Goal: Obtain resource: Obtain resource

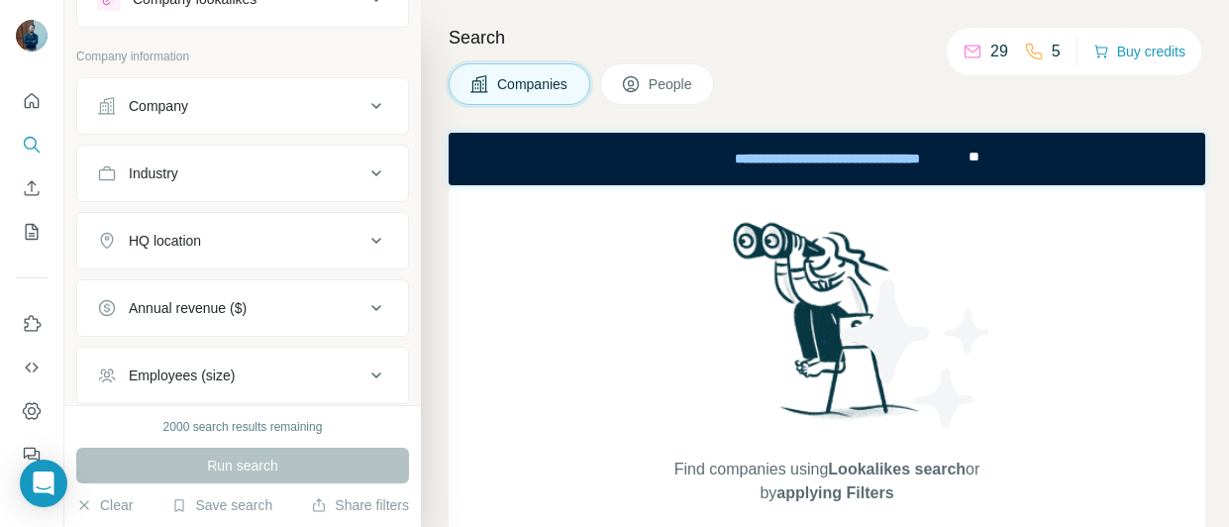
scroll to position [99, 0]
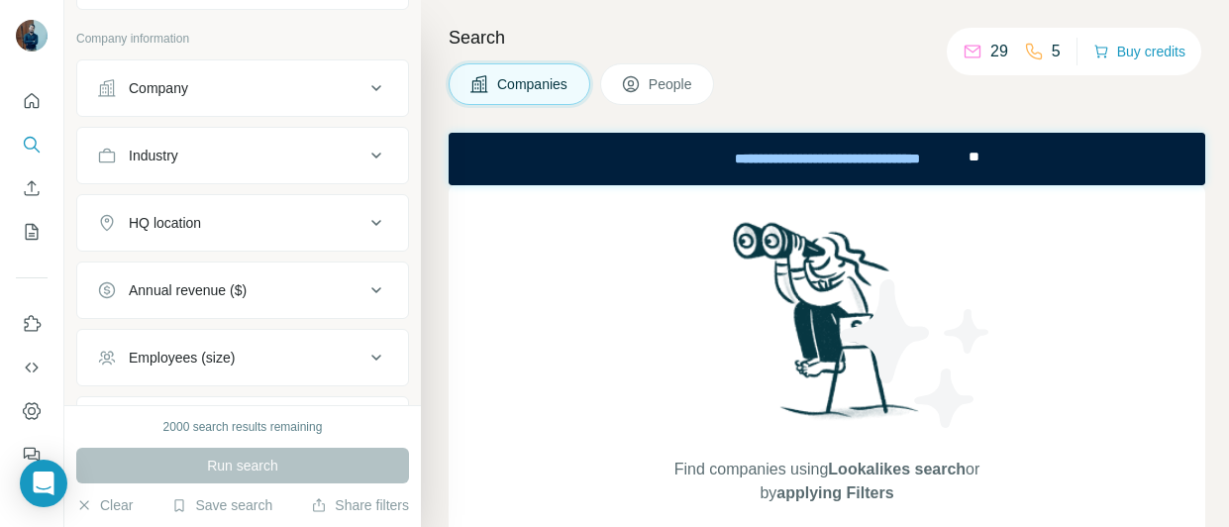
click at [262, 228] on div "HQ location" at bounding box center [230, 223] width 267 height 20
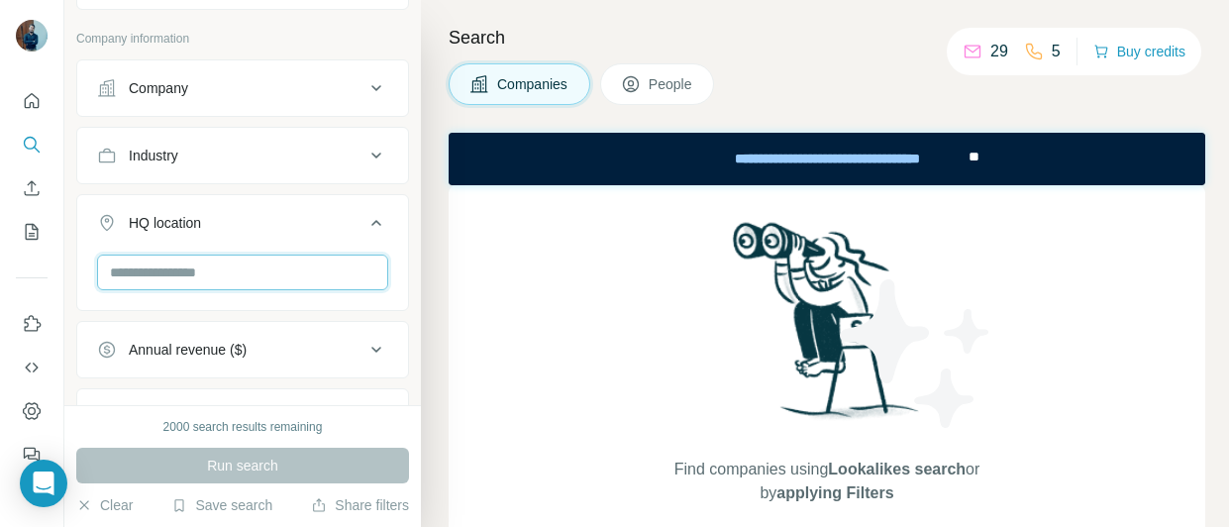
click at [242, 263] on input "text" at bounding box center [242, 273] width 291 height 36
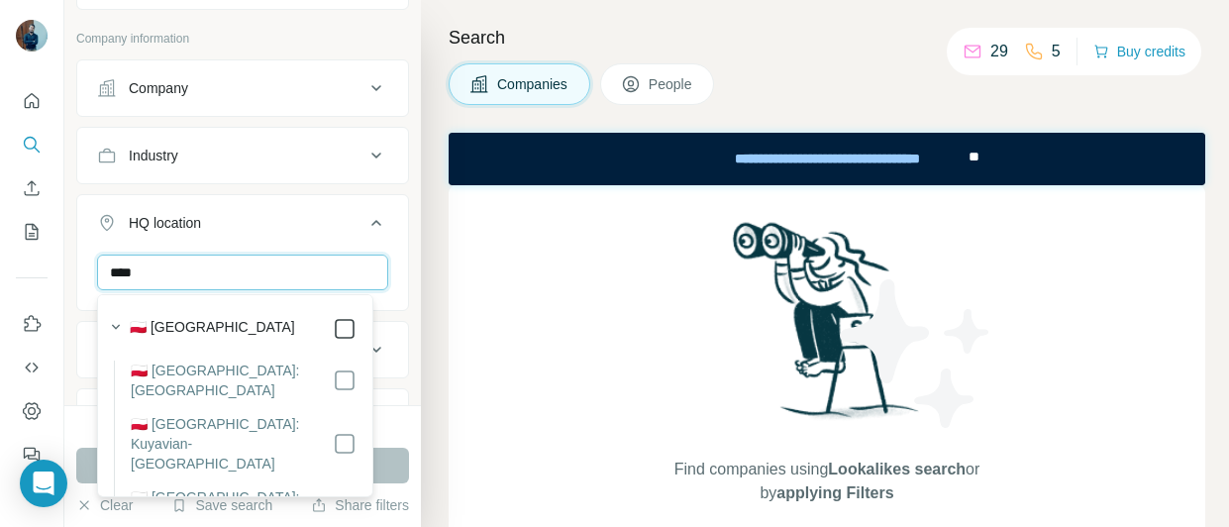
type input "****"
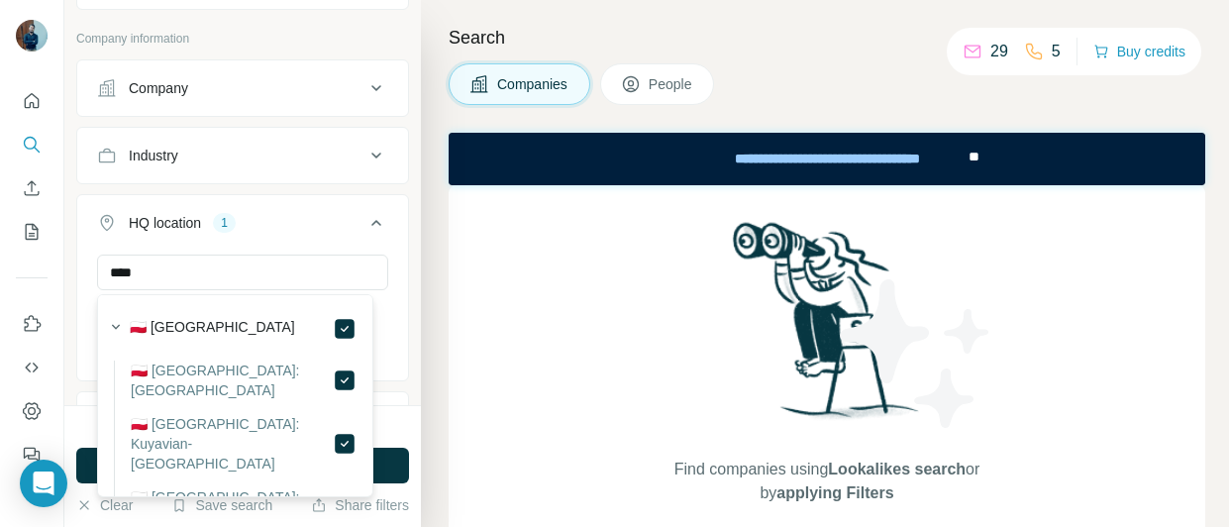
click at [283, 157] on div "Industry" at bounding box center [230, 156] width 267 height 20
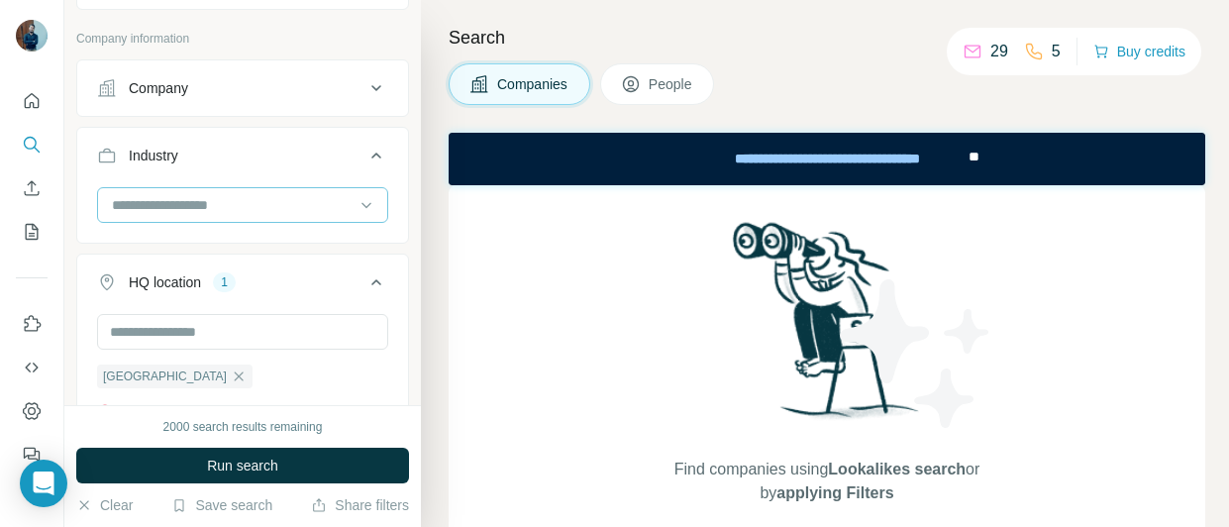
click at [218, 212] on input at bounding box center [232, 205] width 245 height 22
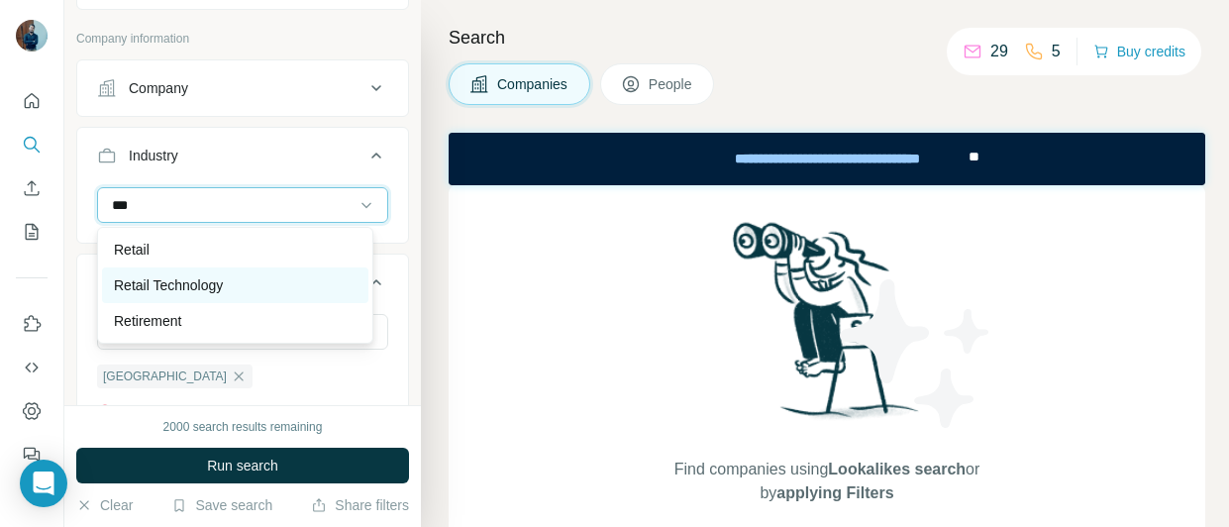
type input "***"
click at [225, 287] on div "Retail Technology" at bounding box center [235, 285] width 243 height 20
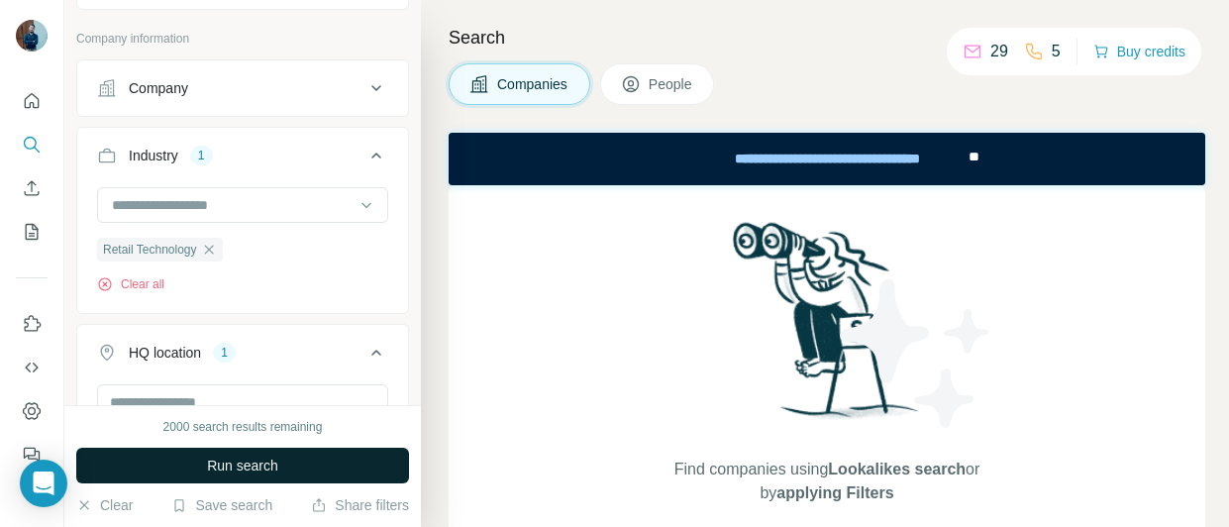
click at [238, 462] on span "Run search" at bounding box center [242, 466] width 71 height 20
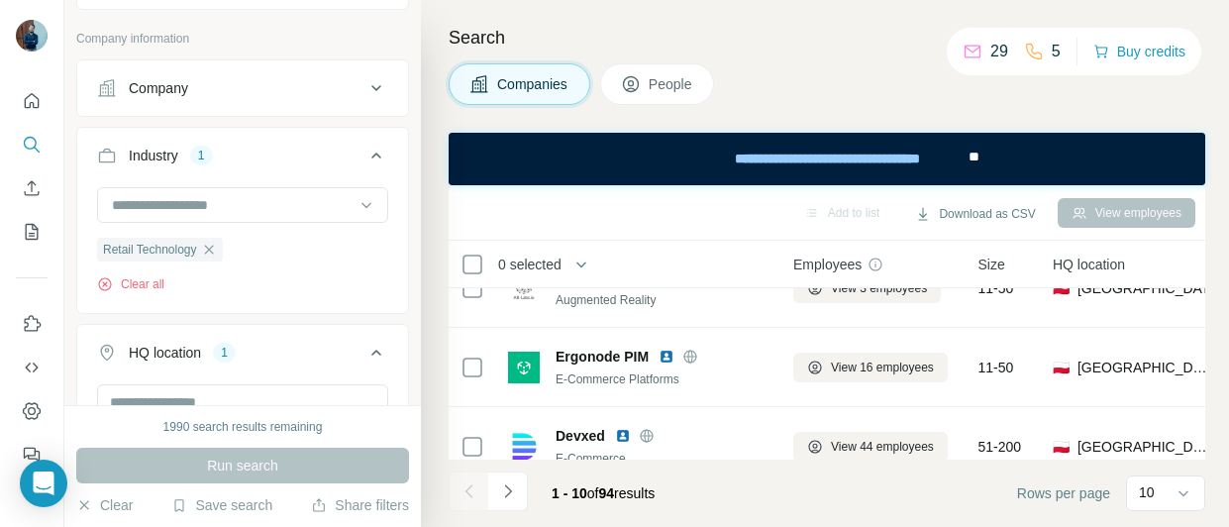
scroll to position [631, 0]
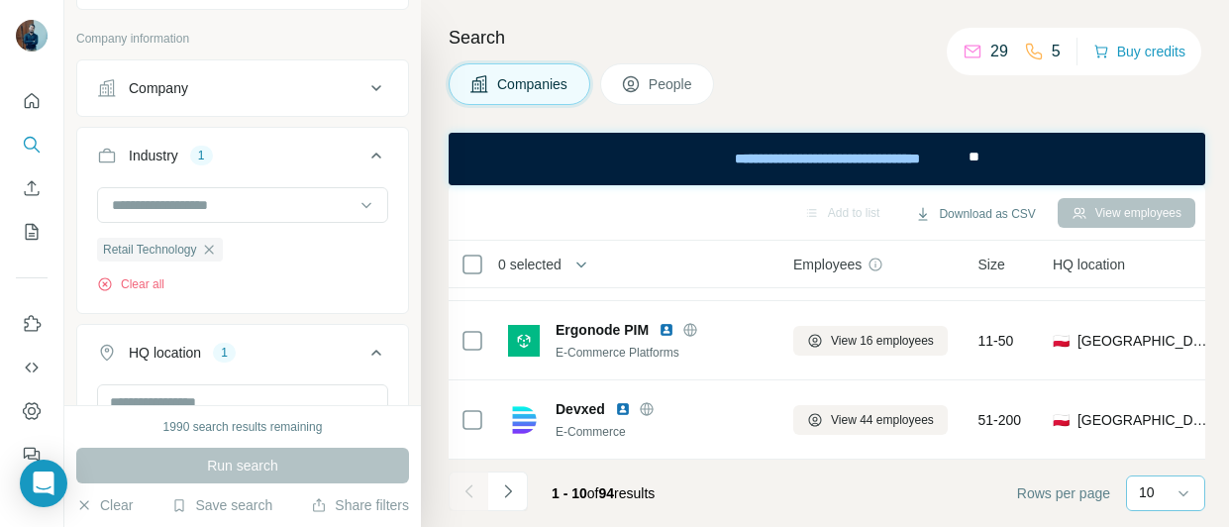
click at [1161, 504] on div "10" at bounding box center [1164, 493] width 50 height 34
click at [1153, 342] on p "60" at bounding box center [1151, 342] width 16 height 20
click at [472, 274] on icon at bounding box center [473, 265] width 24 height 24
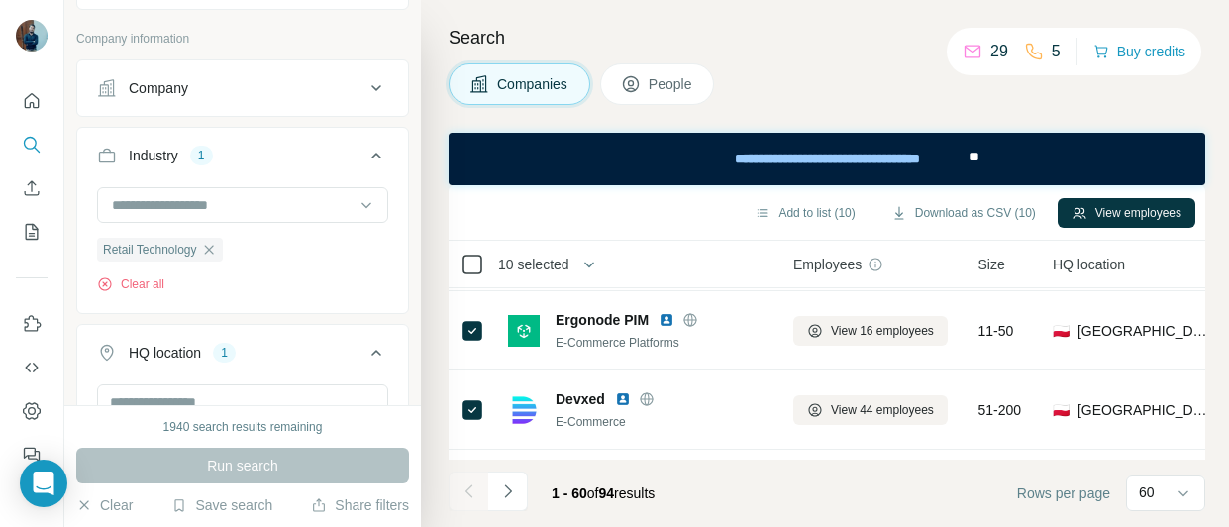
click at [472, 274] on icon at bounding box center [473, 265] width 24 height 24
click at [588, 266] on icon "button" at bounding box center [589, 265] width 10 height 6
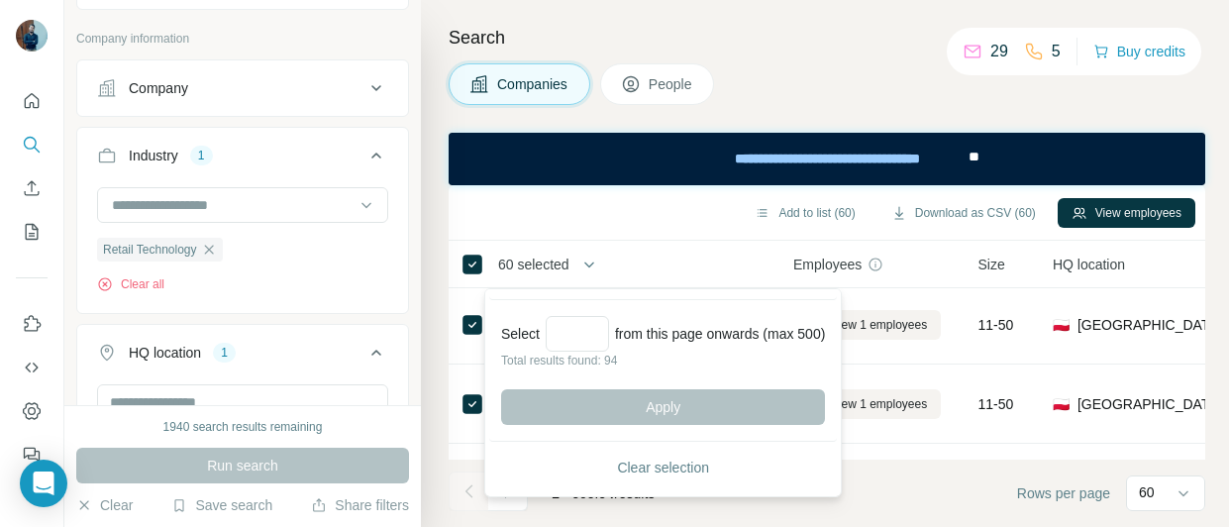
scroll to position [3305, 0]
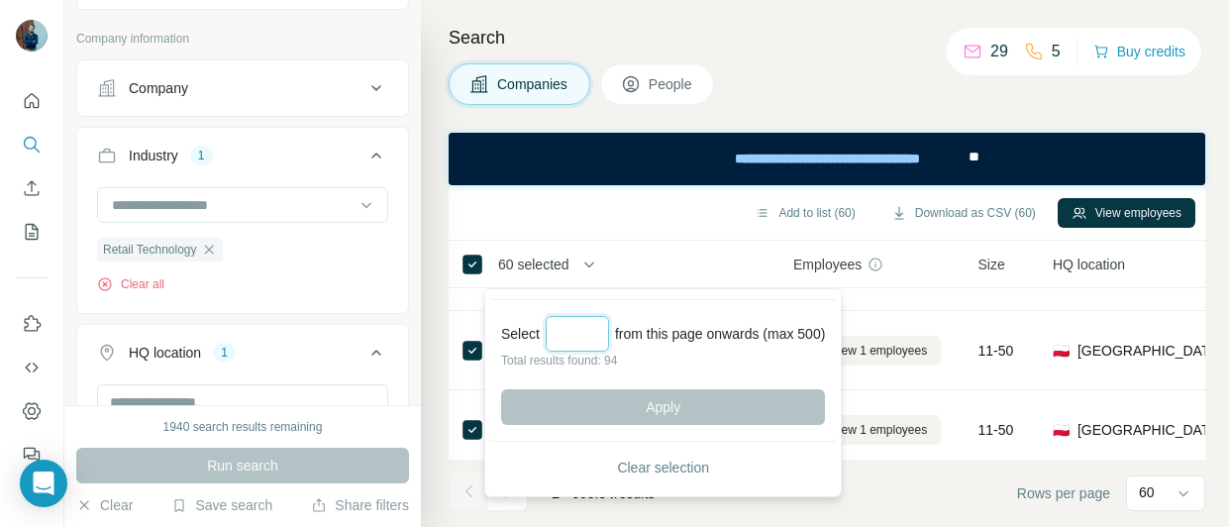
click at [603, 336] on input "Select a number (up to 500)" at bounding box center [577, 334] width 63 height 36
click at [578, 334] on input "Select a number (up to 500)" at bounding box center [577, 334] width 63 height 36
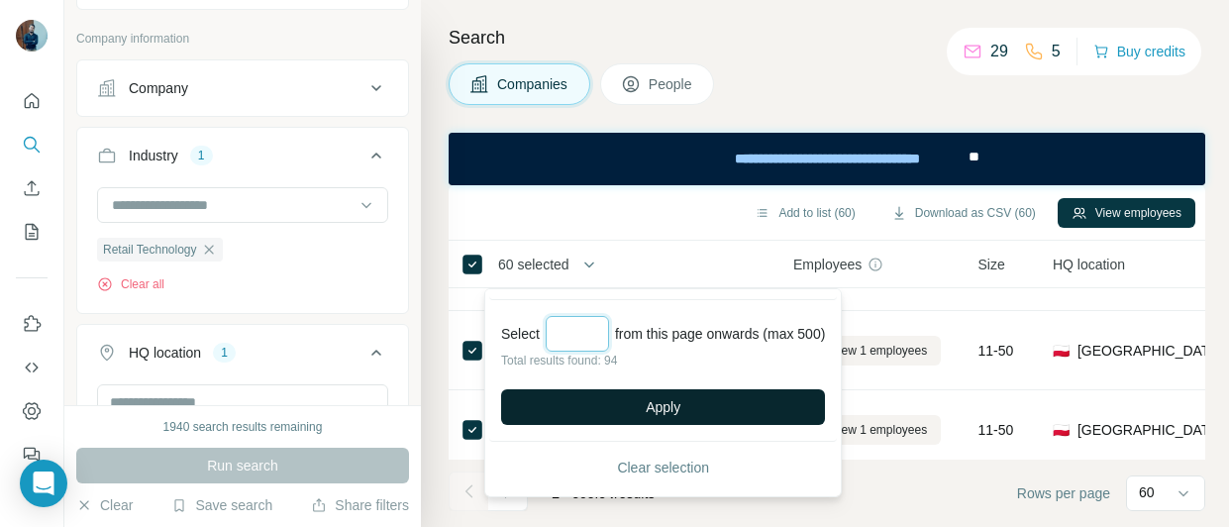
type input "**"
click at [603, 397] on button "Apply" at bounding box center [663, 407] width 324 height 36
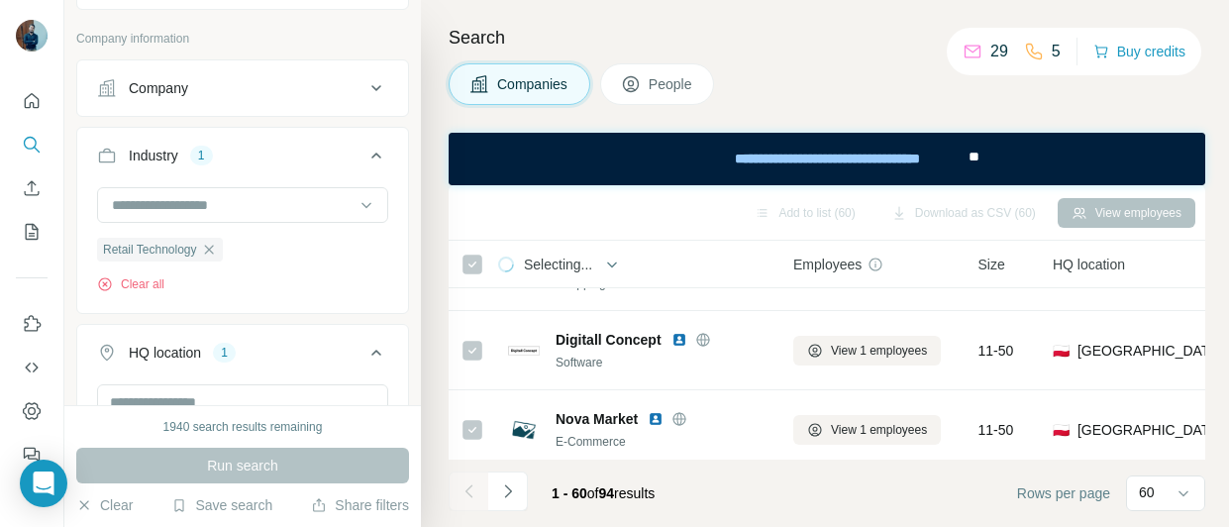
scroll to position [0, 0]
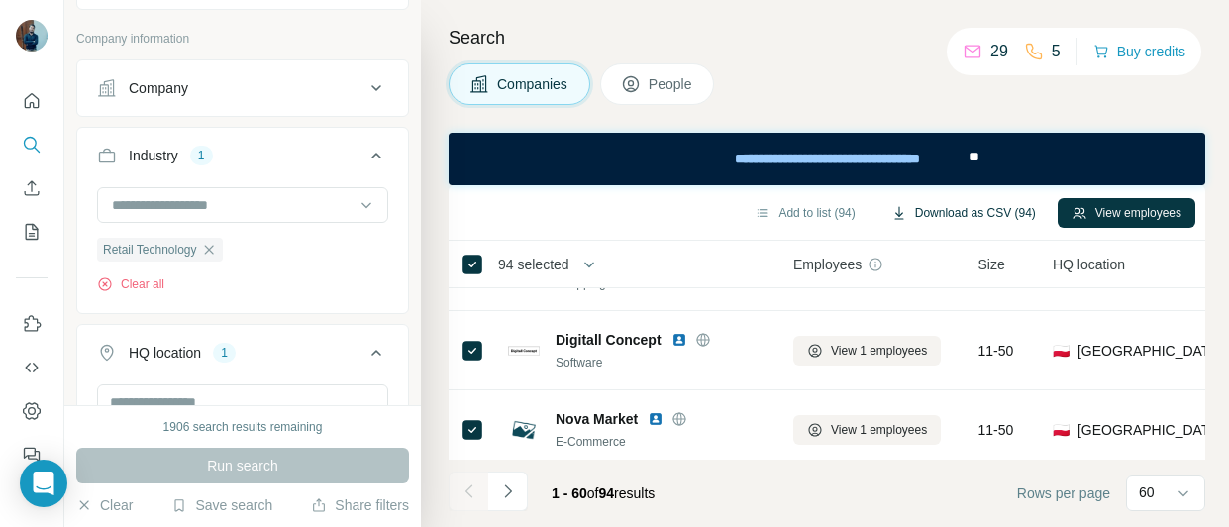
click at [986, 202] on button "Download as CSV (94)" at bounding box center [964, 213] width 172 height 30
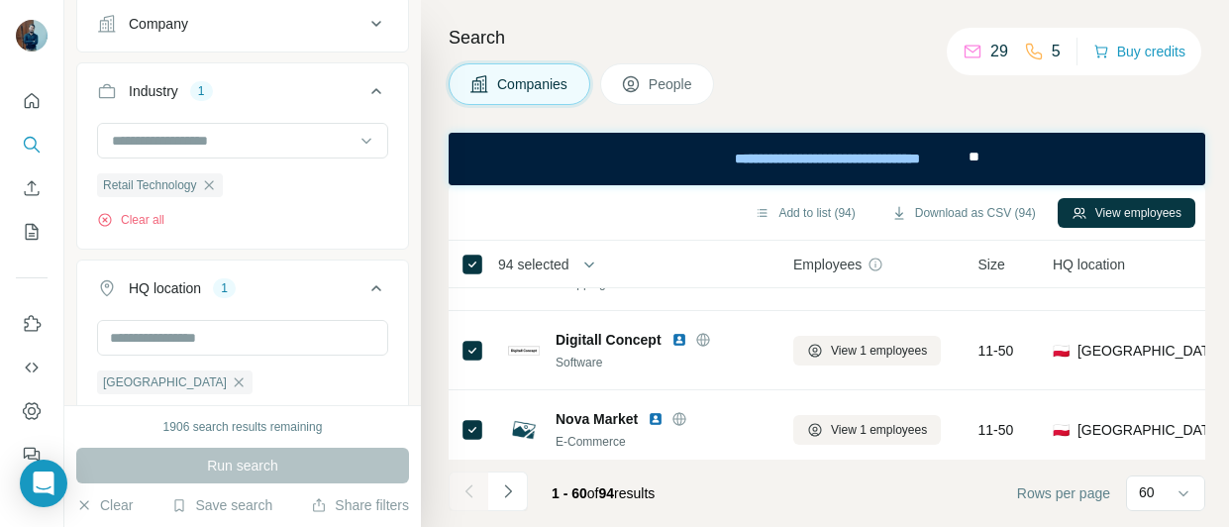
scroll to position [198, 0]
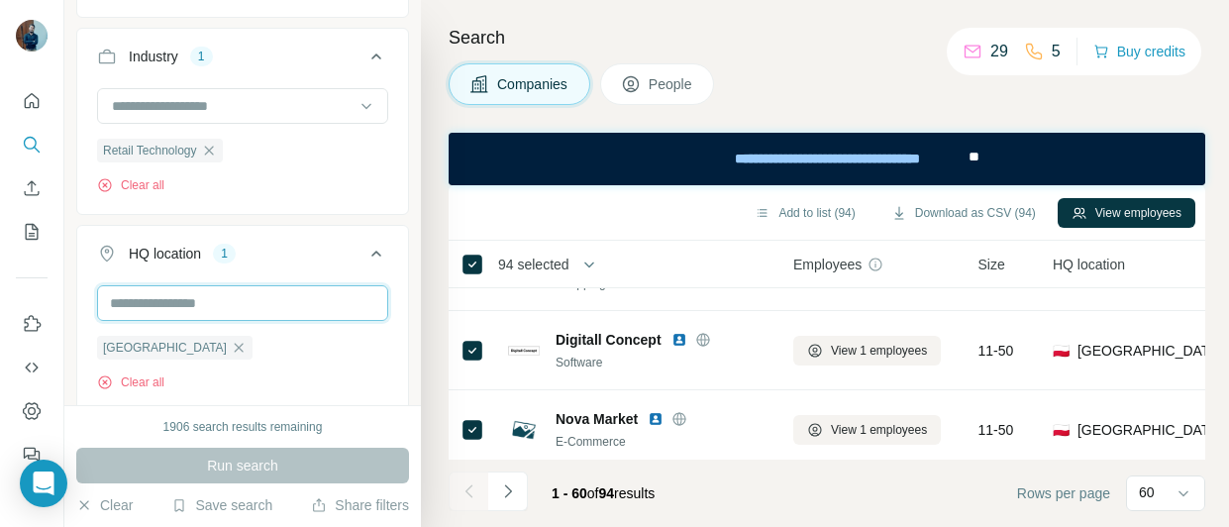
click at [248, 292] on input "text" at bounding box center [242, 303] width 291 height 36
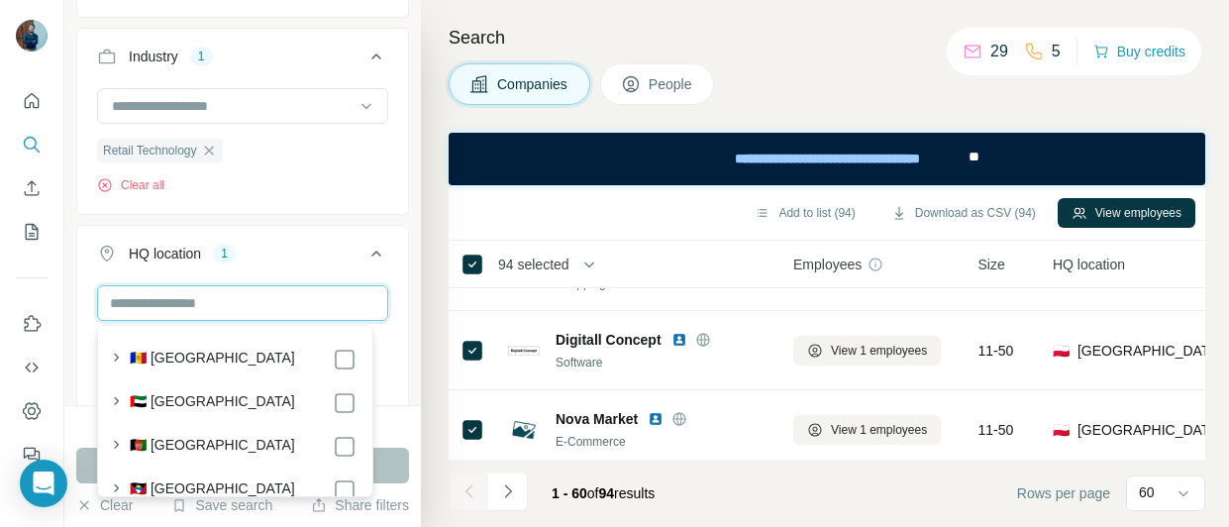
paste input "**********"
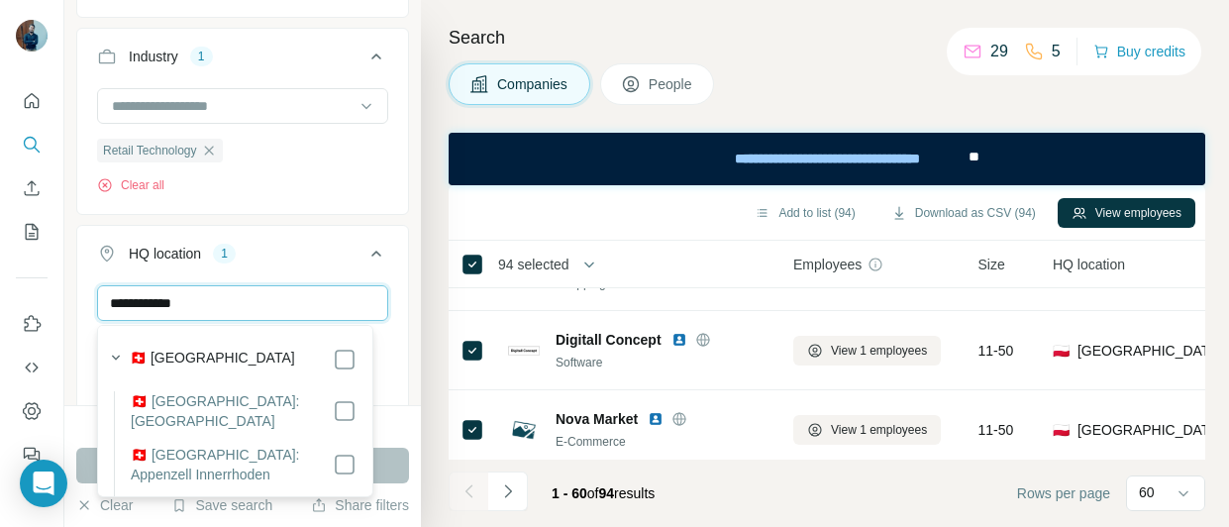
type input "**********"
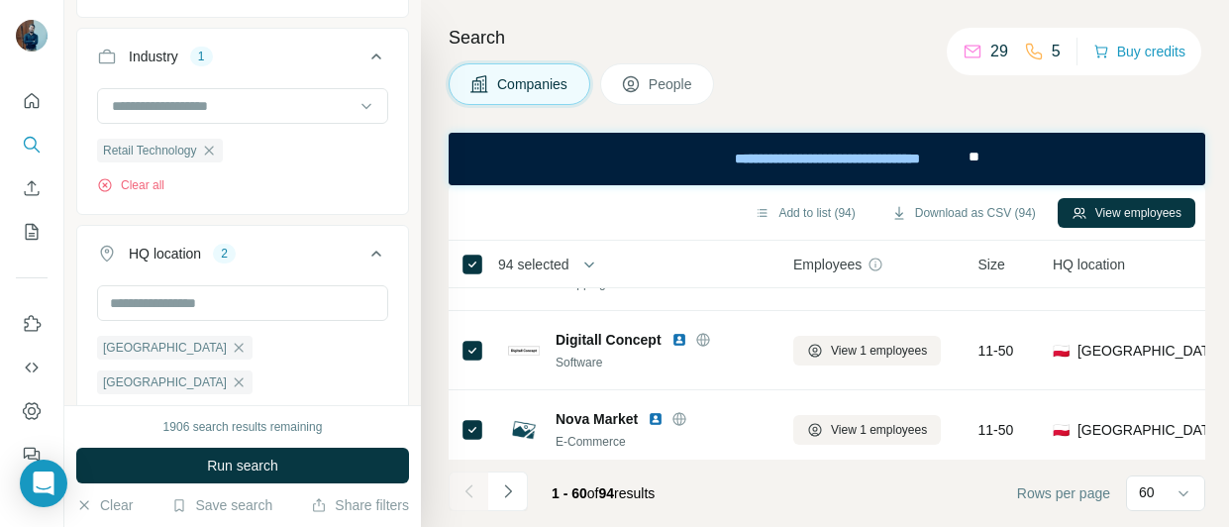
scroll to position [354, 0]
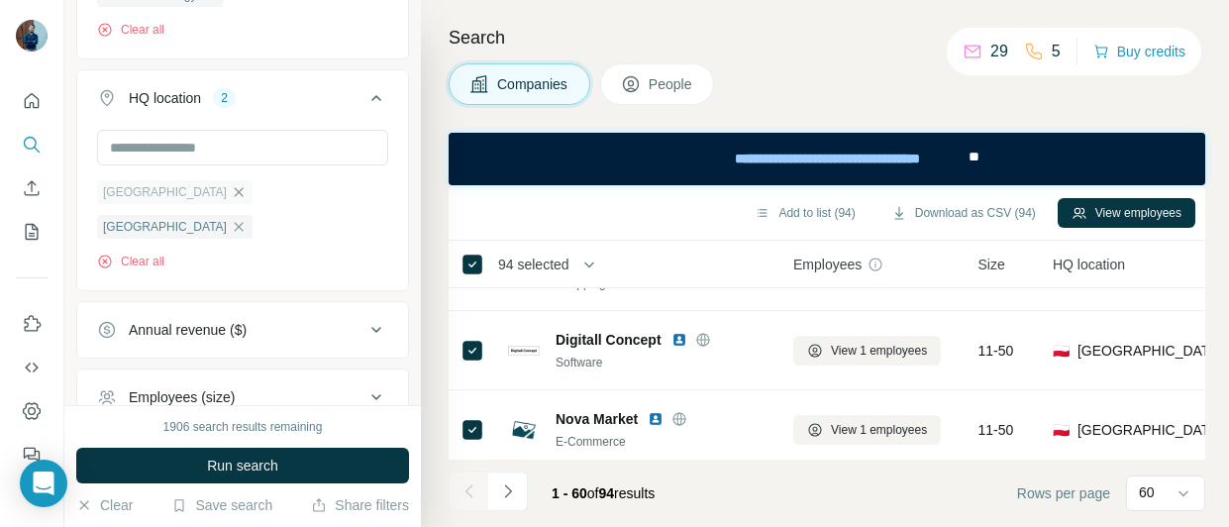
click at [235, 196] on icon "button" at bounding box center [239, 191] width 9 height 9
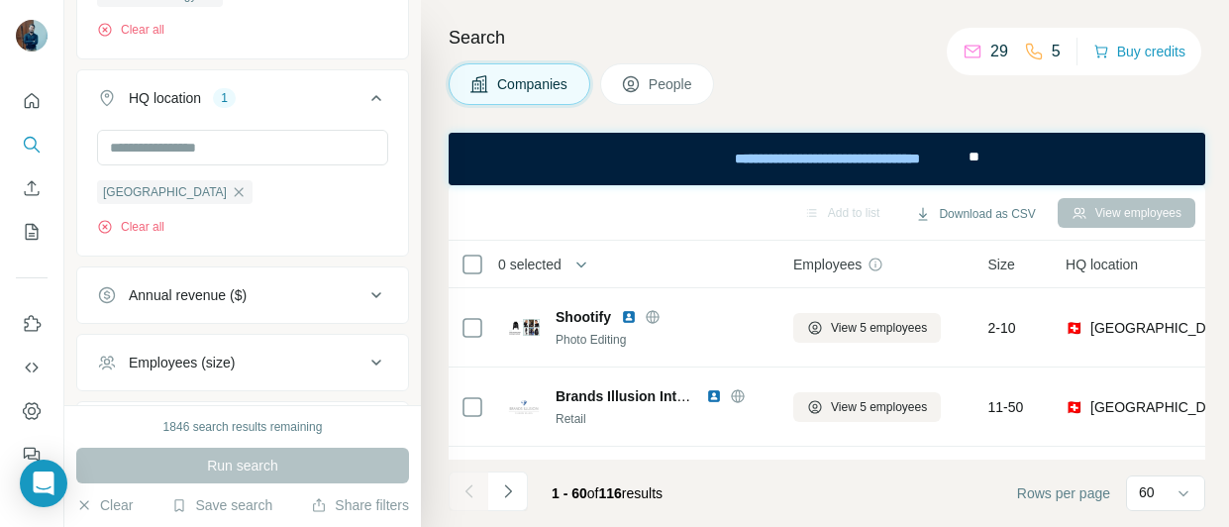
scroll to position [2773, 0]
click at [582, 264] on icon "button" at bounding box center [581, 265] width 10 height 6
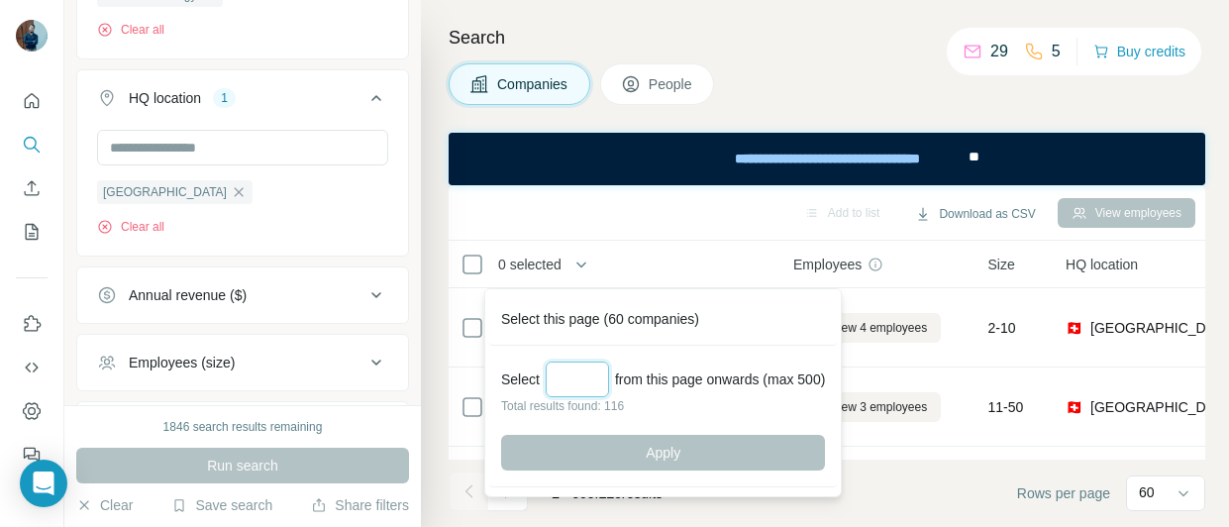
click at [587, 370] on input "Select a number (up to 500)" at bounding box center [577, 380] width 63 height 36
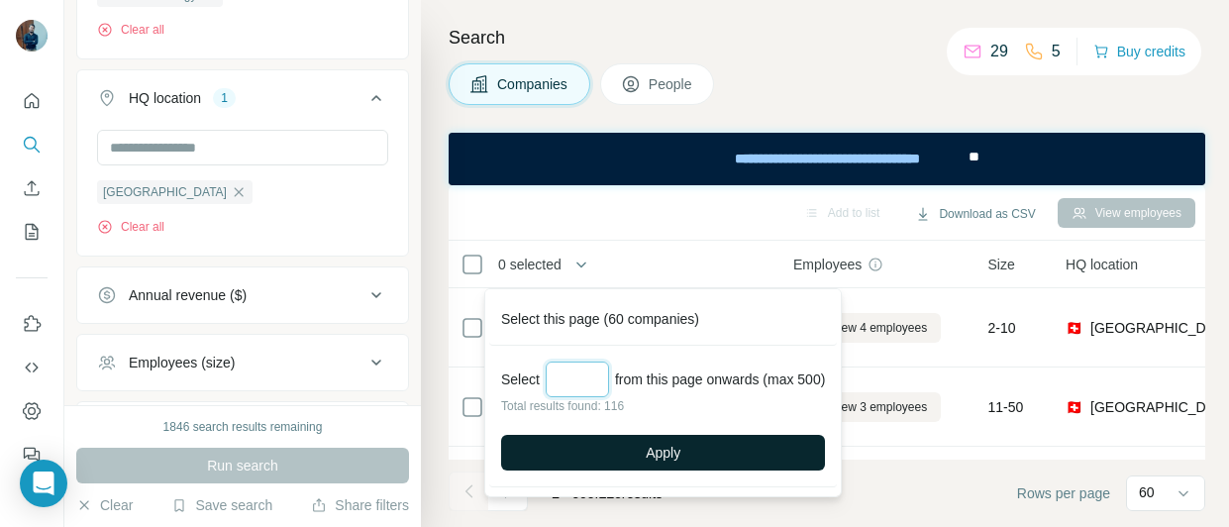
type input "***"
click at [631, 460] on button "Apply" at bounding box center [663, 453] width 324 height 36
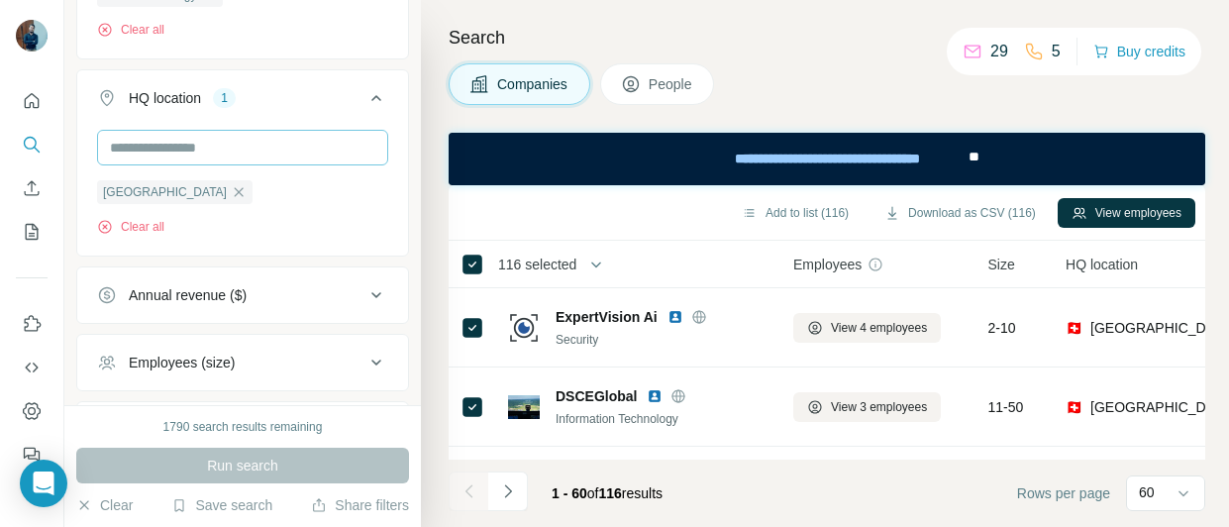
click at [231, 194] on icon "button" at bounding box center [239, 192] width 16 height 16
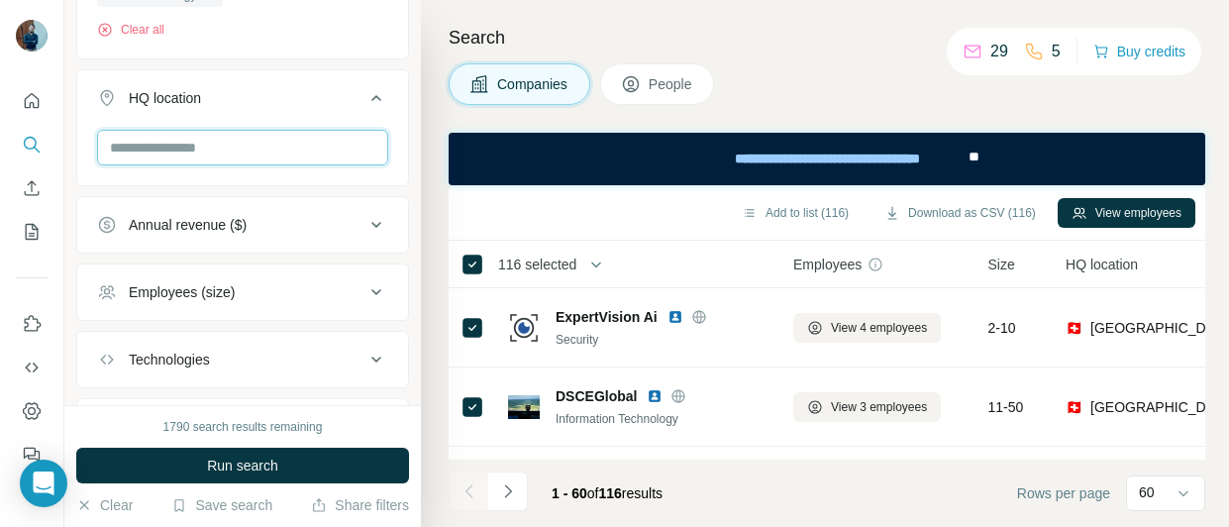
click at [229, 159] on input "text" at bounding box center [242, 148] width 291 height 36
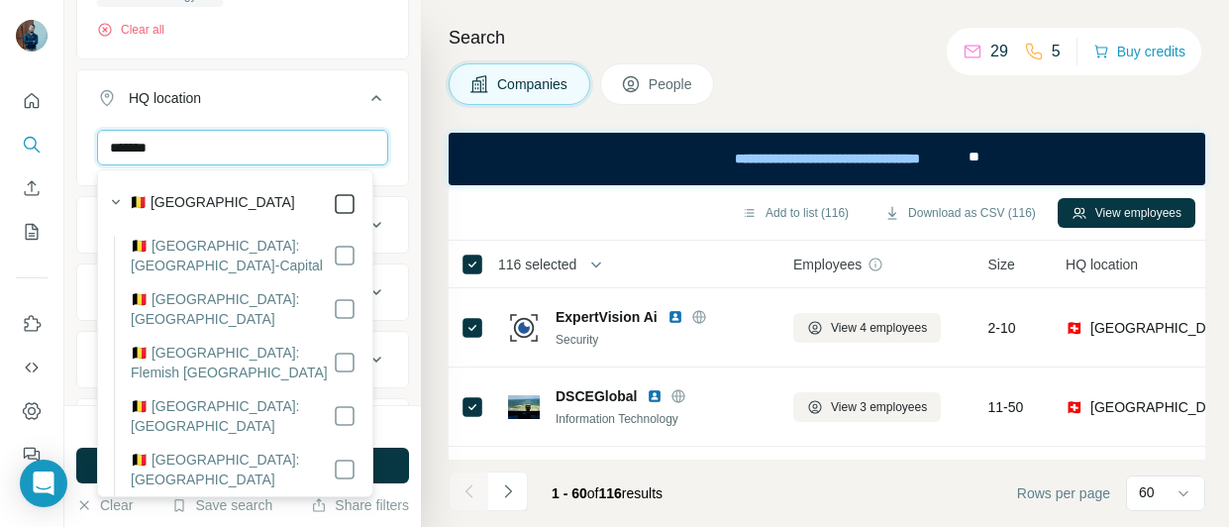
type input "*******"
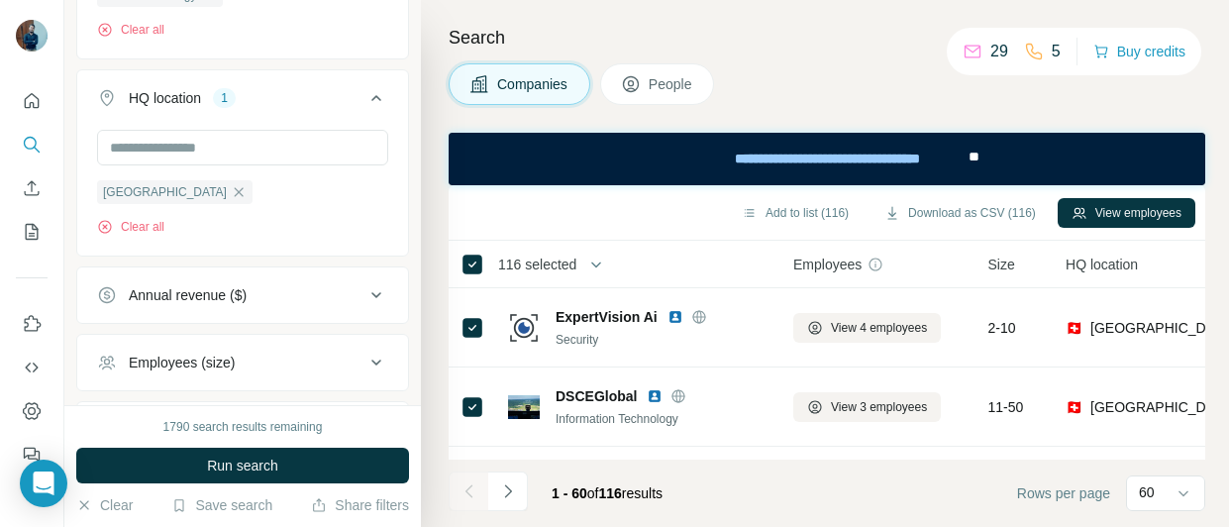
scroll to position [530, 0]
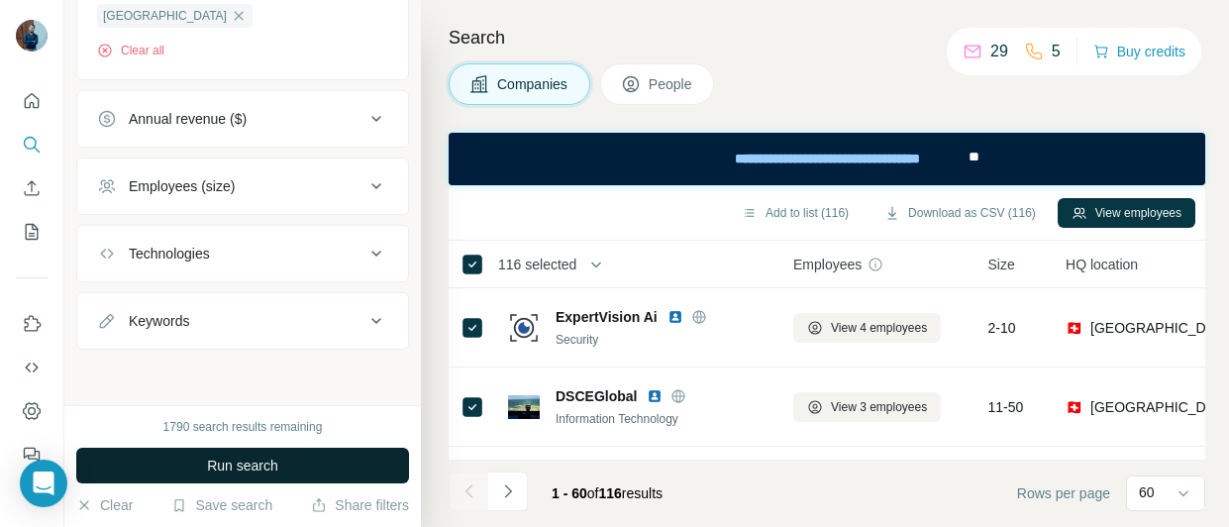
click at [279, 462] on button "Run search" at bounding box center [242, 466] width 333 height 36
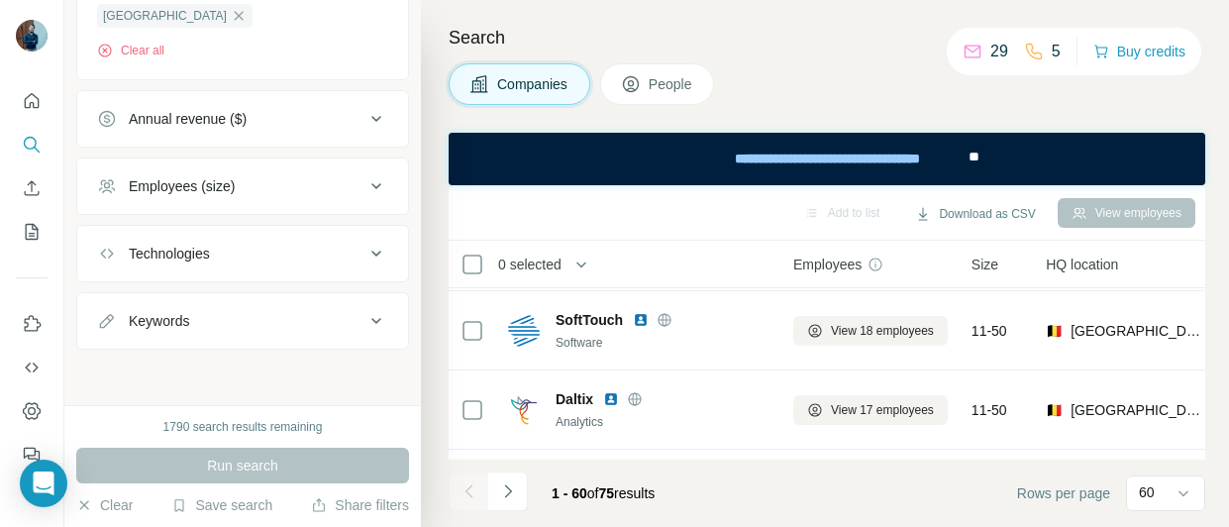
scroll to position [2773, 0]
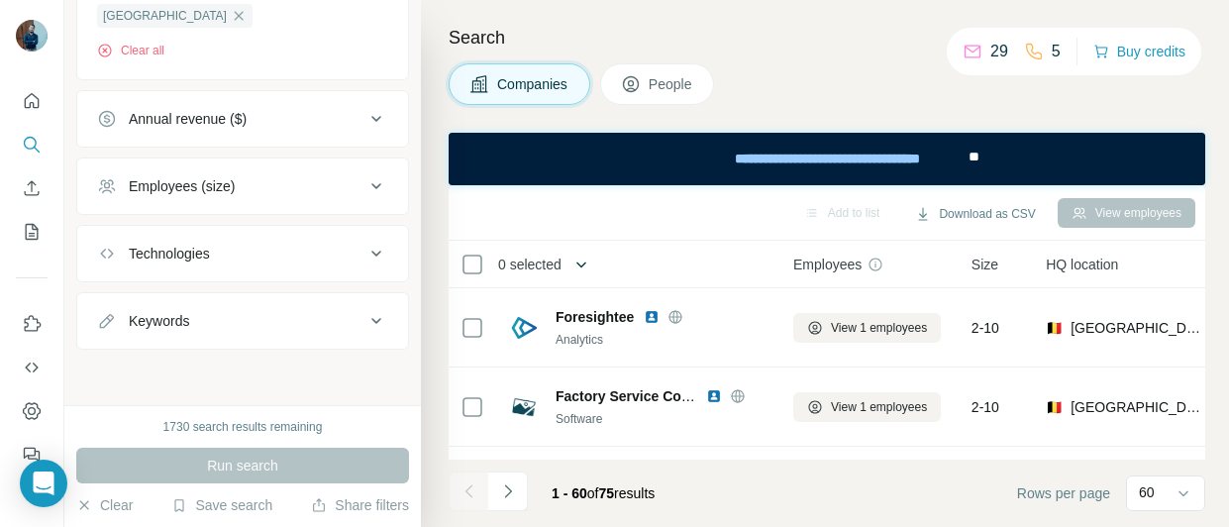
click at [584, 262] on icon "button" at bounding box center [581, 265] width 10 height 6
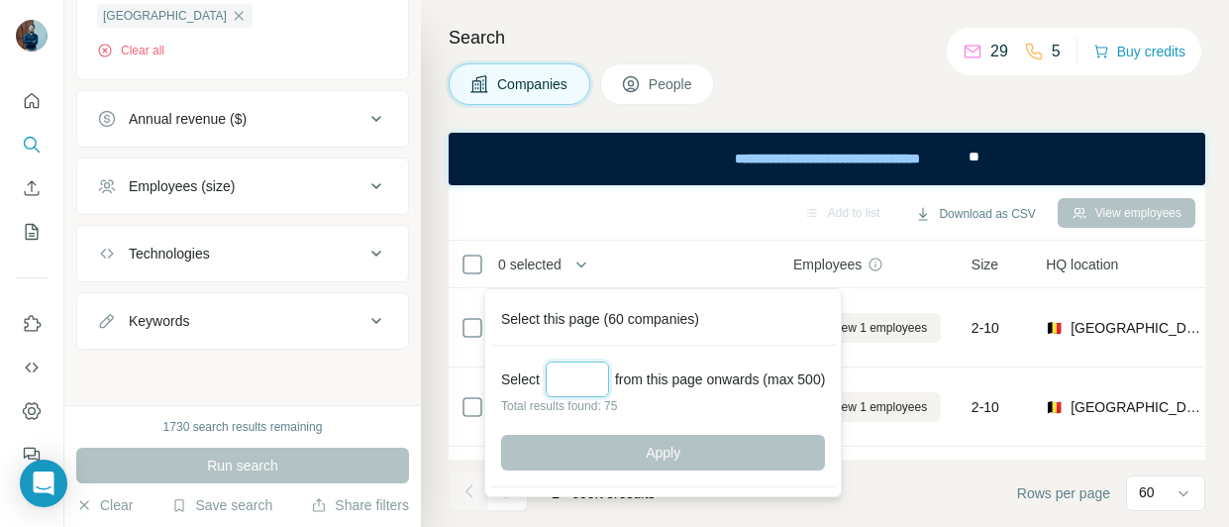
click at [573, 378] on input "Select a number (up to 500)" at bounding box center [577, 380] width 63 height 36
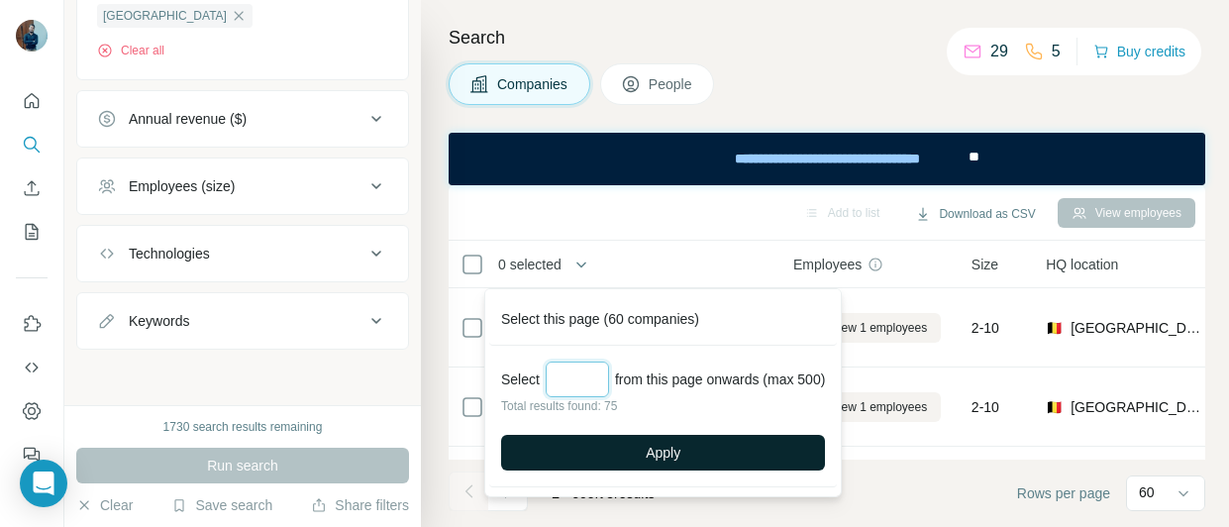
type input "**"
click at [610, 437] on button "Apply" at bounding box center [663, 453] width 324 height 36
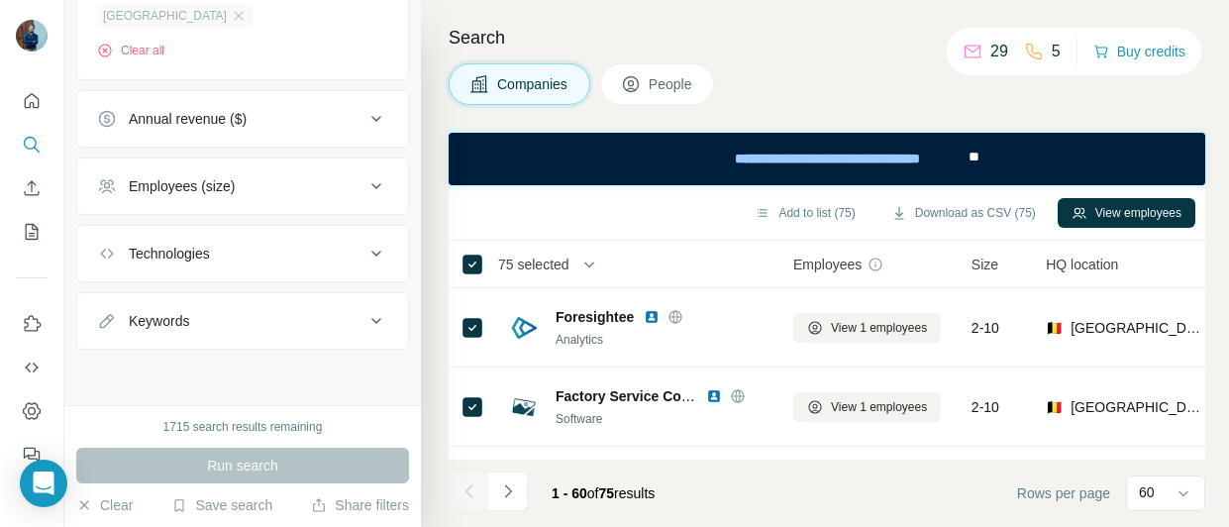
click at [166, 17] on div "Belgium" at bounding box center [175, 16] width 156 height 24
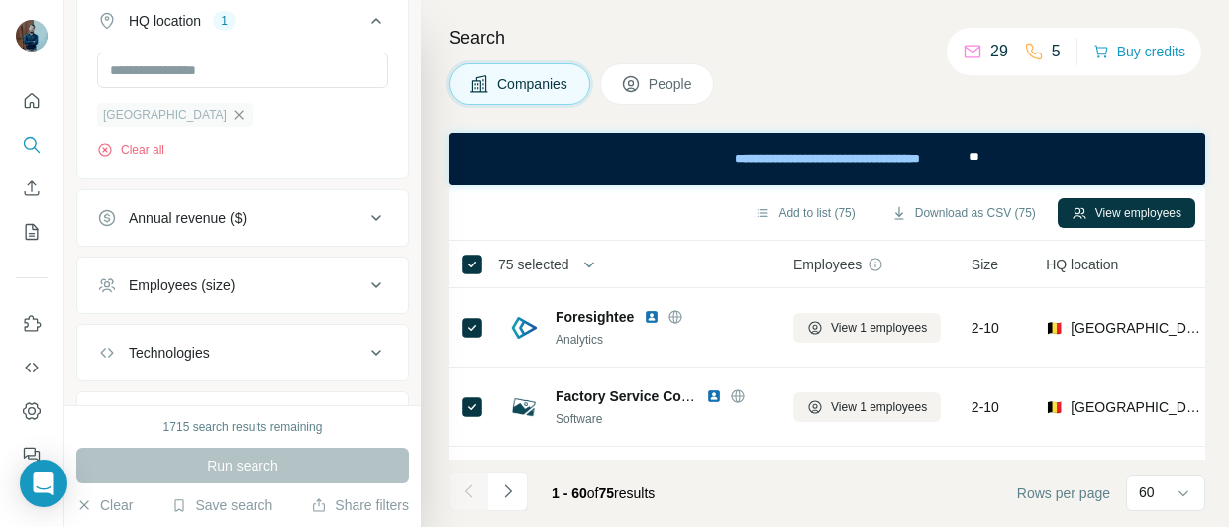
click at [235, 111] on icon "button" at bounding box center [239, 114] width 9 height 9
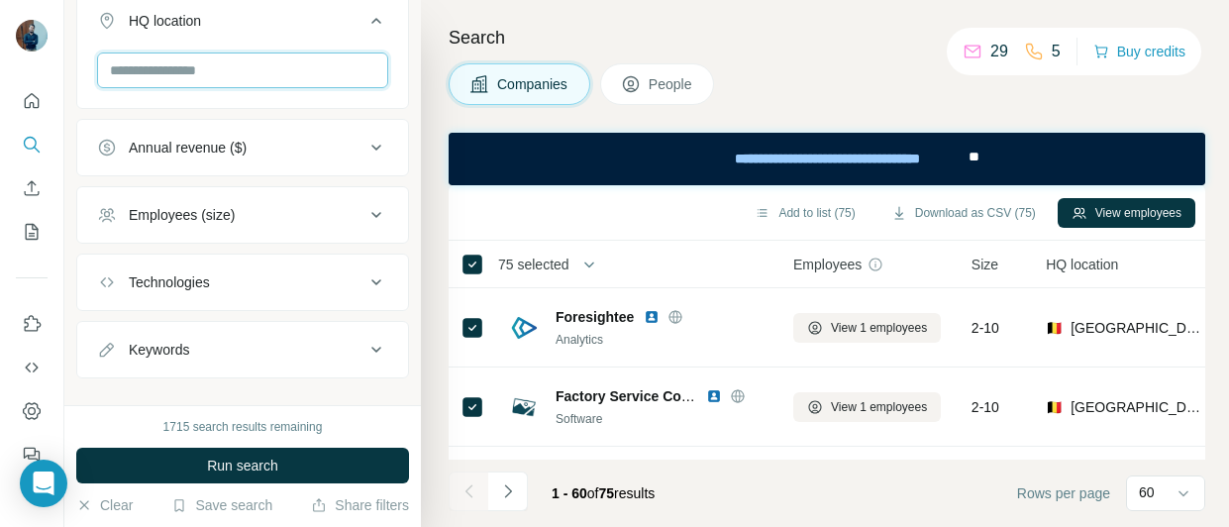
click at [208, 71] on input "text" at bounding box center [242, 70] width 291 height 36
paste input "******"
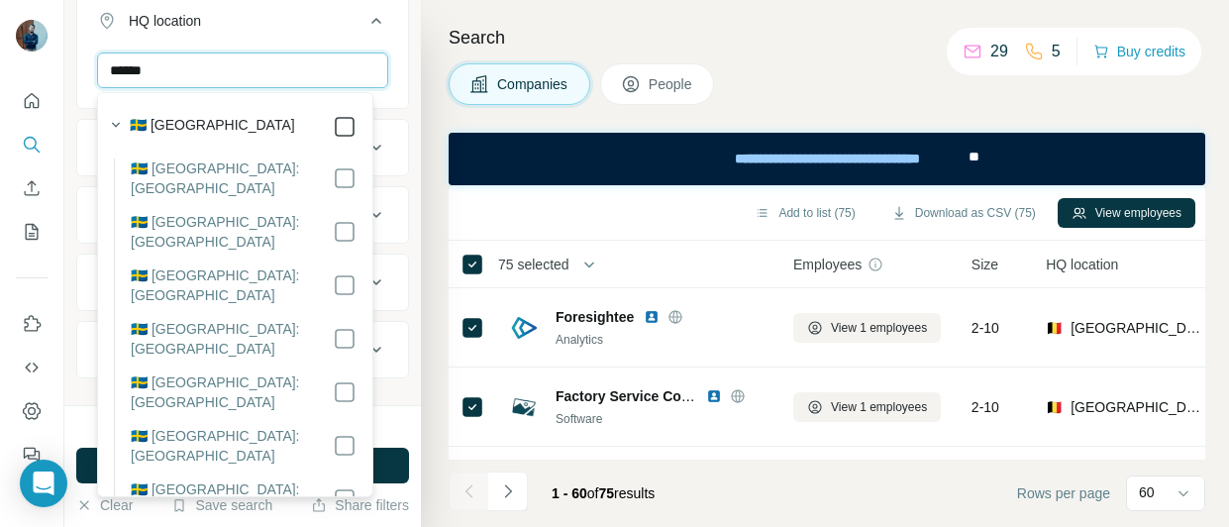
type input "******"
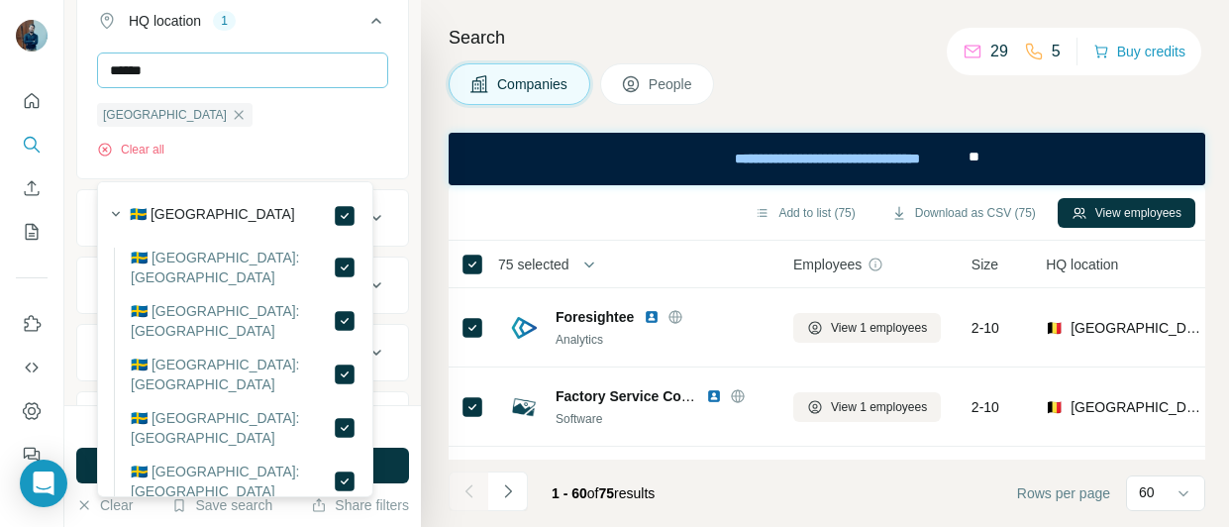
scroll to position [233, 0]
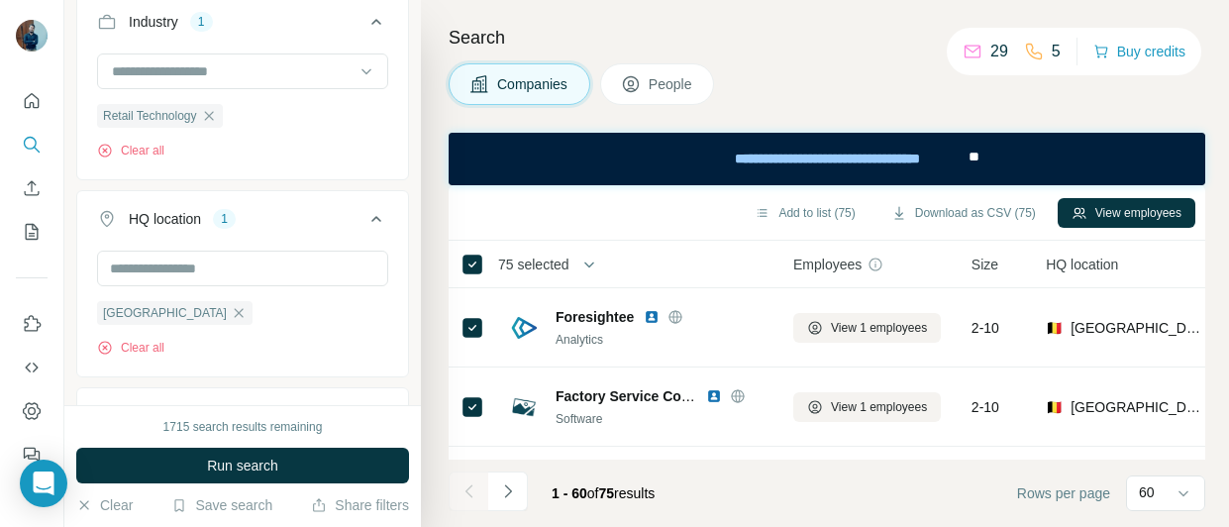
scroll to position [530, 0]
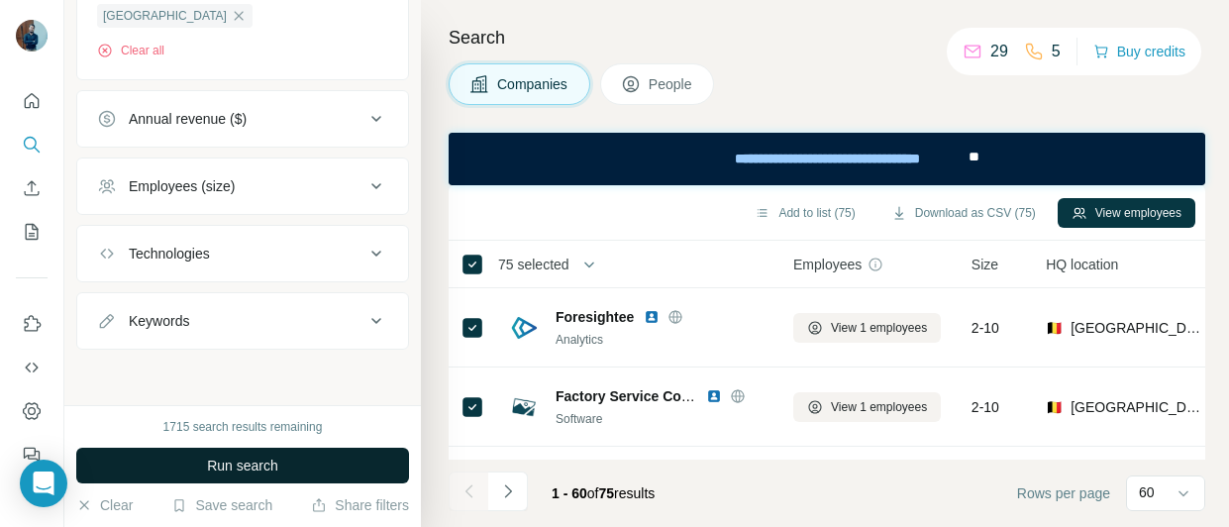
click at [240, 470] on span "Run search" at bounding box center [242, 466] width 71 height 20
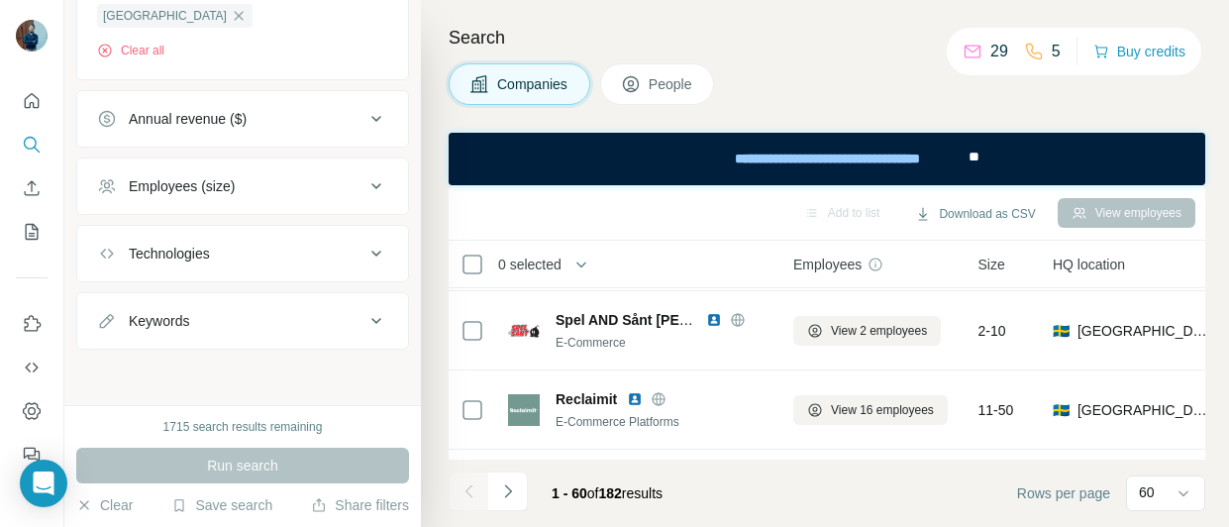
scroll to position [2773, 0]
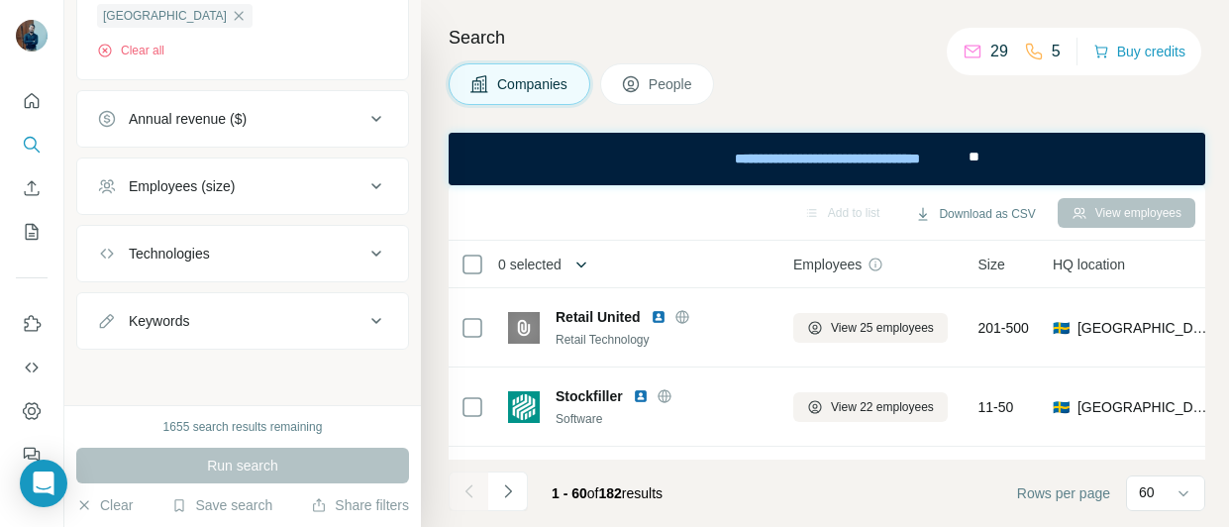
click at [580, 263] on icon "button" at bounding box center [582, 265] width 20 height 20
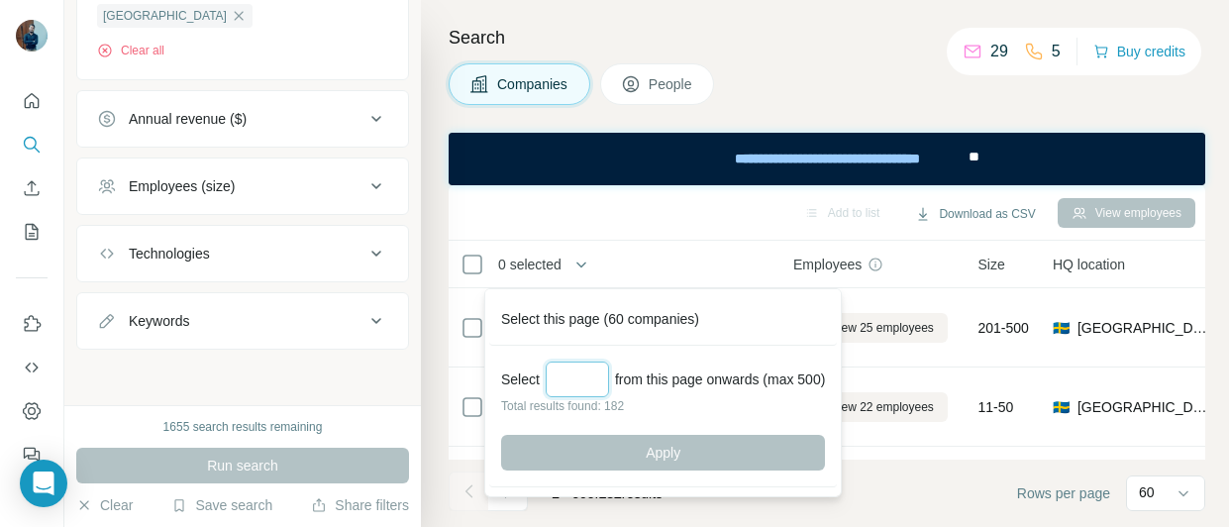
click at [580, 378] on input "Select a number (up to 500)" at bounding box center [577, 380] width 63 height 36
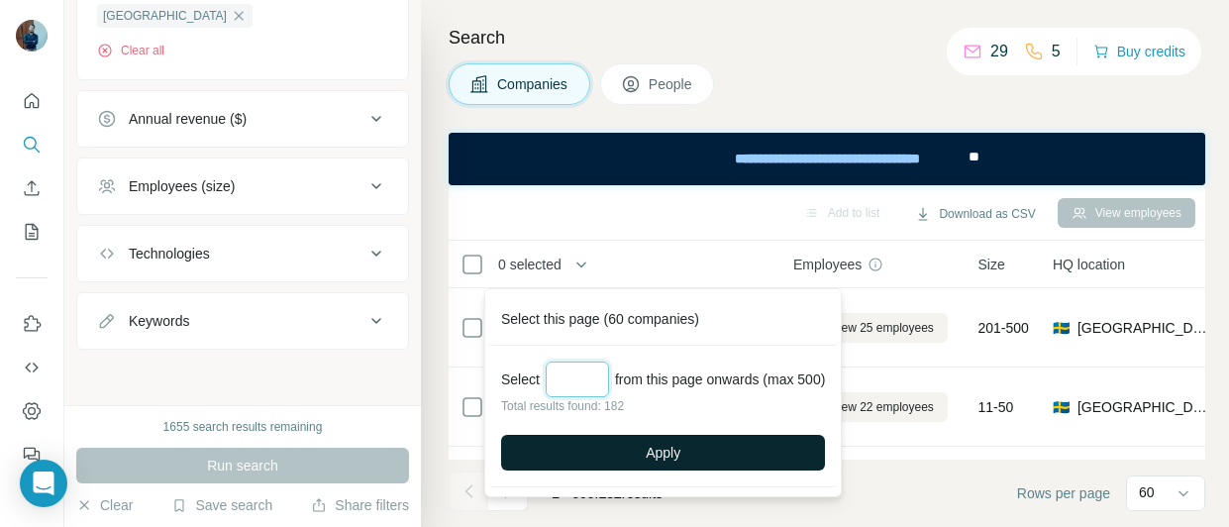
type input "***"
click at [643, 454] on button "Apply" at bounding box center [663, 453] width 324 height 36
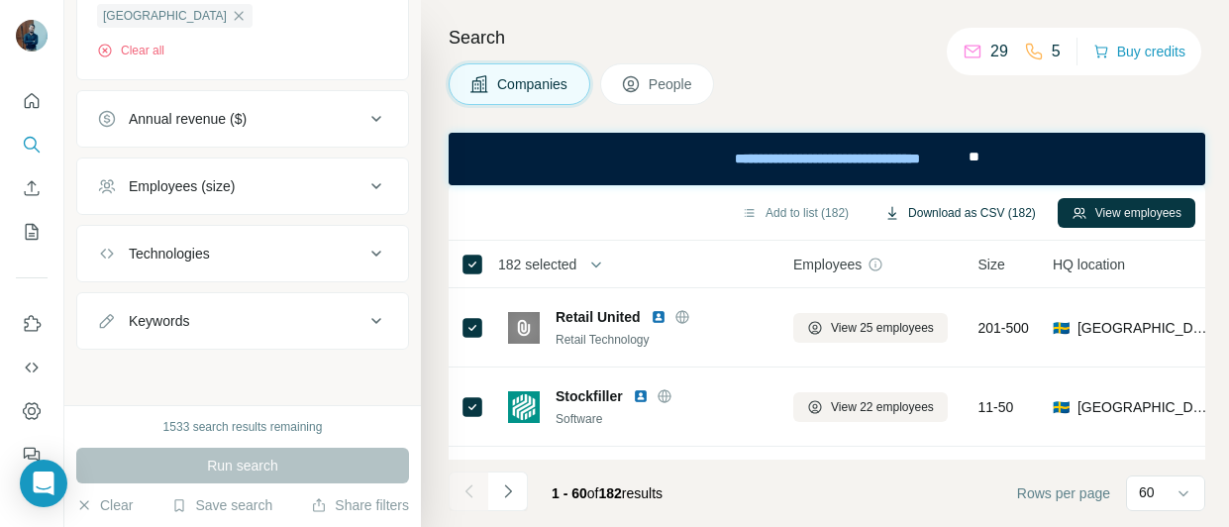
click at [972, 215] on button "Download as CSV (182)" at bounding box center [960, 213] width 179 height 30
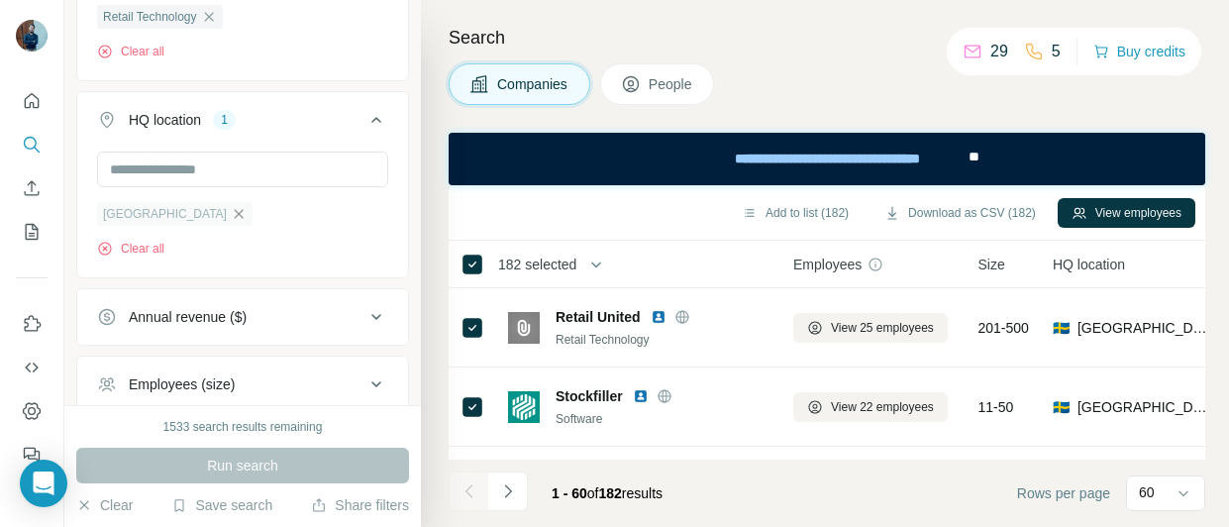
click at [231, 215] on icon "button" at bounding box center [239, 214] width 16 height 16
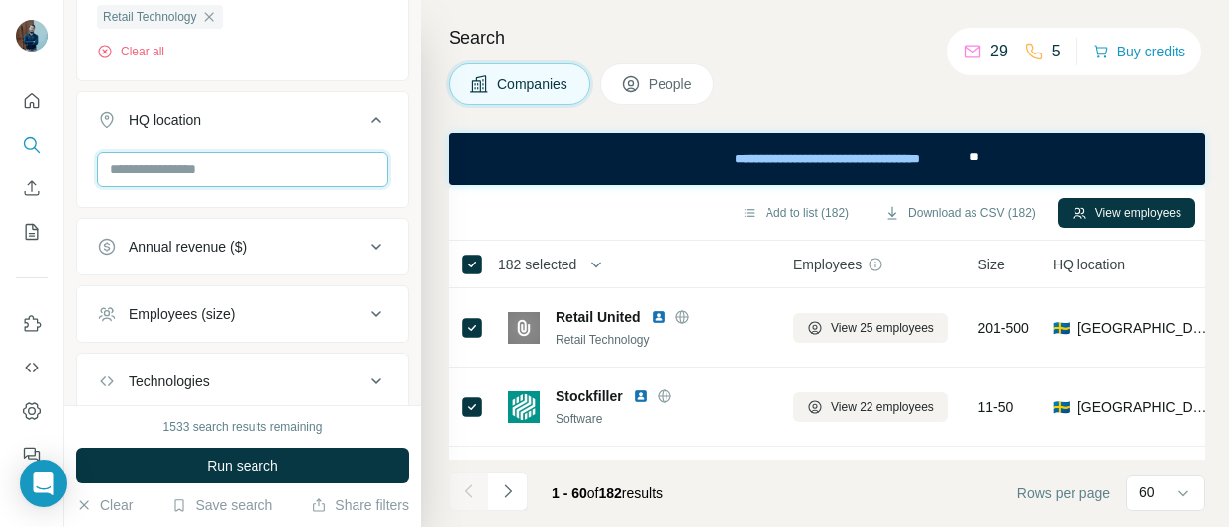
click at [189, 176] on input "text" at bounding box center [242, 170] width 291 height 36
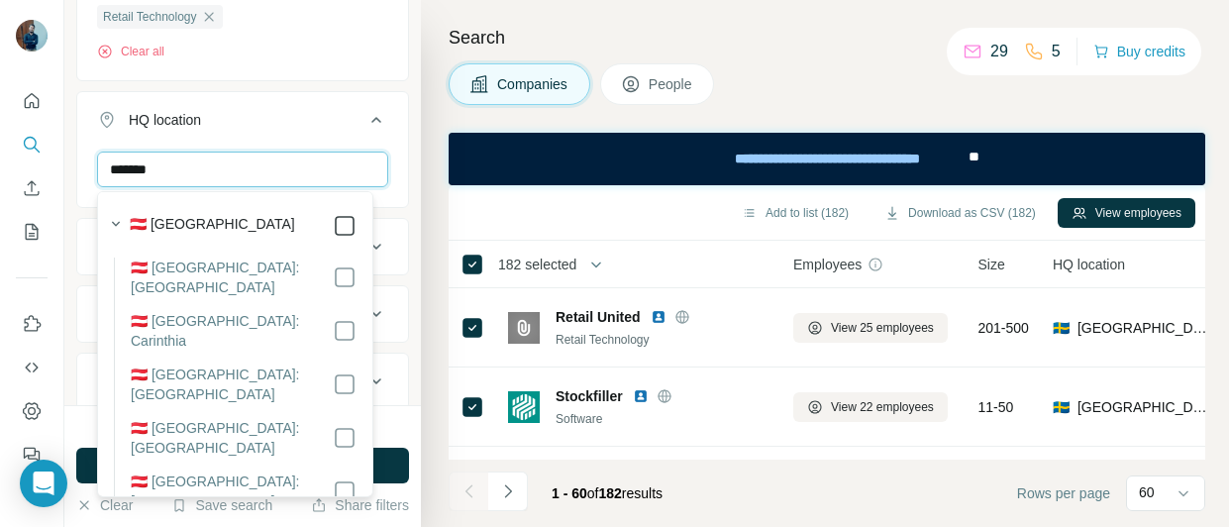
type input "*******"
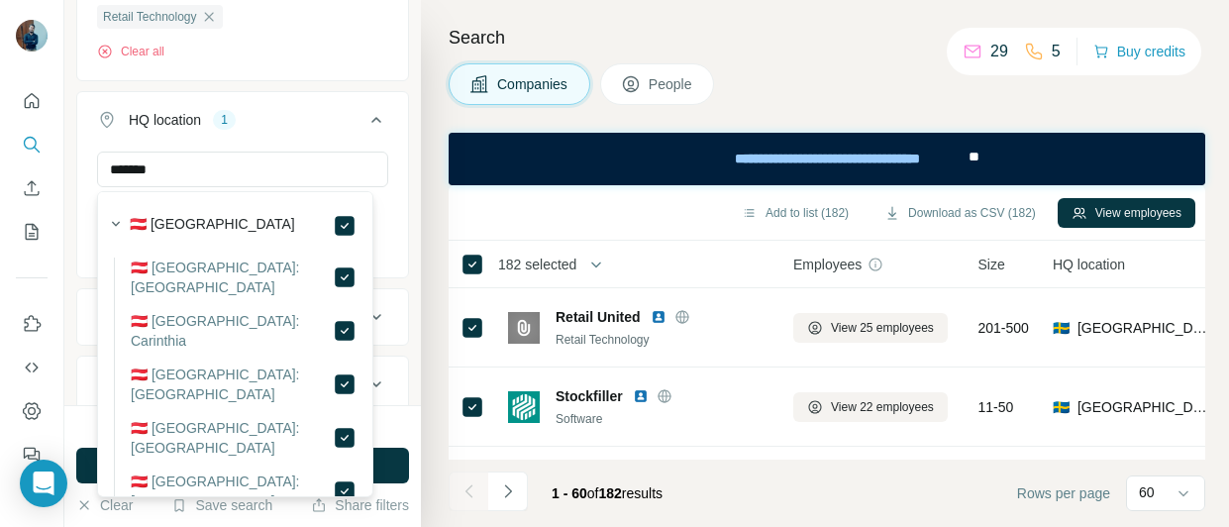
click at [365, 115] on icon at bounding box center [377, 120] width 24 height 24
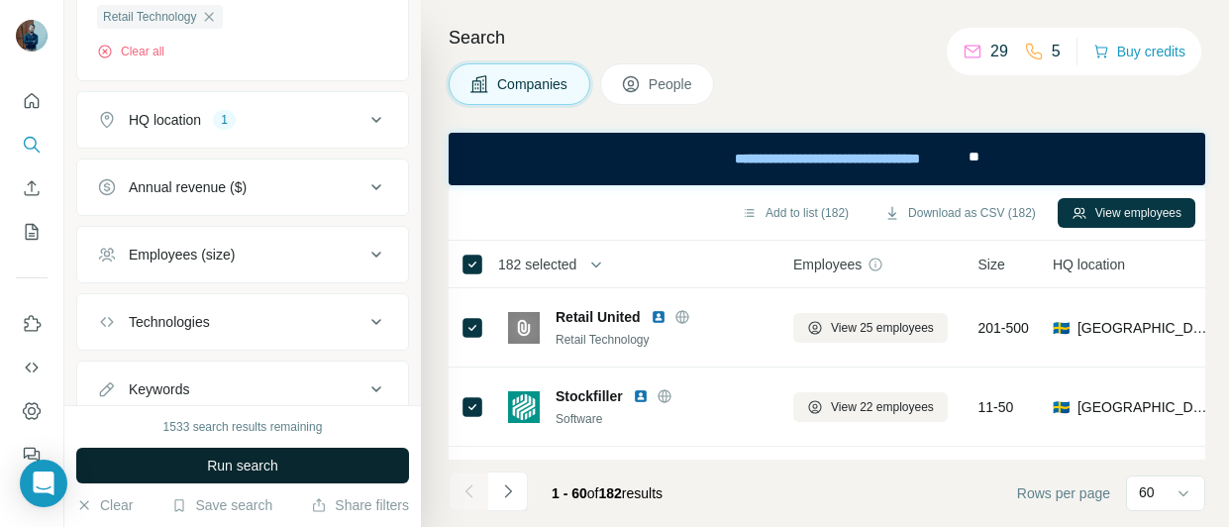
click at [253, 472] on span "Run search" at bounding box center [242, 466] width 71 height 20
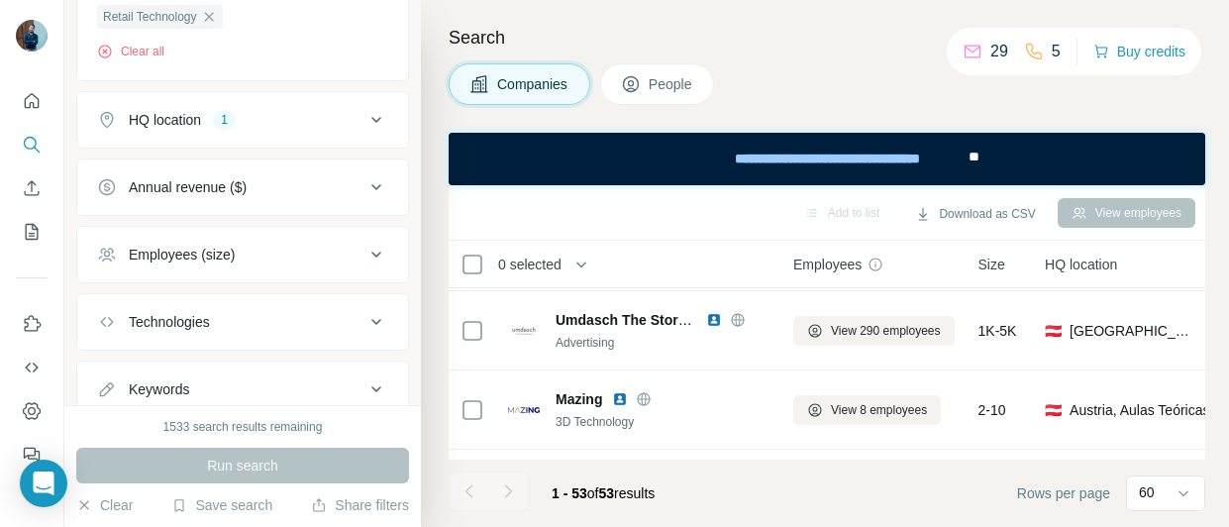
scroll to position [2773, 0]
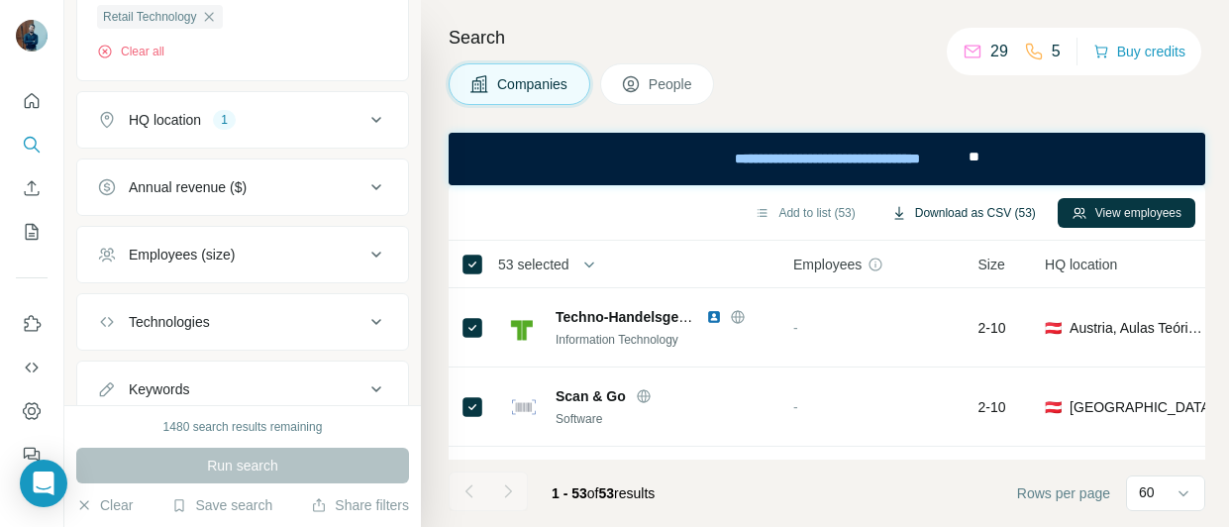
click at [925, 221] on button "Download as CSV (53)" at bounding box center [964, 213] width 172 height 30
click at [365, 112] on icon at bounding box center [377, 120] width 24 height 24
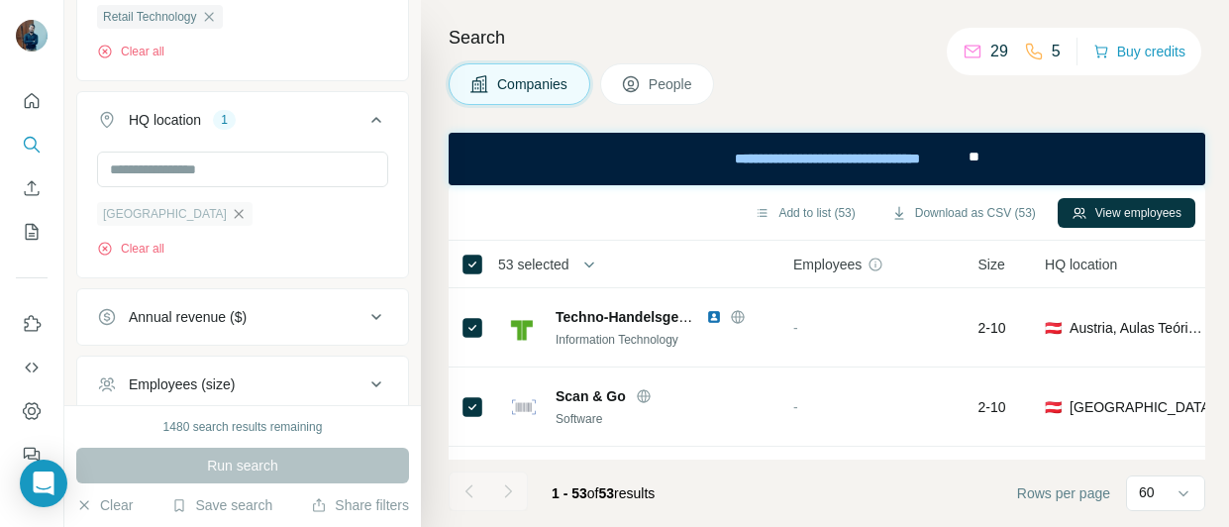
click at [231, 212] on icon "button" at bounding box center [239, 214] width 16 height 16
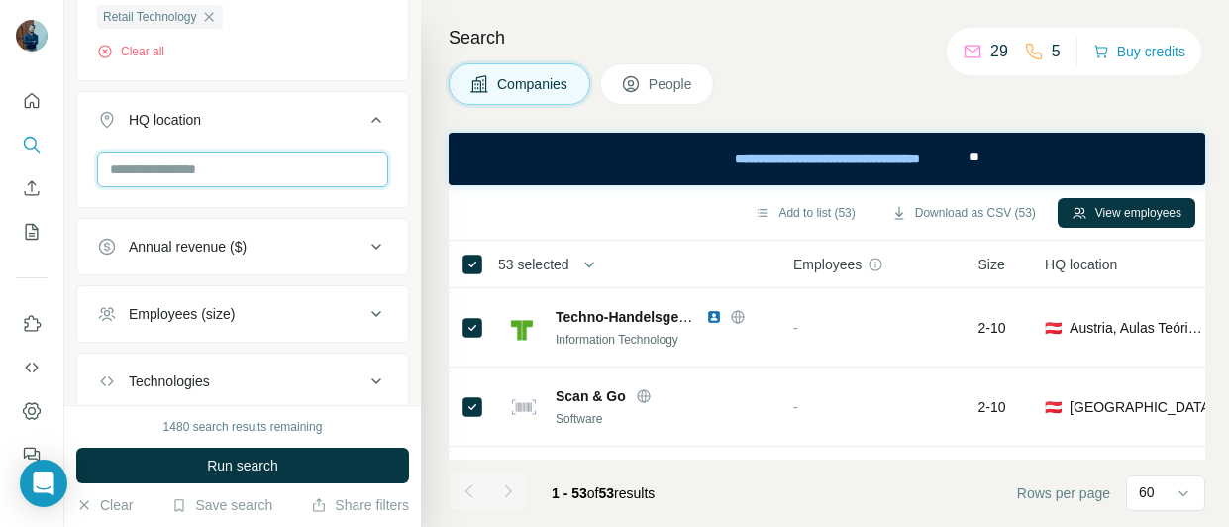
click at [180, 167] on input "text" at bounding box center [242, 170] width 291 height 36
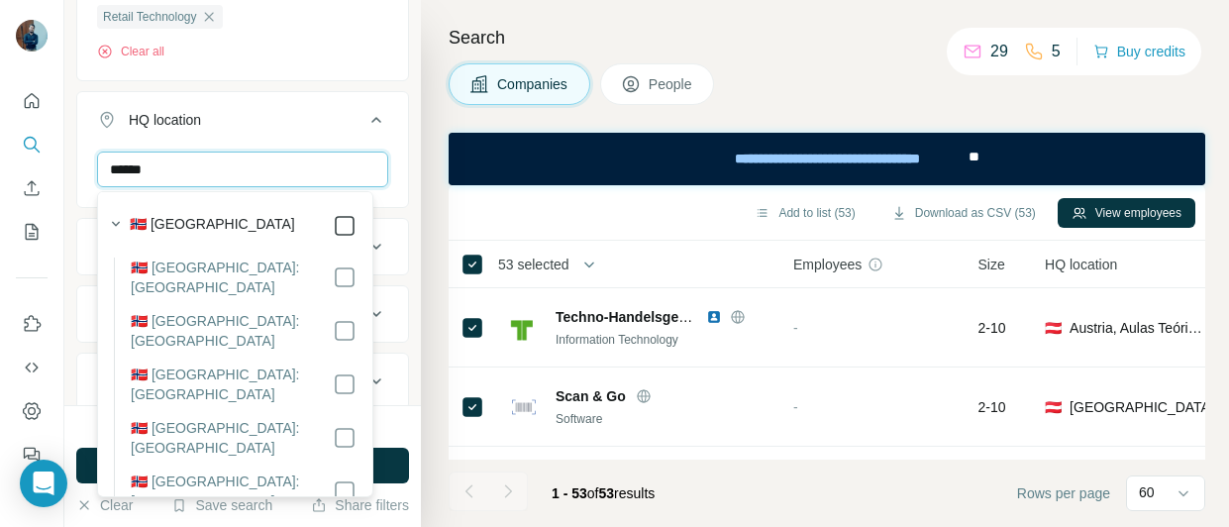
type input "******"
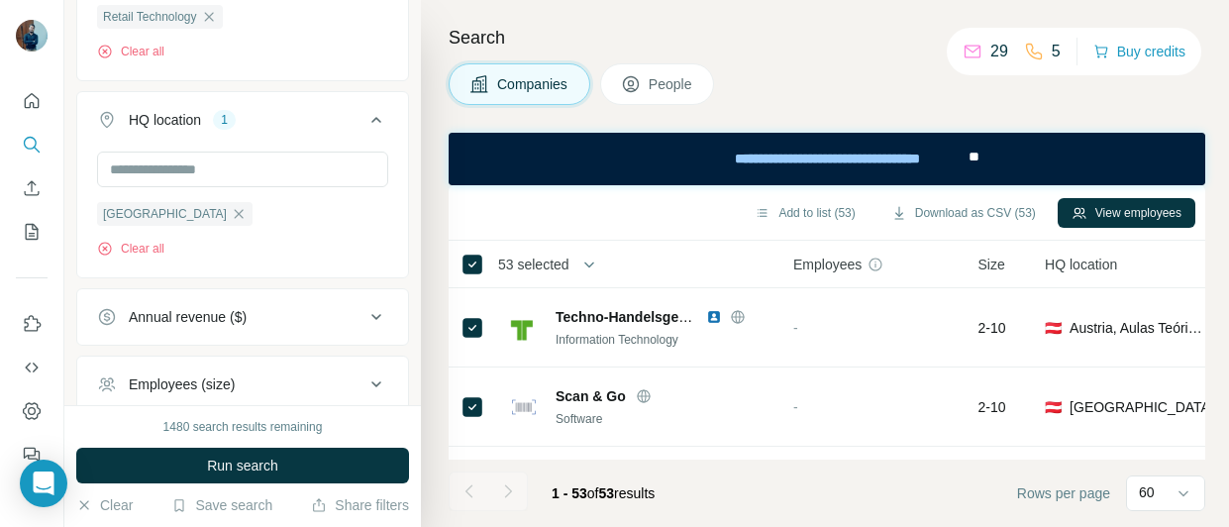
scroll to position [530, 0]
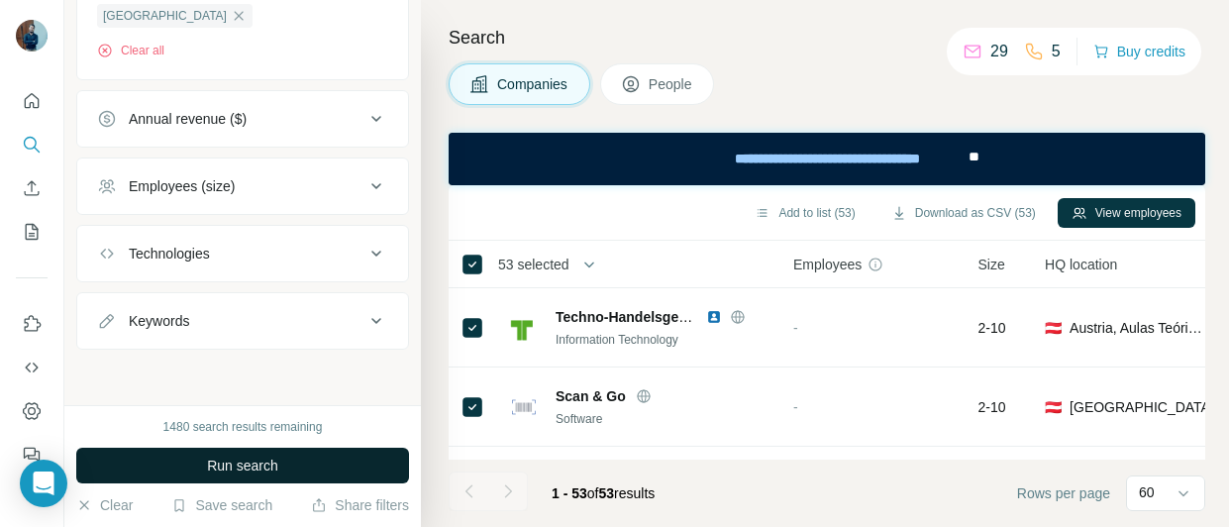
click at [261, 463] on span "Run search" at bounding box center [242, 466] width 71 height 20
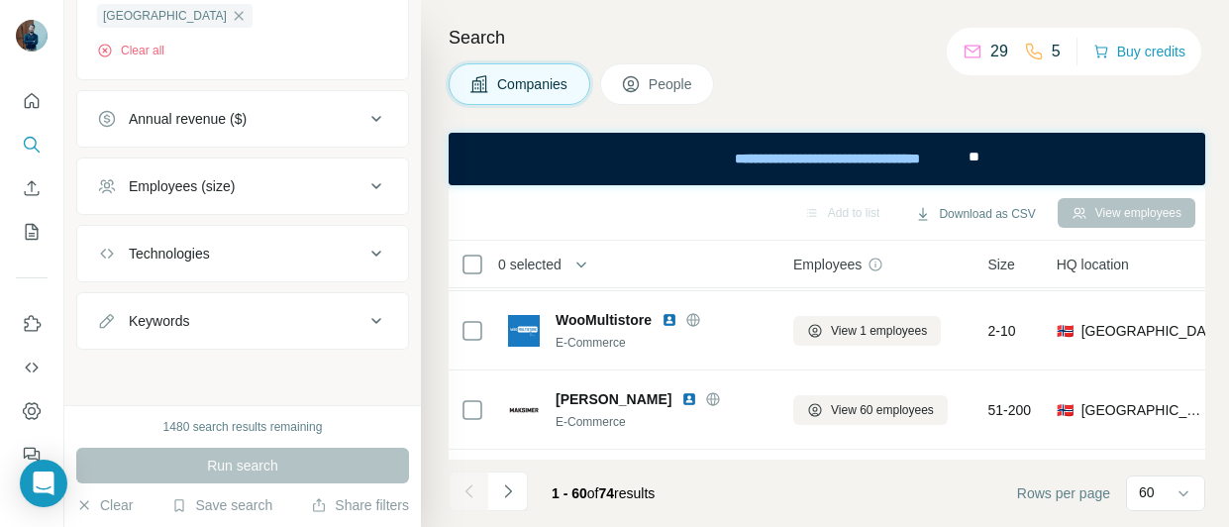
scroll to position [2773, 0]
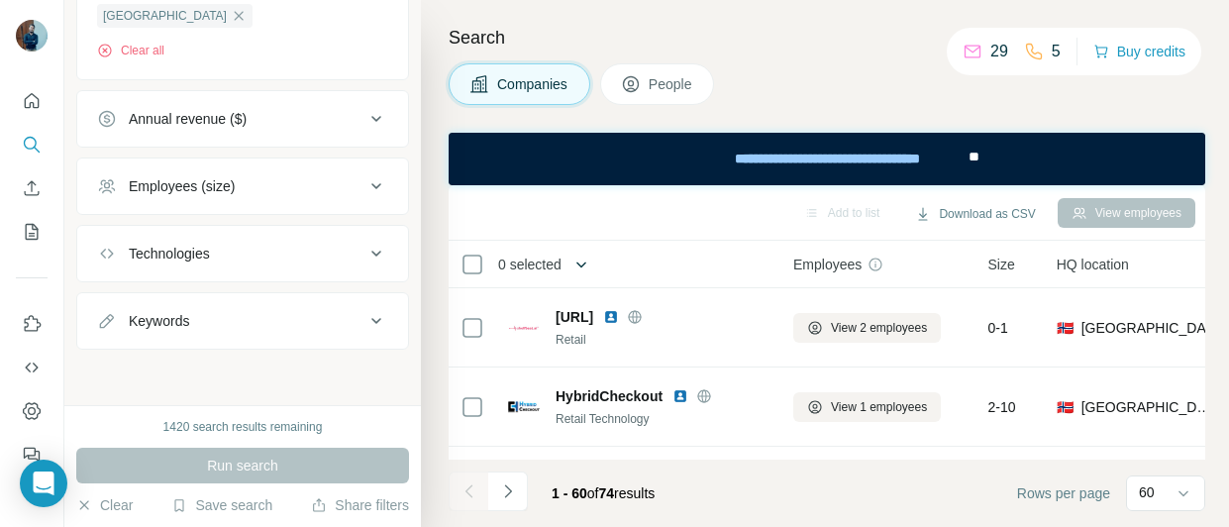
click at [586, 262] on icon "button" at bounding box center [582, 265] width 20 height 20
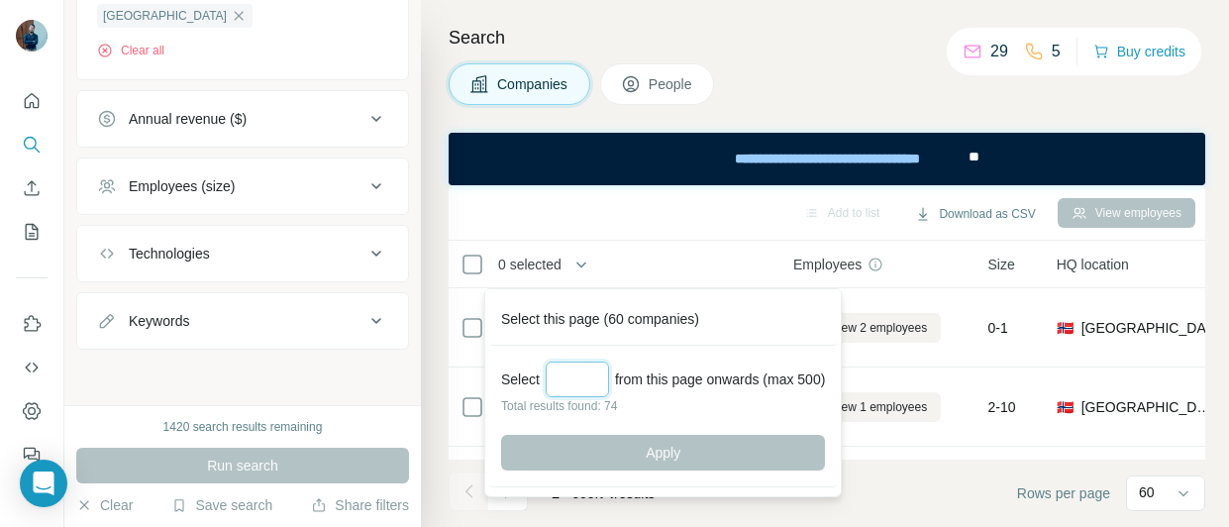
click at [576, 370] on input "Select a number (up to 500)" at bounding box center [577, 380] width 63 height 36
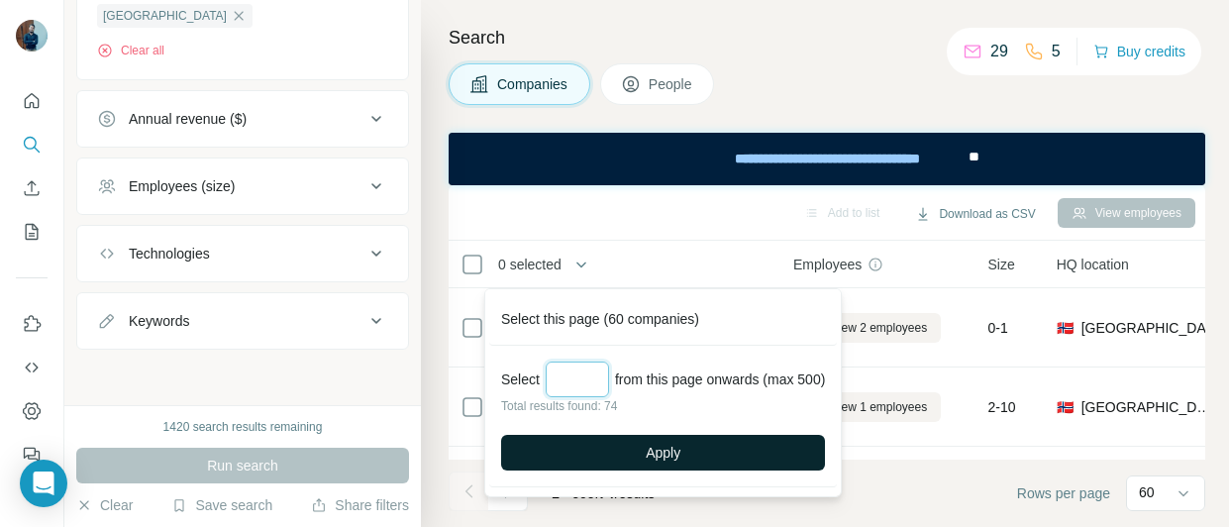
type input "**"
click at [663, 448] on span "Apply" at bounding box center [663, 453] width 35 height 20
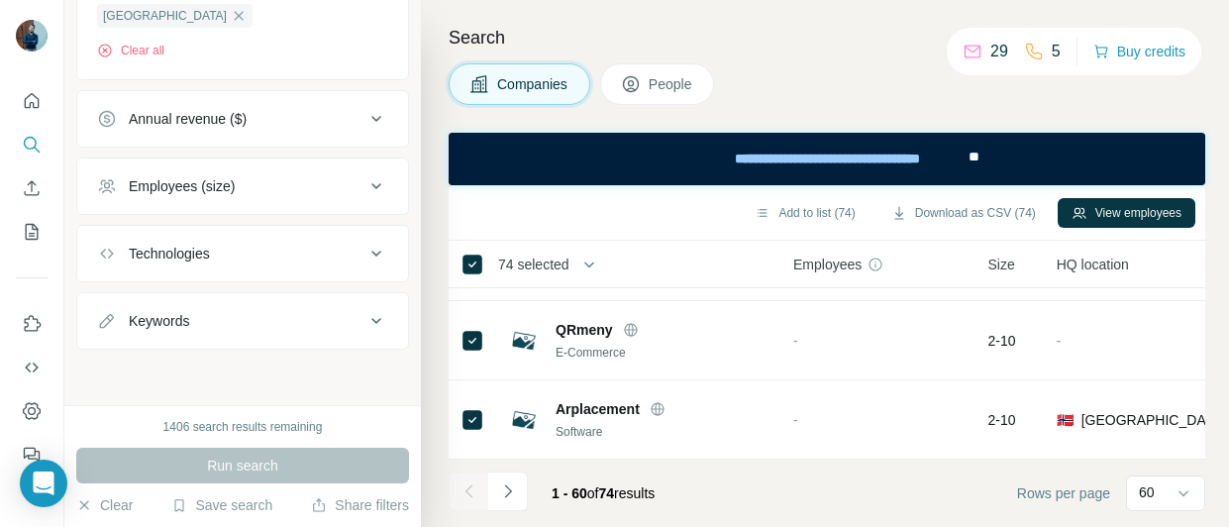
scroll to position [431, 0]
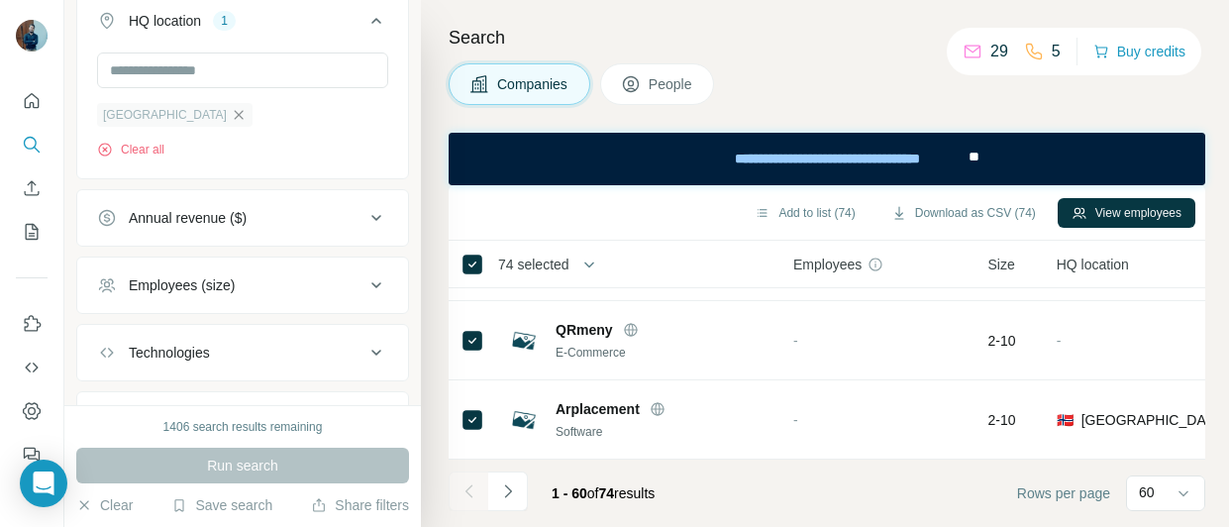
click at [231, 110] on icon "button" at bounding box center [239, 115] width 16 height 16
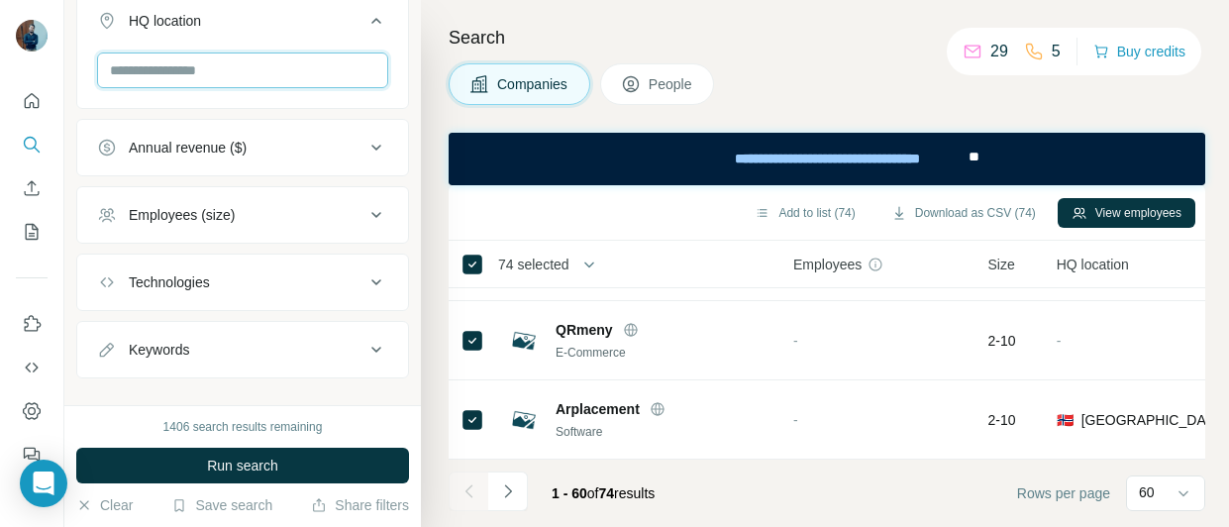
click at [188, 76] on input "text" at bounding box center [242, 70] width 291 height 36
paste input "*******"
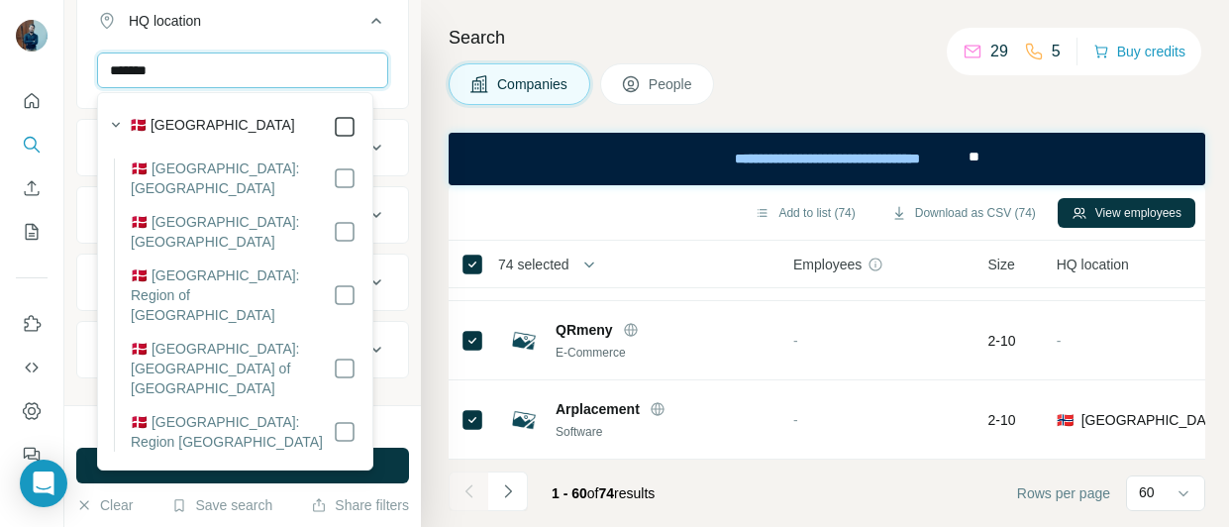
type input "*******"
click at [355, 134] on icon at bounding box center [345, 127] width 24 height 24
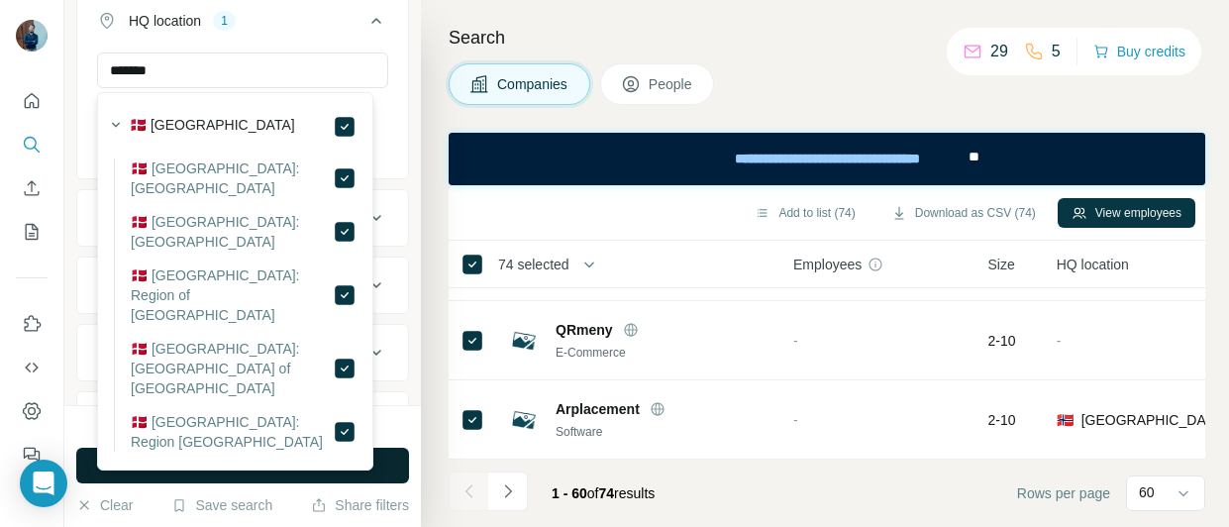
click at [257, 464] on span "Run search" at bounding box center [242, 466] width 71 height 20
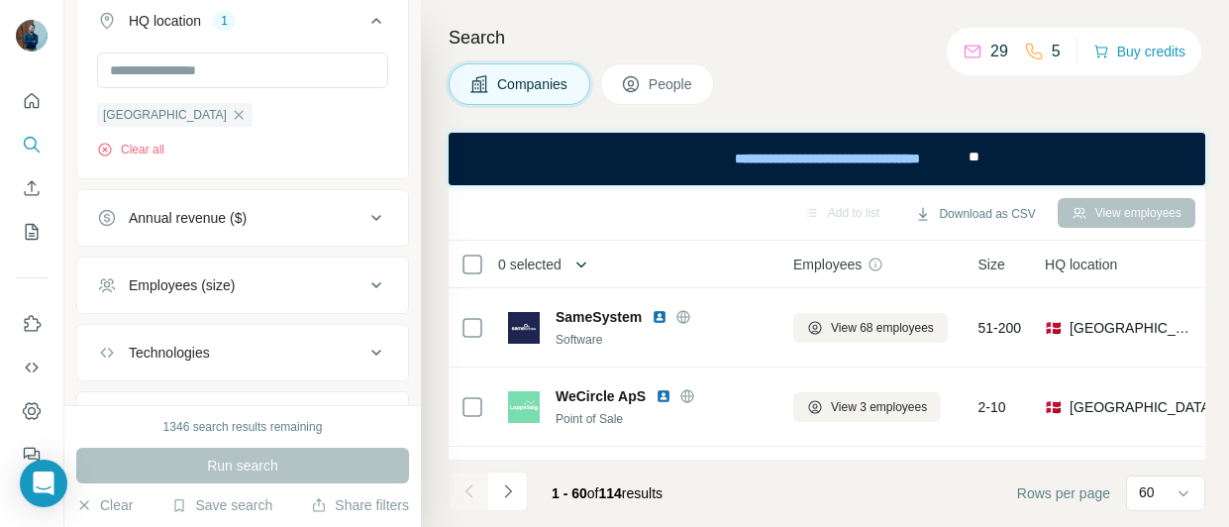
click at [577, 269] on icon "button" at bounding box center [582, 265] width 20 height 20
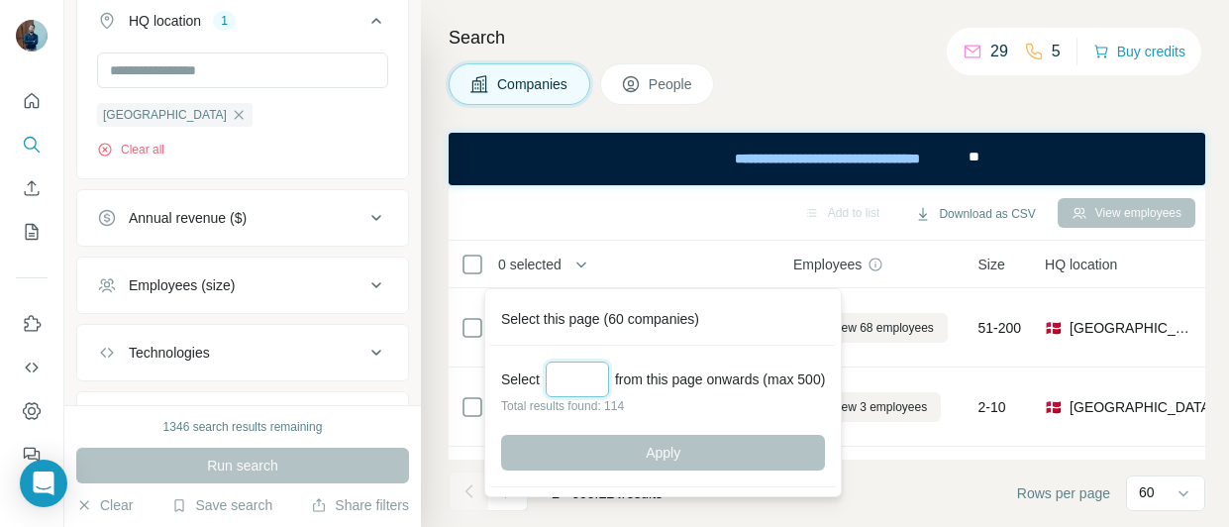
click at [576, 379] on input "Select a number (up to 500)" at bounding box center [577, 380] width 63 height 36
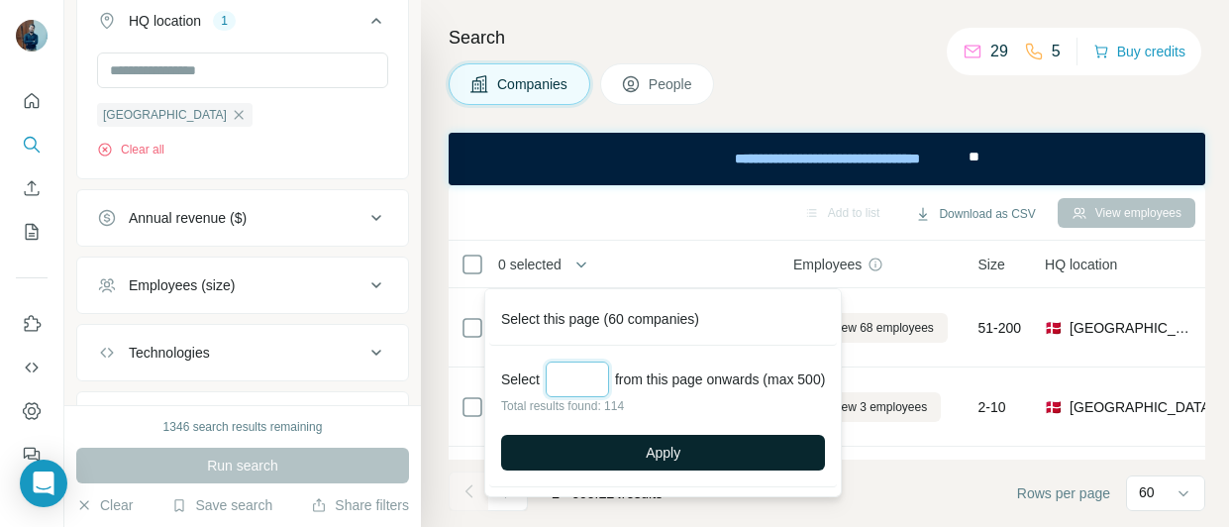
type input "***"
click at [668, 449] on span "Apply" at bounding box center [663, 453] width 35 height 20
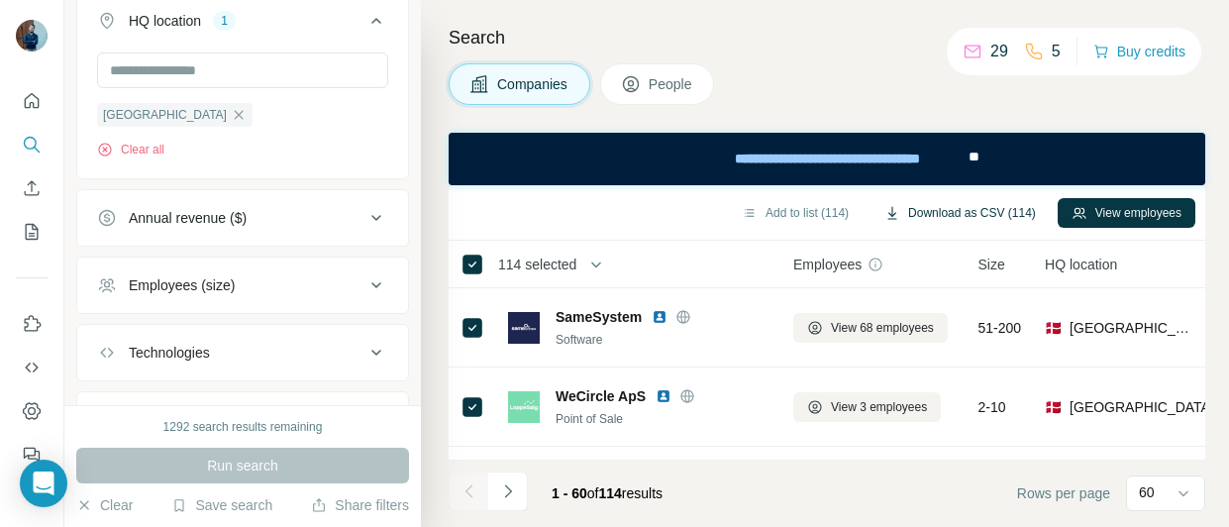
click at [929, 216] on button "Download as CSV (114)" at bounding box center [960, 213] width 179 height 30
click at [231, 113] on icon "button" at bounding box center [239, 115] width 16 height 16
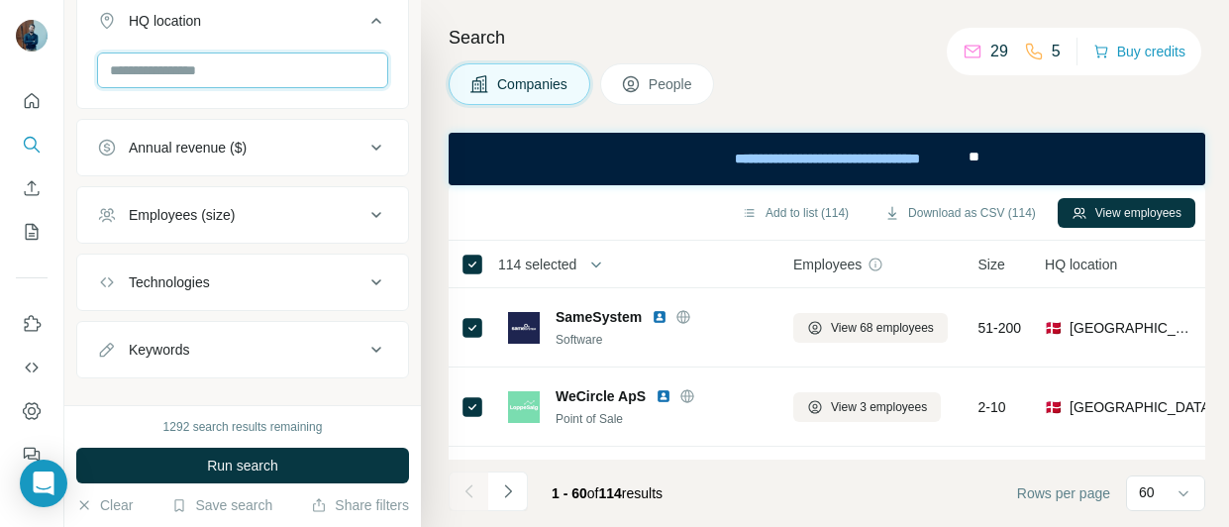
click at [230, 83] on input "text" at bounding box center [242, 70] width 291 height 36
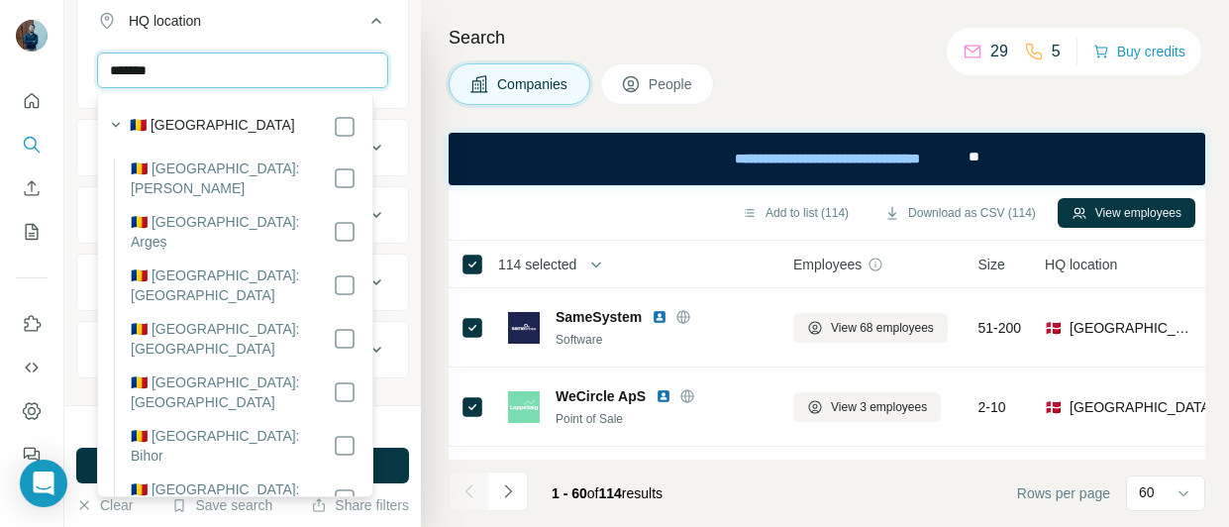
type input "*******"
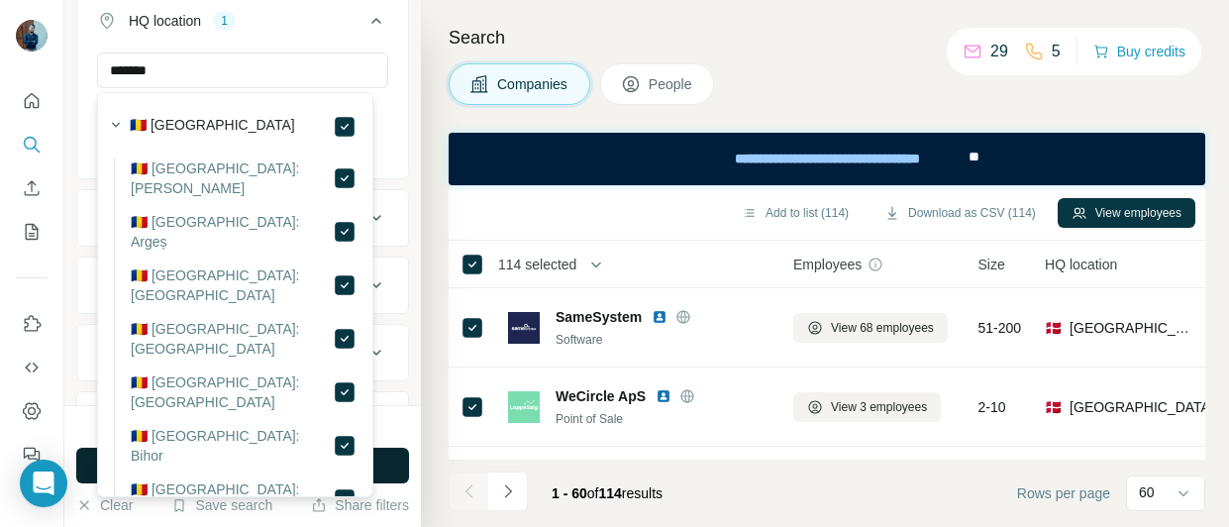
click at [391, 467] on button "Run search" at bounding box center [242, 466] width 333 height 36
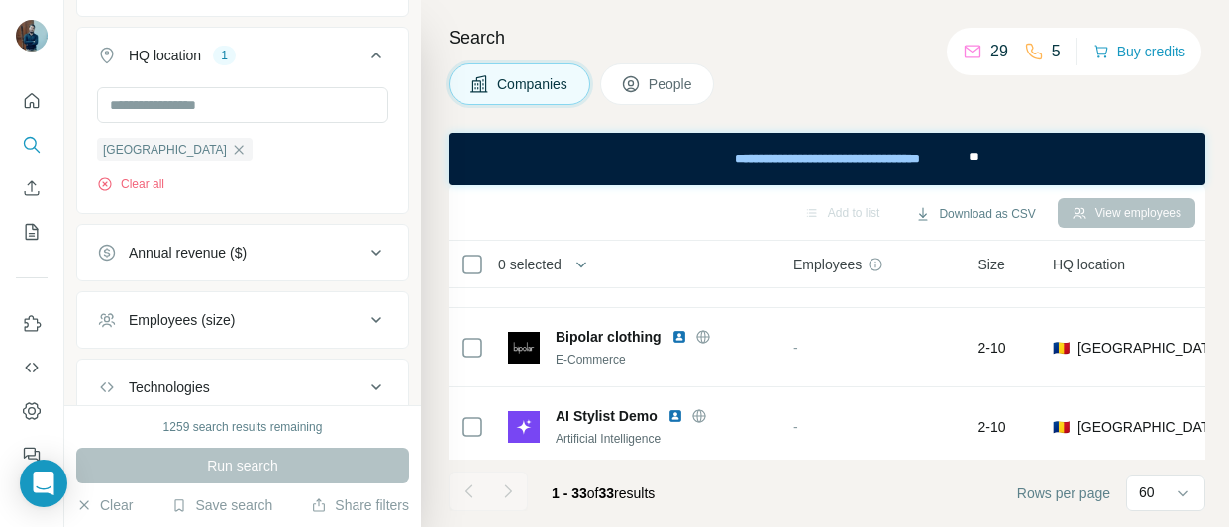
scroll to position [495, 0]
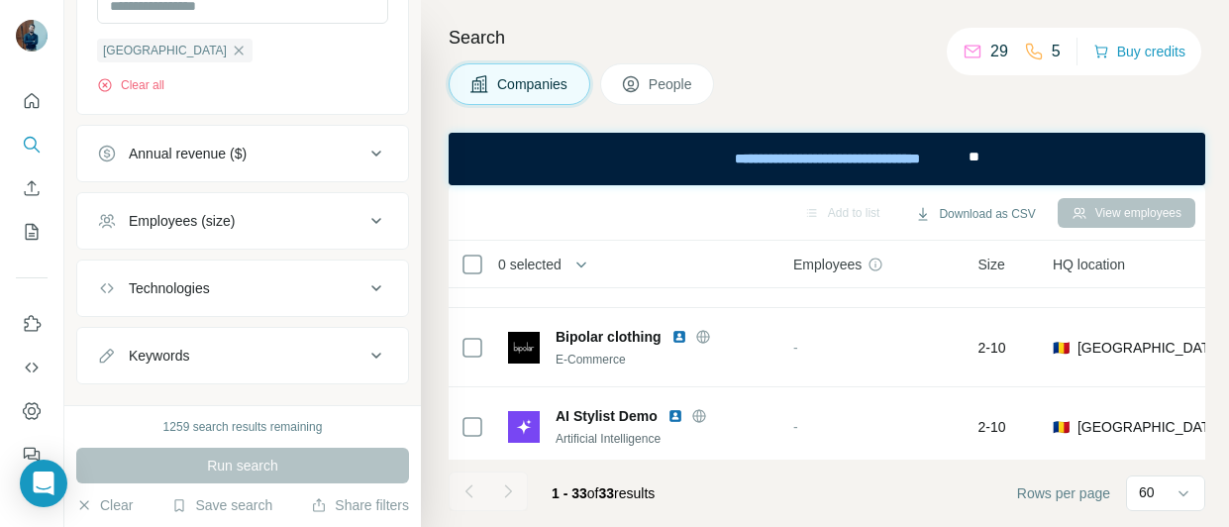
click at [341, 230] on div "Employees (size)" at bounding box center [230, 221] width 267 height 20
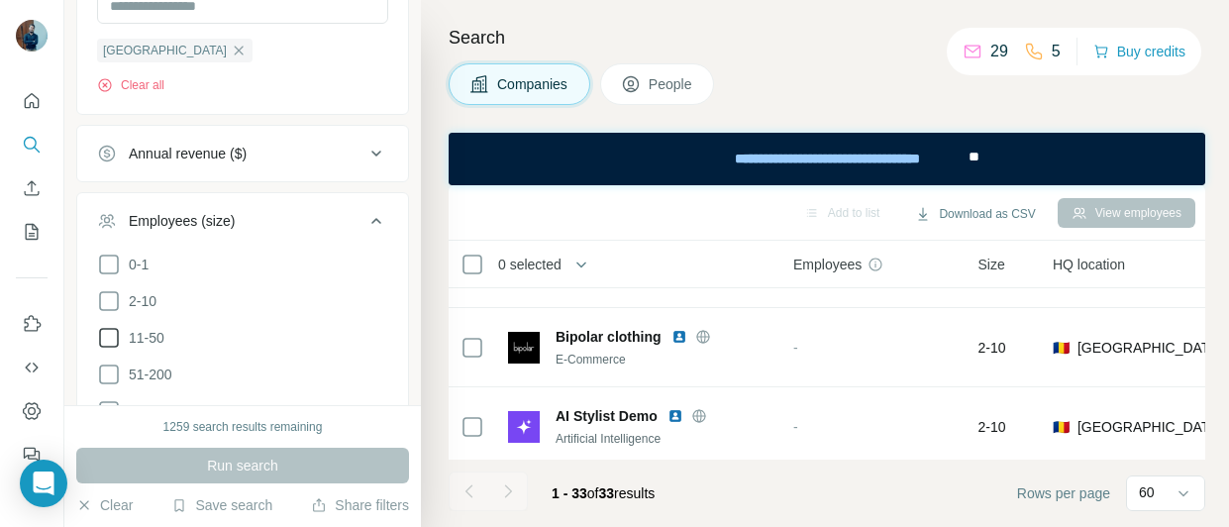
click at [154, 343] on span "11-50" at bounding box center [143, 338] width 44 height 20
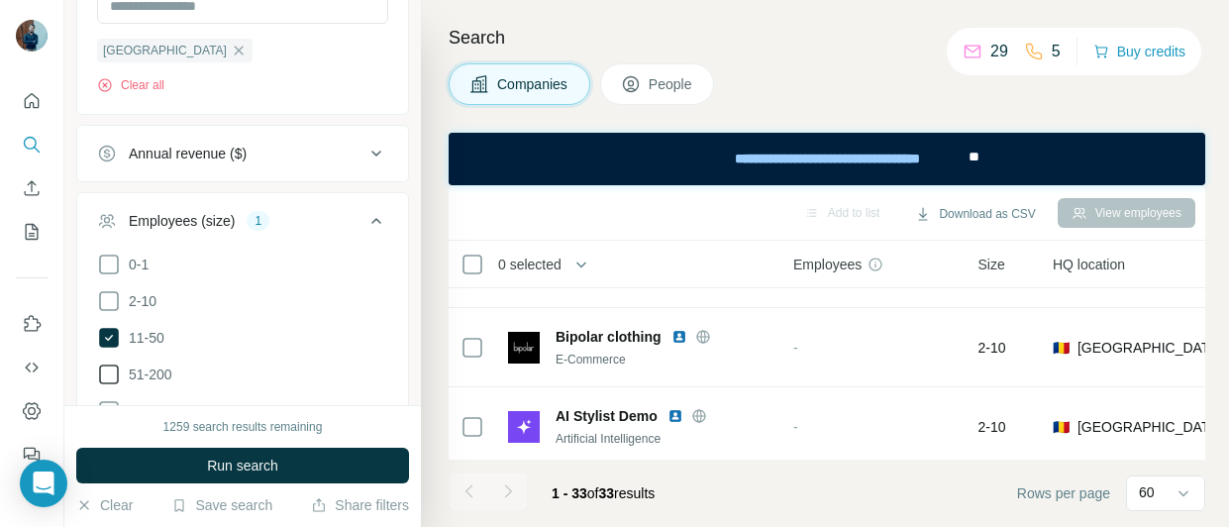
click at [154, 369] on span "51-200" at bounding box center [147, 375] width 52 height 20
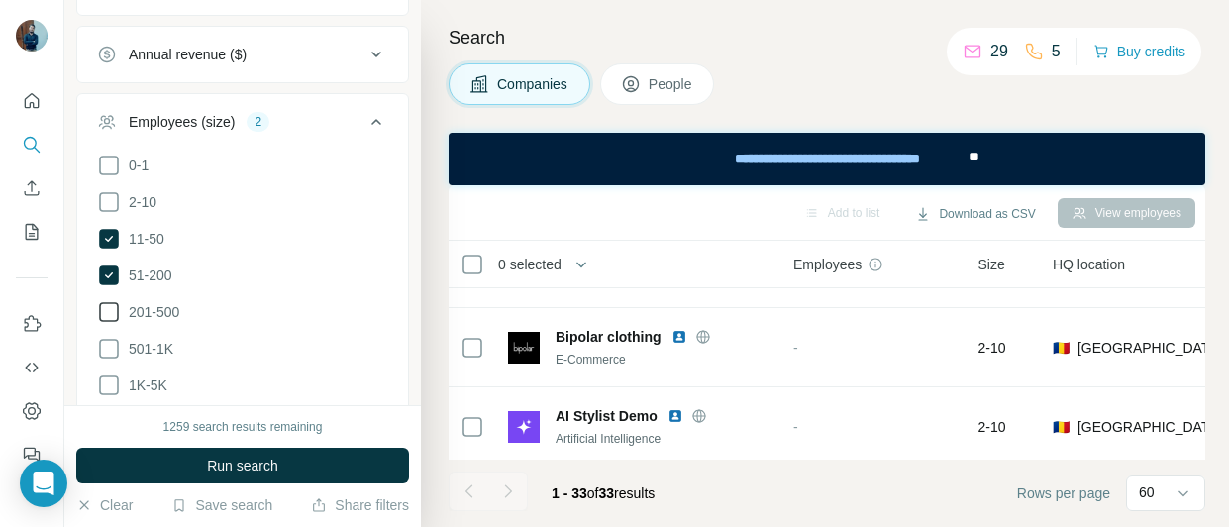
click at [155, 303] on span "201-500" at bounding box center [150, 312] width 58 height 20
click at [149, 344] on span "501-1K" at bounding box center [147, 349] width 52 height 20
click at [149, 373] on label "1K-5K" at bounding box center [132, 385] width 70 height 24
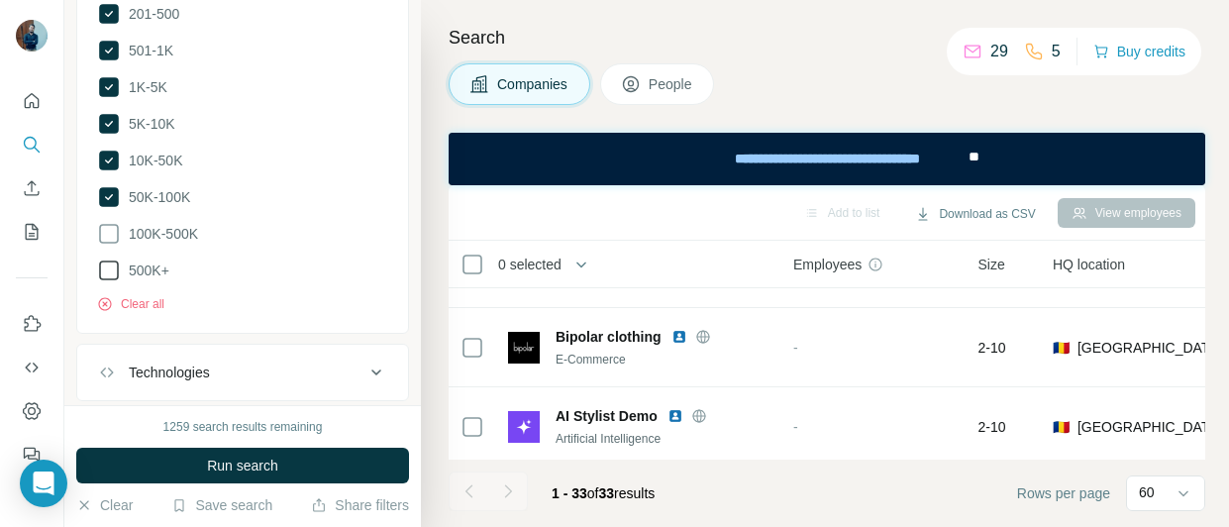
click at [166, 240] on span "100K-500K" at bounding box center [159, 234] width 77 height 20
click at [153, 266] on span "500K+" at bounding box center [145, 271] width 49 height 20
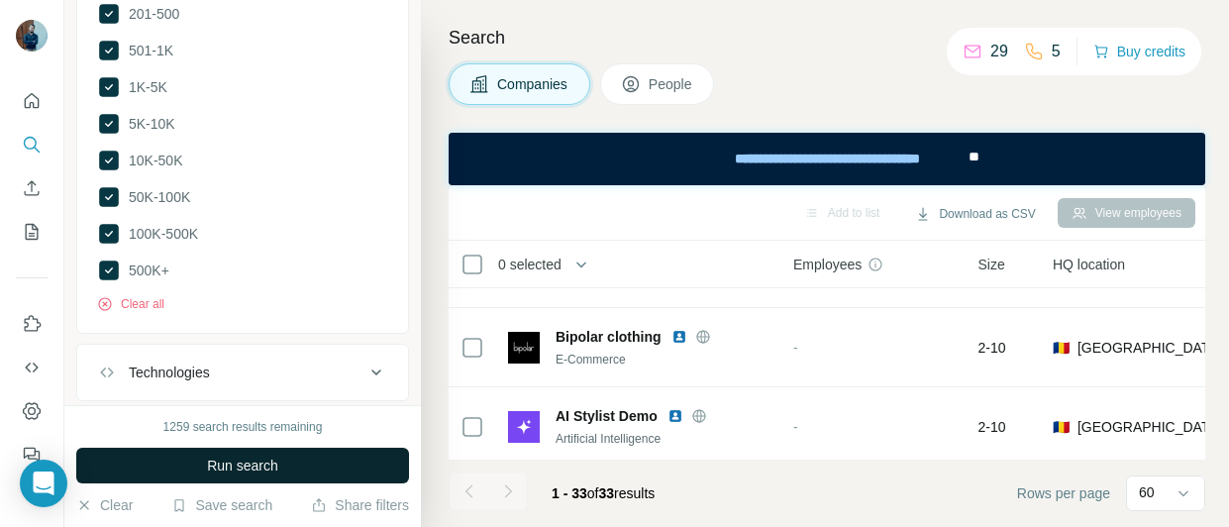
click at [257, 477] on button "Run search" at bounding box center [242, 466] width 333 height 36
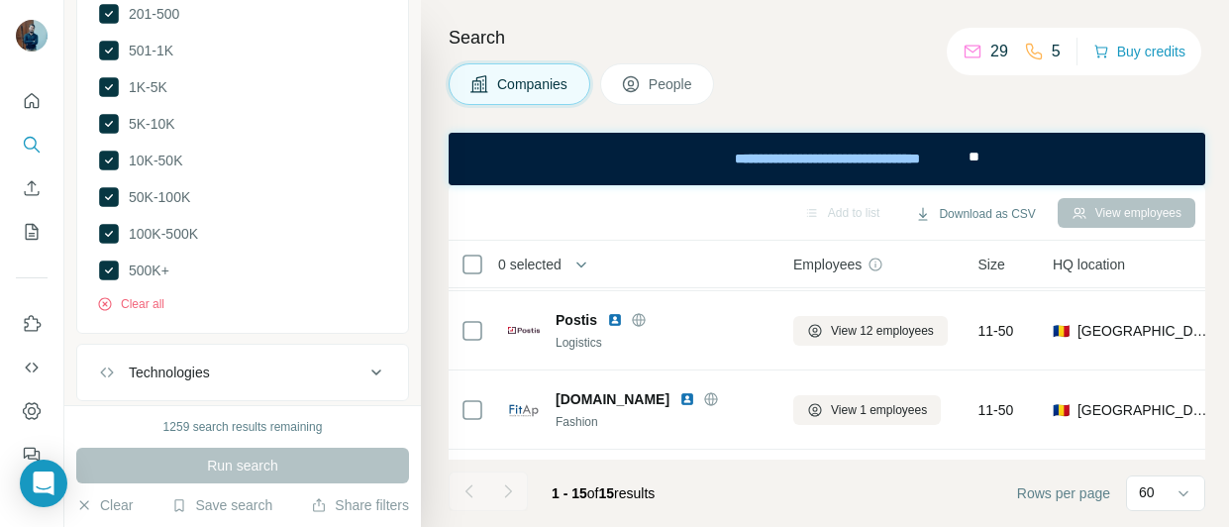
scroll to position [1027, 0]
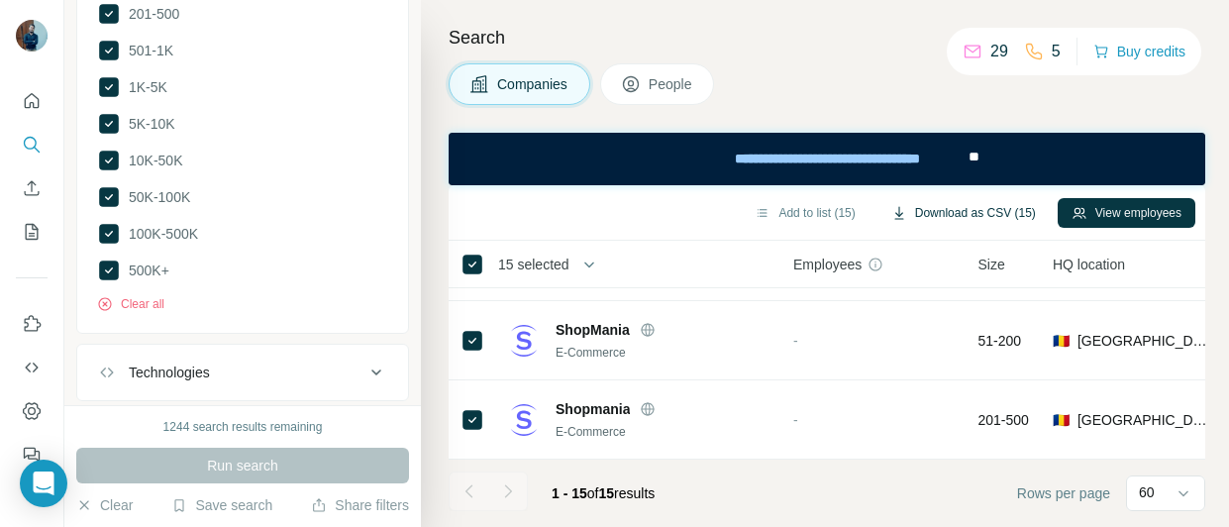
click at [948, 207] on button "Download as CSV (15)" at bounding box center [964, 213] width 172 height 30
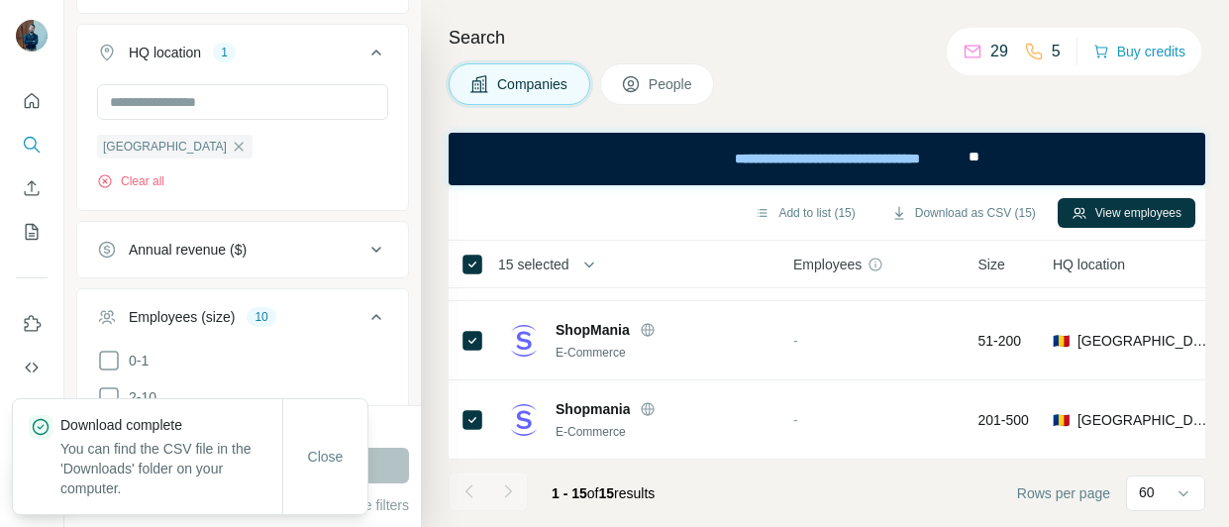
scroll to position [397, 0]
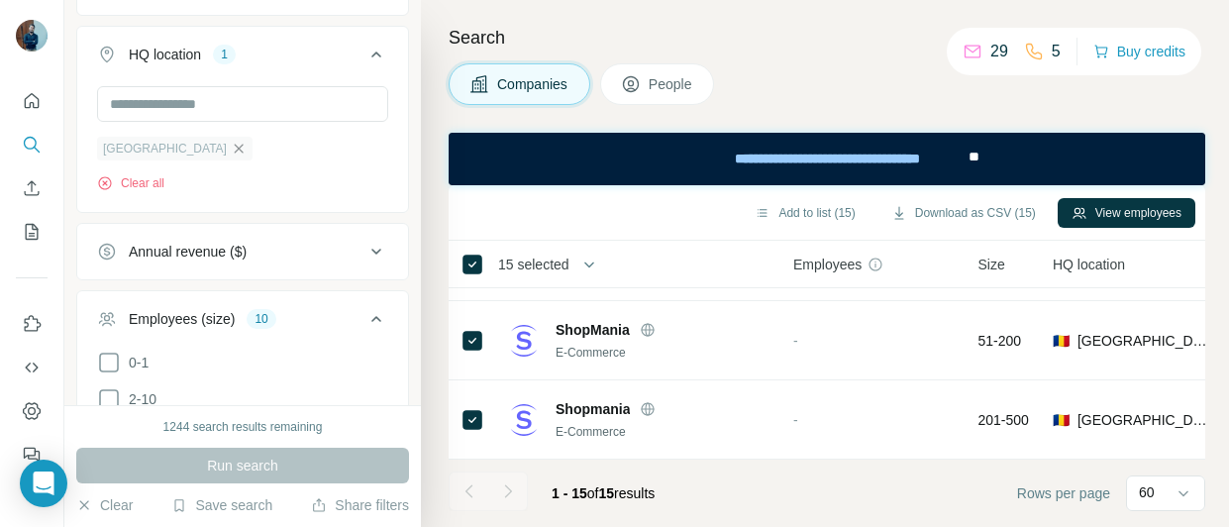
click at [231, 149] on icon "button" at bounding box center [239, 149] width 16 height 16
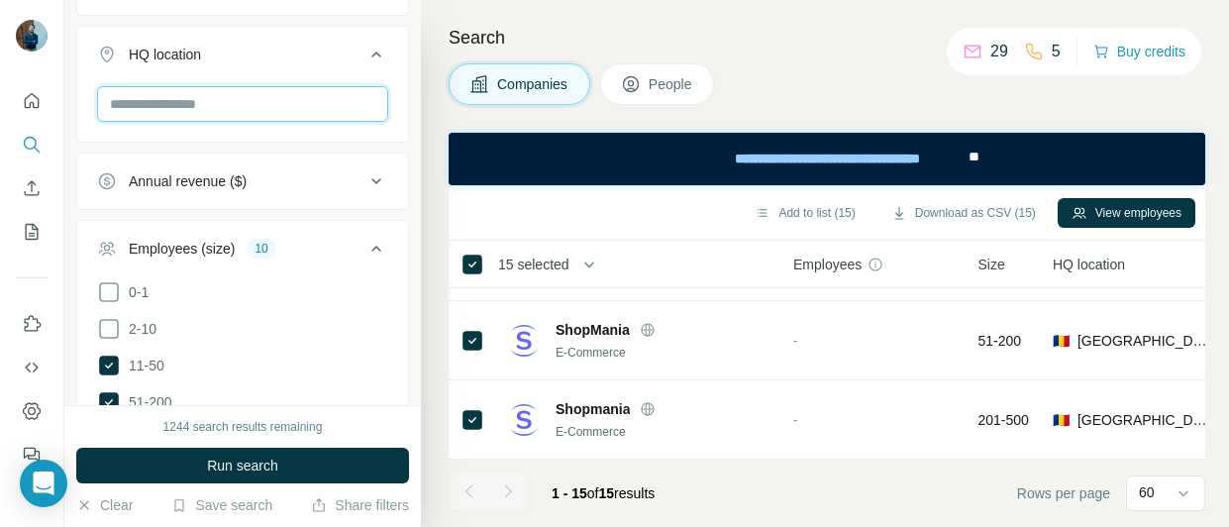
click at [233, 112] on input "text" at bounding box center [242, 104] width 291 height 36
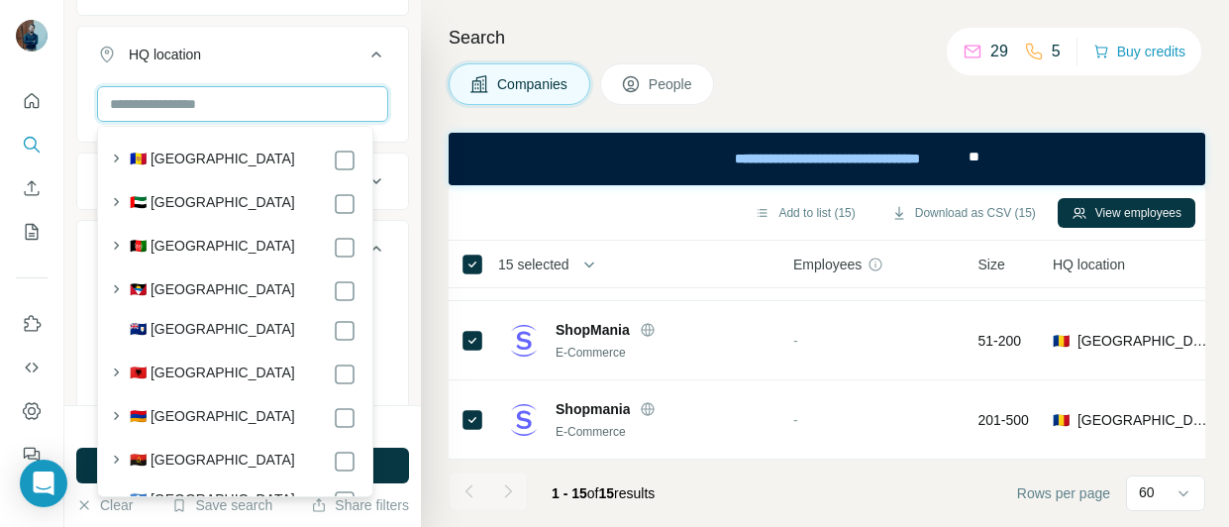
paste input "*******"
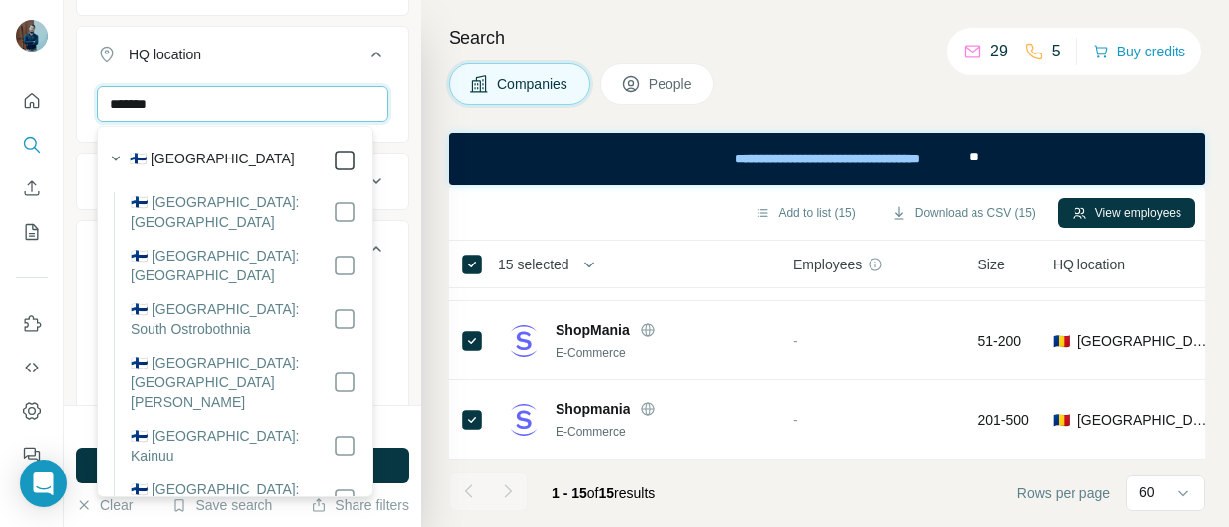
type input "*******"
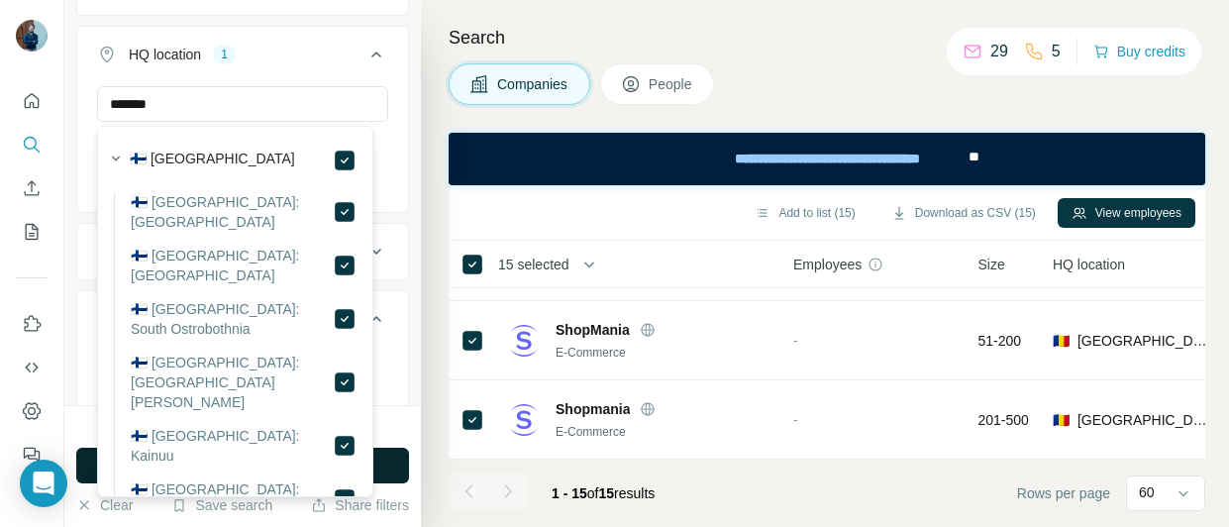
click at [404, 469] on button "Run search" at bounding box center [242, 466] width 333 height 36
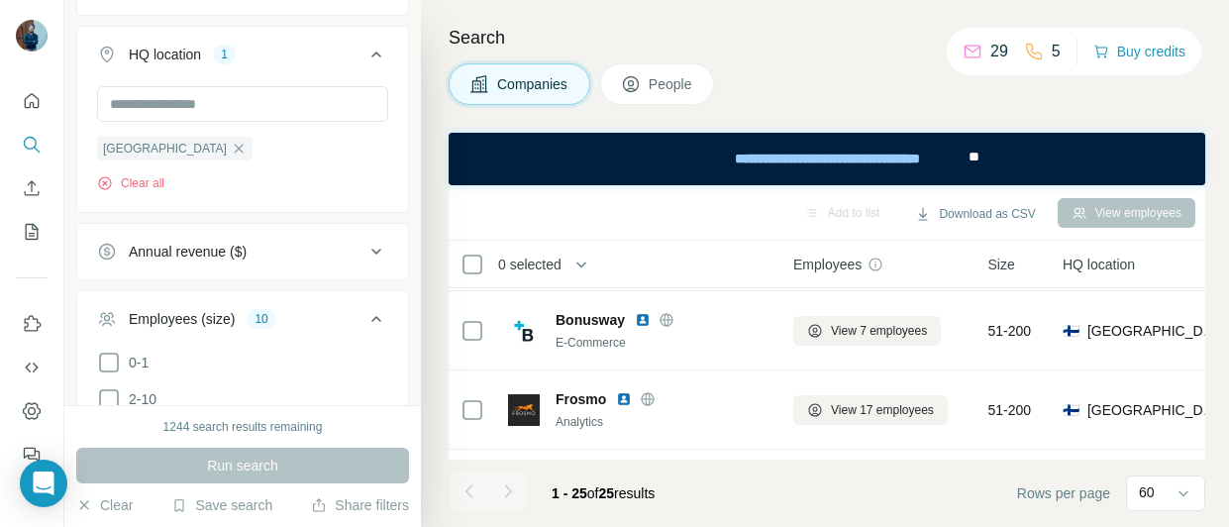
scroll to position [1027, 0]
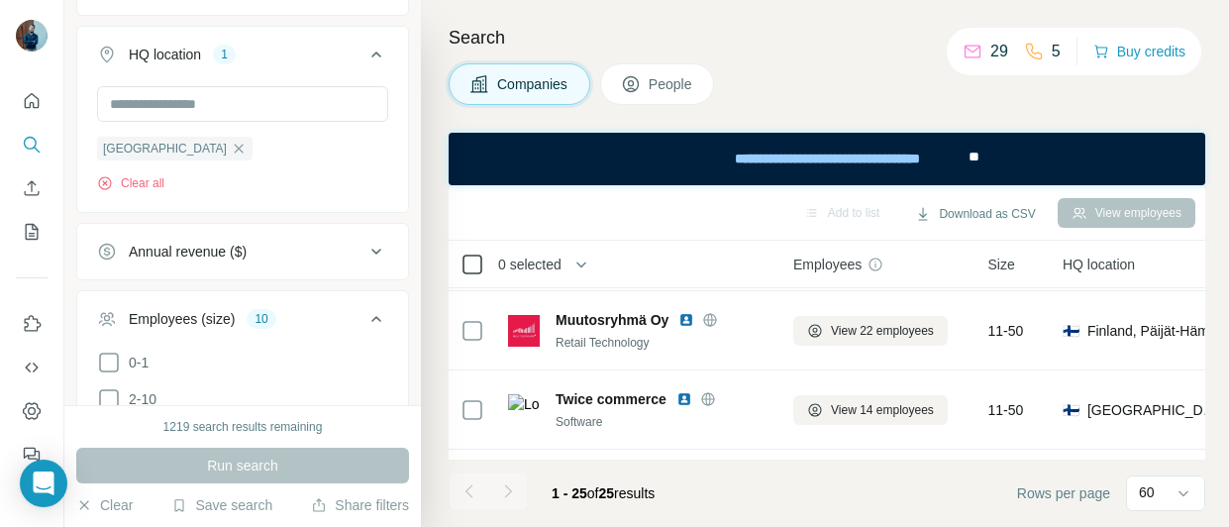
click at [473, 274] on icon at bounding box center [473, 265] width 24 height 24
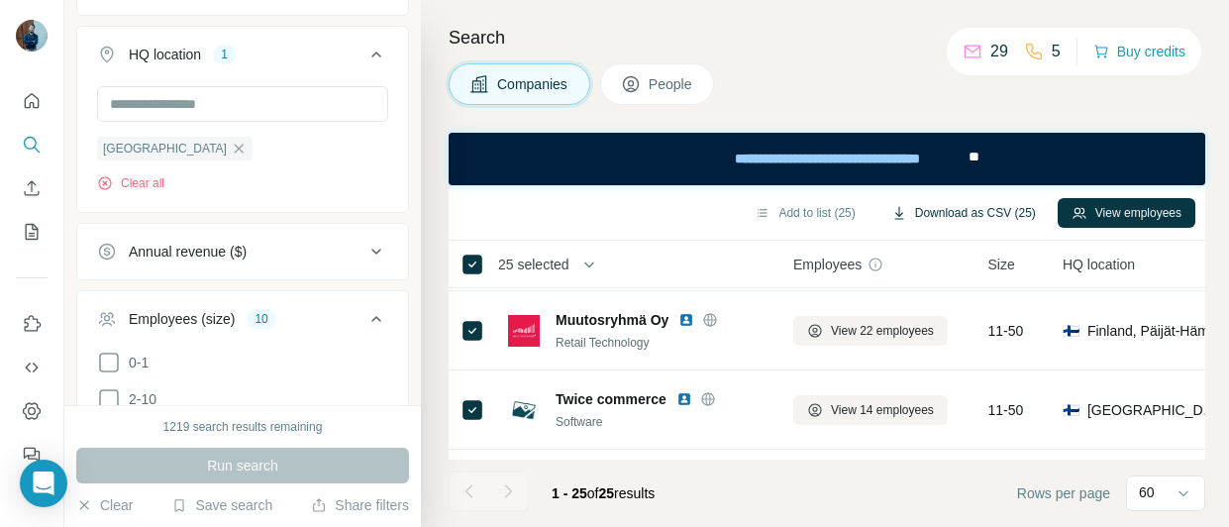
click at [967, 214] on button "Download as CSV (25)" at bounding box center [964, 213] width 172 height 30
click at [231, 149] on icon "button" at bounding box center [239, 149] width 16 height 16
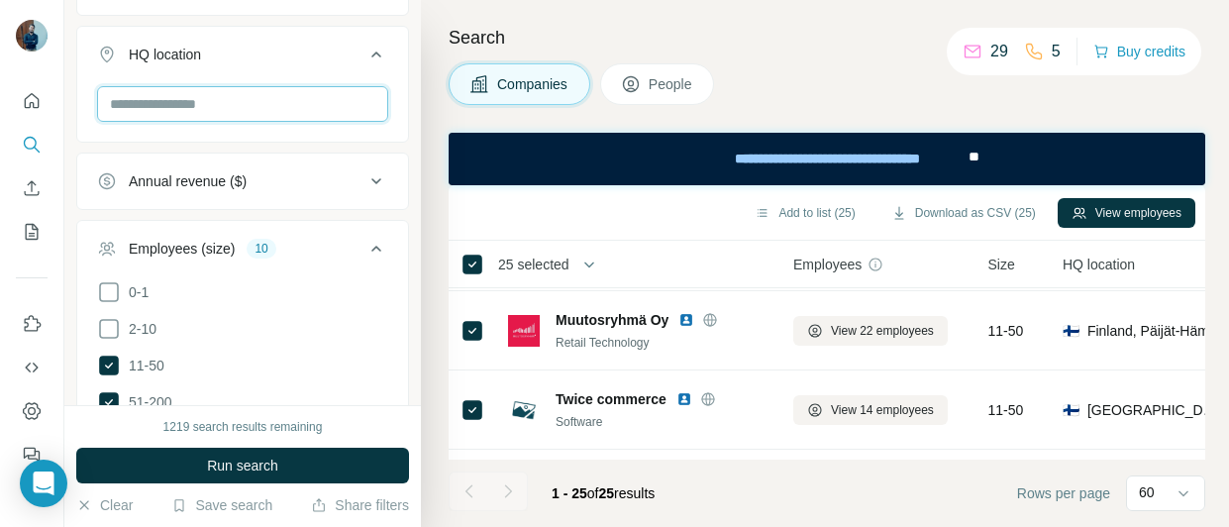
click at [205, 106] on input "text" at bounding box center [242, 104] width 291 height 36
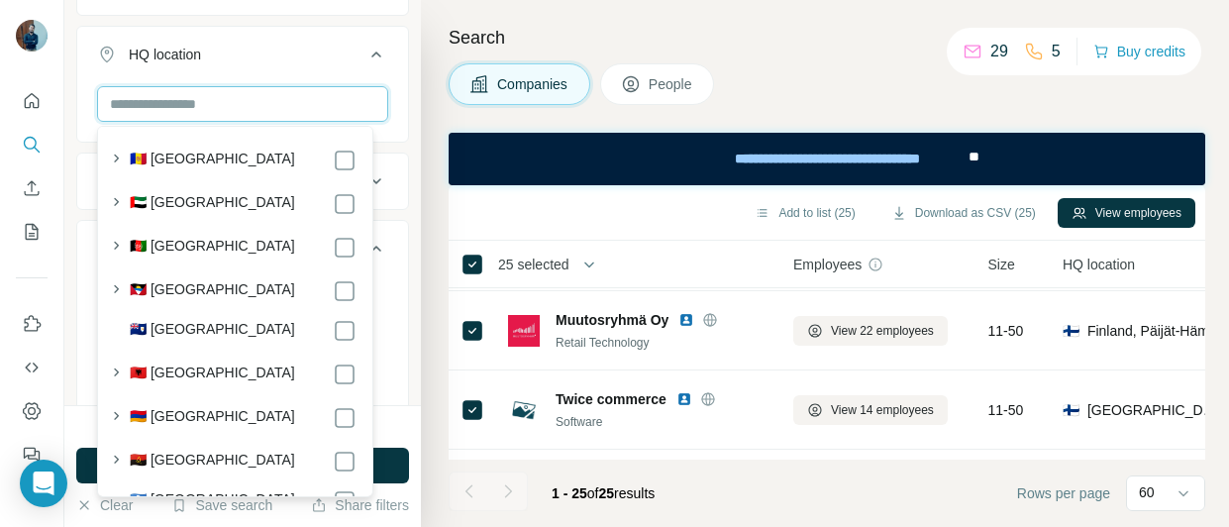
paste input "*****"
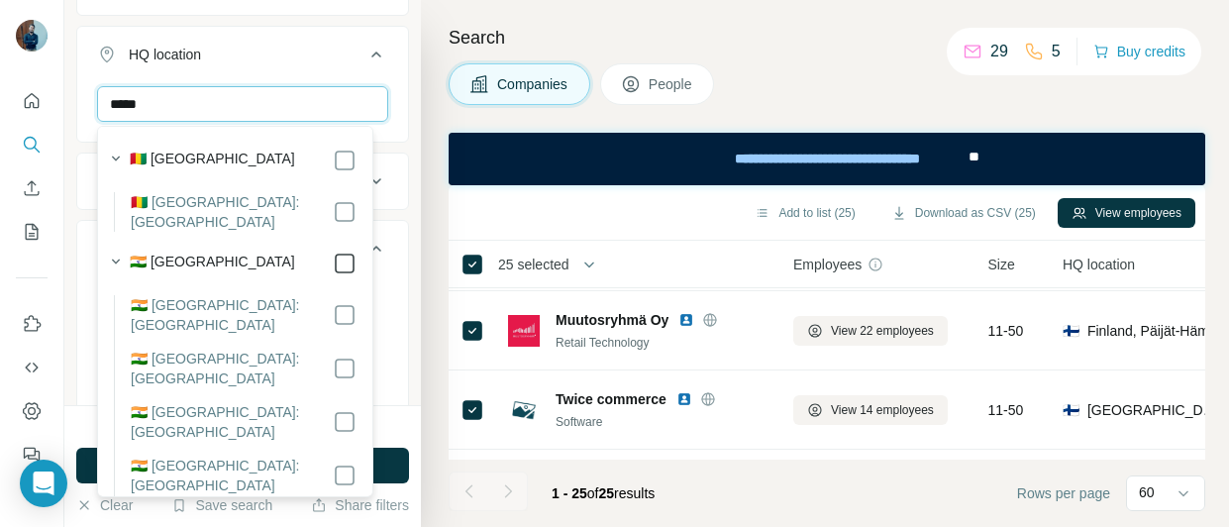
type input "*****"
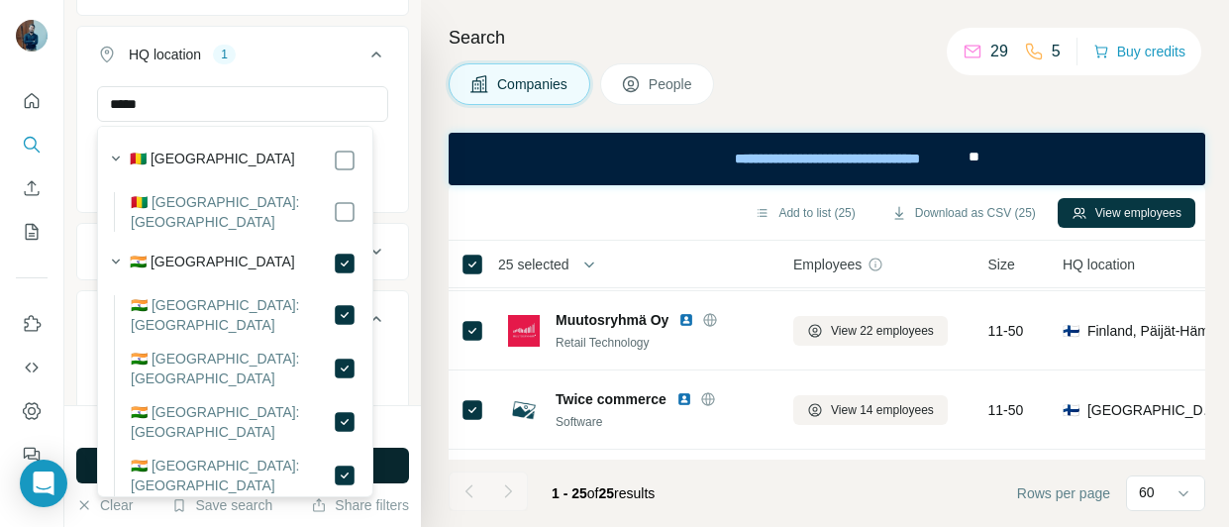
click at [395, 457] on button "Run search" at bounding box center [242, 466] width 333 height 36
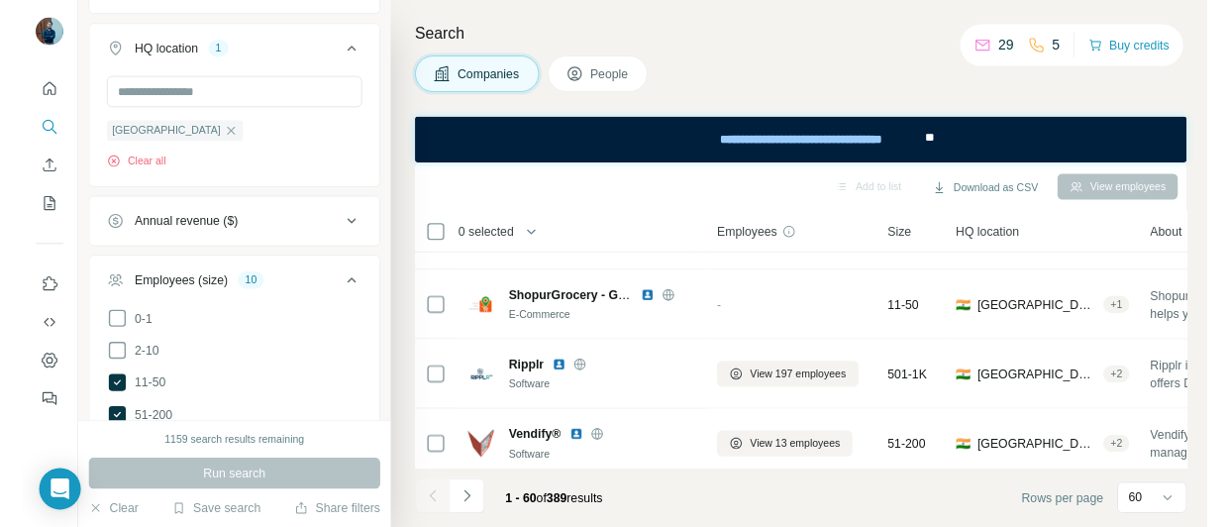
scroll to position [4519, 0]
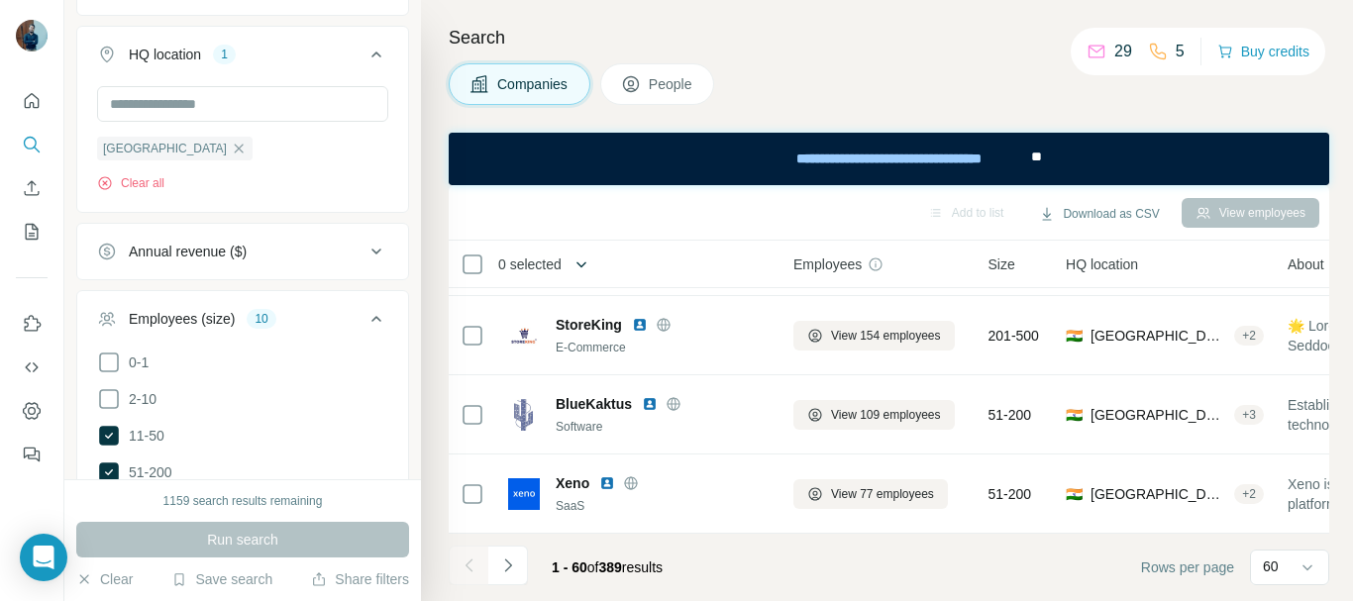
click at [586, 262] on icon "button" at bounding box center [582, 265] width 20 height 20
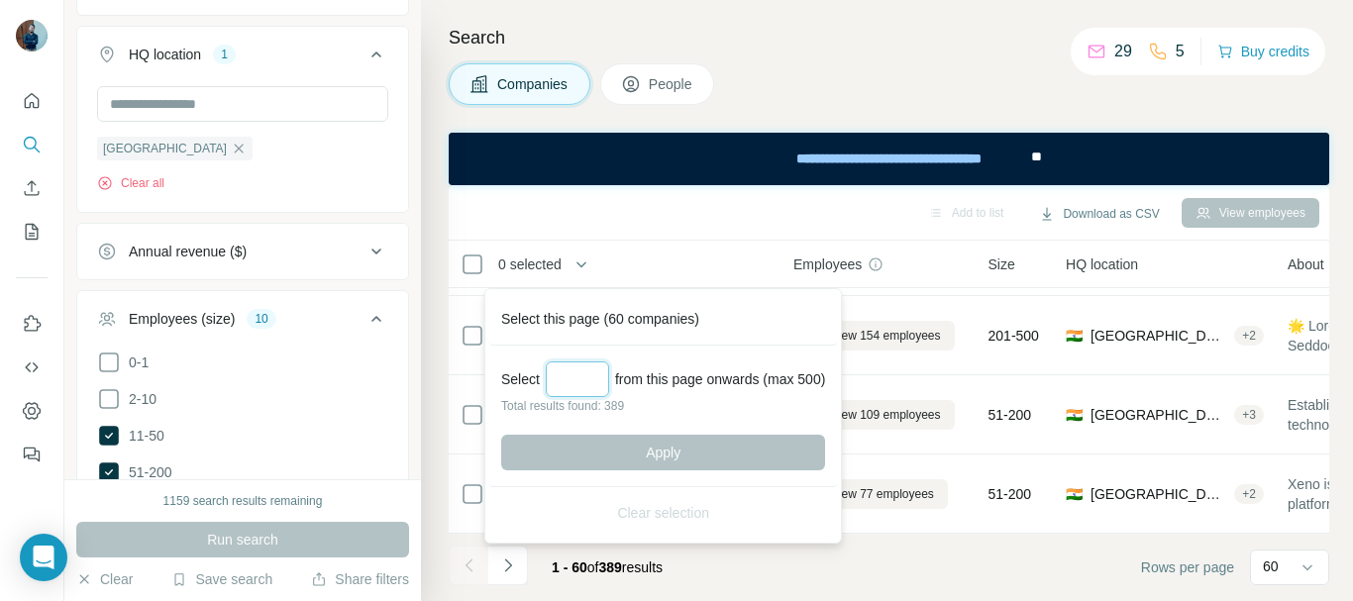
click at [570, 385] on input "Select a number (up to 500)" at bounding box center [577, 380] width 63 height 36
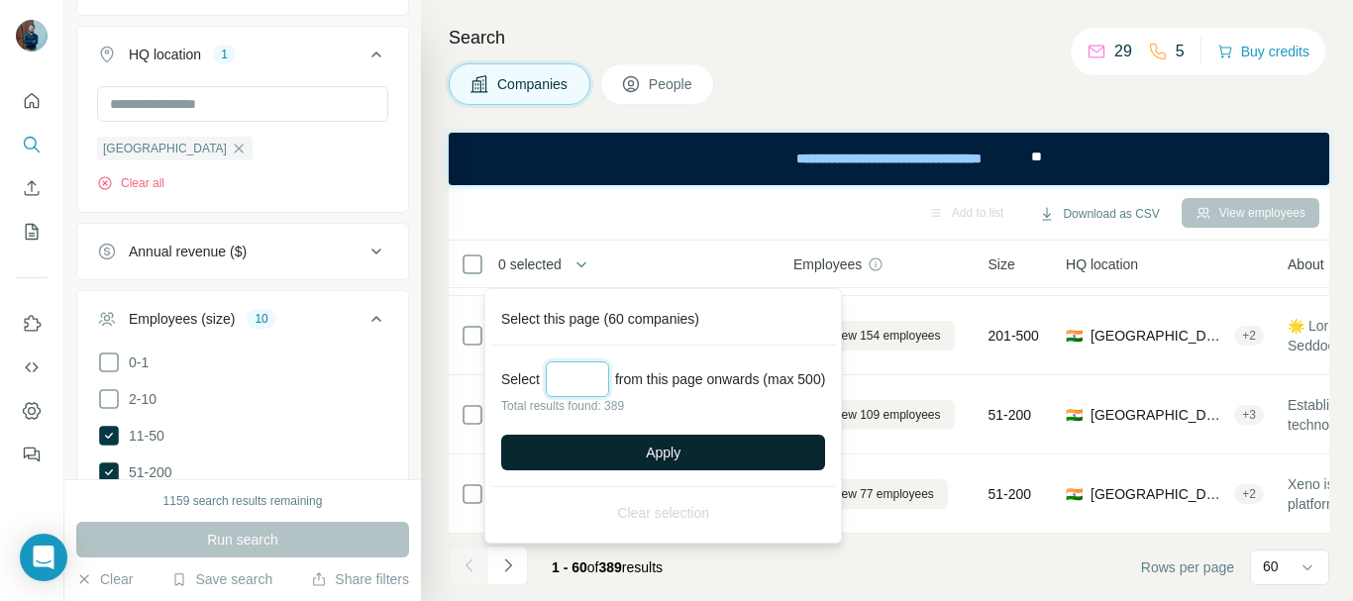
type input "***"
click at [626, 441] on button "Apply" at bounding box center [663, 453] width 324 height 36
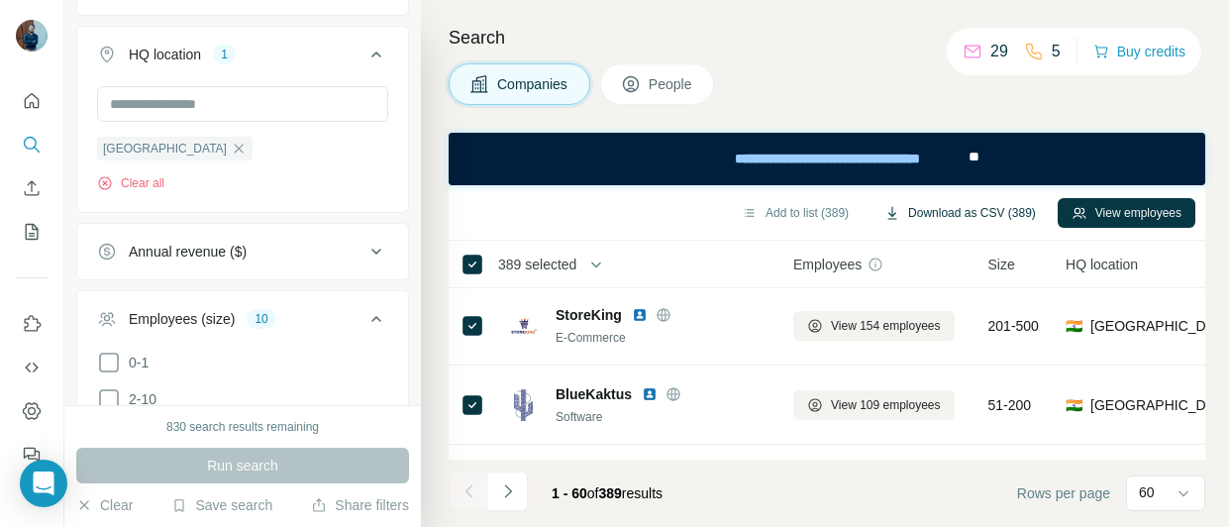
click at [983, 207] on button "Download as CSV (389)" at bounding box center [960, 213] width 179 height 30
click at [132, 147] on div "India" at bounding box center [175, 149] width 156 height 24
click at [235, 146] on icon "button" at bounding box center [239, 148] width 9 height 9
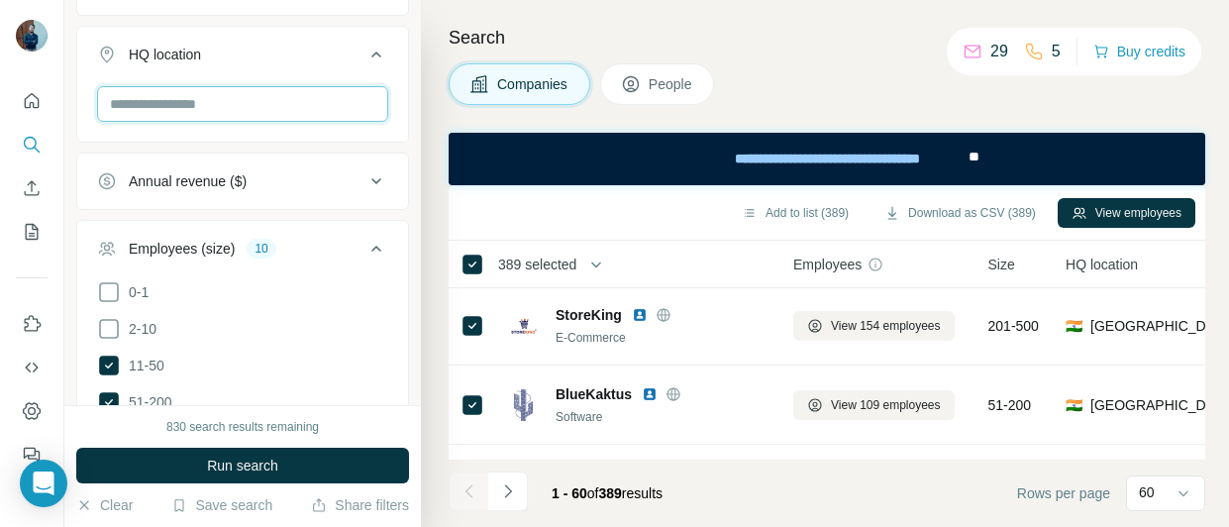
click at [164, 108] on input "text" at bounding box center [242, 104] width 291 height 36
paste input "*********"
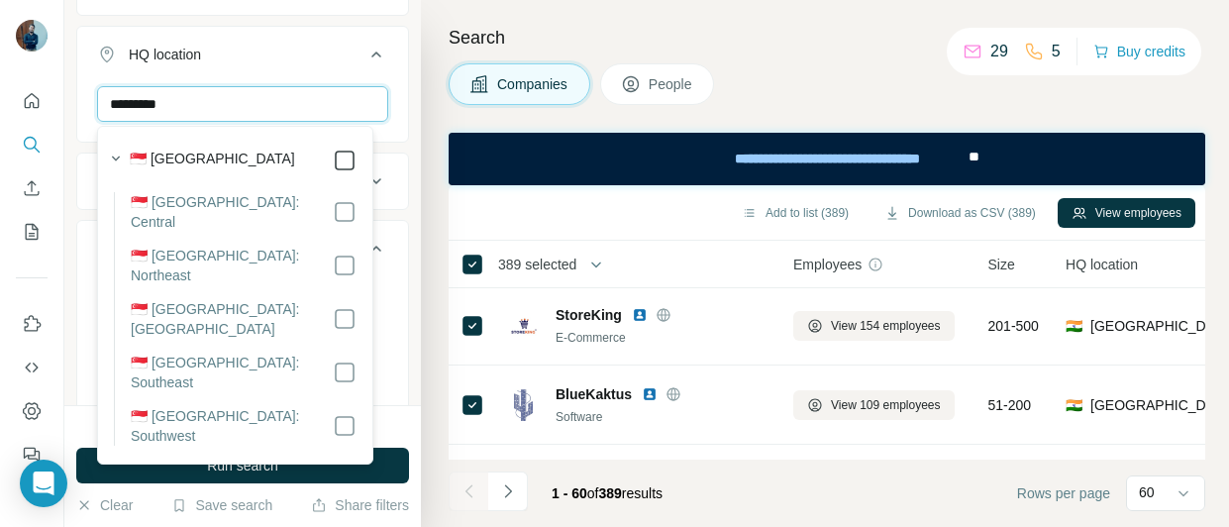
type input "*********"
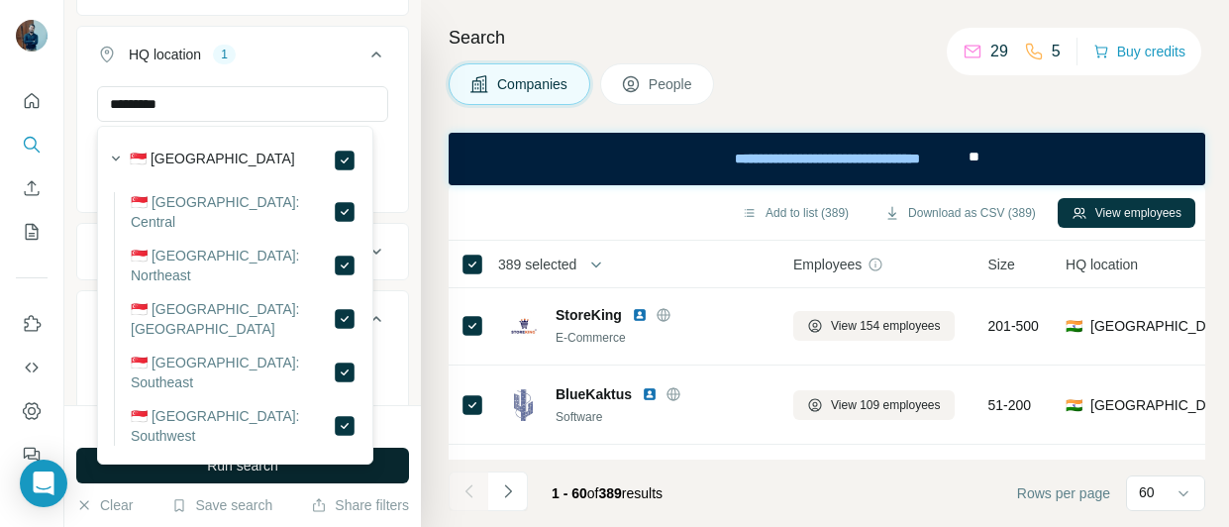
click at [314, 474] on button "Run search" at bounding box center [242, 466] width 333 height 36
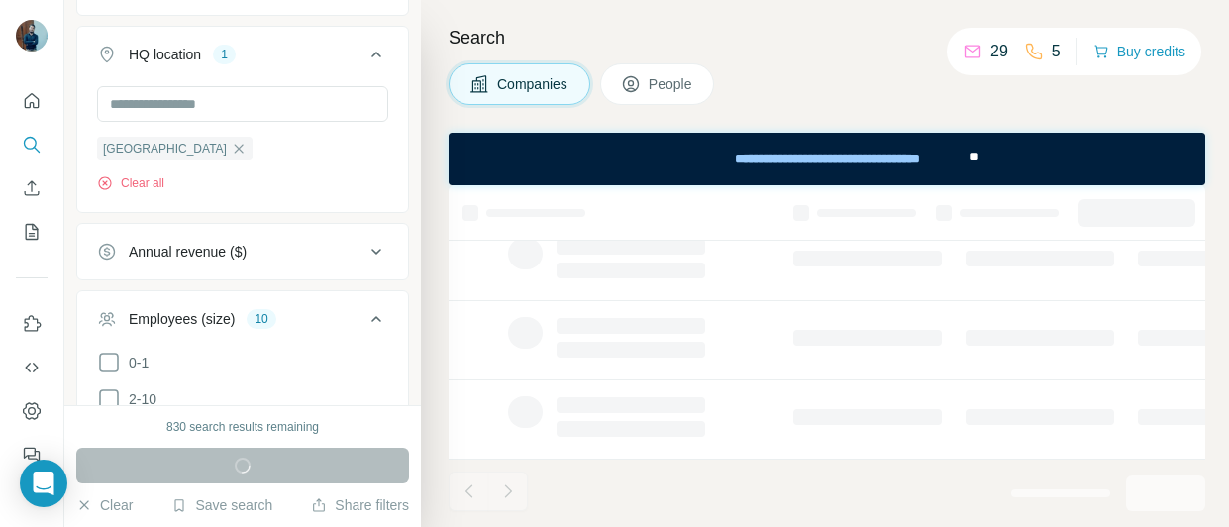
scroll to position [631, 0]
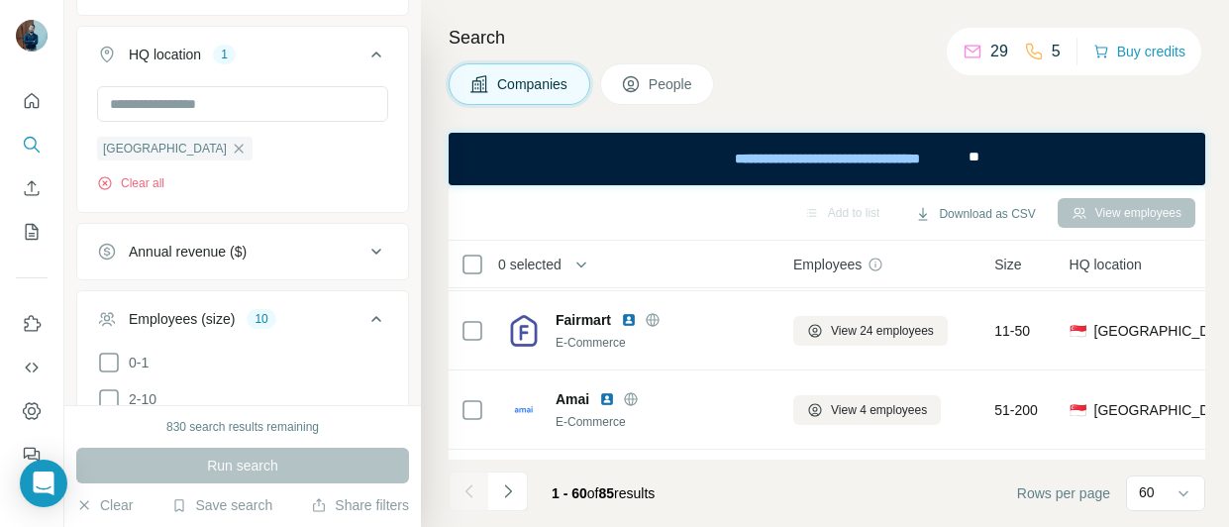
scroll to position [4519, 0]
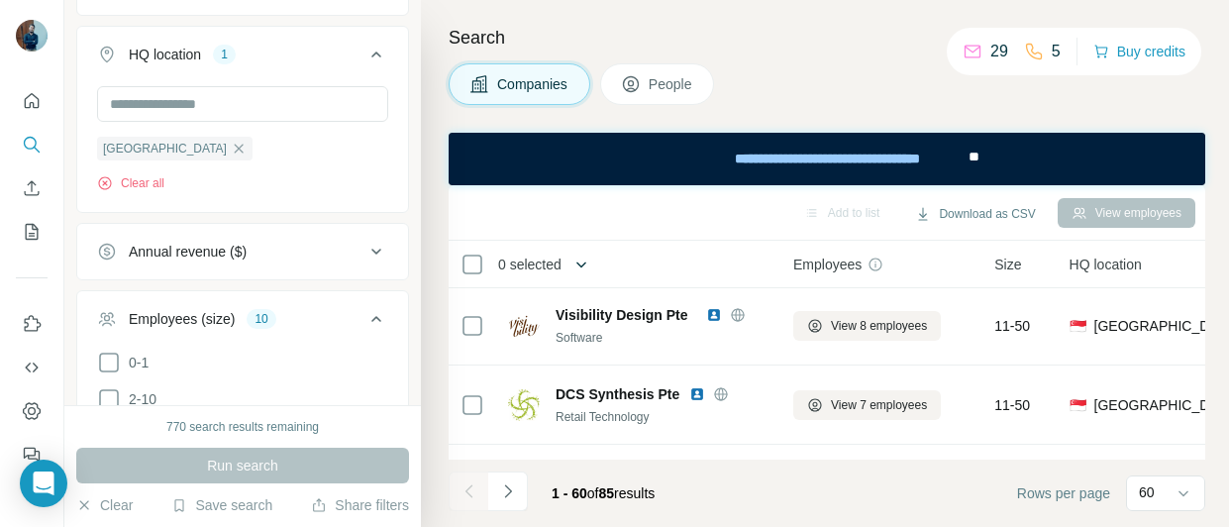
click at [579, 262] on icon "button" at bounding box center [582, 265] width 20 height 20
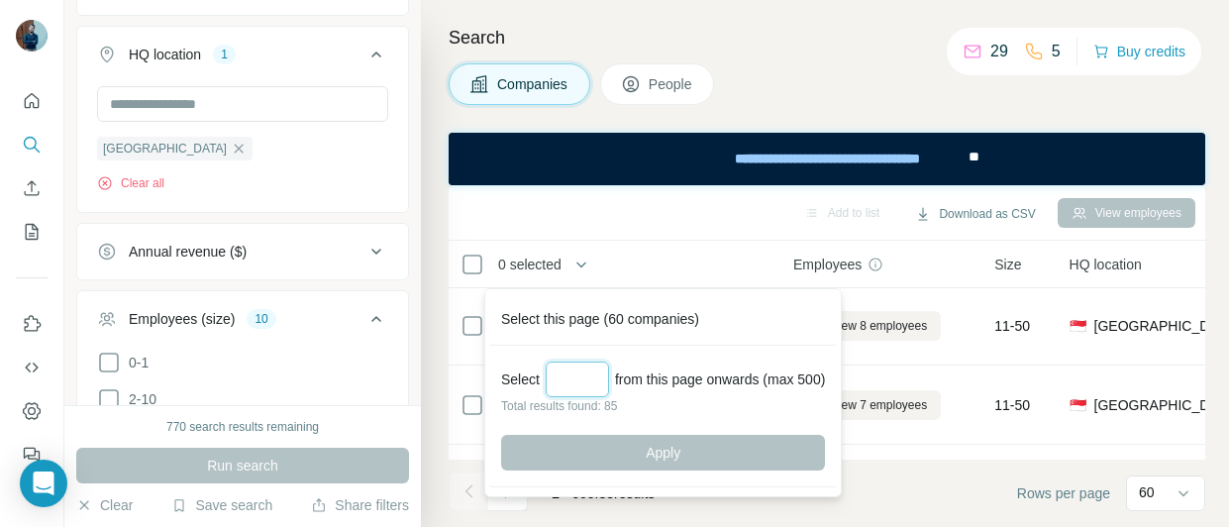
click at [564, 373] on input "Select a number (up to 500)" at bounding box center [577, 380] width 63 height 36
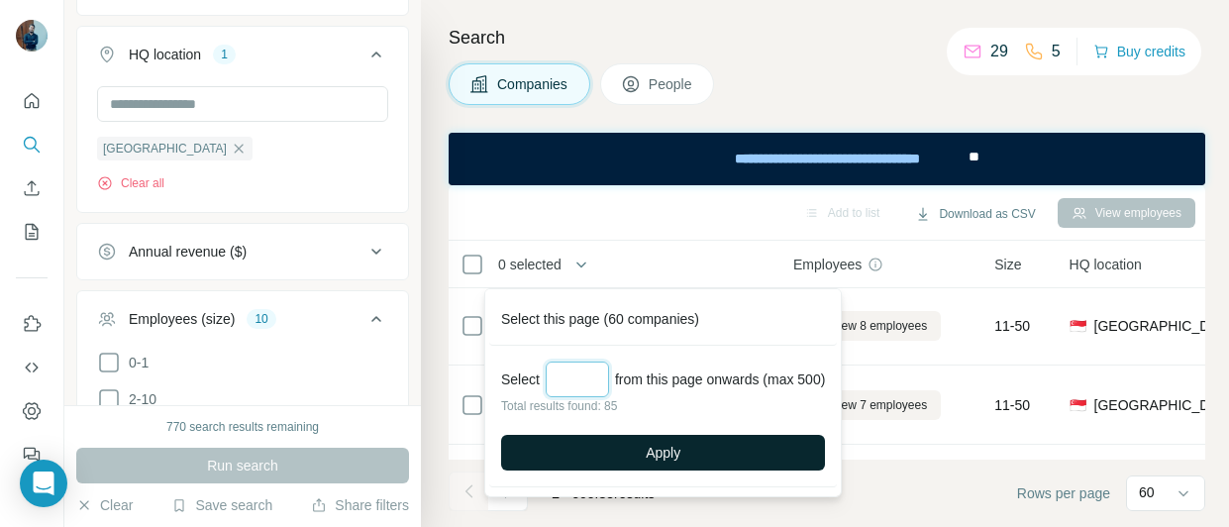
type input "**"
click at [610, 450] on button "Apply" at bounding box center [663, 453] width 324 height 36
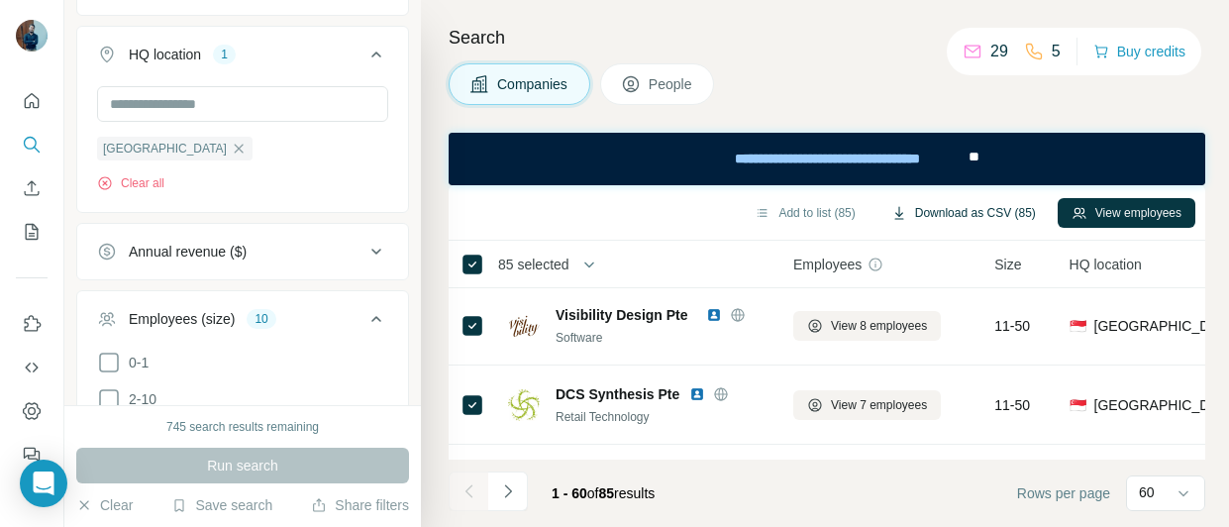
click at [917, 215] on button "Download as CSV (85)" at bounding box center [964, 213] width 172 height 30
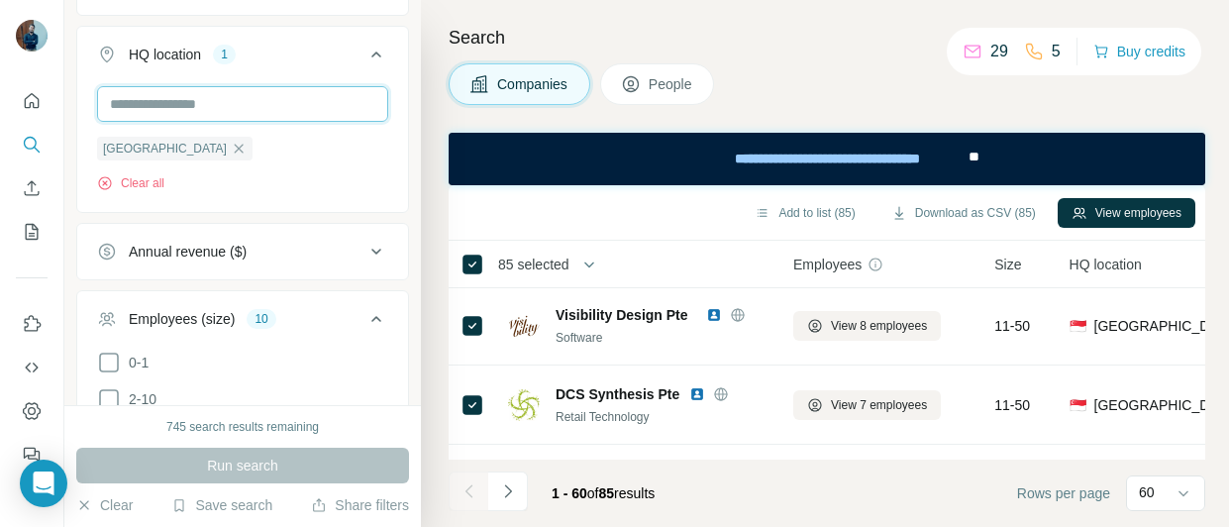
click at [238, 110] on input "text" at bounding box center [242, 104] width 291 height 36
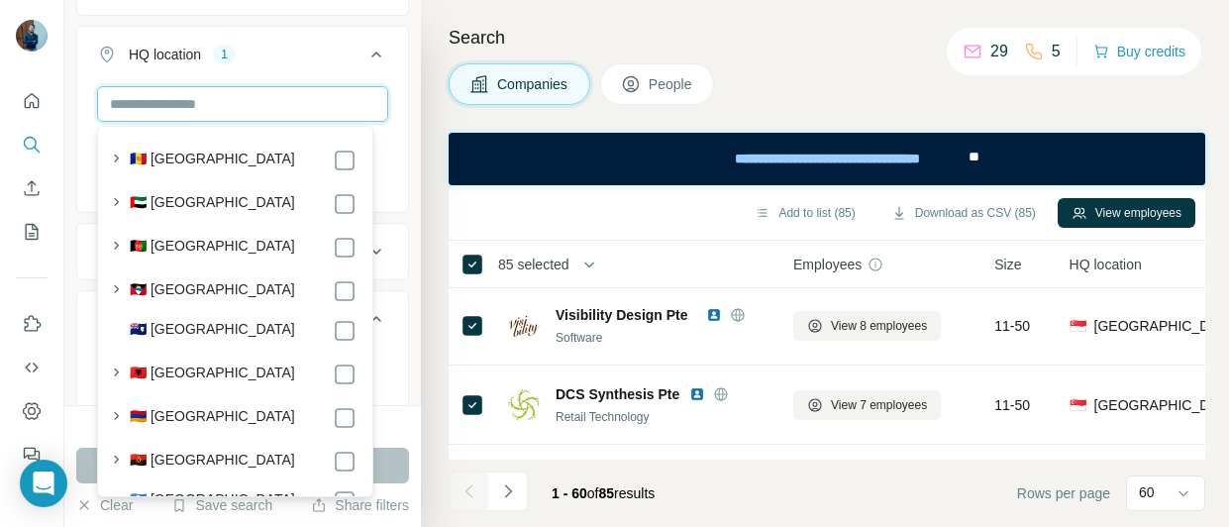
click at [179, 102] on input "text" at bounding box center [242, 104] width 291 height 36
paste input "********"
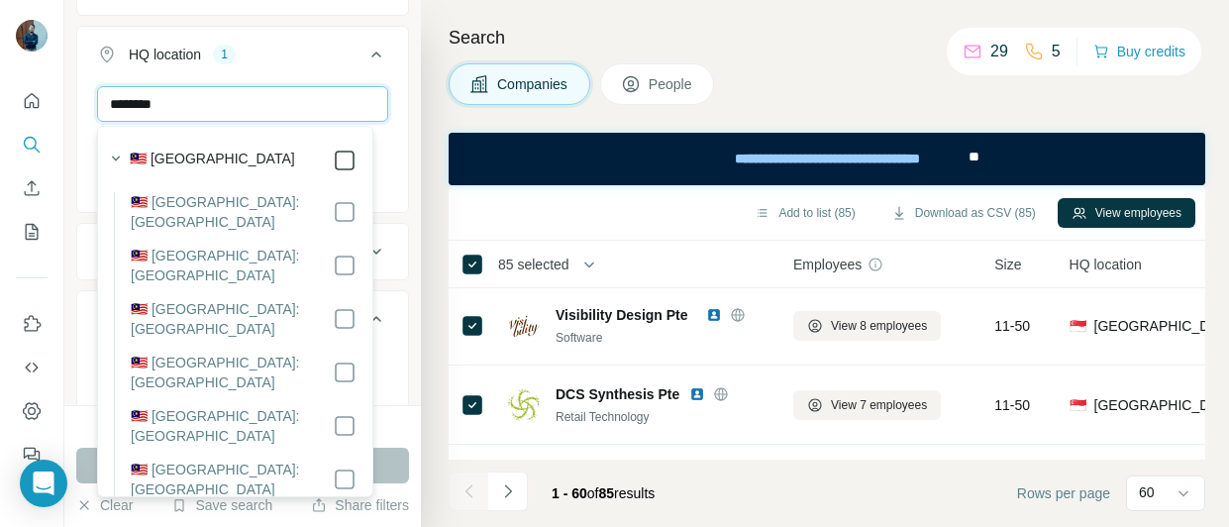
type input "********"
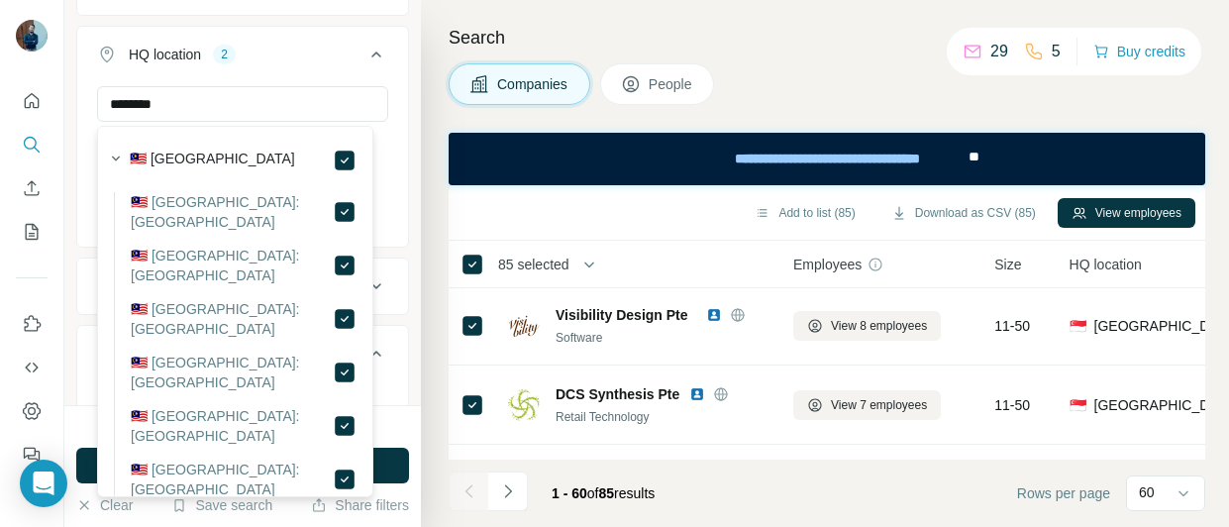
click at [371, 54] on icon at bounding box center [376, 55] width 10 height 6
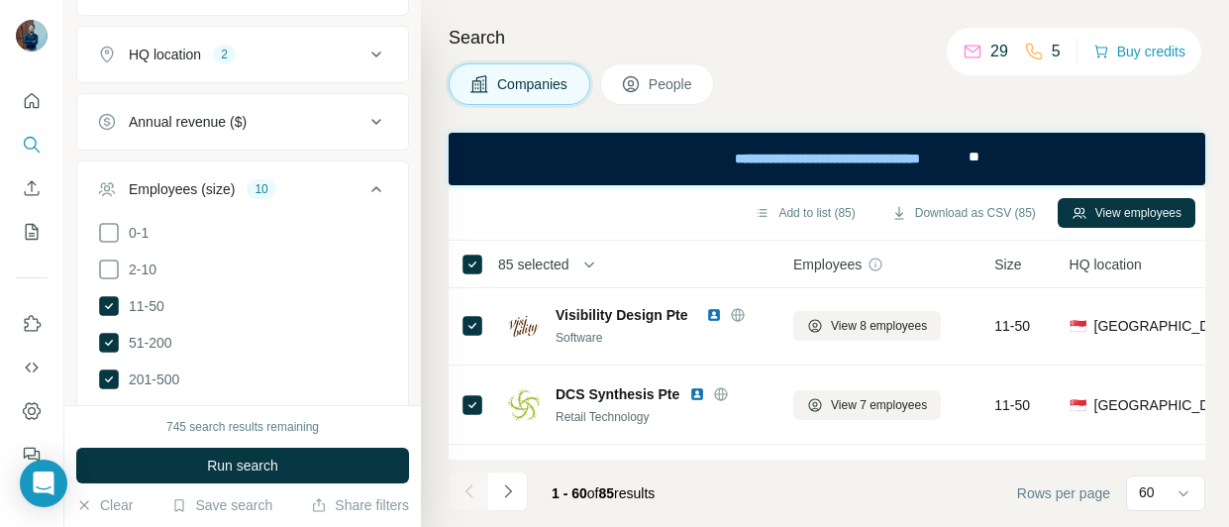
click at [311, 65] on button "HQ location 2" at bounding box center [242, 55] width 331 height 48
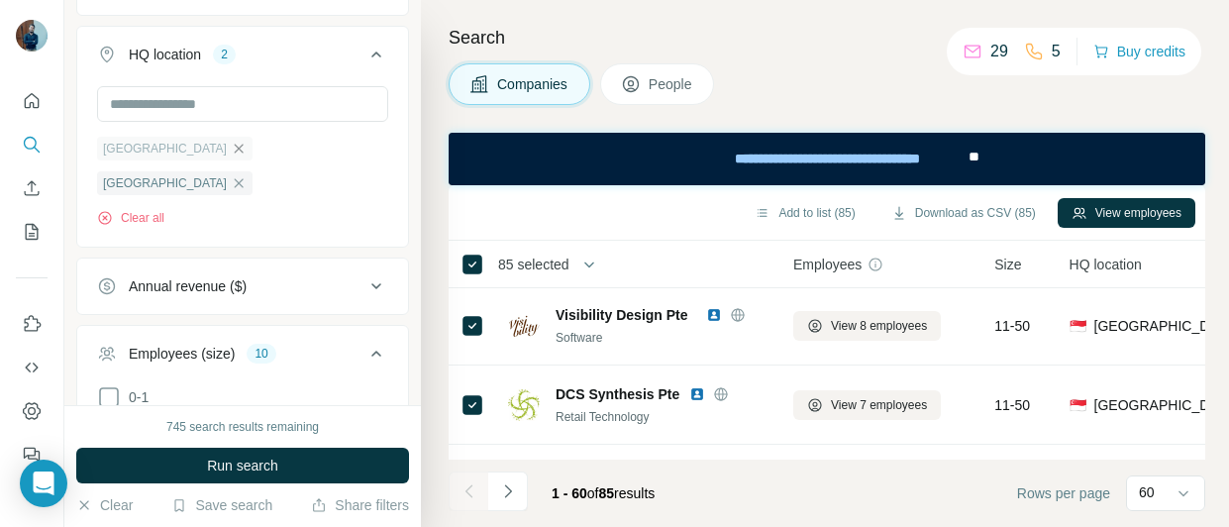
click at [231, 155] on icon "button" at bounding box center [239, 149] width 16 height 16
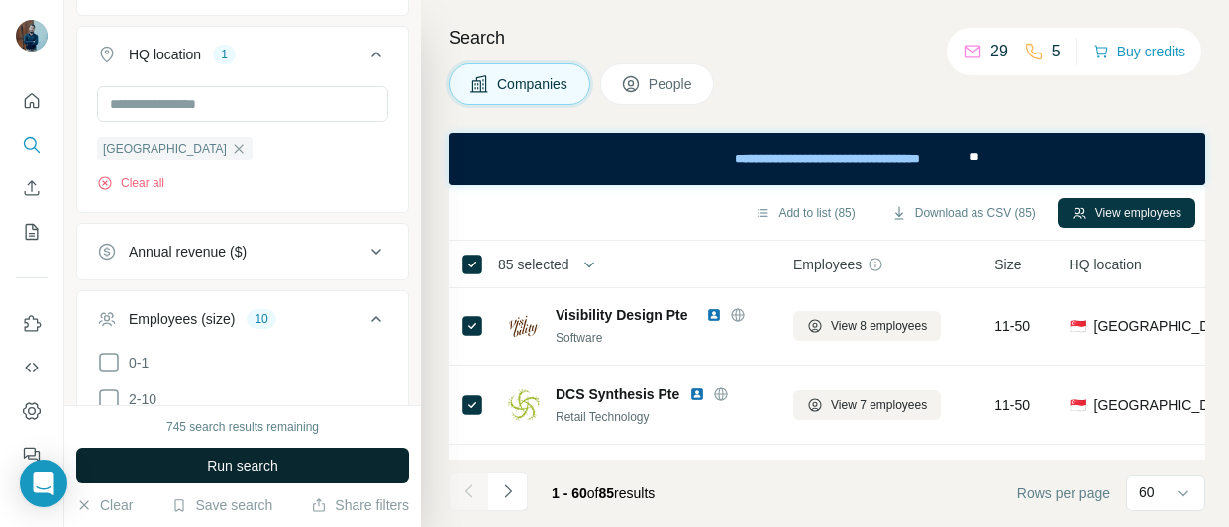
click at [249, 468] on span "Run search" at bounding box center [242, 466] width 71 height 20
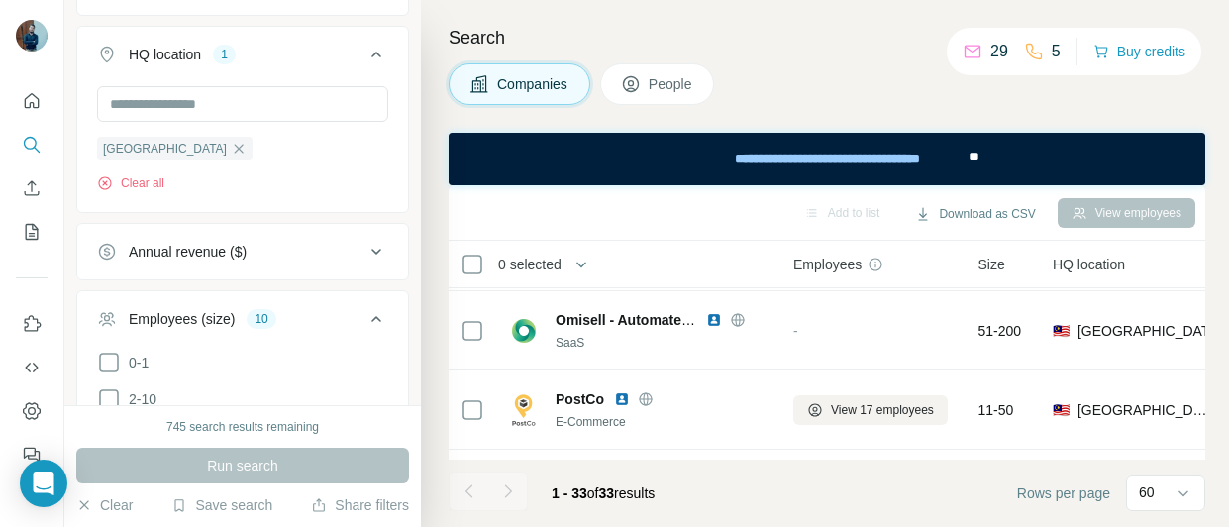
scroll to position [2454, 0]
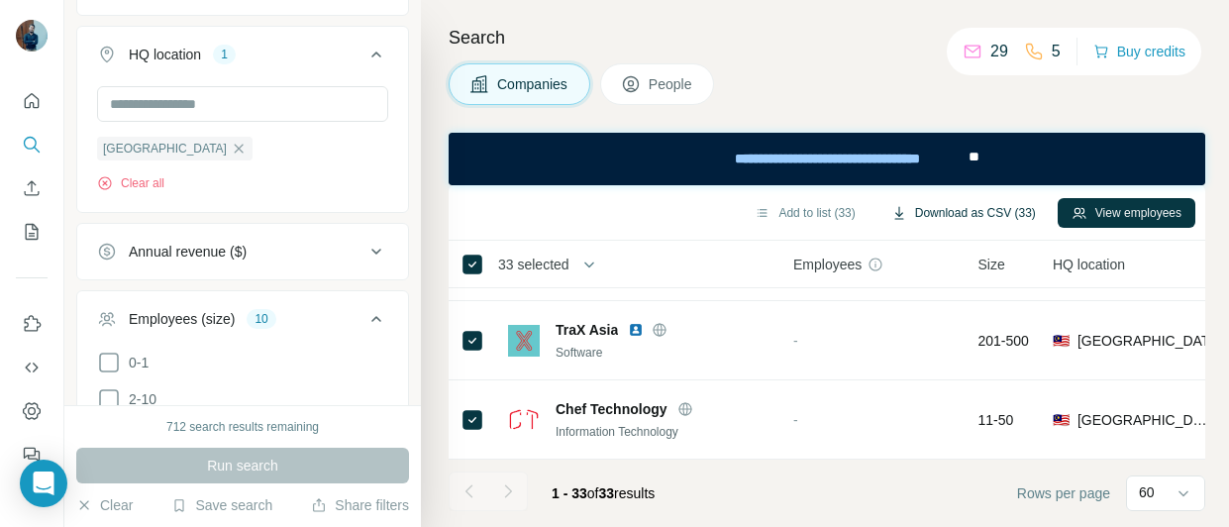
click at [945, 211] on button "Download as CSV (33)" at bounding box center [964, 213] width 172 height 30
click at [231, 149] on icon "button" at bounding box center [239, 149] width 16 height 16
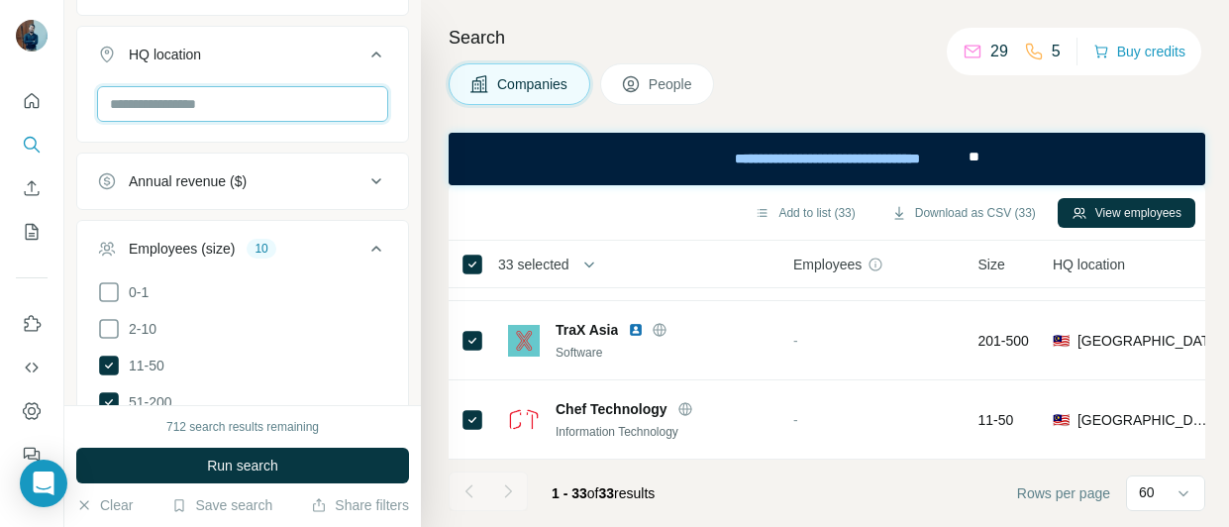
click at [172, 106] on input "text" at bounding box center [242, 104] width 291 height 36
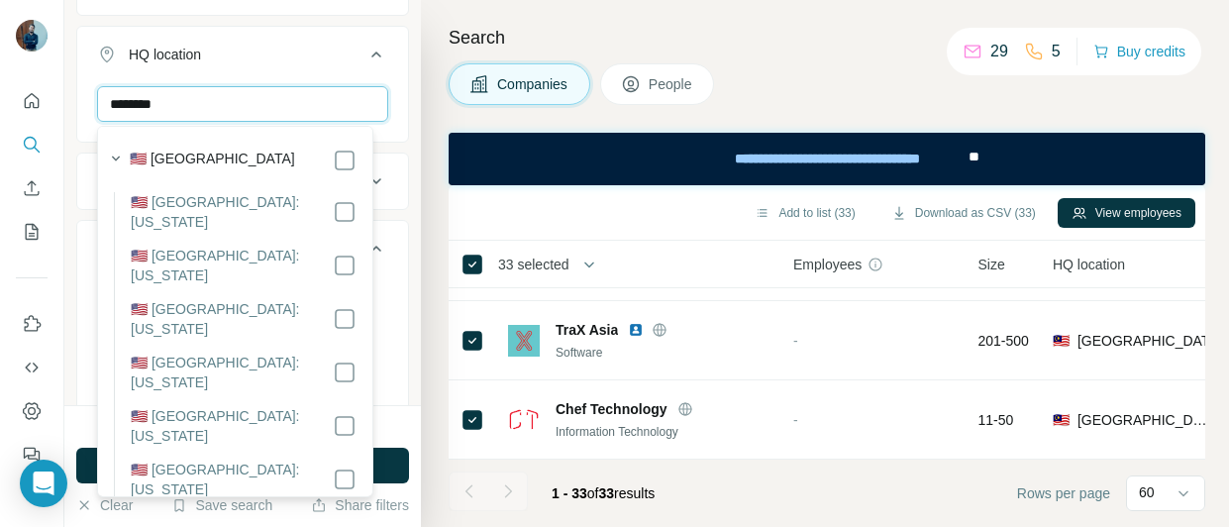
type input "********"
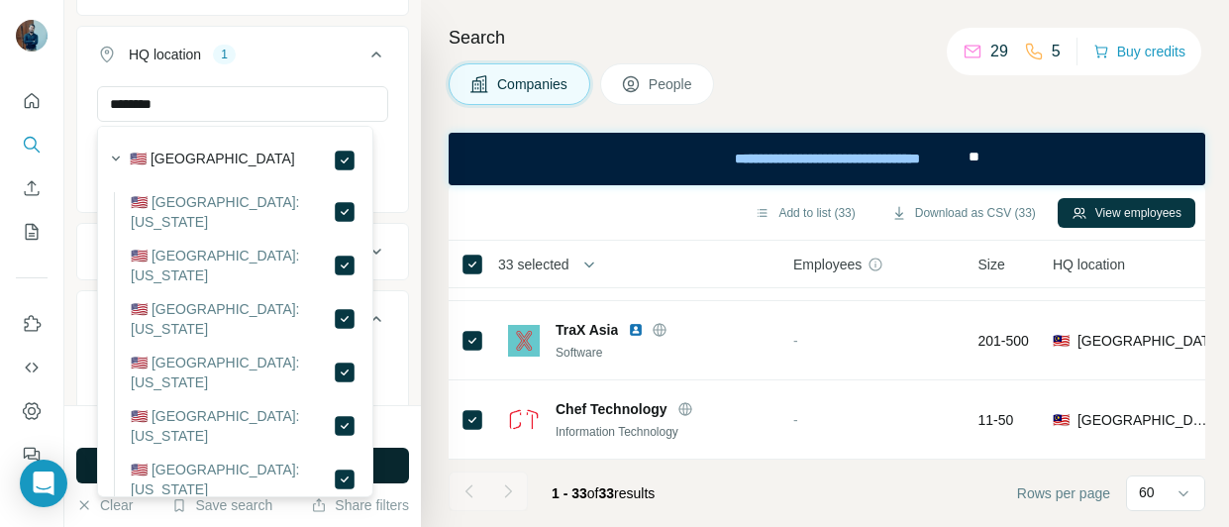
click at [389, 462] on button "Run search" at bounding box center [242, 466] width 333 height 36
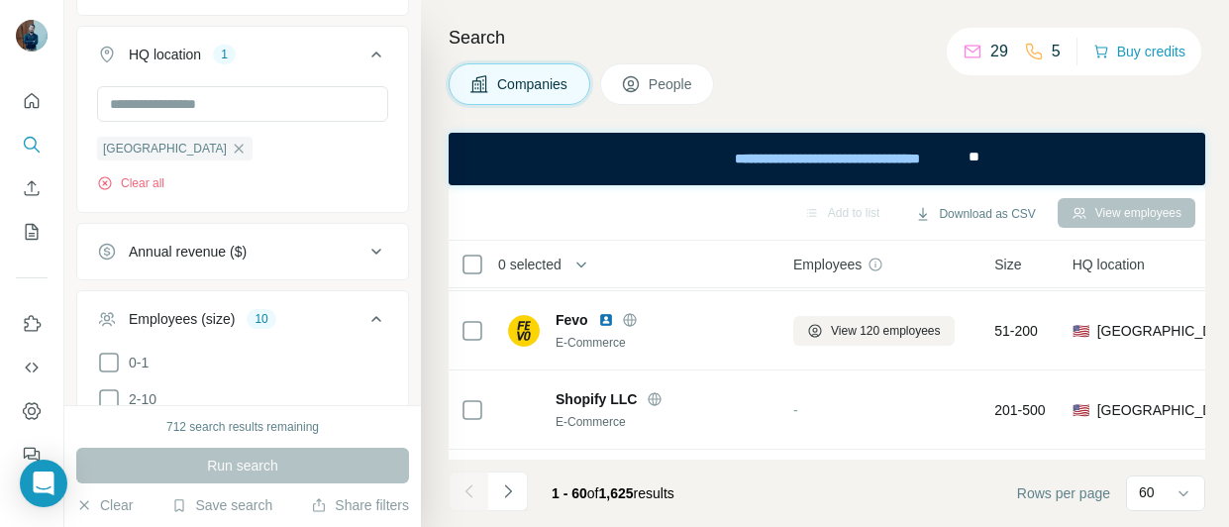
scroll to position [2454, 0]
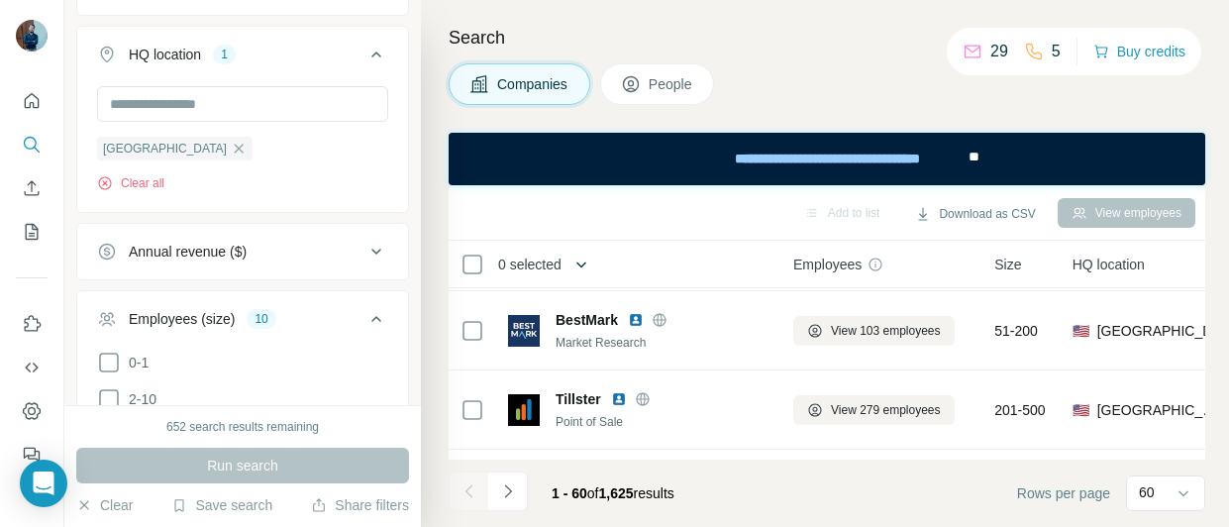
click at [584, 269] on icon "button" at bounding box center [582, 265] width 20 height 20
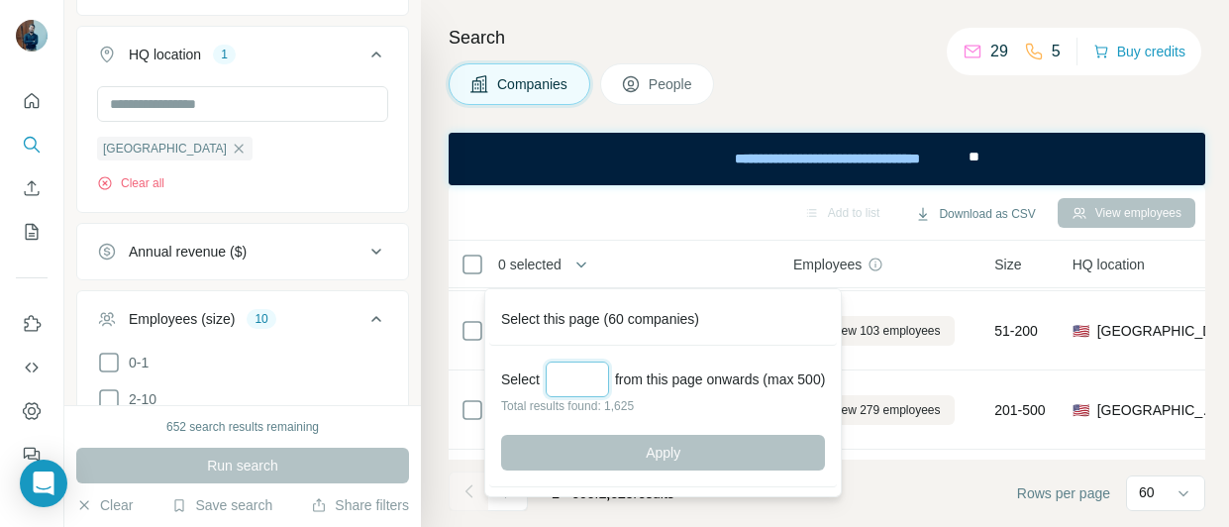
click at [565, 386] on input "Select a number (up to 500)" at bounding box center [577, 380] width 63 height 36
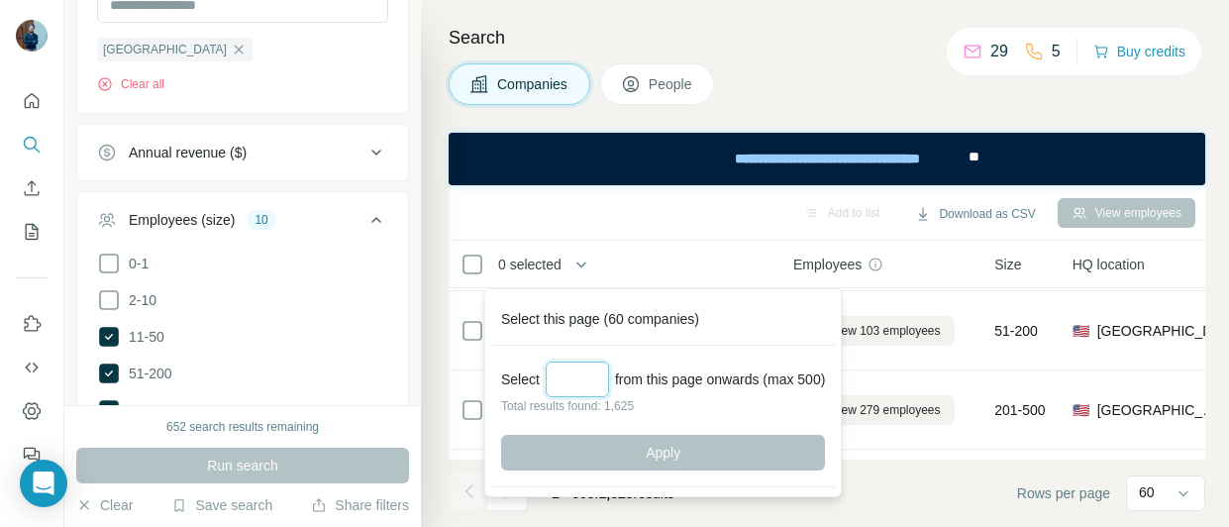
scroll to position [595, 0]
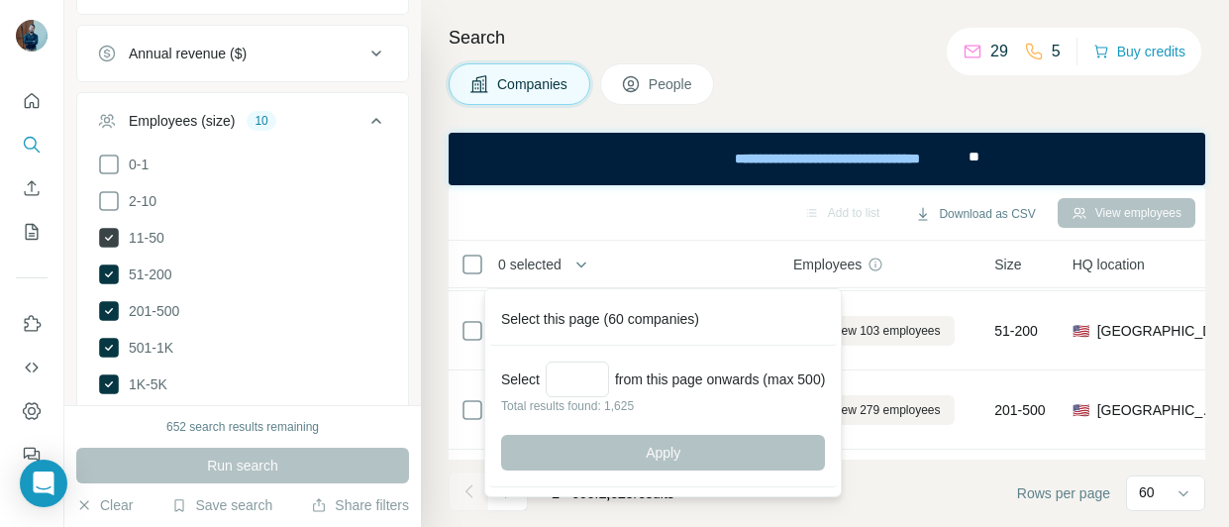
click at [153, 236] on span "11-50" at bounding box center [143, 238] width 44 height 20
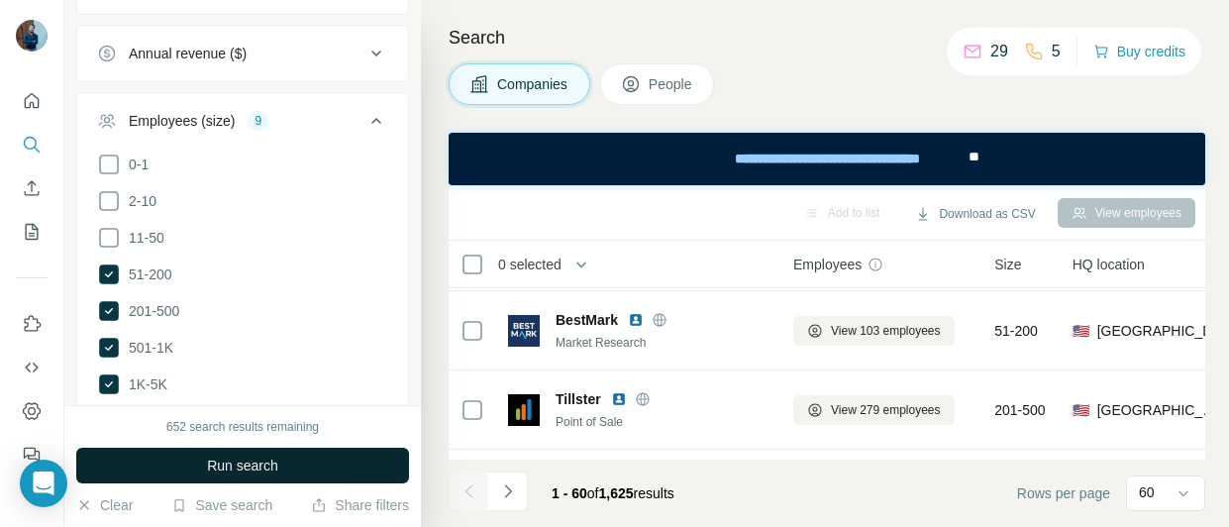
click at [311, 471] on button "Run search" at bounding box center [242, 466] width 333 height 36
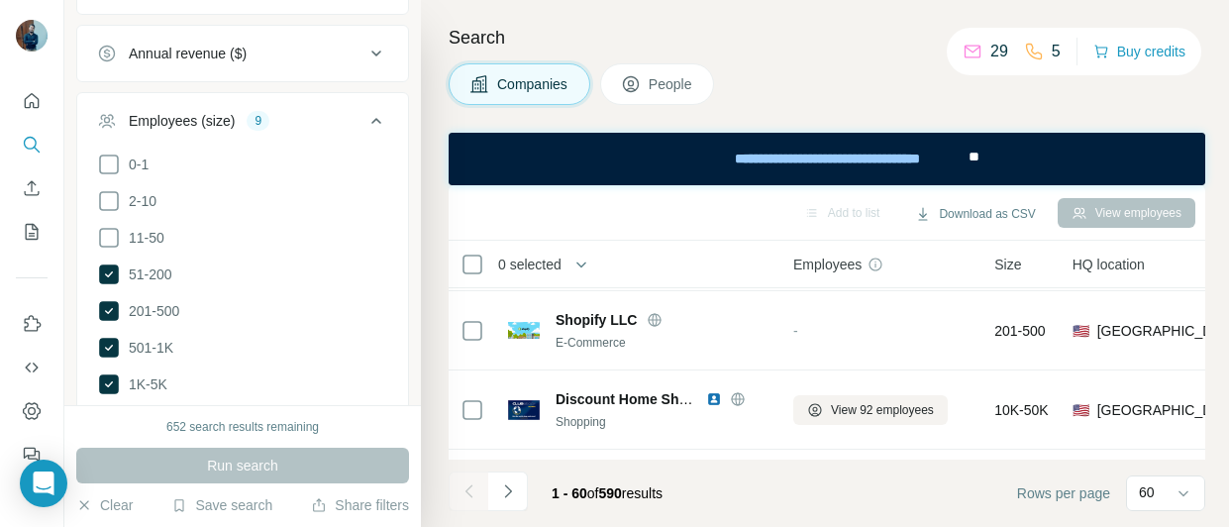
scroll to position [2454, 0]
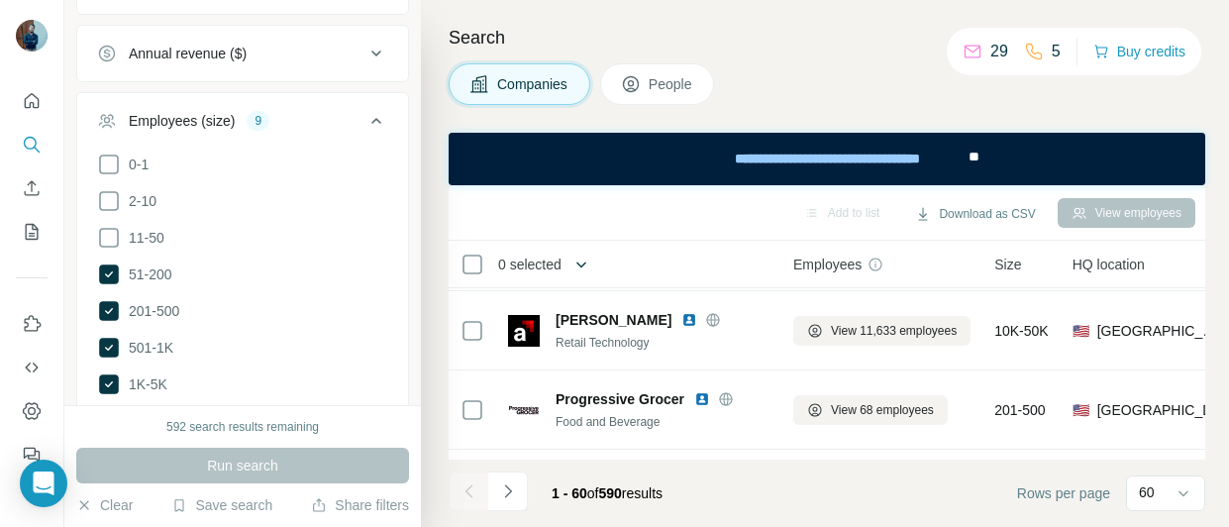
click at [573, 265] on icon "button" at bounding box center [582, 265] width 20 height 20
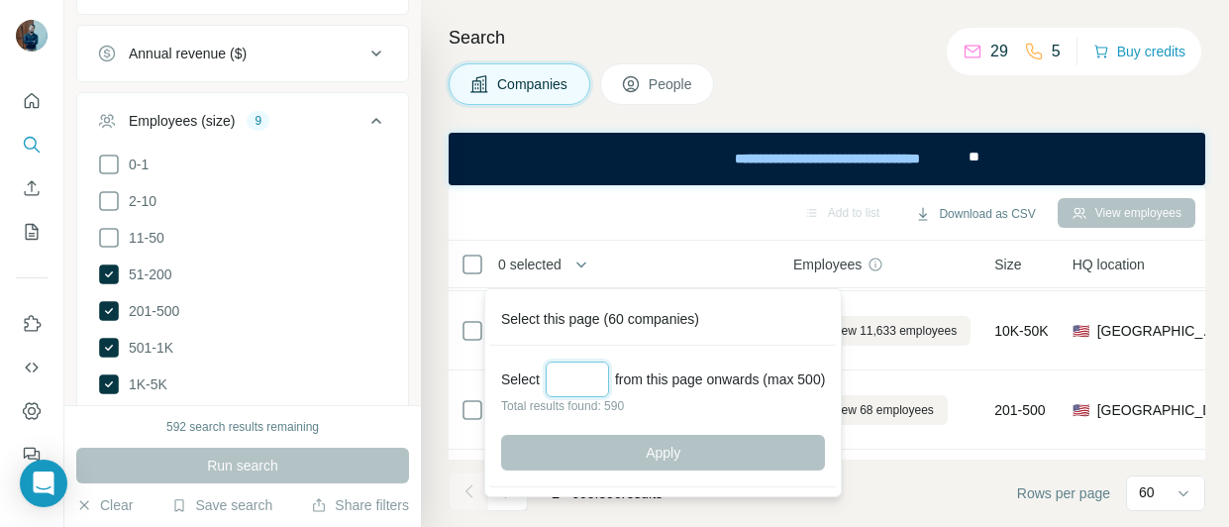
click at [569, 382] on input "Select a number (up to 500)" at bounding box center [577, 380] width 63 height 36
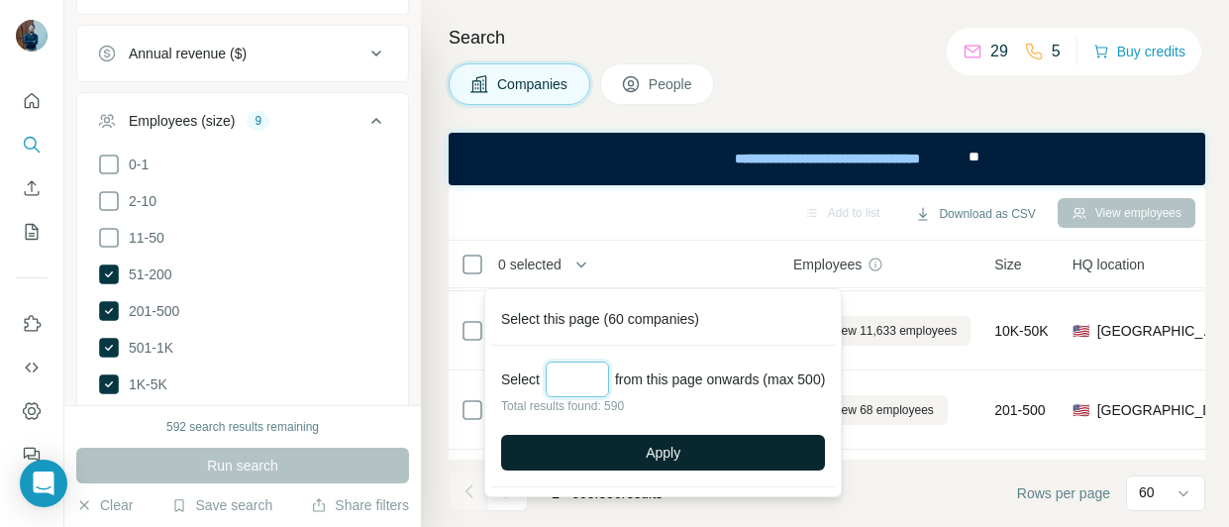
type input "***"
click at [652, 448] on span "Apply" at bounding box center [663, 453] width 35 height 20
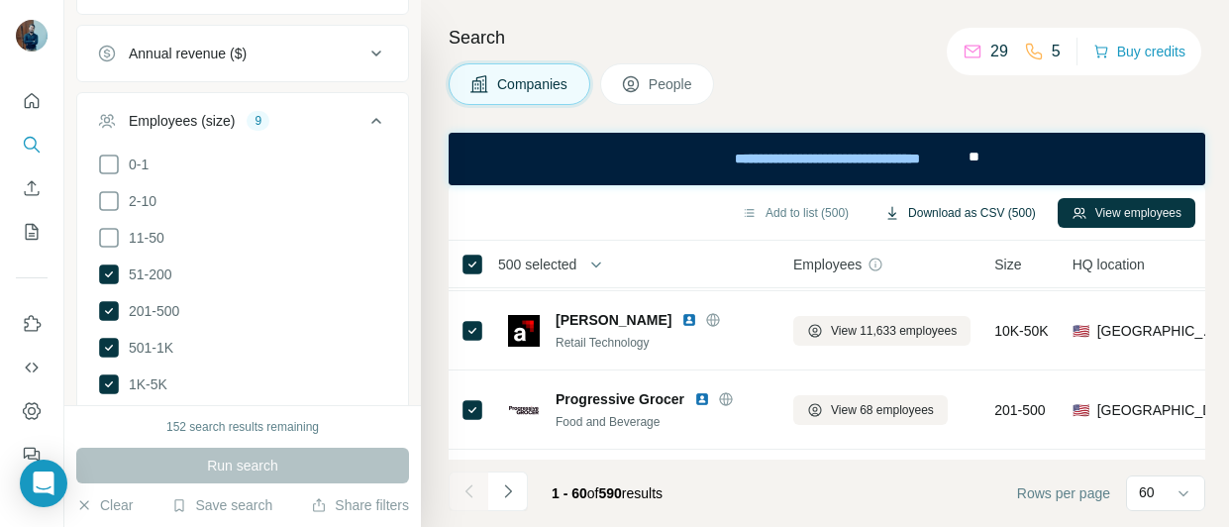
click at [915, 207] on button "Download as CSV (500)" at bounding box center [960, 213] width 179 height 30
click at [151, 278] on span "51-200" at bounding box center [147, 274] width 52 height 20
click at [153, 308] on span "201-500" at bounding box center [150, 311] width 58 height 20
click at [150, 350] on span "501-1K" at bounding box center [147, 348] width 52 height 20
click at [146, 382] on span "1K-5K" at bounding box center [144, 384] width 47 height 20
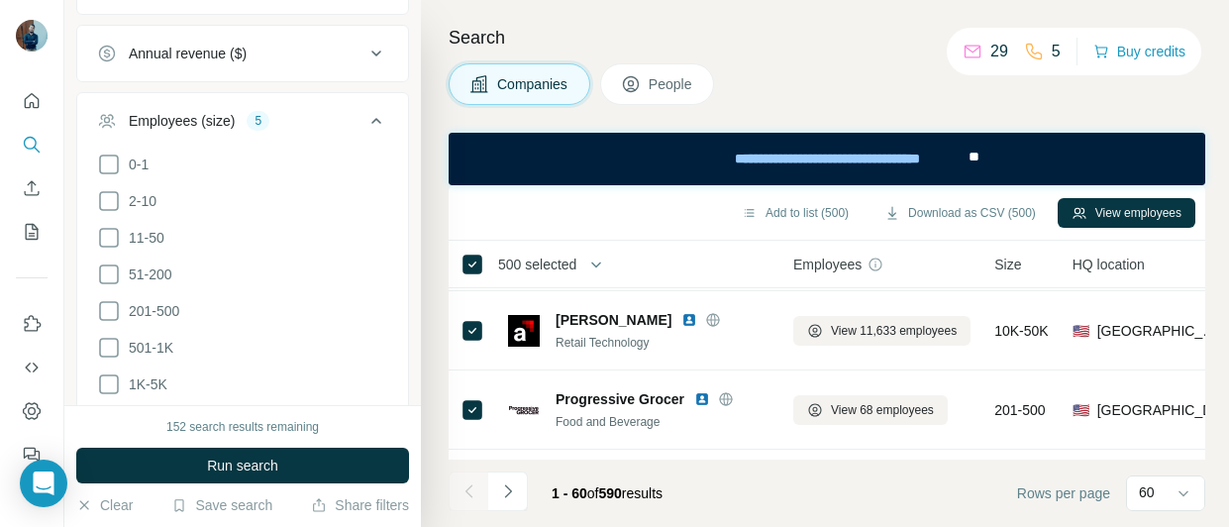
scroll to position [793, 0]
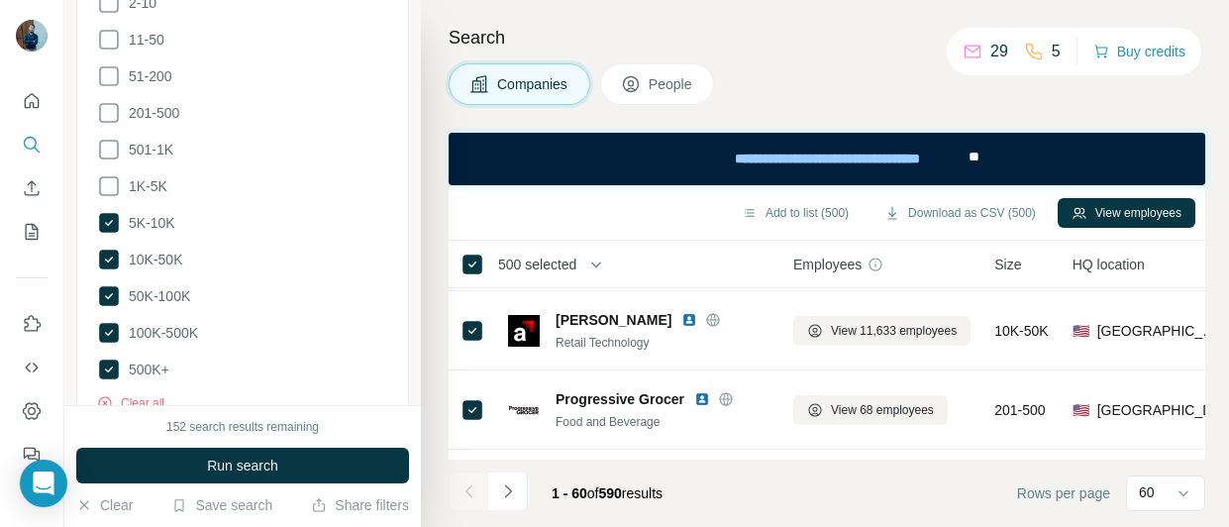
click at [155, 222] on span "5K-10K" at bounding box center [148, 223] width 54 height 20
click at [154, 262] on span "10K-50K" at bounding box center [151, 260] width 61 height 20
click at [152, 364] on span "500K+" at bounding box center [145, 370] width 49 height 20
click at [101, 34] on icon at bounding box center [109, 40] width 24 height 24
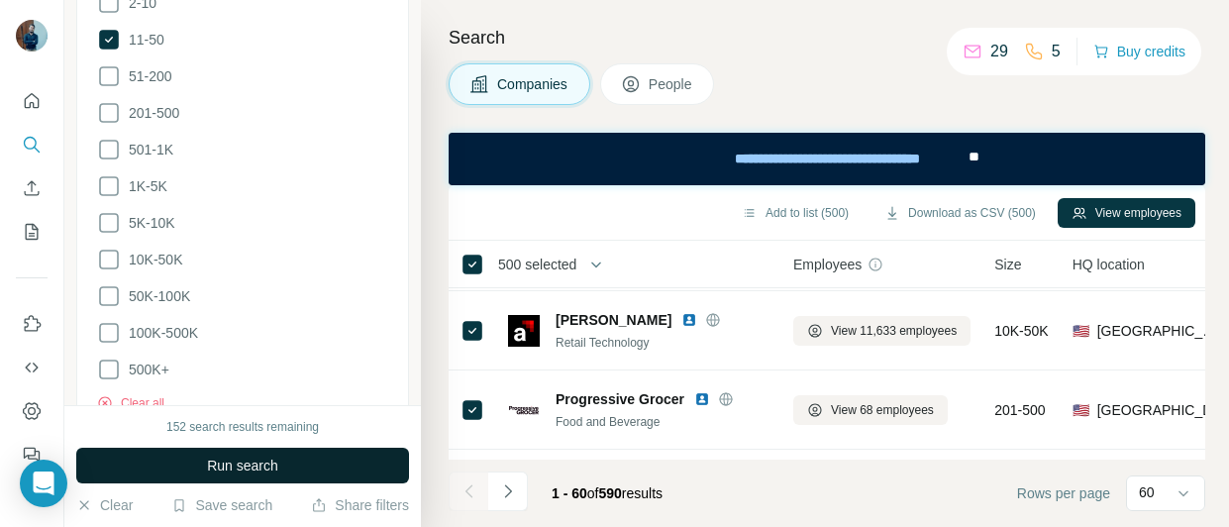
click at [266, 455] on button "Run search" at bounding box center [242, 466] width 333 height 36
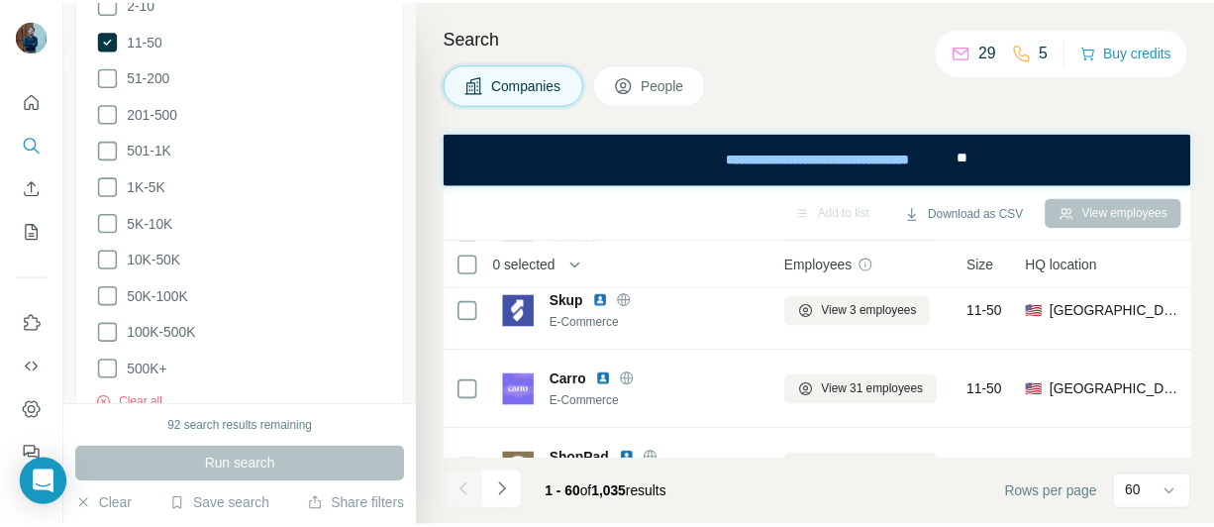
scroll to position [3840, 0]
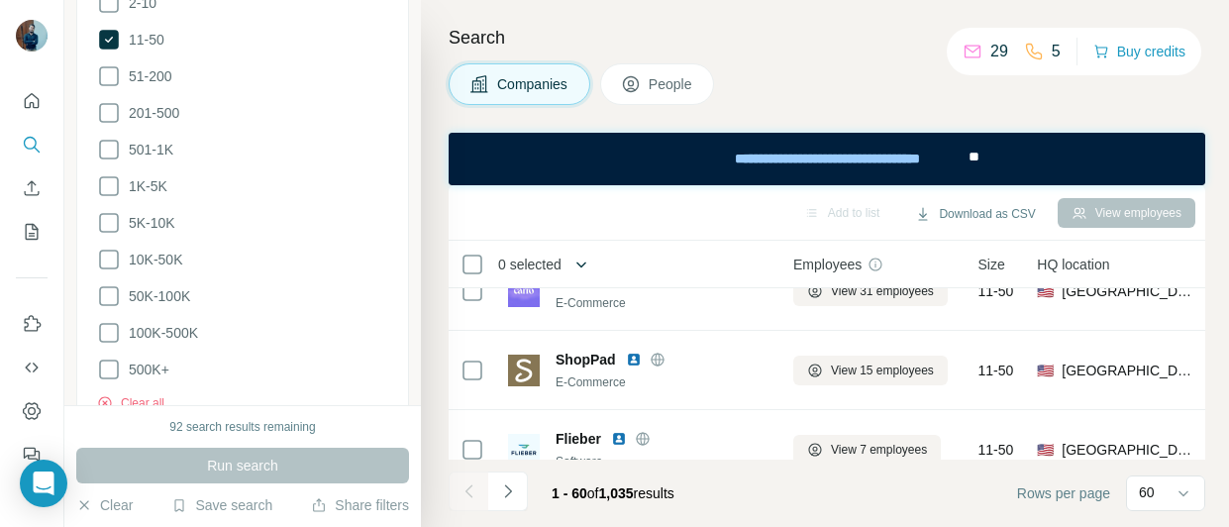
click at [578, 268] on icon "button" at bounding box center [582, 265] width 20 height 20
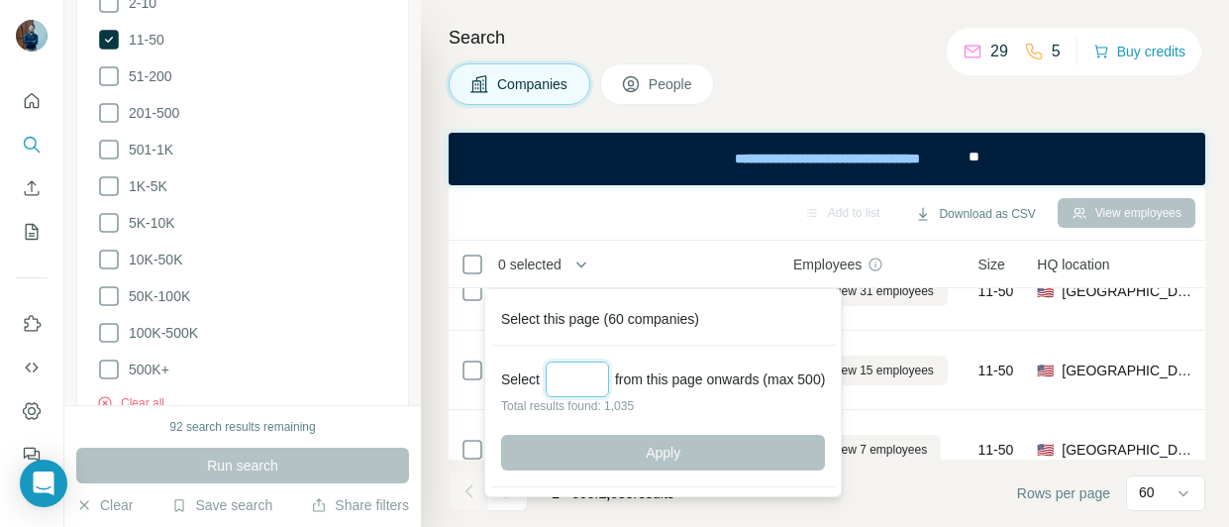
click at [580, 372] on input "Select a number (up to 500)" at bounding box center [577, 380] width 63 height 36
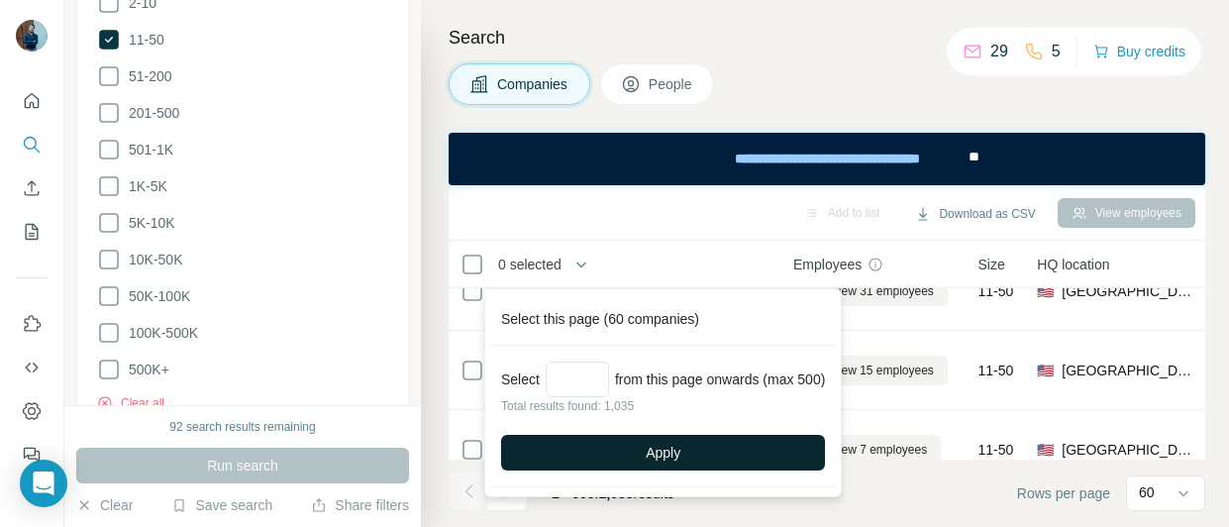
click at [659, 447] on span "Apply" at bounding box center [663, 453] width 35 height 20
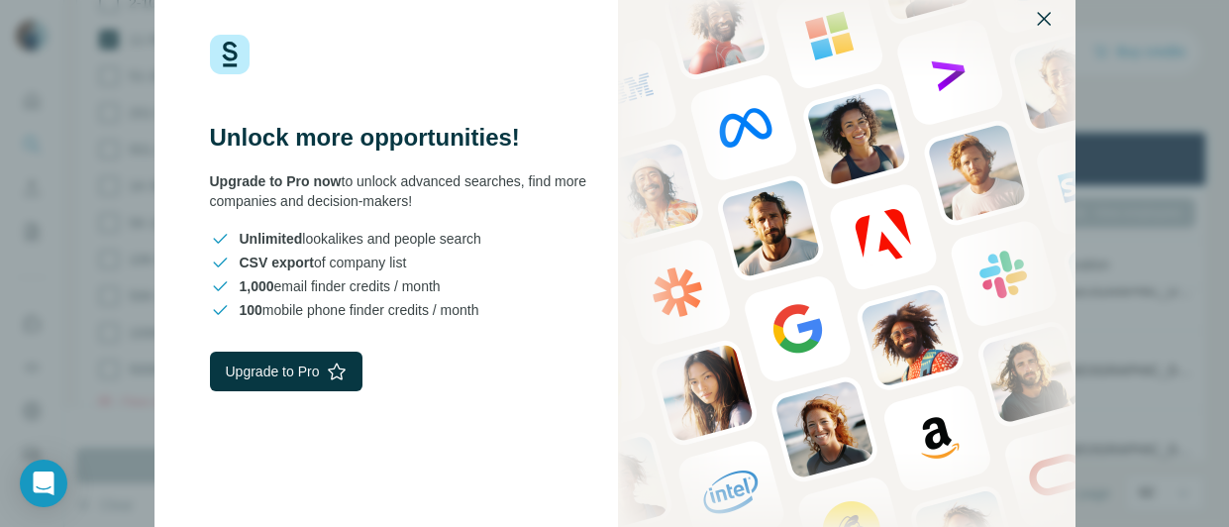
click at [1047, 26] on icon "button" at bounding box center [1044, 19] width 24 height 24
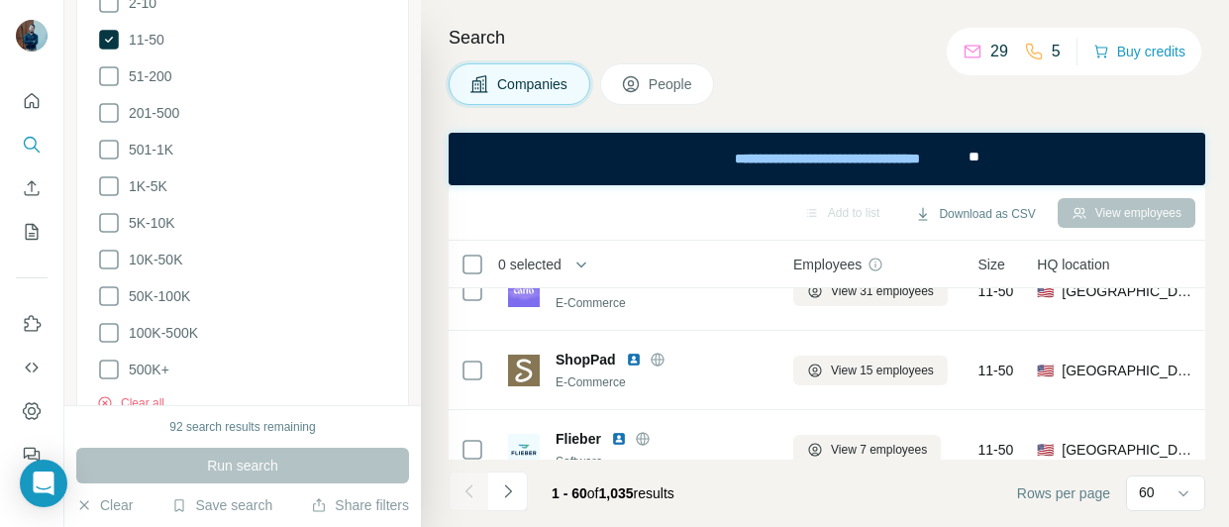
click at [589, 268] on icon "button" at bounding box center [582, 265] width 20 height 20
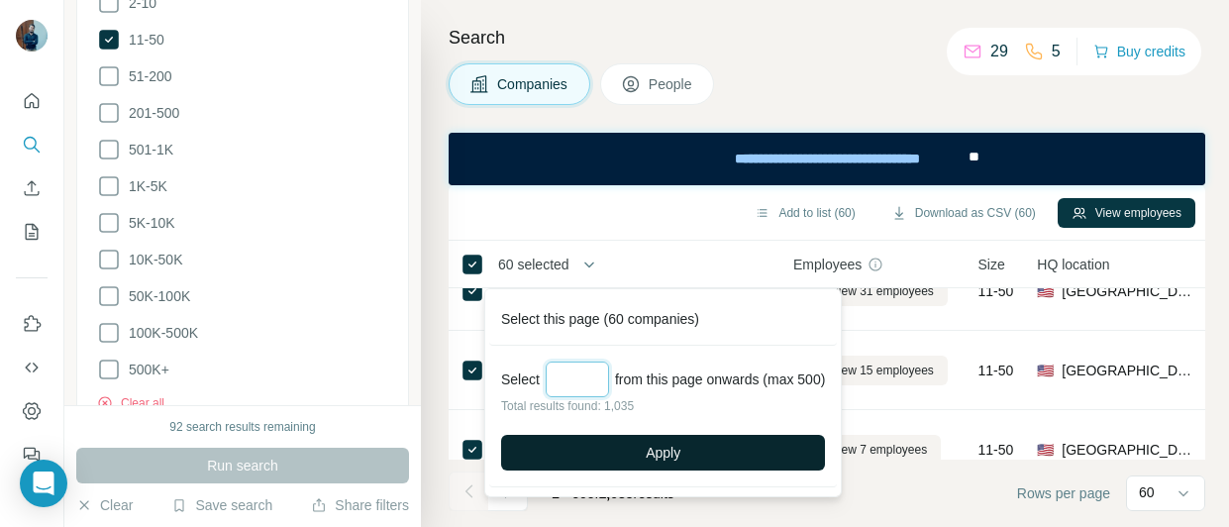
click at [586, 393] on input "***" at bounding box center [577, 380] width 63 height 36
click at [640, 443] on button "Apply" at bounding box center [663, 453] width 324 height 36
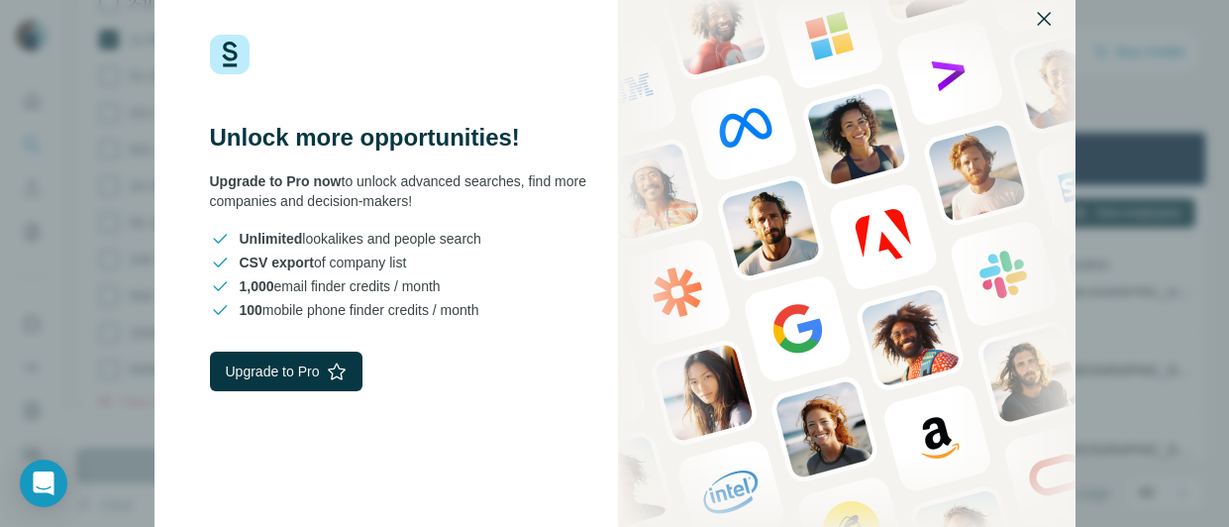
click at [1045, 25] on icon "button" at bounding box center [1044, 19] width 24 height 24
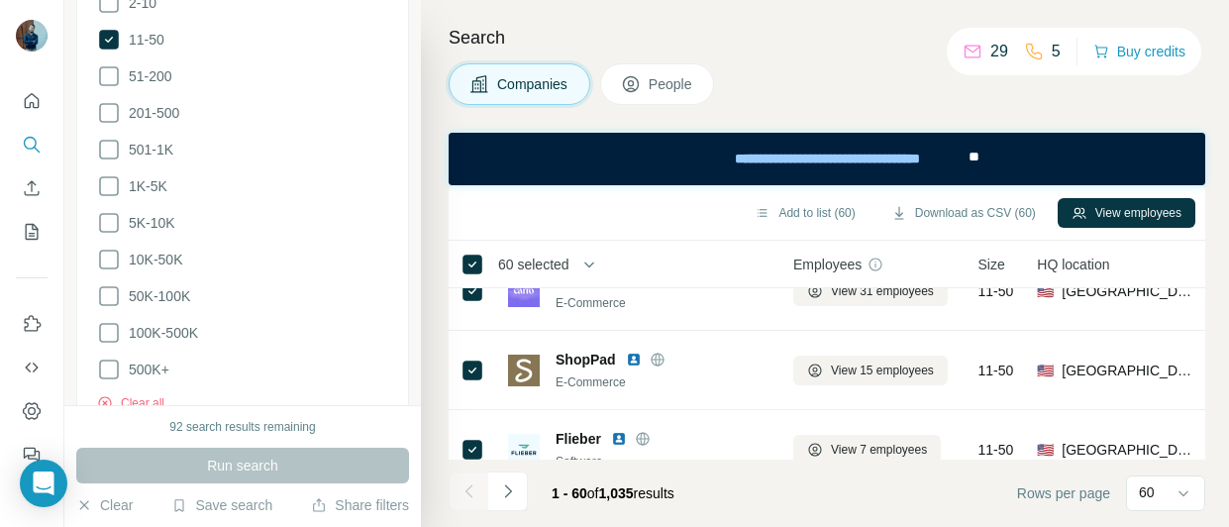
click at [589, 265] on icon "button" at bounding box center [589, 265] width 10 height 6
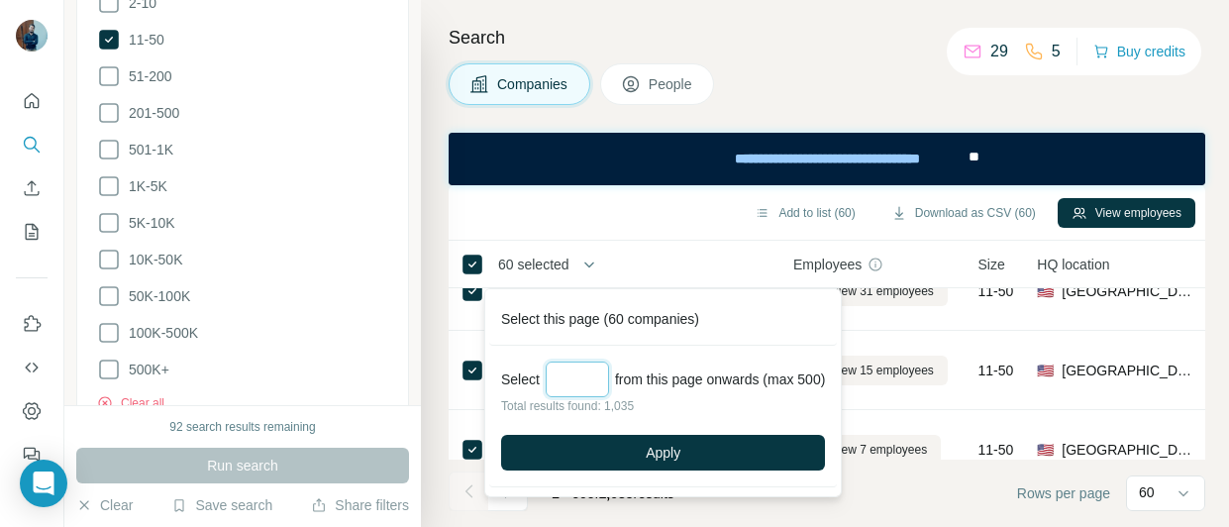
click at [564, 378] on input "***" at bounding box center [577, 380] width 63 height 36
click at [576, 380] on input "***" at bounding box center [577, 380] width 63 height 36
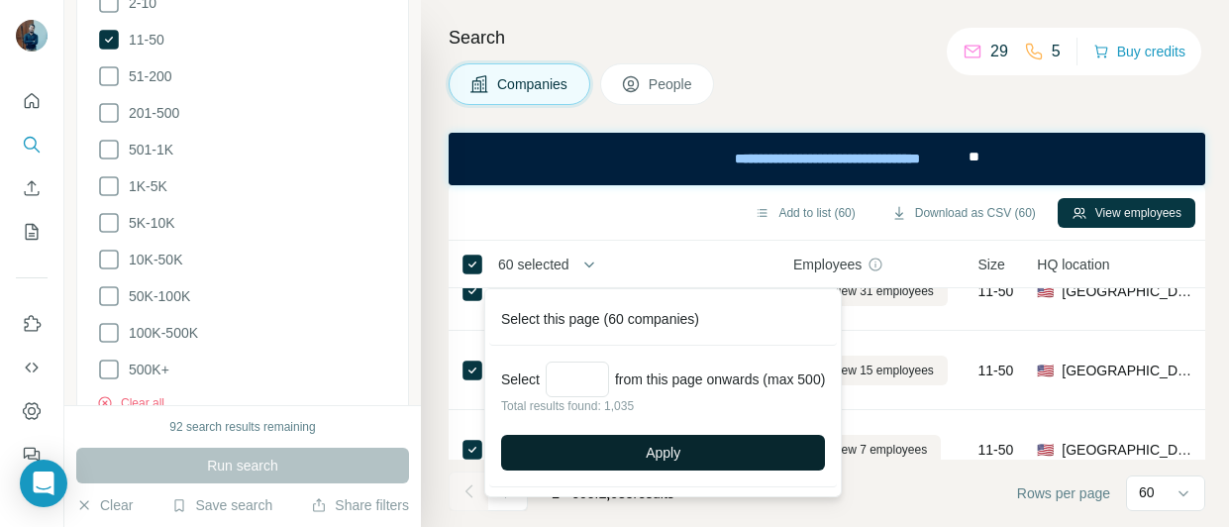
click at [641, 443] on button "Apply" at bounding box center [663, 453] width 324 height 36
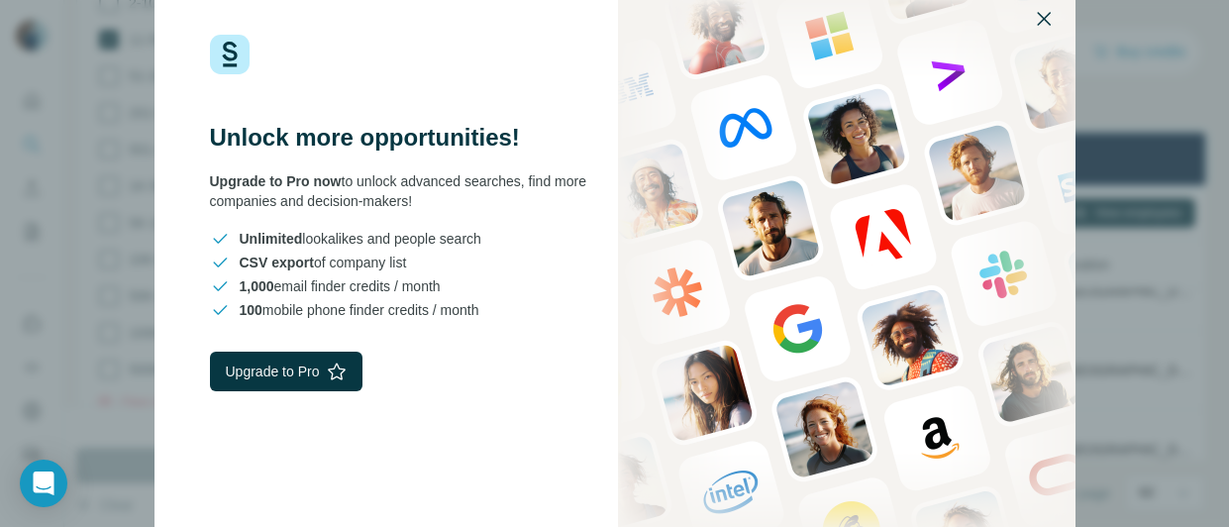
click at [1036, 22] on icon "button" at bounding box center [1044, 19] width 24 height 24
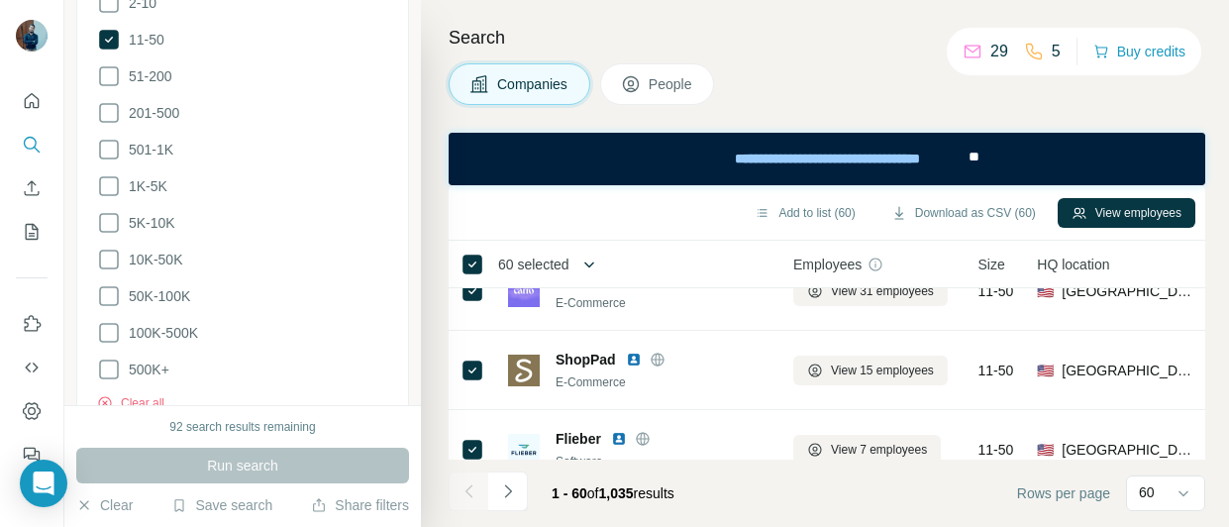
click at [595, 264] on icon "button" at bounding box center [589, 265] width 20 height 20
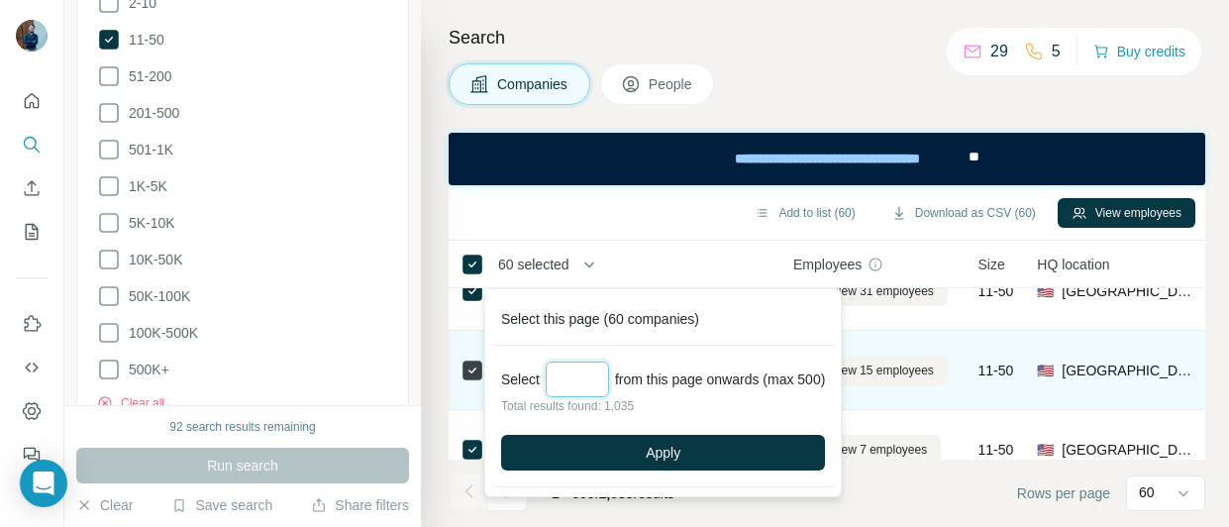
drag, startPoint x: 591, startPoint y: 376, endPoint x: 449, endPoint y: 378, distance: 142.7
click at [449, 378] on body "New search Hide Company lookalikes Company information Company Industry 1 Retai…" at bounding box center [614, 263] width 1229 height 527
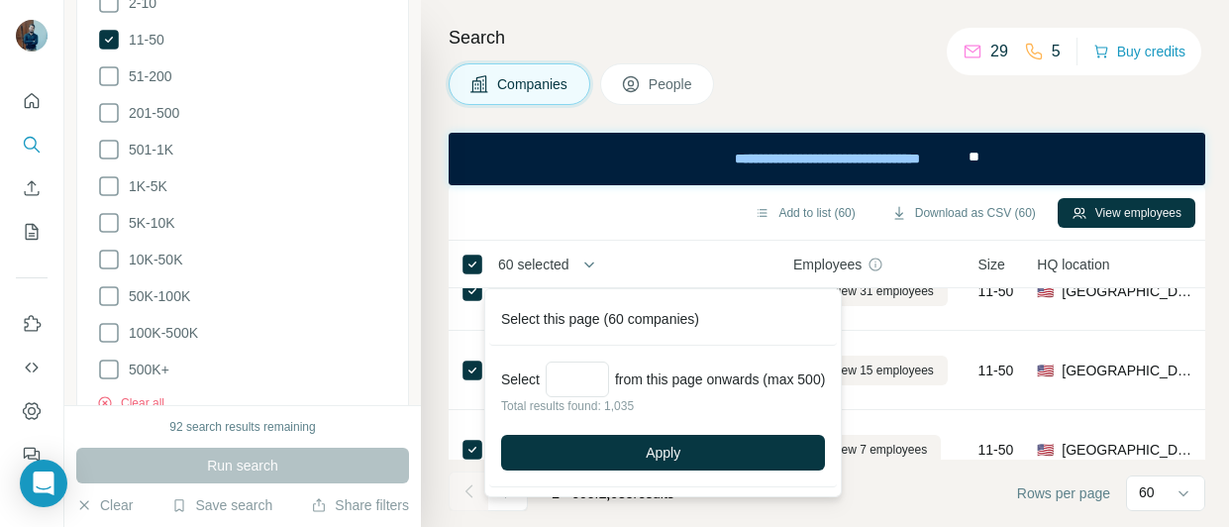
click at [677, 447] on span "Apply" at bounding box center [663, 453] width 35 height 20
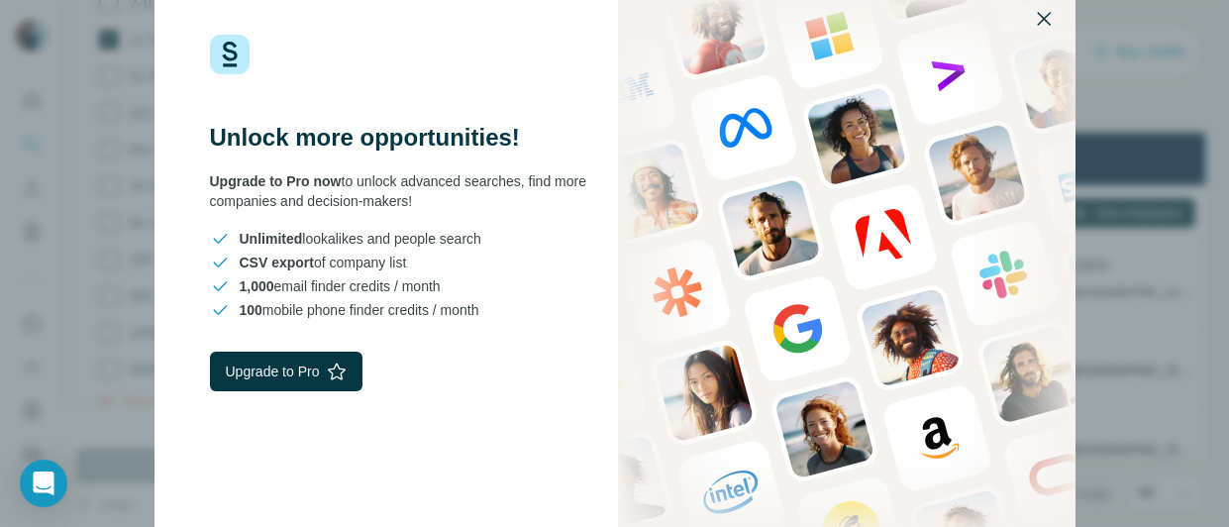
click at [1040, 21] on icon "button" at bounding box center [1044, 19] width 24 height 24
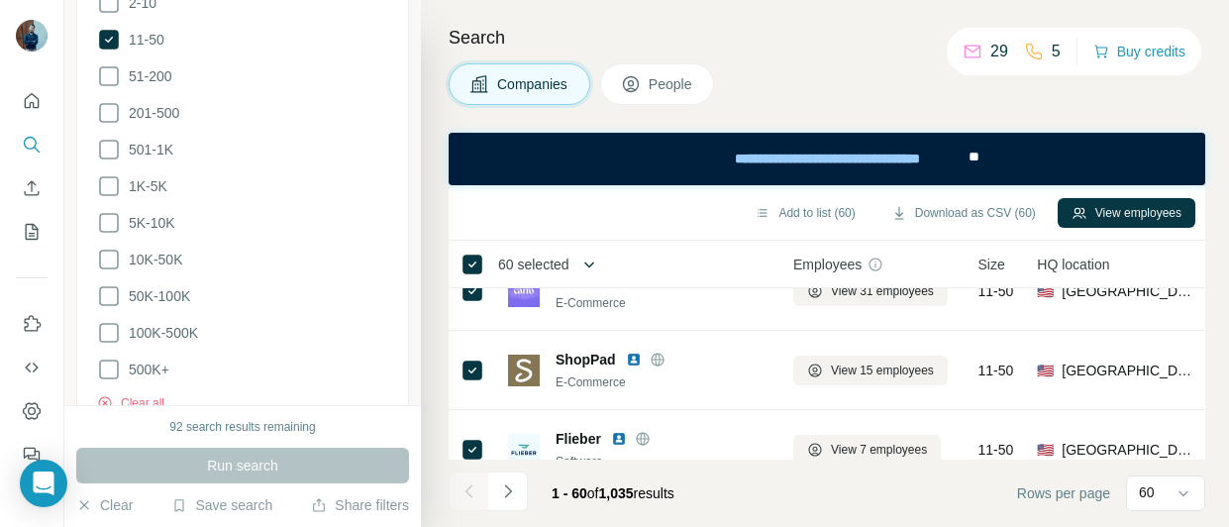
click at [598, 267] on icon "button" at bounding box center [589, 265] width 20 height 20
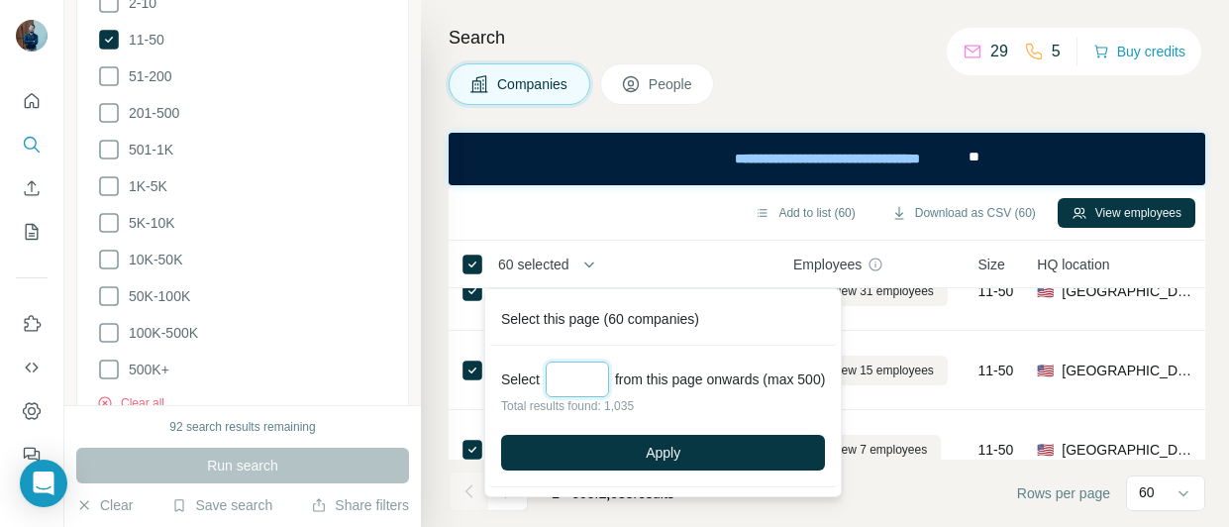
click at [568, 385] on input "***" at bounding box center [577, 380] width 63 height 36
click at [566, 380] on input "***" at bounding box center [577, 380] width 63 height 36
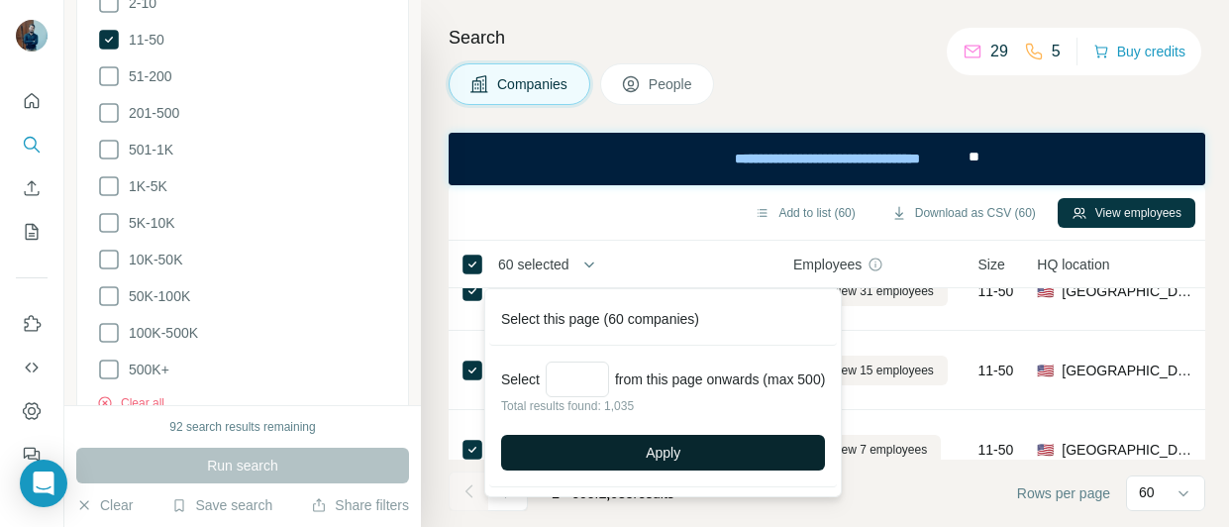
click at [593, 444] on button "Apply" at bounding box center [663, 453] width 324 height 36
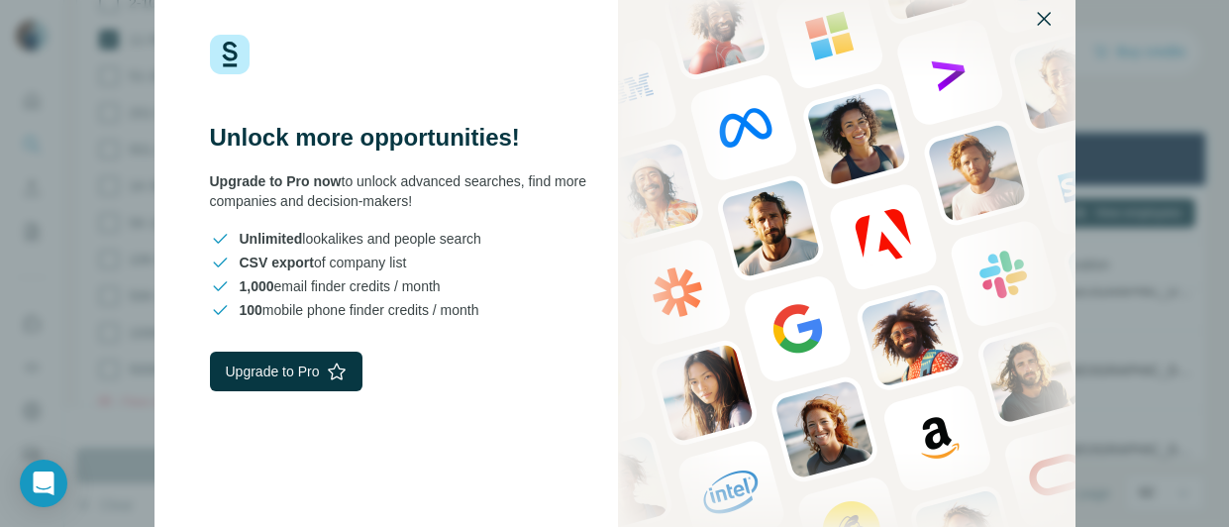
click at [1044, 21] on icon "button" at bounding box center [1044, 19] width 24 height 24
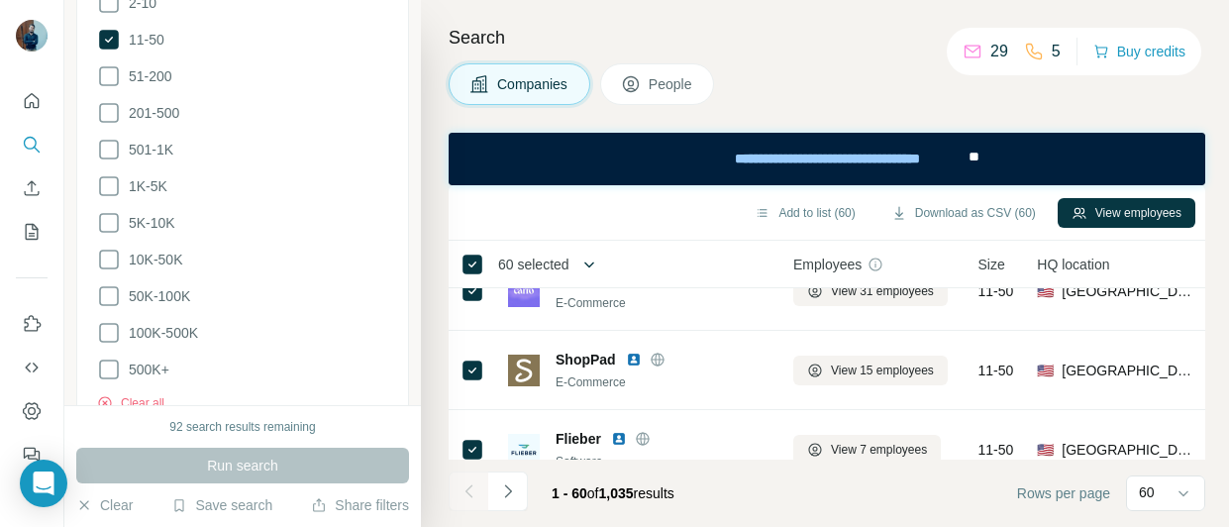
click at [582, 266] on icon "button" at bounding box center [589, 265] width 20 height 20
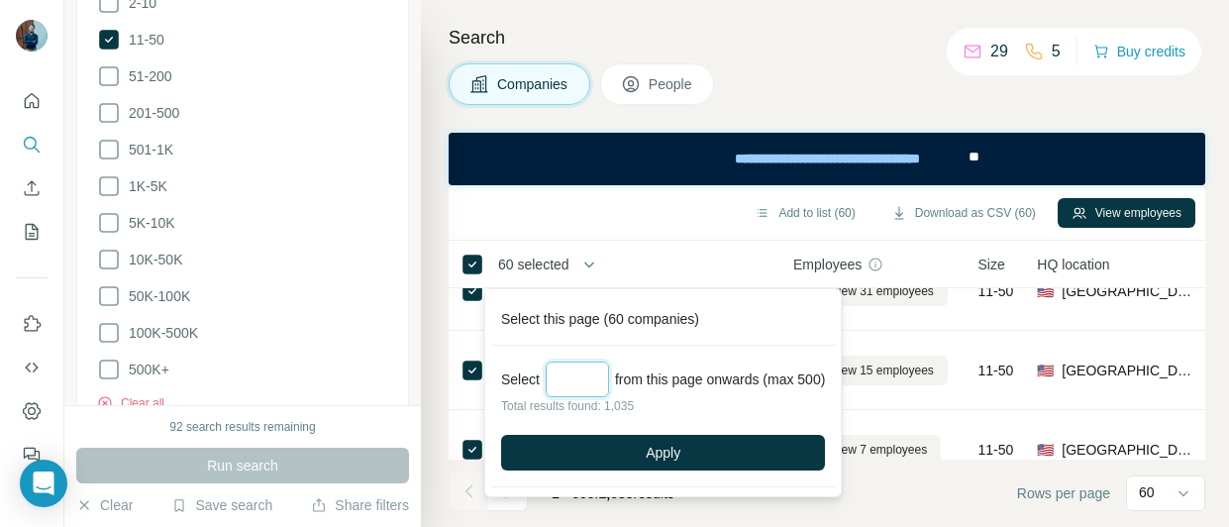
click at [563, 377] on input "***" at bounding box center [577, 380] width 63 height 36
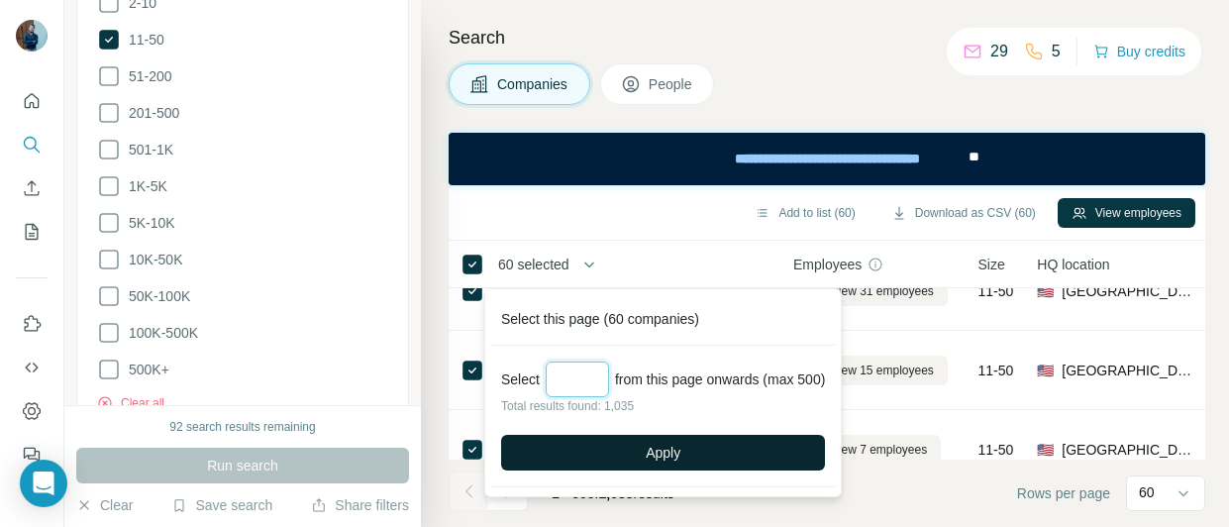
type input "***"
click at [599, 437] on button "Apply" at bounding box center [663, 453] width 324 height 36
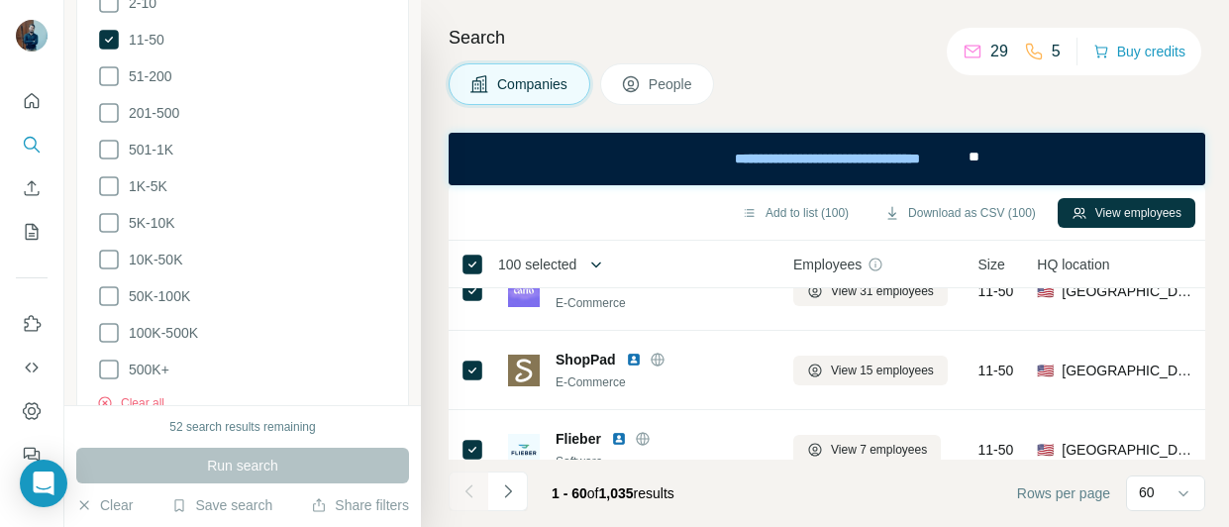
click at [603, 263] on icon "button" at bounding box center [596, 265] width 20 height 20
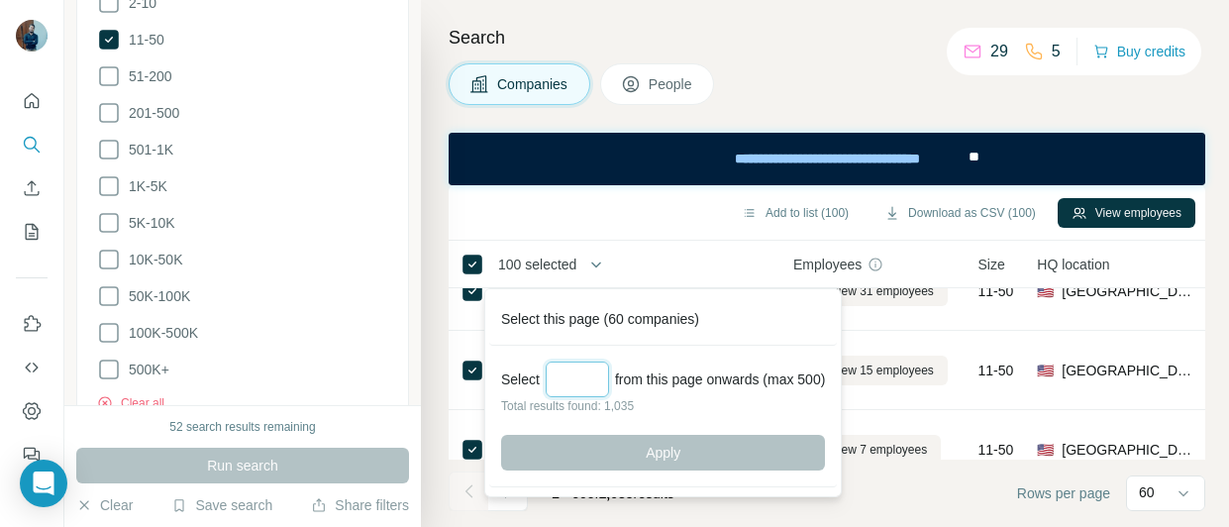
click at [586, 371] on input "Select a number (up to 500)" at bounding box center [577, 380] width 63 height 36
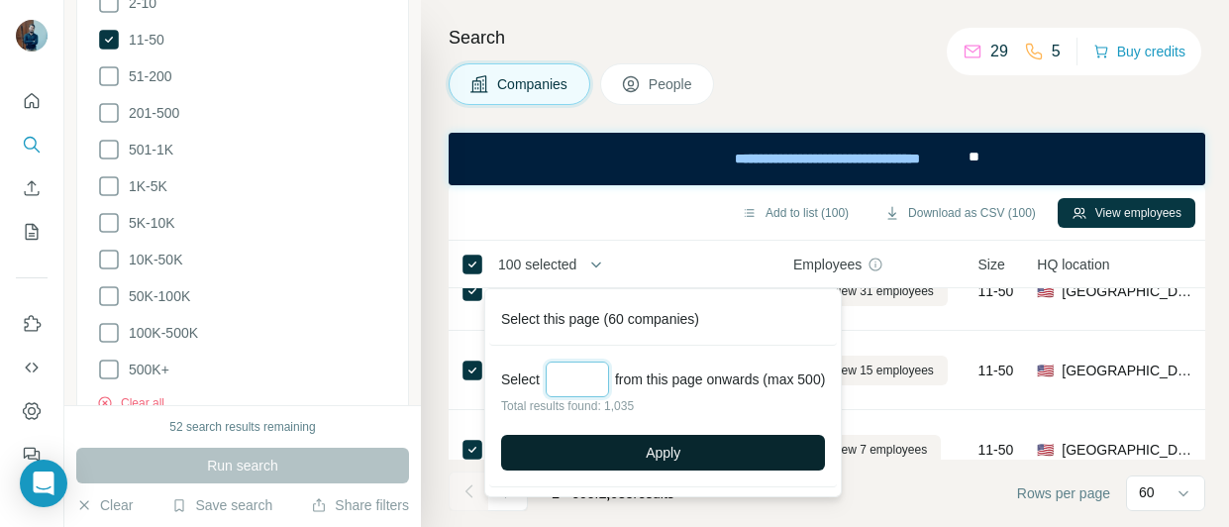
type input "***"
click at [614, 453] on button "Apply" at bounding box center [663, 453] width 324 height 36
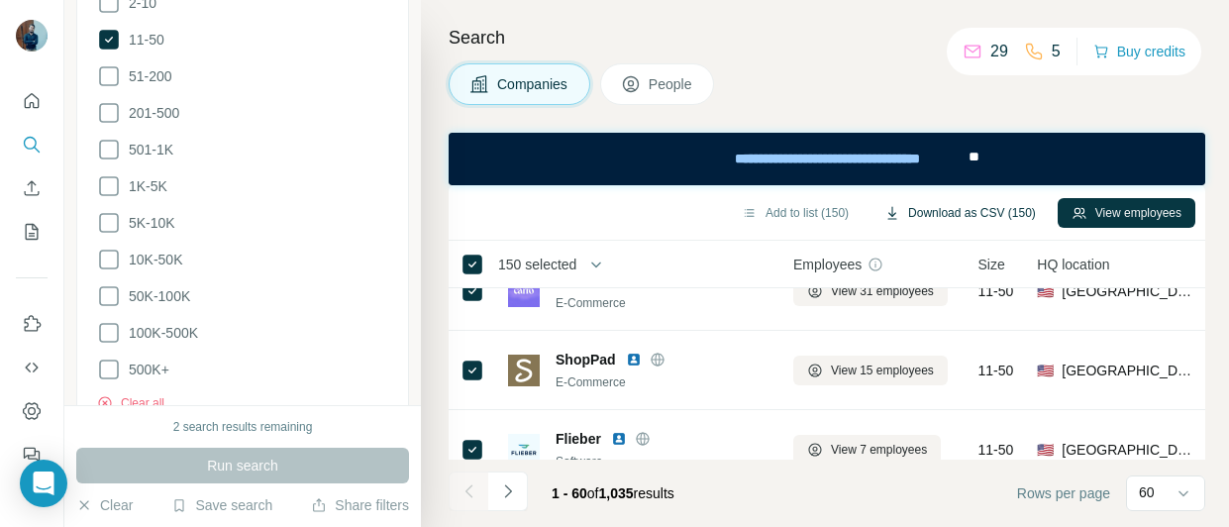
click at [967, 221] on button "Download as CSV (150)" at bounding box center [960, 213] width 179 height 30
click at [153, 41] on span "11-50" at bounding box center [143, 40] width 44 height 20
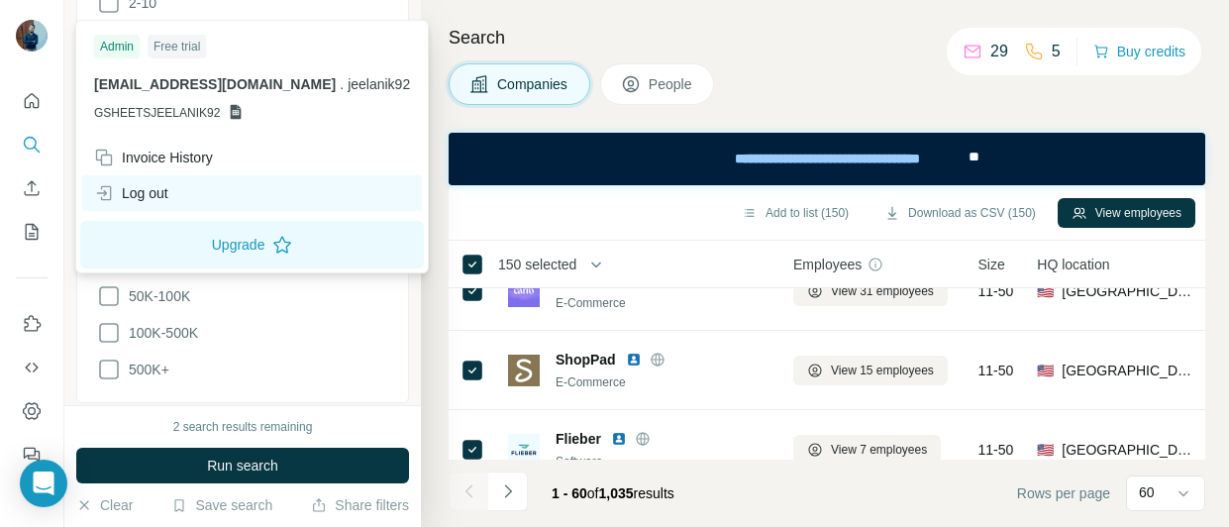
click at [125, 197] on div "Log out" at bounding box center [131, 193] width 74 height 20
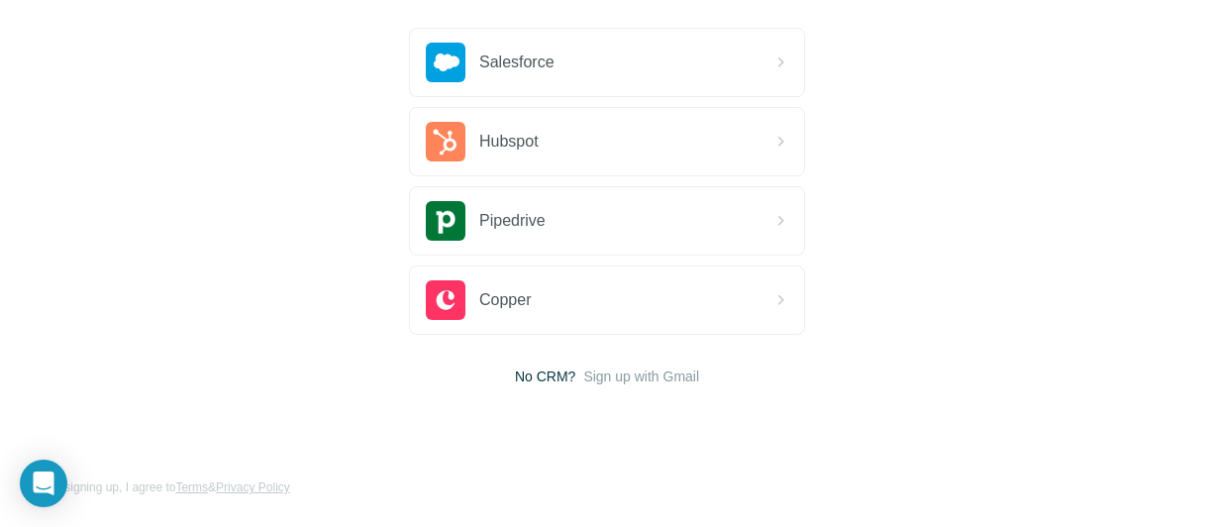
scroll to position [208, 0]
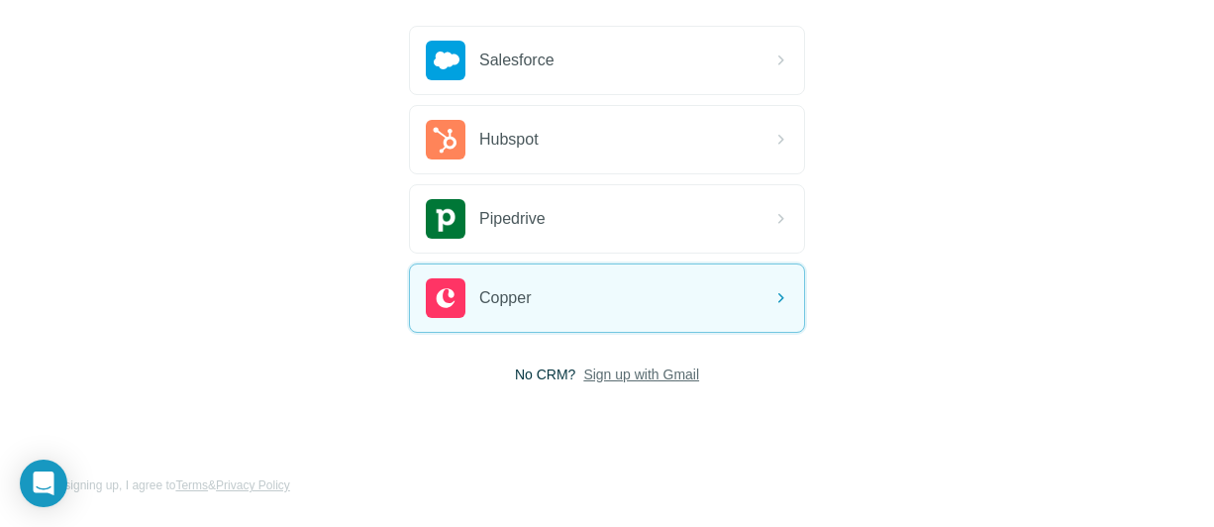
click at [631, 370] on span "Sign up with Gmail" at bounding box center [641, 375] width 116 height 20
click at [648, 431] on button "Sign up with Google" at bounding box center [607, 424] width 396 height 40
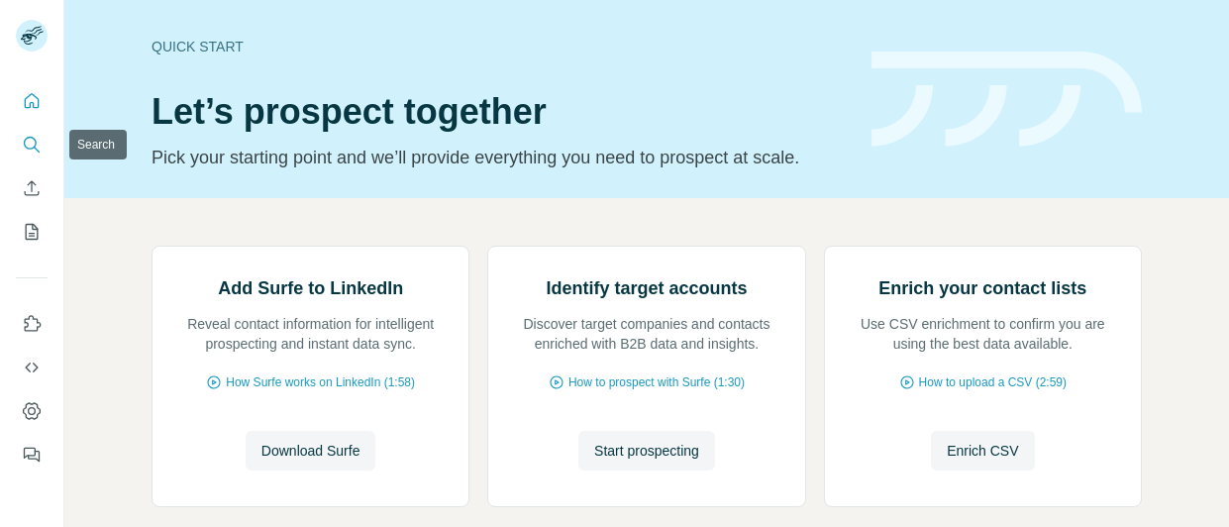
click at [20, 143] on button "Search" at bounding box center [32, 145] width 32 height 36
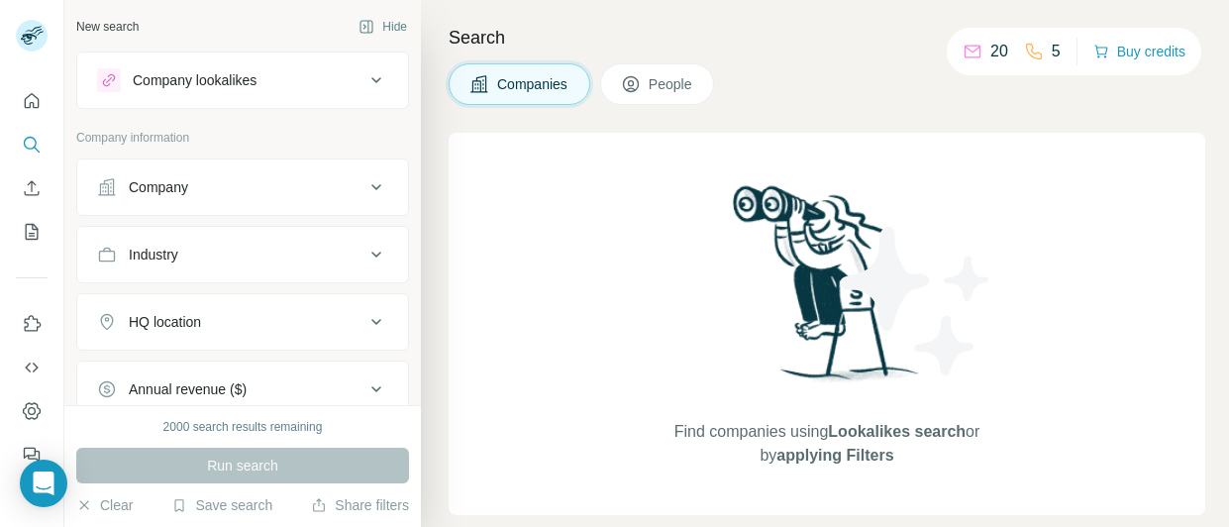
click at [511, 84] on span "Companies" at bounding box center [533, 84] width 72 height 20
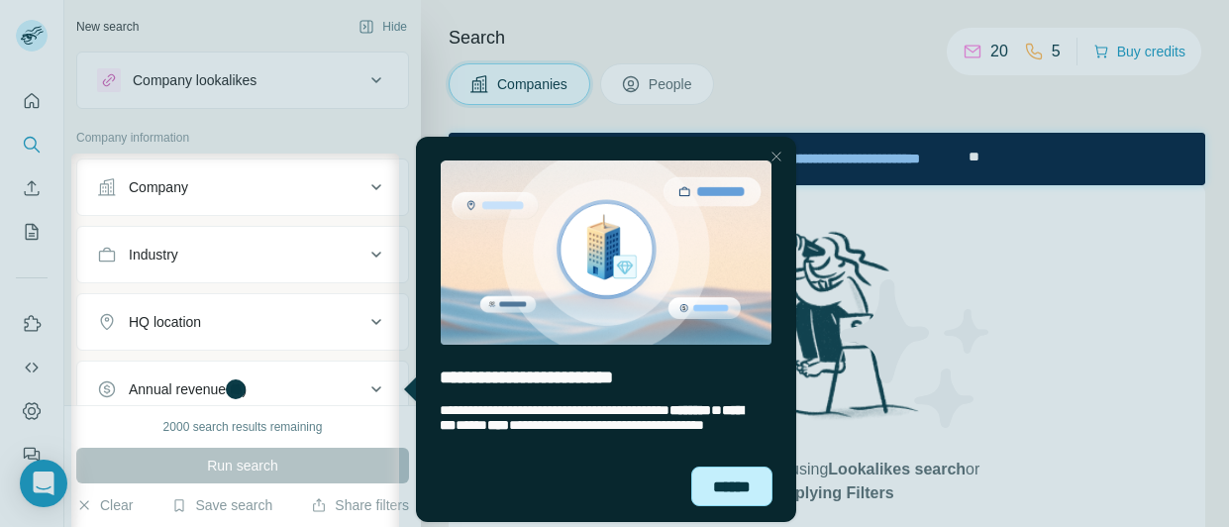
click at [732, 497] on div "******" at bounding box center [731, 487] width 81 height 40
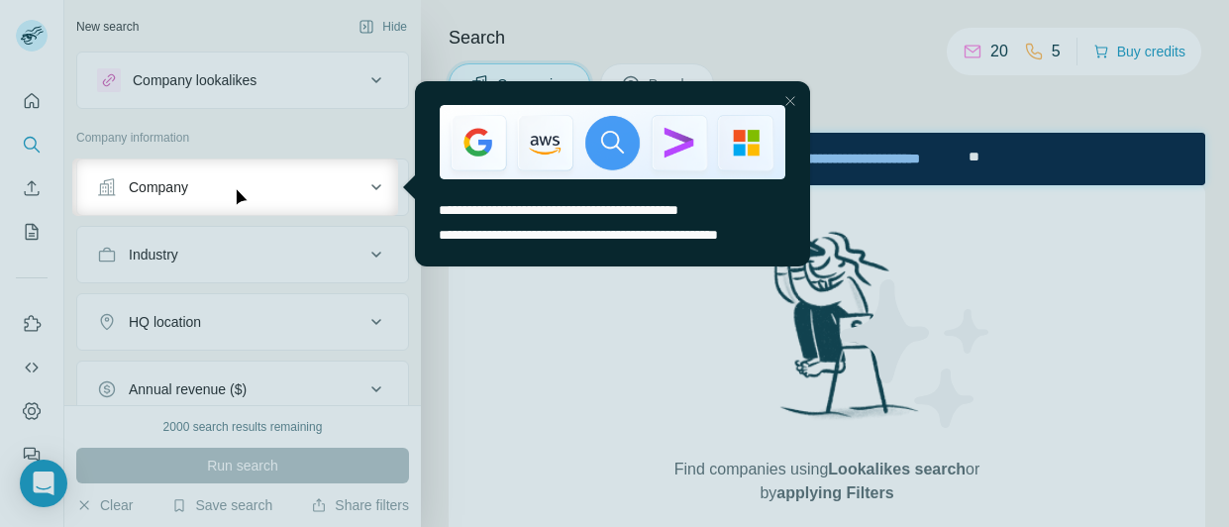
drag, startPoint x: 789, startPoint y: 101, endPoint x: 1186, endPoint y: 193, distance: 406.8
click at [789, 101] on div at bounding box center [791, 101] width 24 height 24
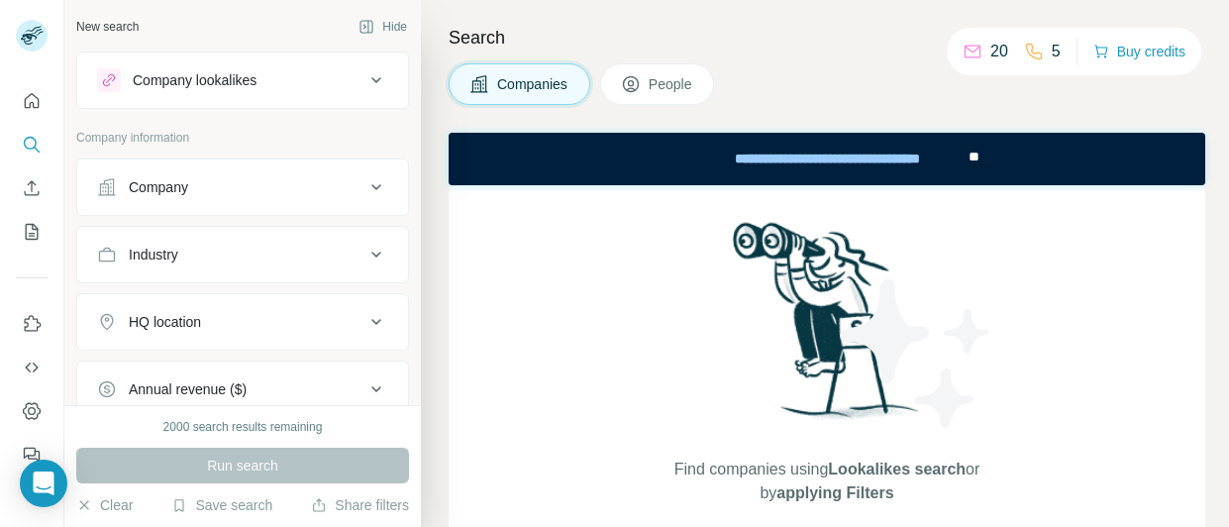
click at [275, 261] on div "Industry" at bounding box center [230, 255] width 267 height 20
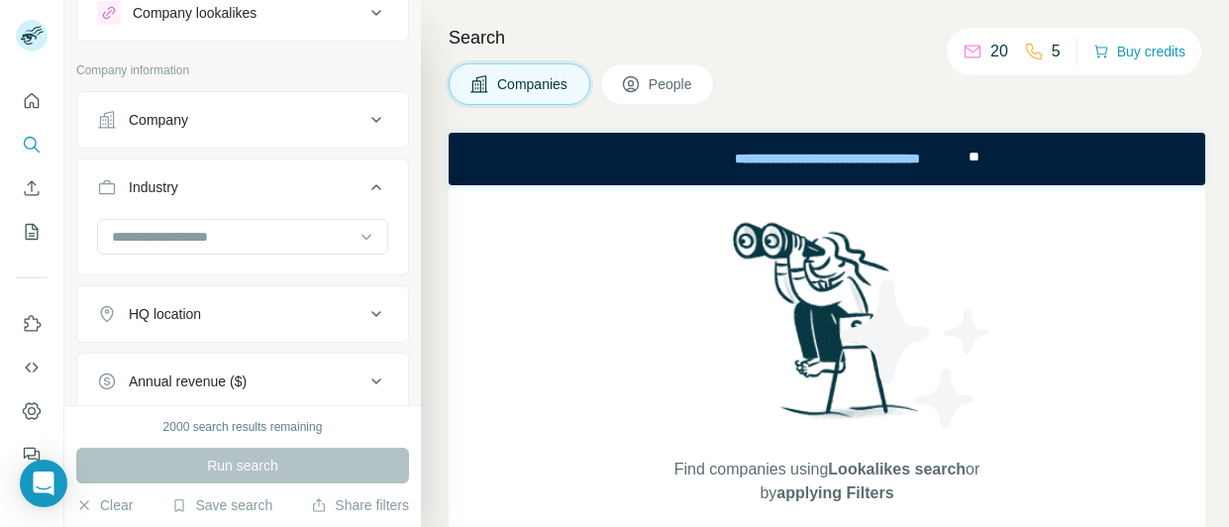
scroll to position [99, 0]
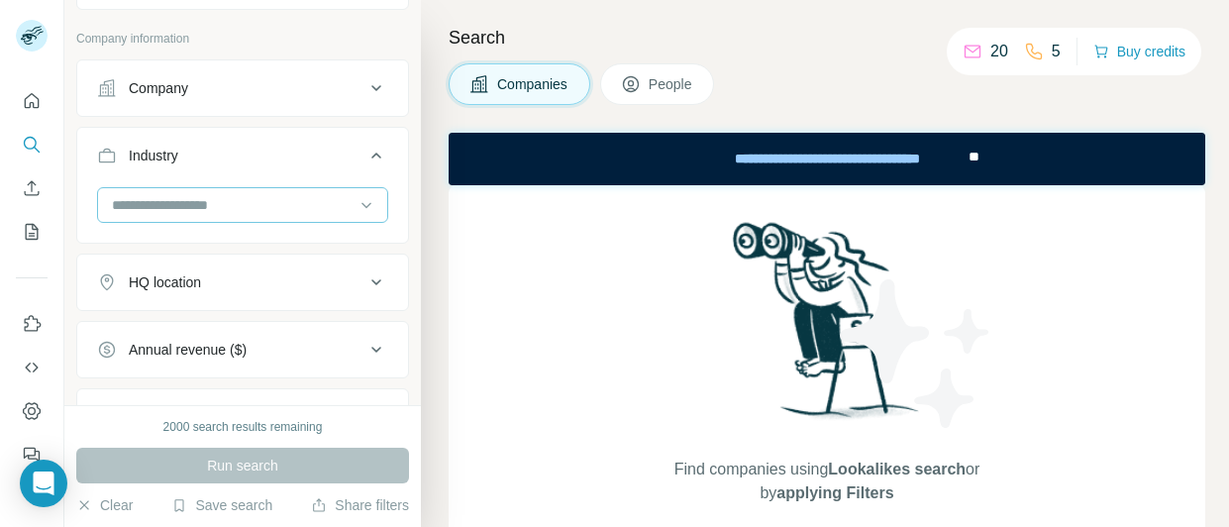
click at [218, 207] on input at bounding box center [232, 205] width 245 height 22
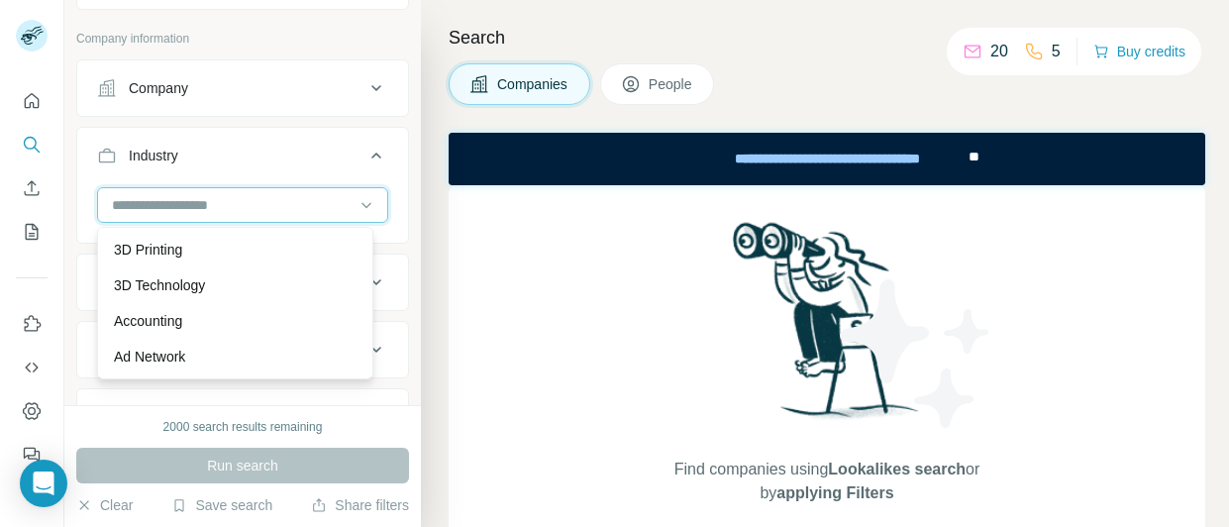
click at [196, 210] on input at bounding box center [232, 205] width 245 height 22
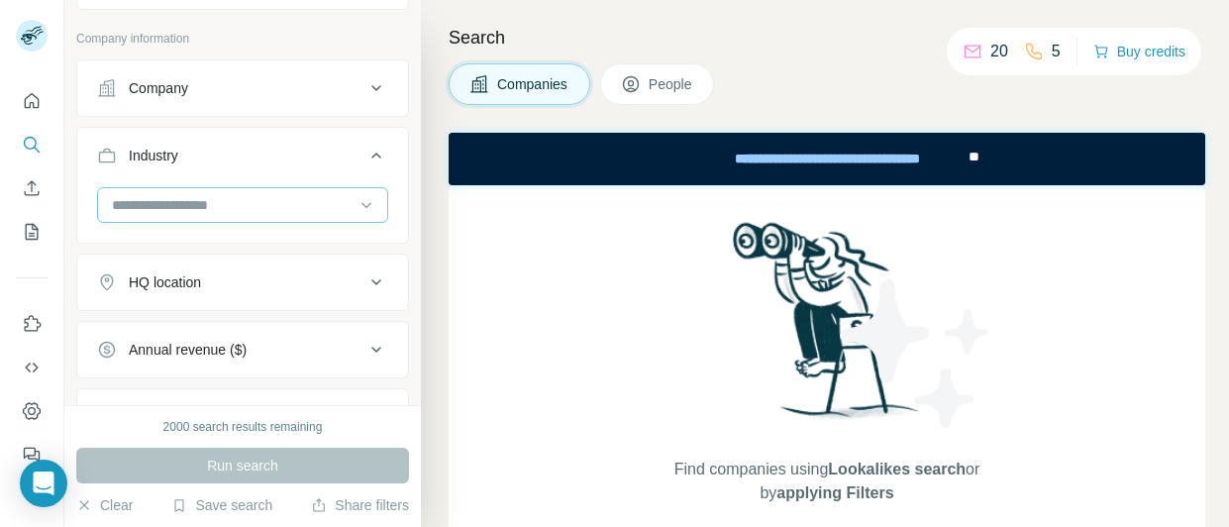
click at [196, 210] on input at bounding box center [232, 205] width 245 height 22
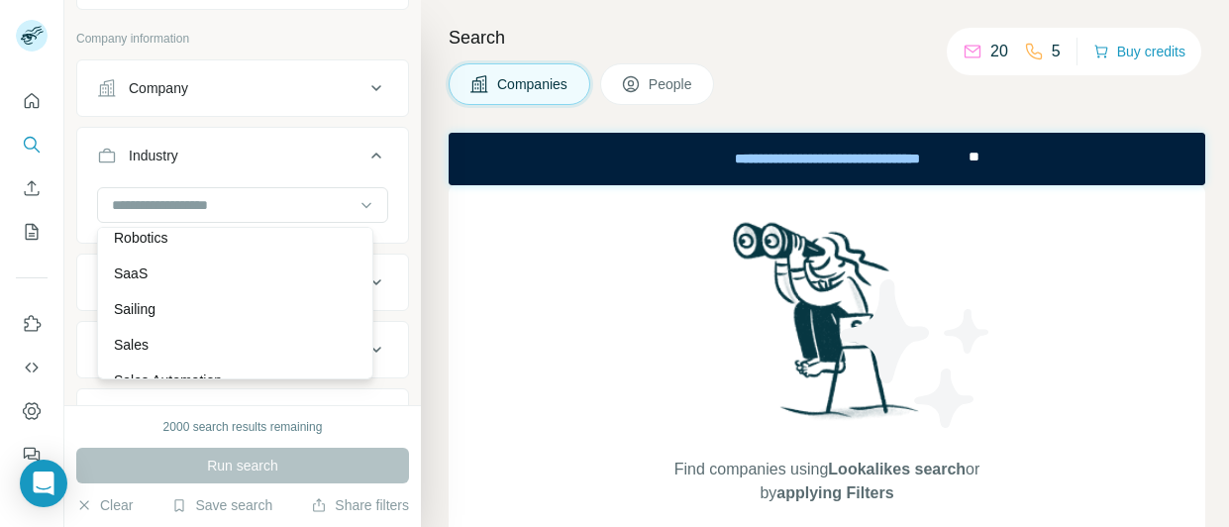
scroll to position [17235, 0]
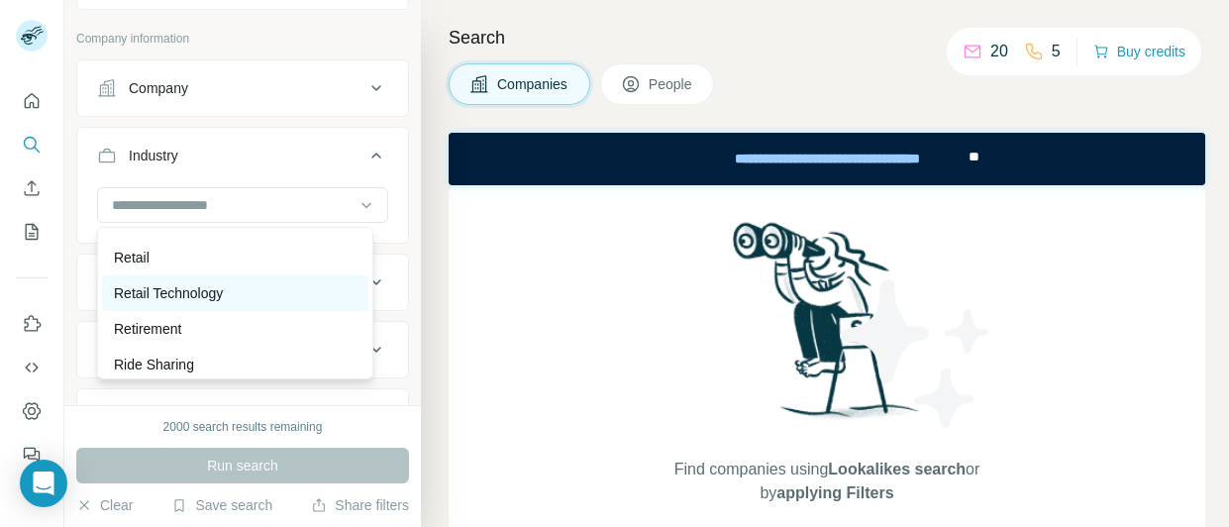
click at [217, 301] on div "Retail Technology" at bounding box center [235, 293] width 266 height 36
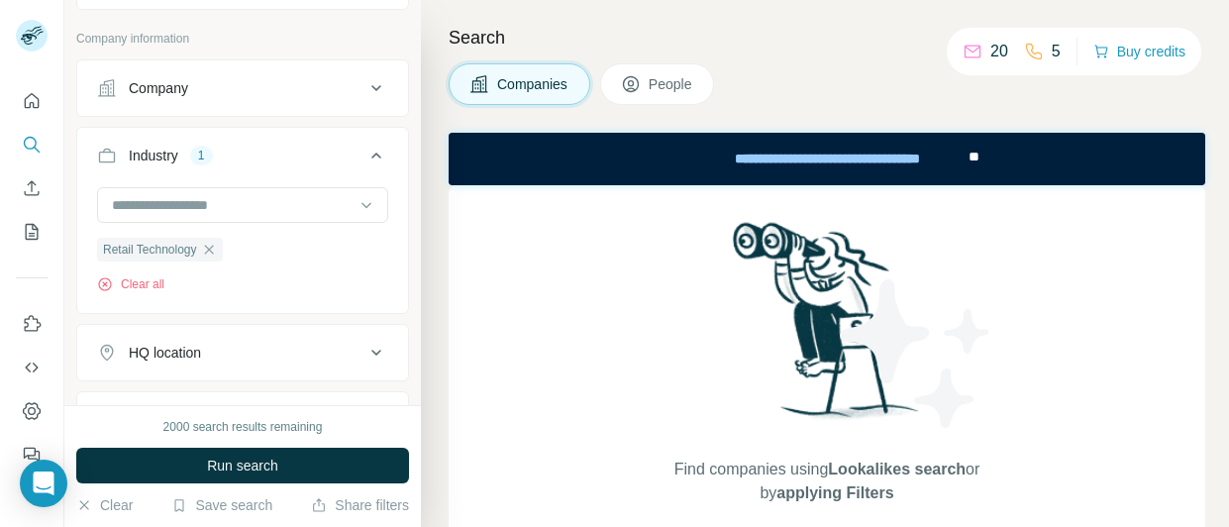
scroll to position [198, 0]
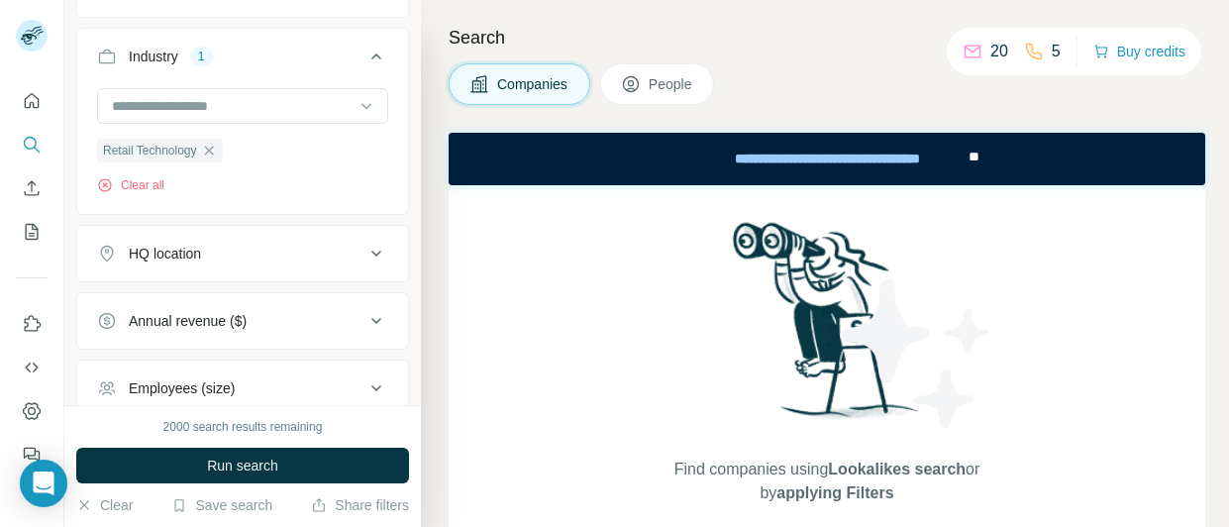
click at [251, 263] on button "HQ location" at bounding box center [242, 254] width 331 height 48
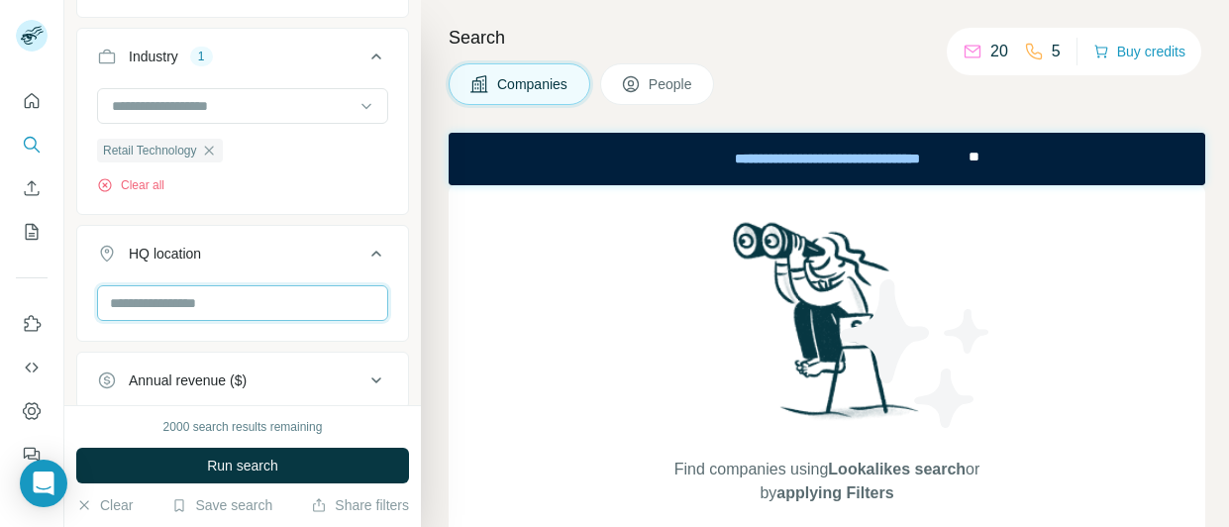
click at [186, 298] on input "text" at bounding box center [242, 303] width 291 height 36
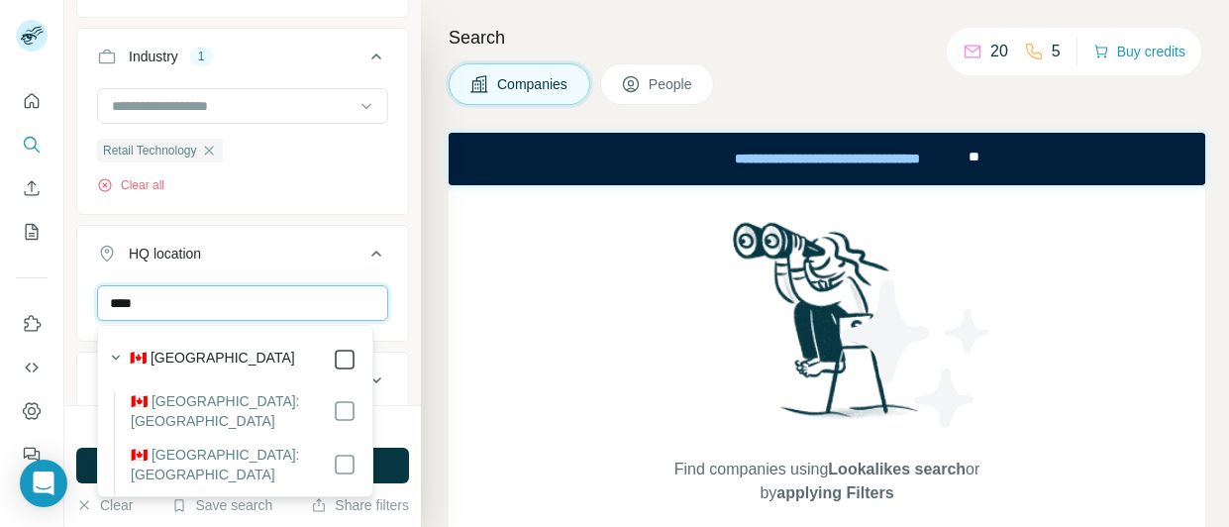
type input "****"
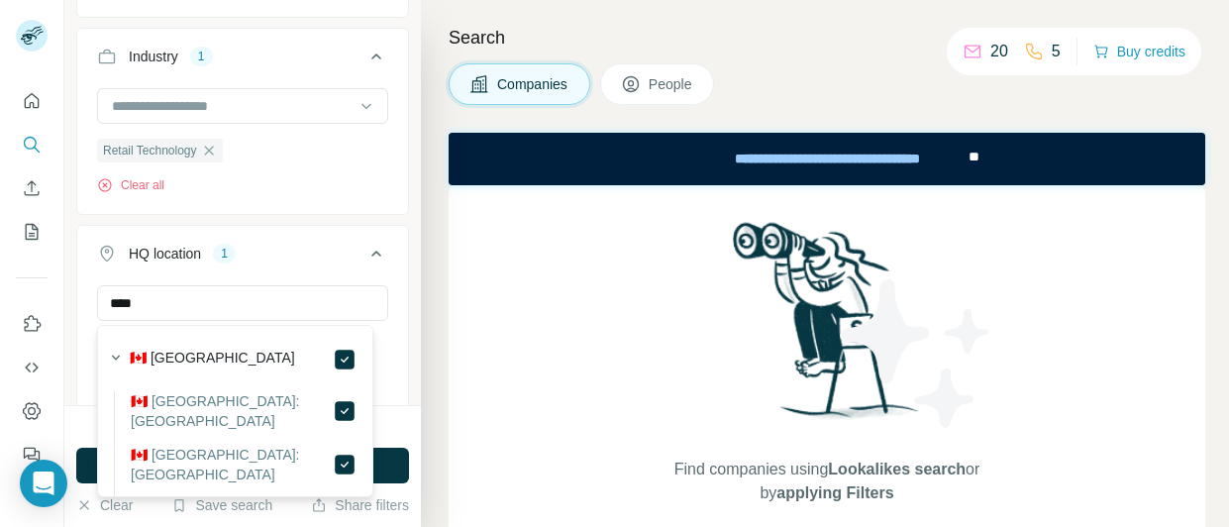
click at [369, 260] on icon at bounding box center [377, 254] width 24 height 24
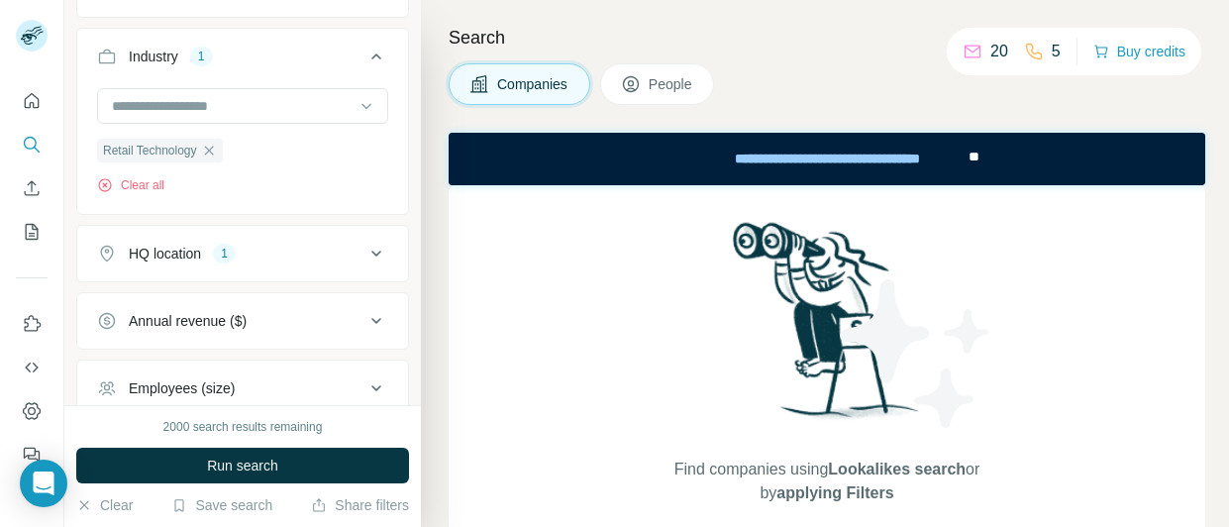
scroll to position [297, 0]
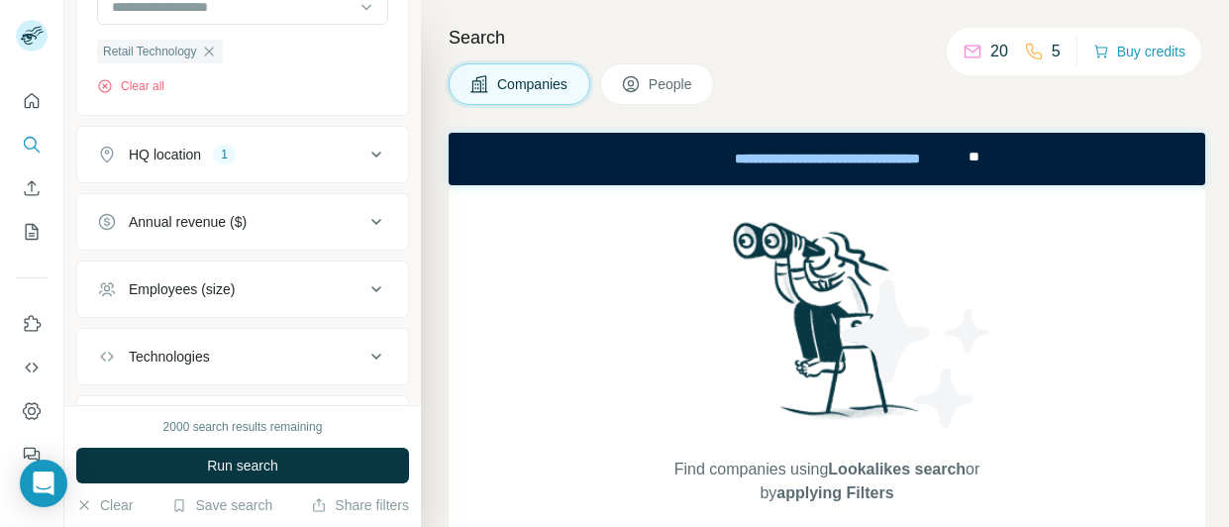
click at [335, 290] on div "Employees (size)" at bounding box center [230, 289] width 267 height 20
click at [139, 332] on span "0-1" at bounding box center [135, 333] width 28 height 20
click at [145, 369] on span "2-10" at bounding box center [139, 370] width 36 height 20
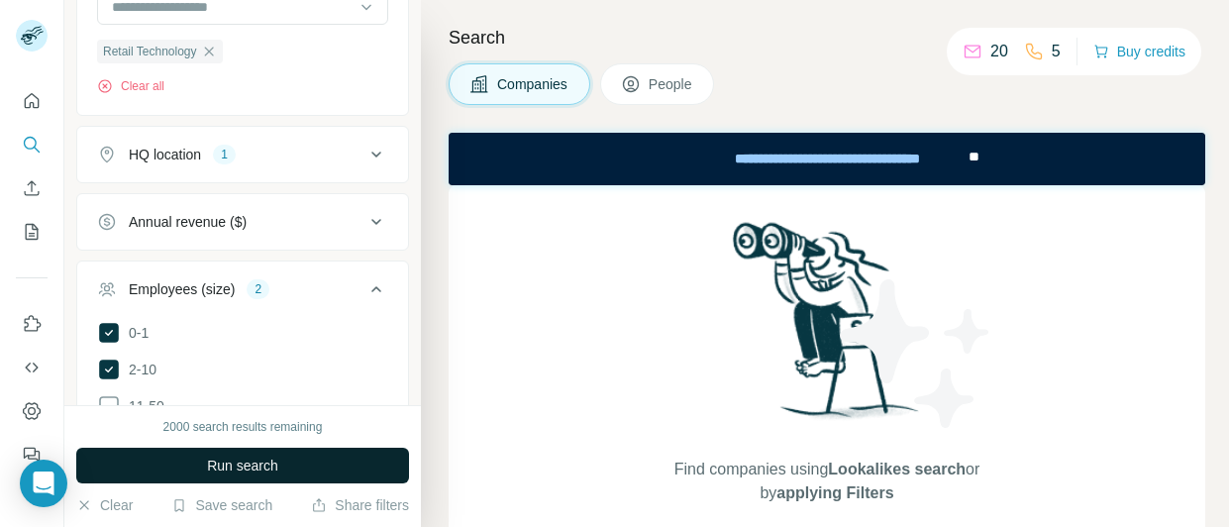
click at [250, 457] on span "Run search" at bounding box center [242, 466] width 71 height 20
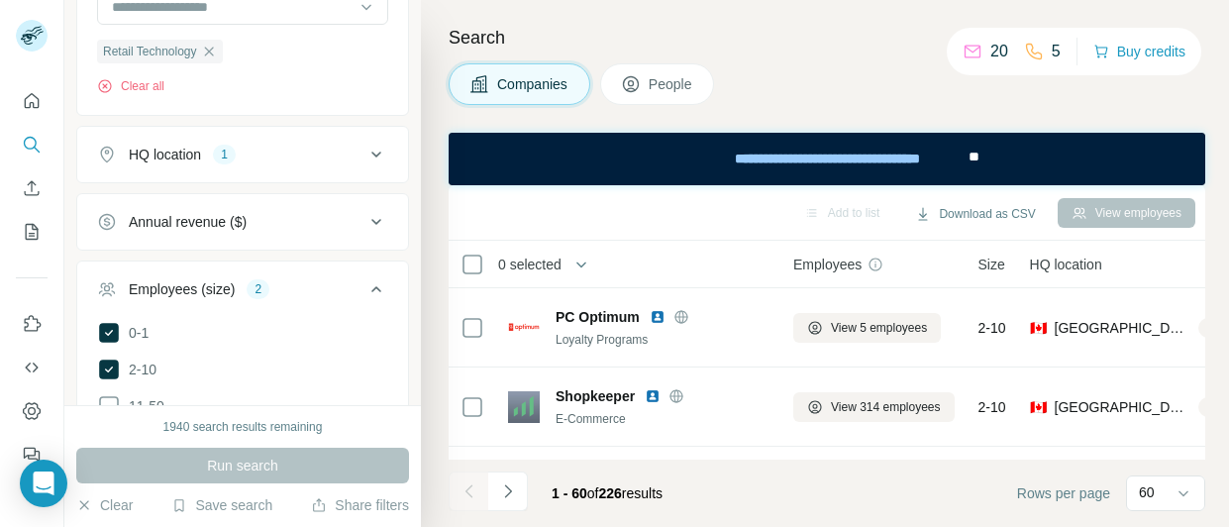
scroll to position [396, 0]
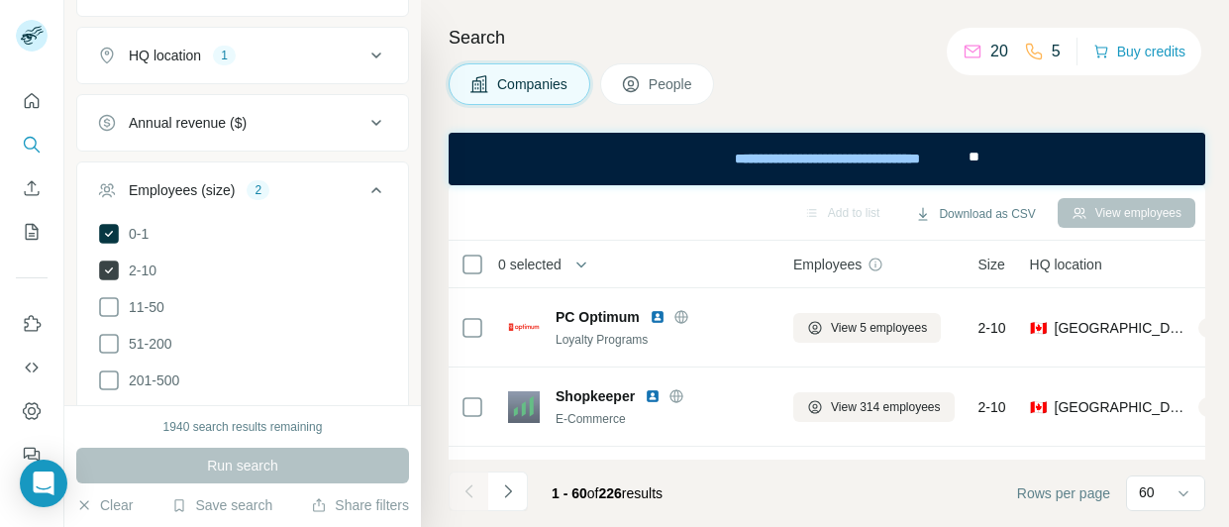
click at [145, 266] on span "2-10" at bounding box center [139, 271] width 36 height 20
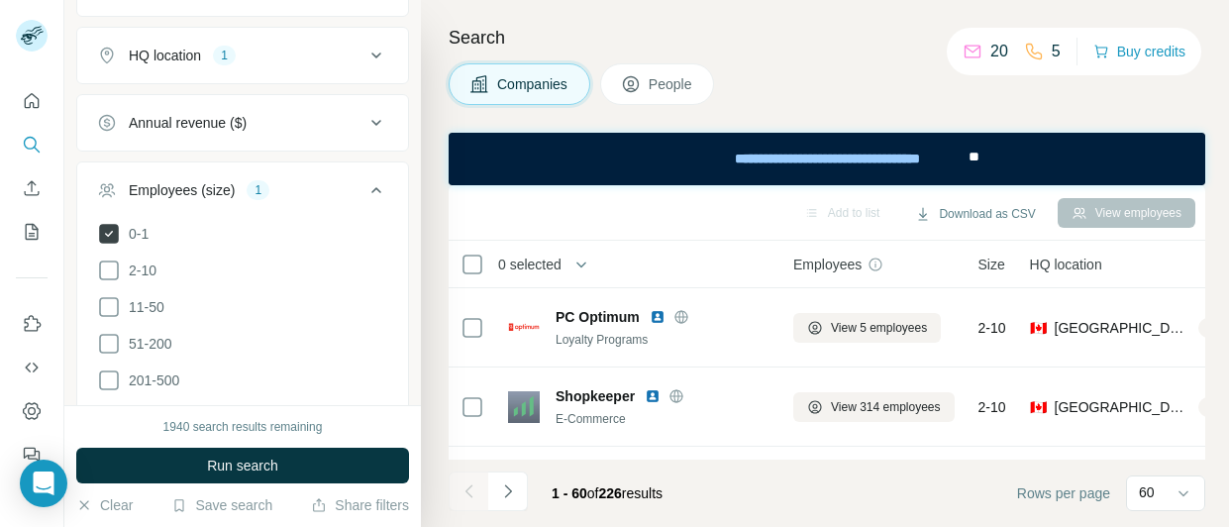
click at [141, 234] on span "0-1" at bounding box center [135, 234] width 28 height 20
click at [147, 349] on span "51-200" at bounding box center [147, 344] width 52 height 20
click at [154, 373] on span "201-500" at bounding box center [150, 380] width 58 height 20
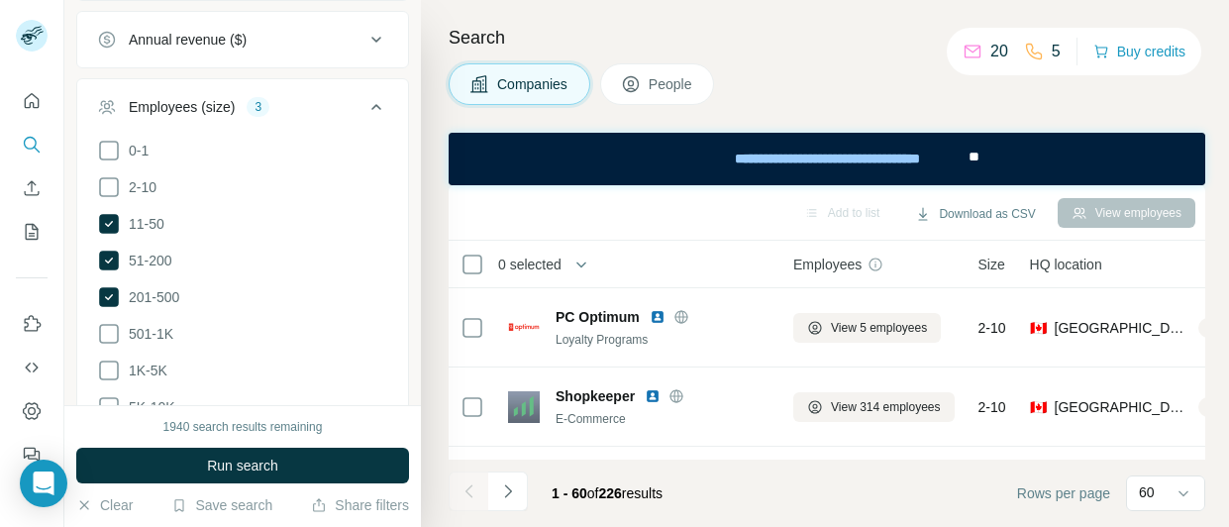
scroll to position [495, 0]
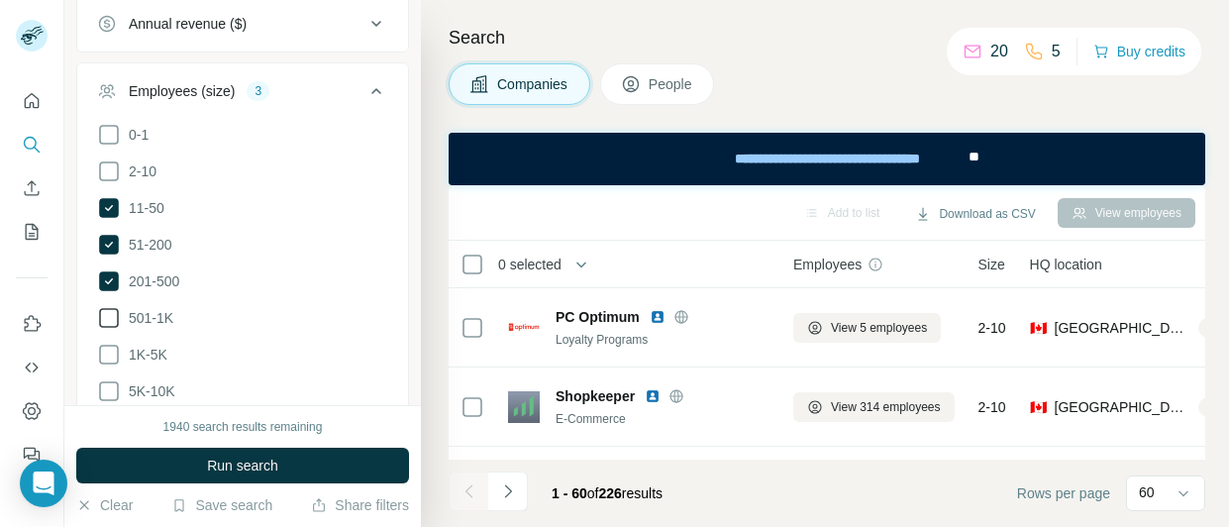
click at [157, 311] on span "501-1K" at bounding box center [147, 318] width 52 height 20
click at [158, 341] on ul "0-1 2-10 11-50 [PHONE_NUMBER] 501-1K 1K-5K 5K-10K 10K-50K 50K-100K 100K-500K 50…" at bounding box center [242, 337] width 291 height 428
click at [154, 355] on span "1K-5K" at bounding box center [144, 355] width 47 height 20
click at [155, 381] on span "5K-10K" at bounding box center [148, 391] width 54 height 20
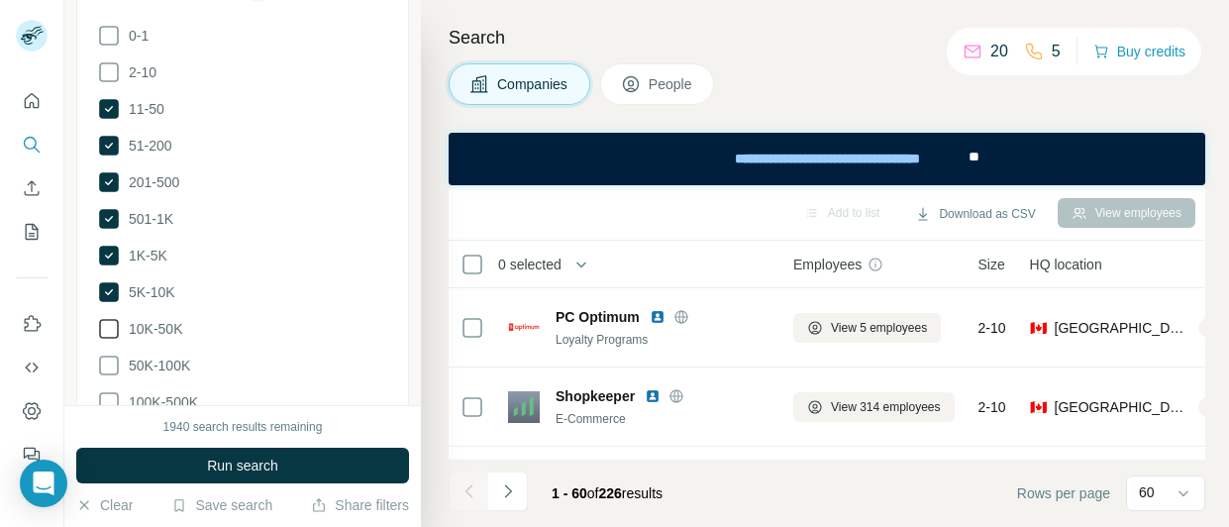
click at [157, 325] on span "10K-50K" at bounding box center [151, 329] width 61 height 20
click at [178, 376] on label "50K-100K" at bounding box center [143, 366] width 93 height 24
click at [180, 395] on span "100K-500K" at bounding box center [159, 402] width 77 height 20
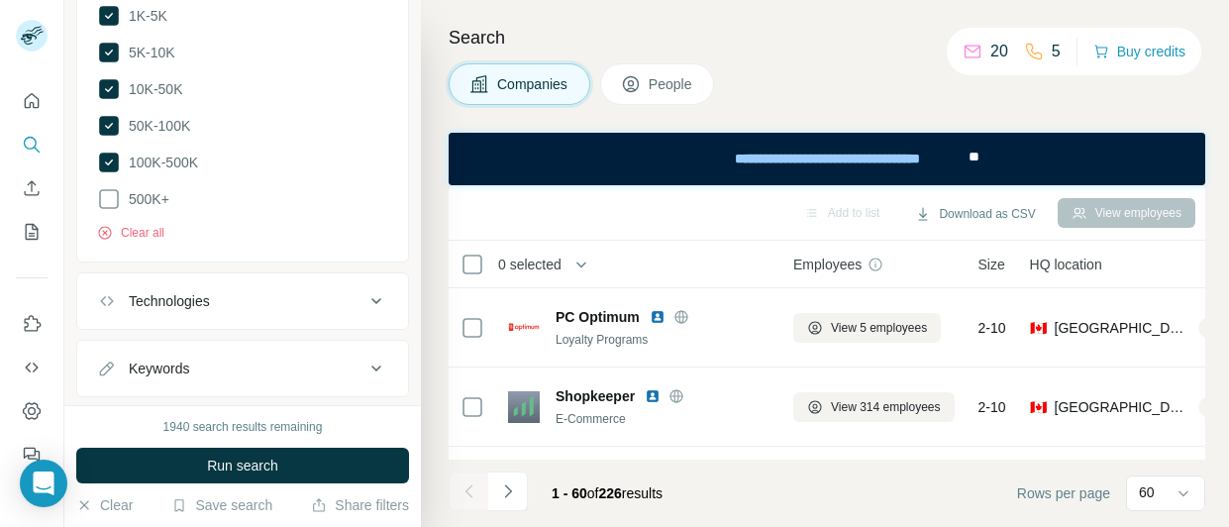
scroll to position [882, 0]
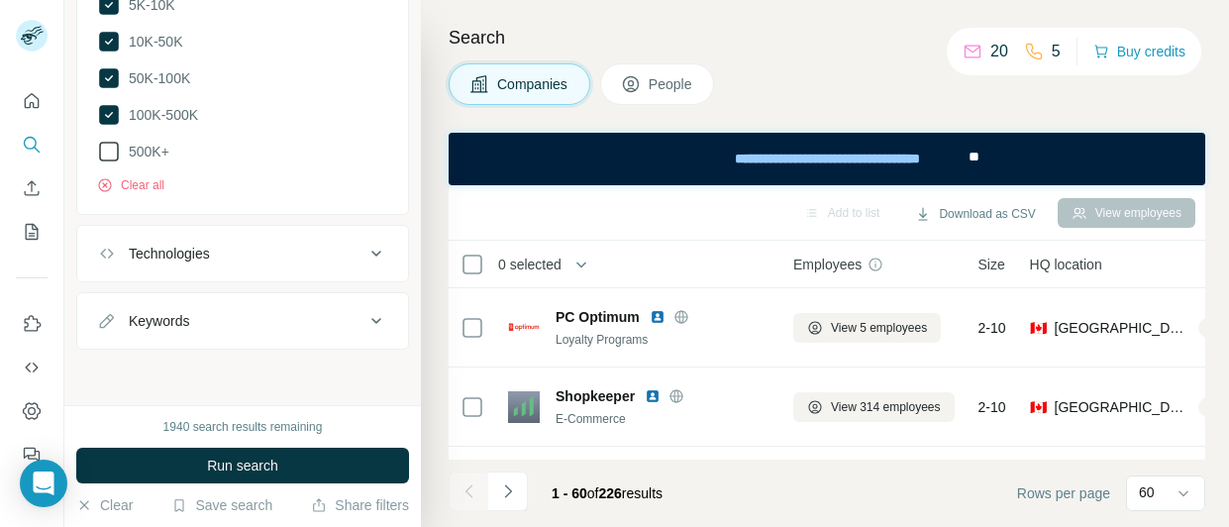
click at [157, 157] on span "500K+" at bounding box center [145, 152] width 49 height 20
click at [365, 322] on icon at bounding box center [377, 321] width 24 height 24
click at [160, 374] on input "text" at bounding box center [223, 371] width 252 height 36
click at [334, 250] on div "Technologies" at bounding box center [230, 254] width 267 height 20
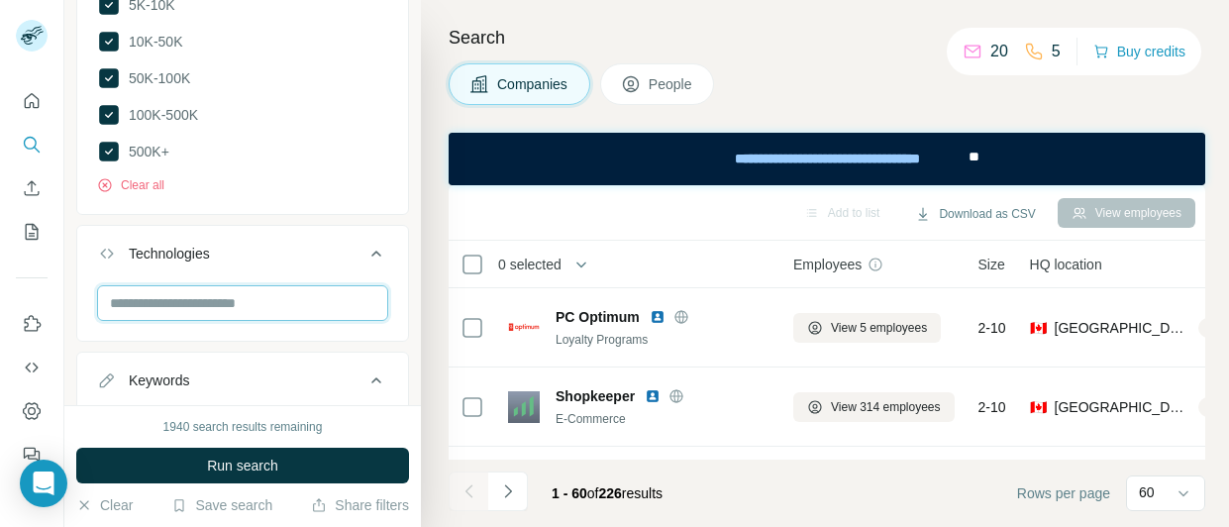
click at [215, 290] on input "text" at bounding box center [242, 303] width 291 height 36
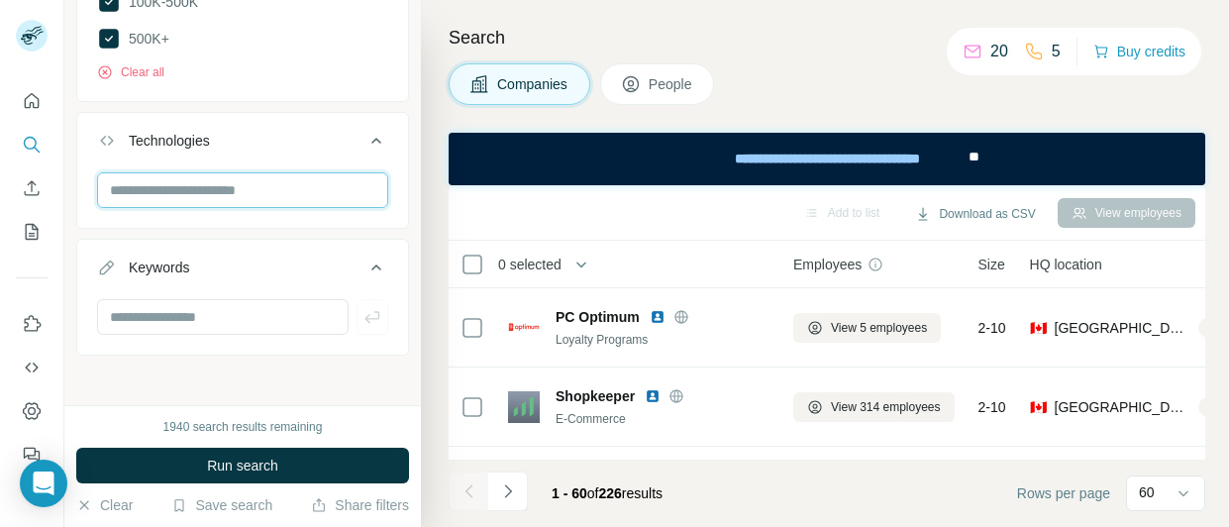
scroll to position [1000, 0]
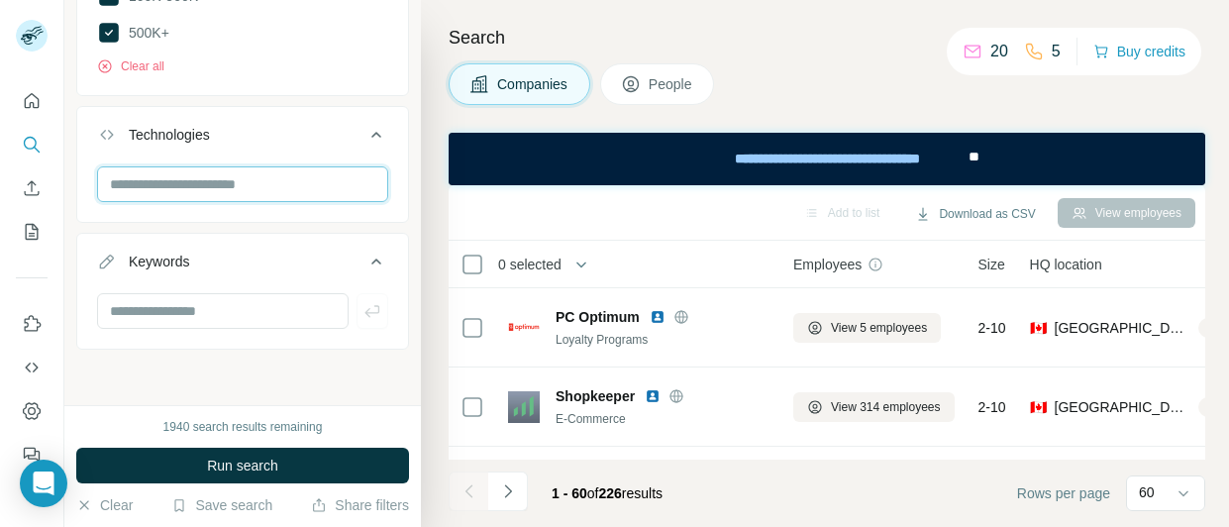
click at [317, 189] on input "text" at bounding box center [242, 184] width 291 height 36
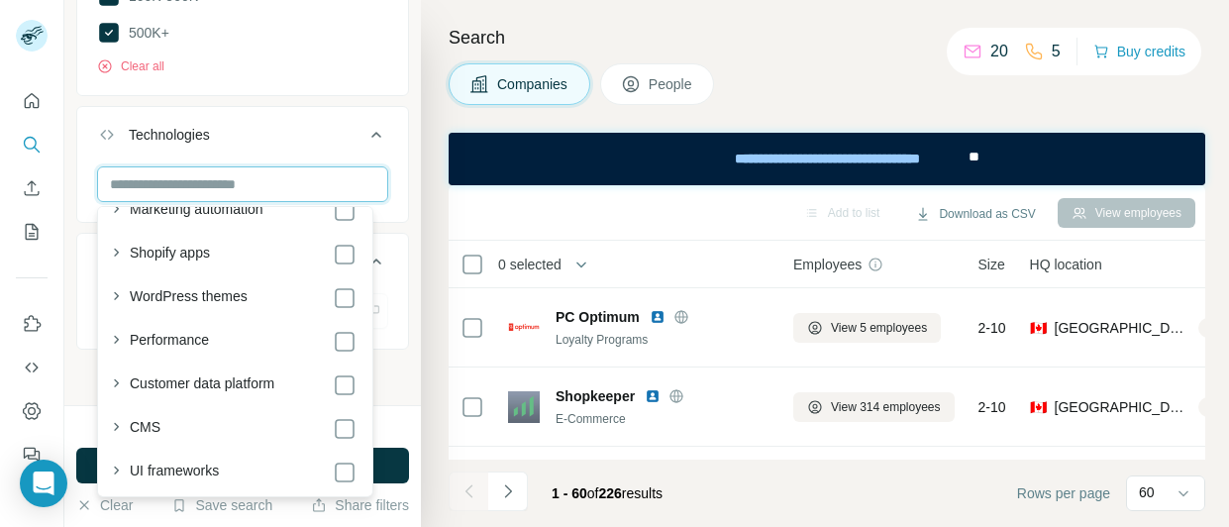
scroll to position [198, 0]
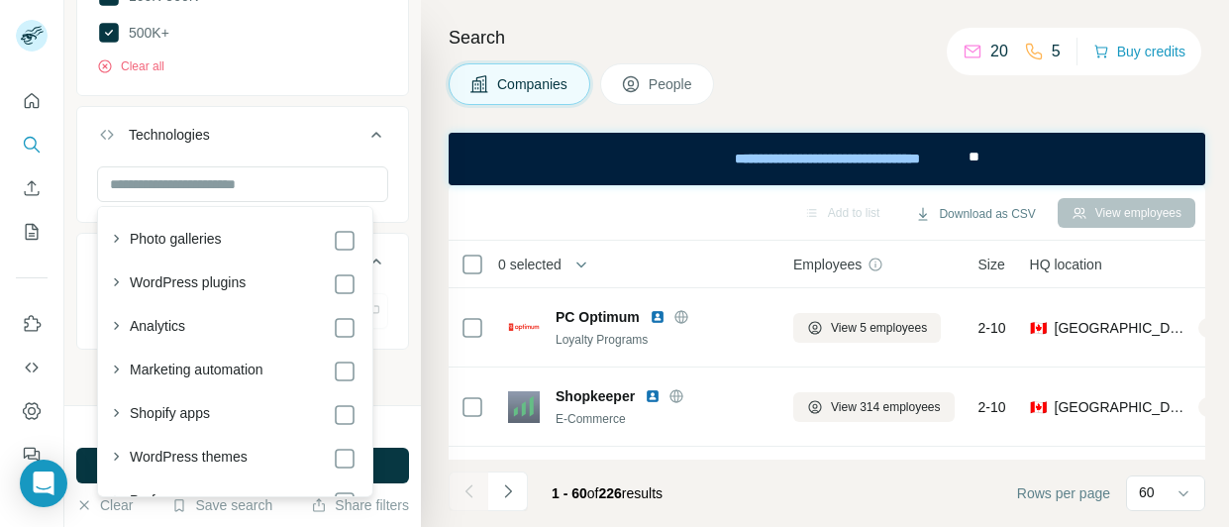
click at [365, 128] on icon at bounding box center [377, 135] width 24 height 24
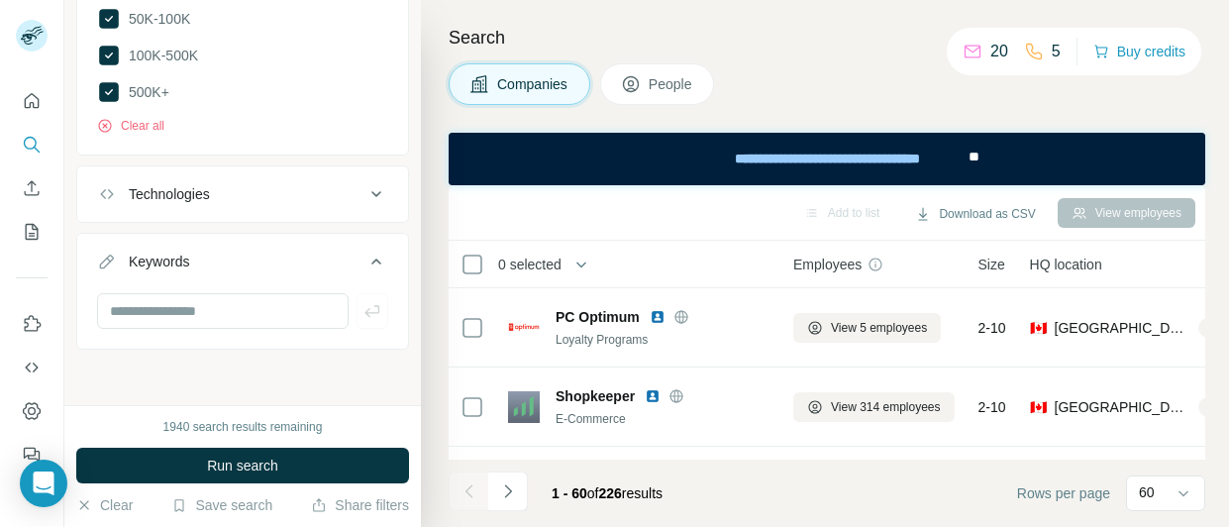
scroll to position [941, 0]
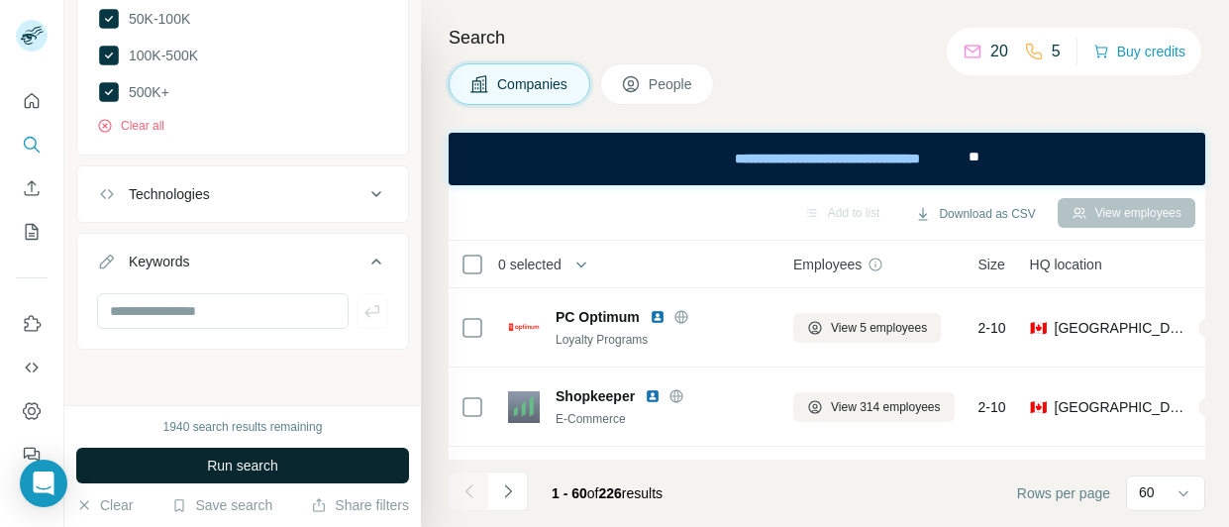
click at [319, 469] on button "Run search" at bounding box center [242, 466] width 333 height 36
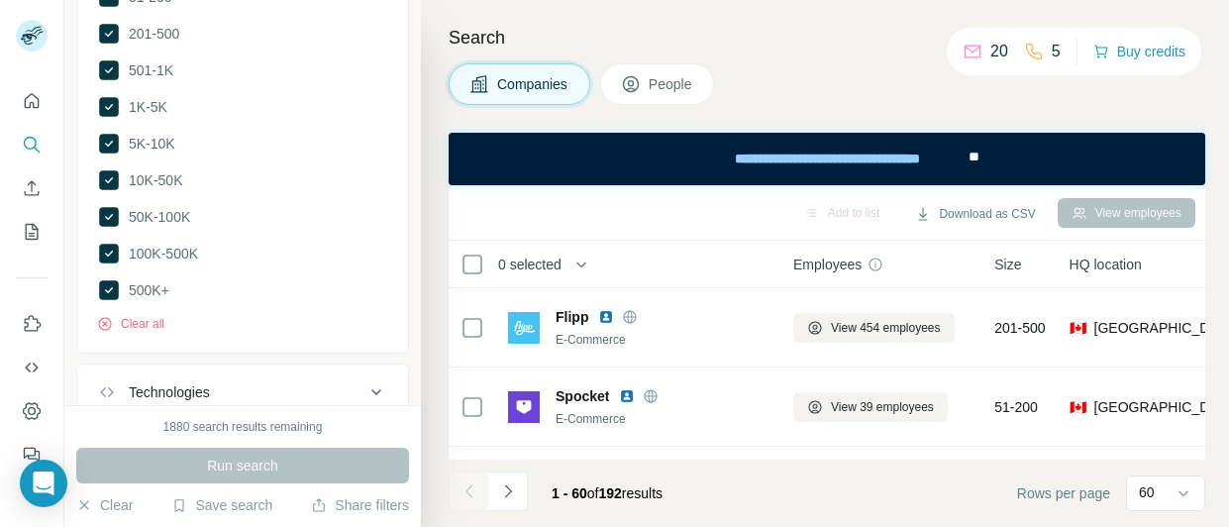
scroll to position [644, 0]
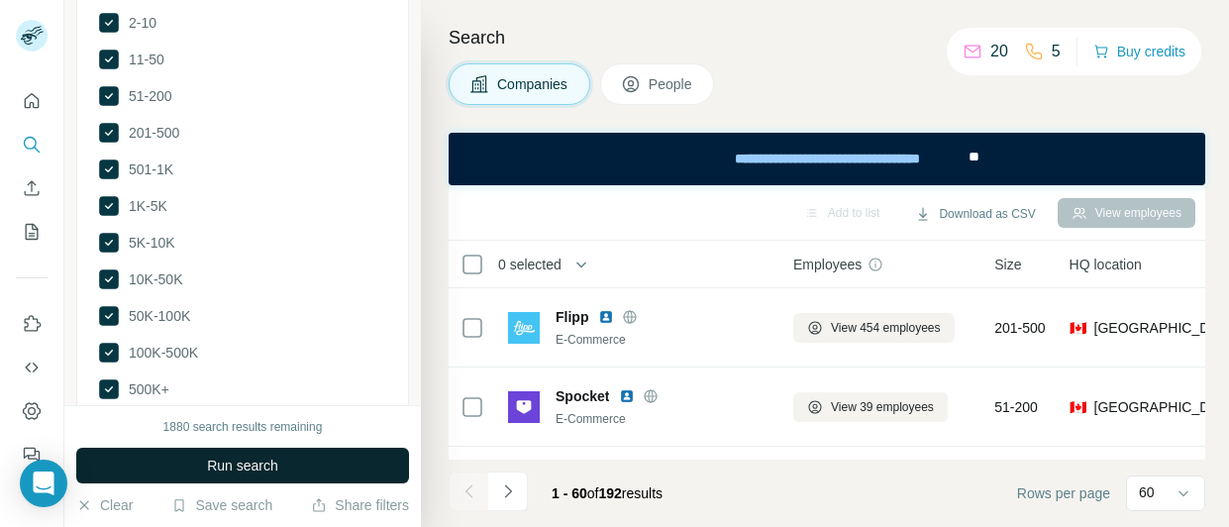
click at [253, 452] on button "Run search" at bounding box center [242, 466] width 333 height 36
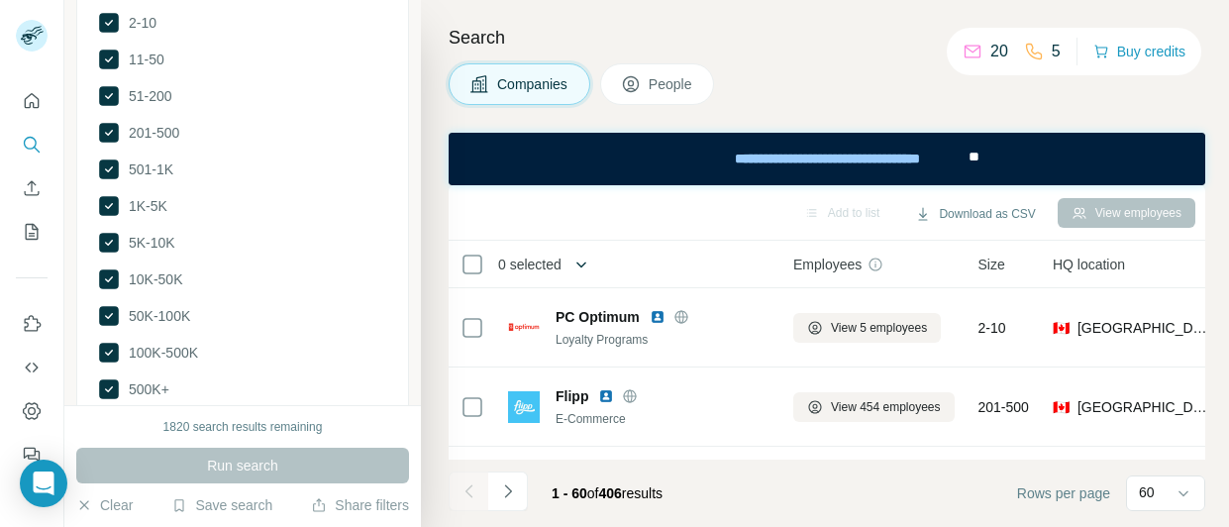
click at [574, 266] on icon "button" at bounding box center [582, 265] width 20 height 20
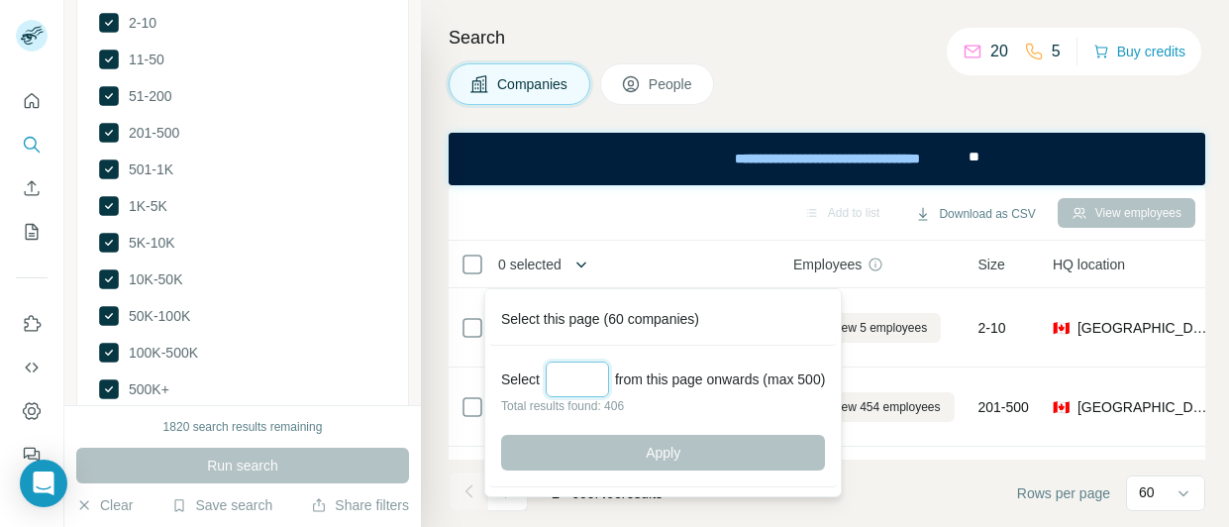
click at [587, 362] on input "Select a number (up to 500)" at bounding box center [577, 380] width 63 height 36
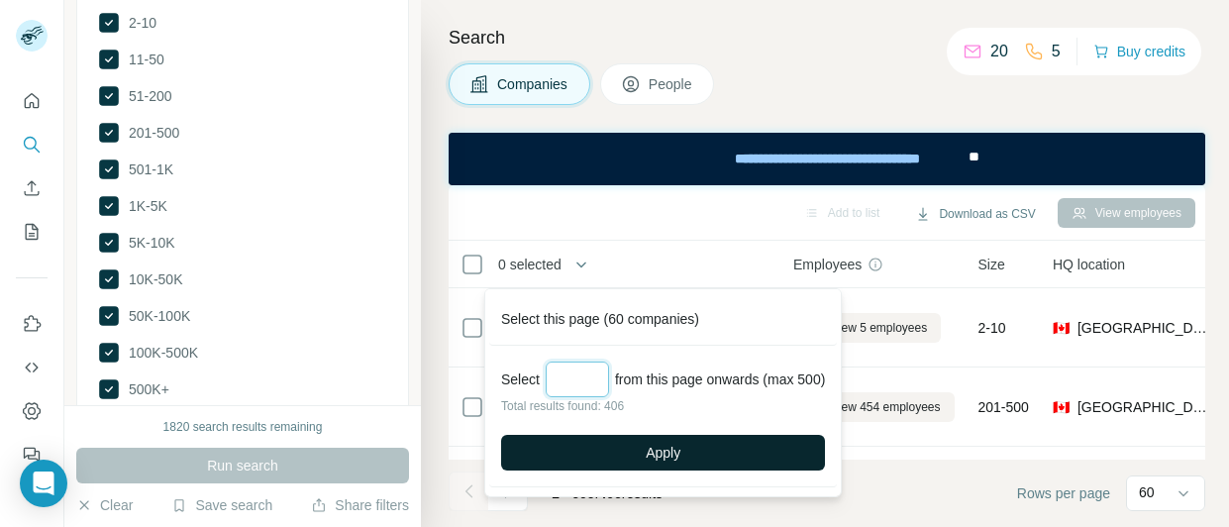
type input "***"
click at [732, 456] on button "Apply" at bounding box center [663, 453] width 324 height 36
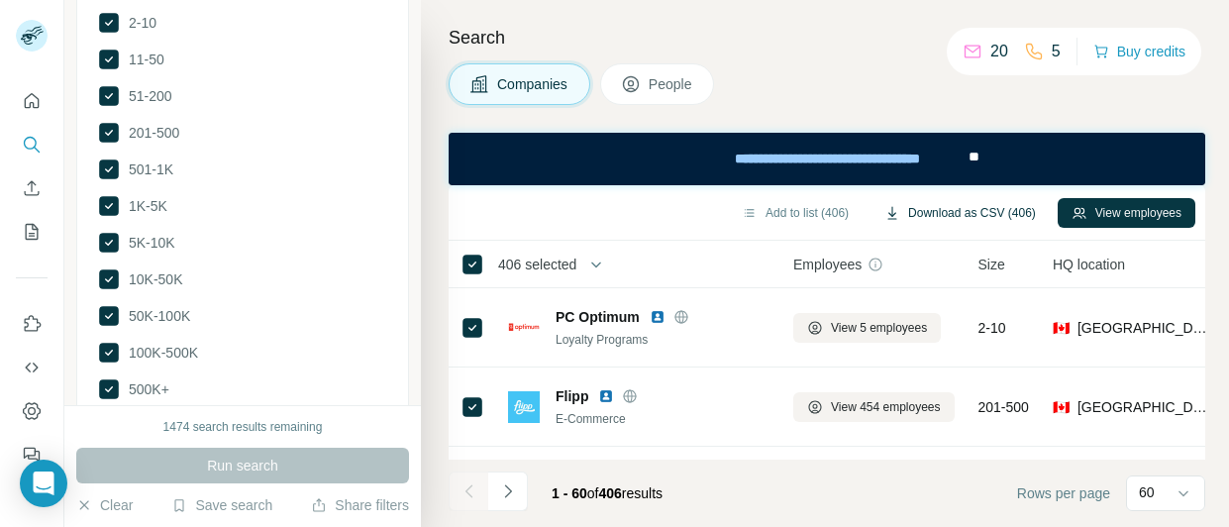
click at [1018, 215] on button "Download as CSV (406)" at bounding box center [960, 213] width 179 height 30
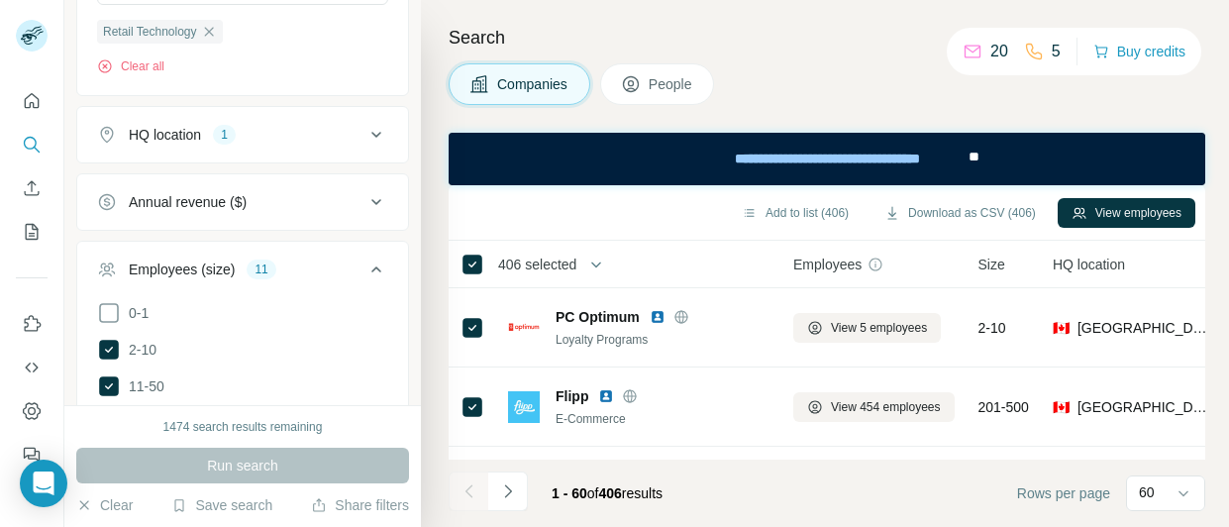
scroll to position [347, 0]
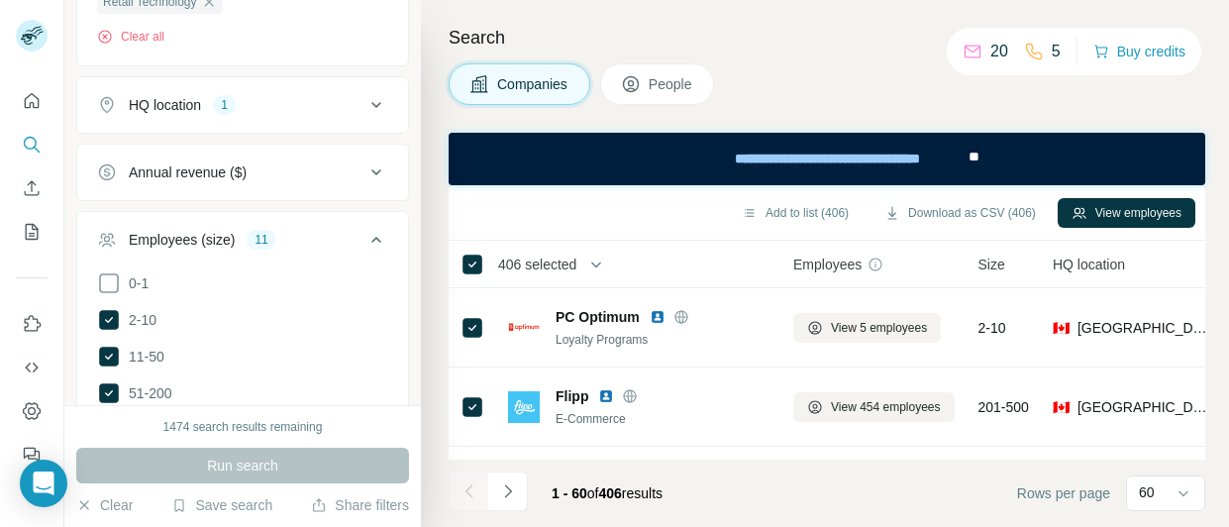
click at [320, 118] on button "HQ location 1" at bounding box center [242, 105] width 331 height 48
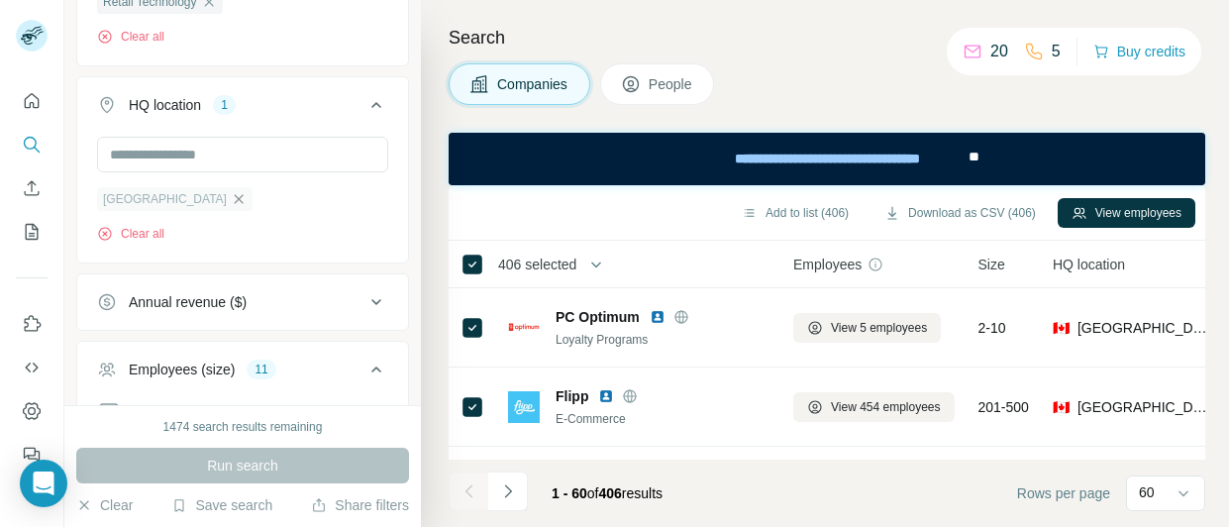
click at [231, 202] on icon "button" at bounding box center [239, 199] width 16 height 16
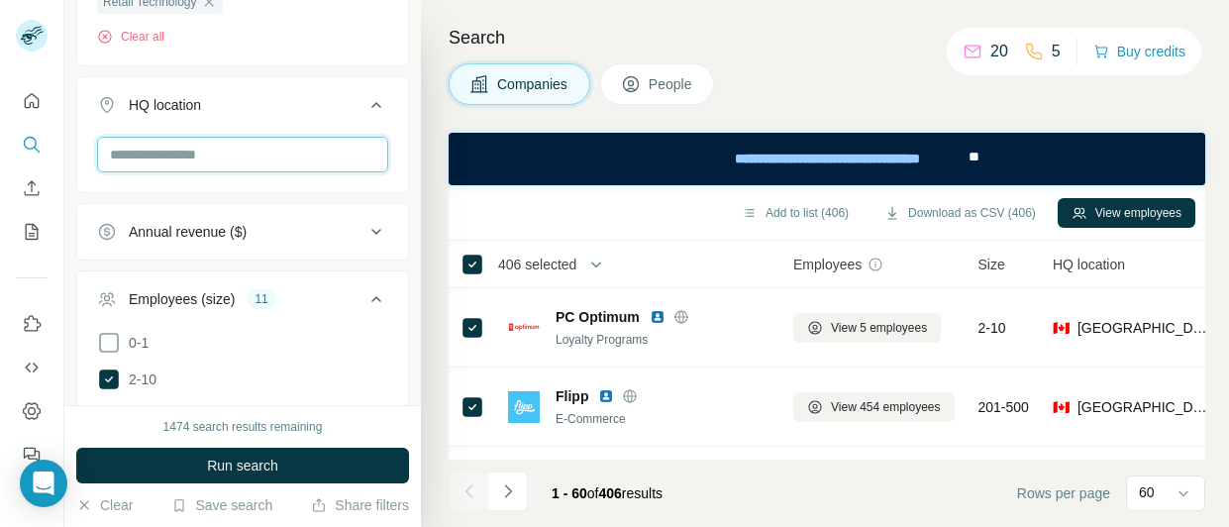
click at [181, 157] on input "text" at bounding box center [242, 155] width 291 height 36
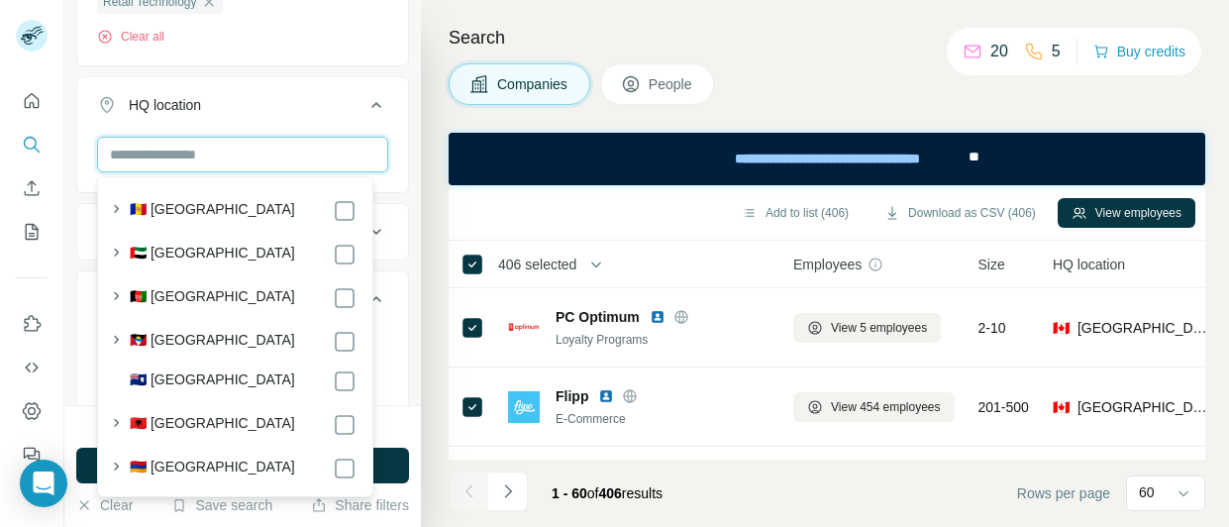
paste input "*******"
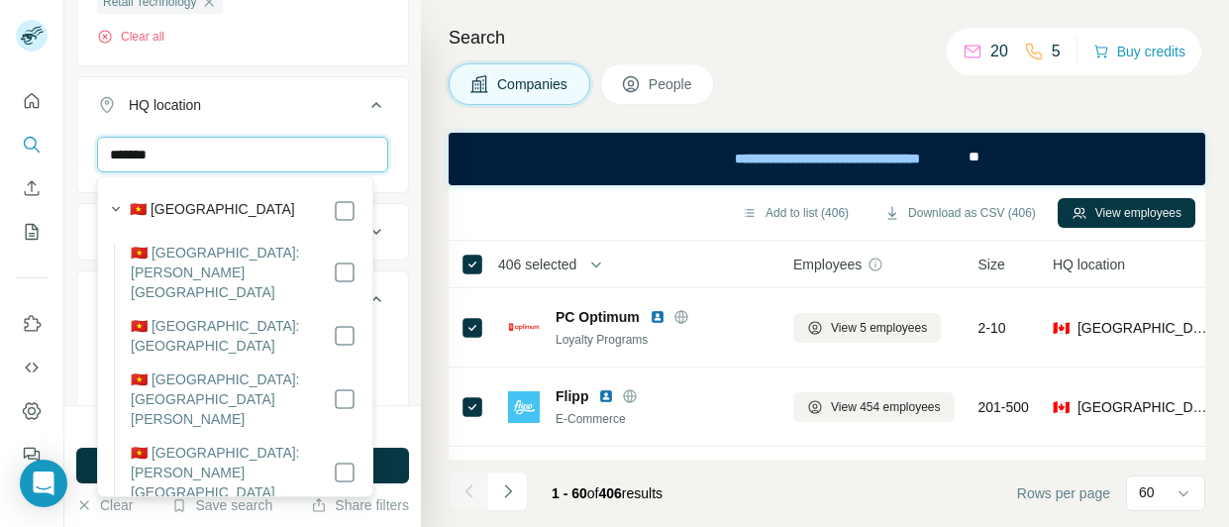
type input "*******"
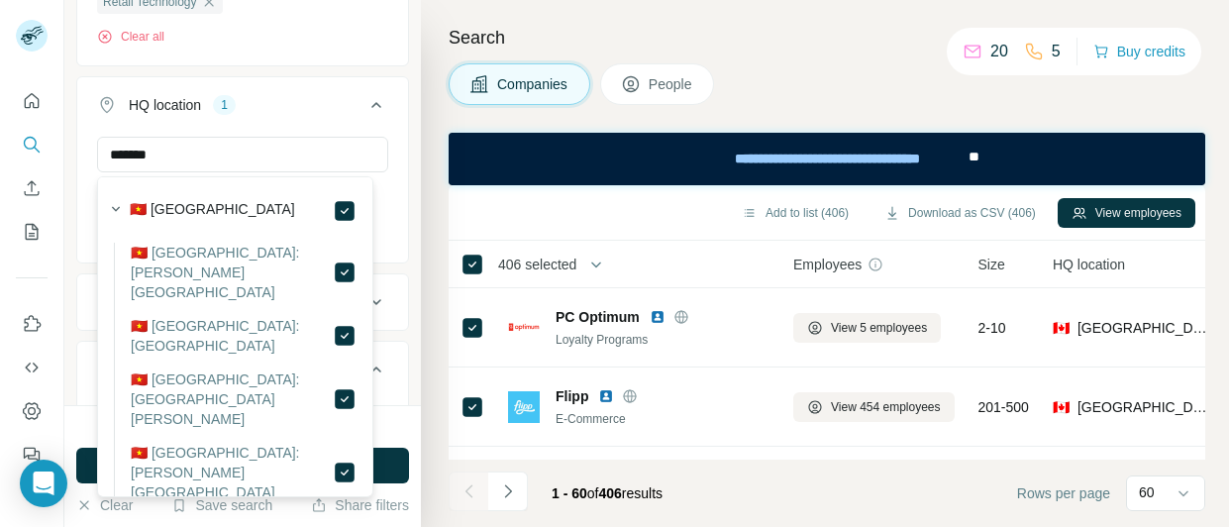
click at [365, 98] on icon at bounding box center [377, 105] width 24 height 24
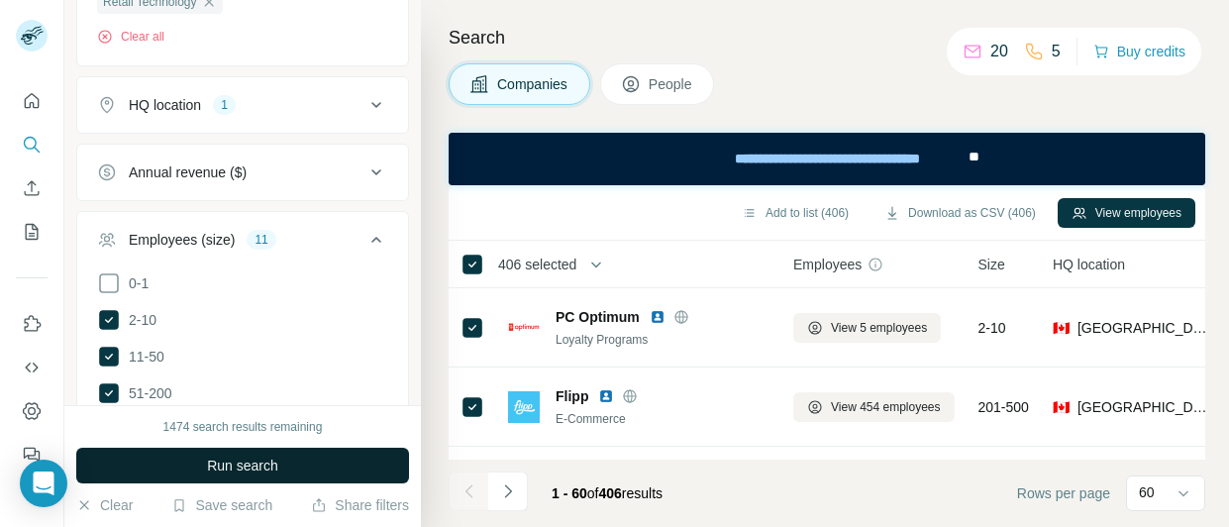
click at [346, 456] on button "Run search" at bounding box center [242, 466] width 333 height 36
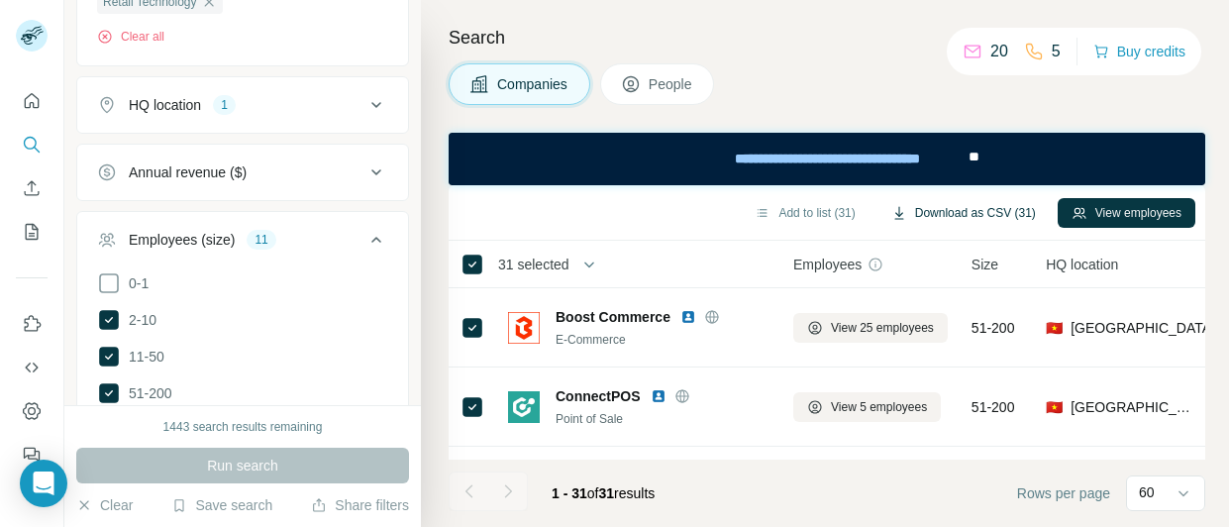
click at [916, 215] on button "Download as CSV (31)" at bounding box center [964, 213] width 172 height 30
click at [367, 102] on icon at bounding box center [377, 105] width 24 height 24
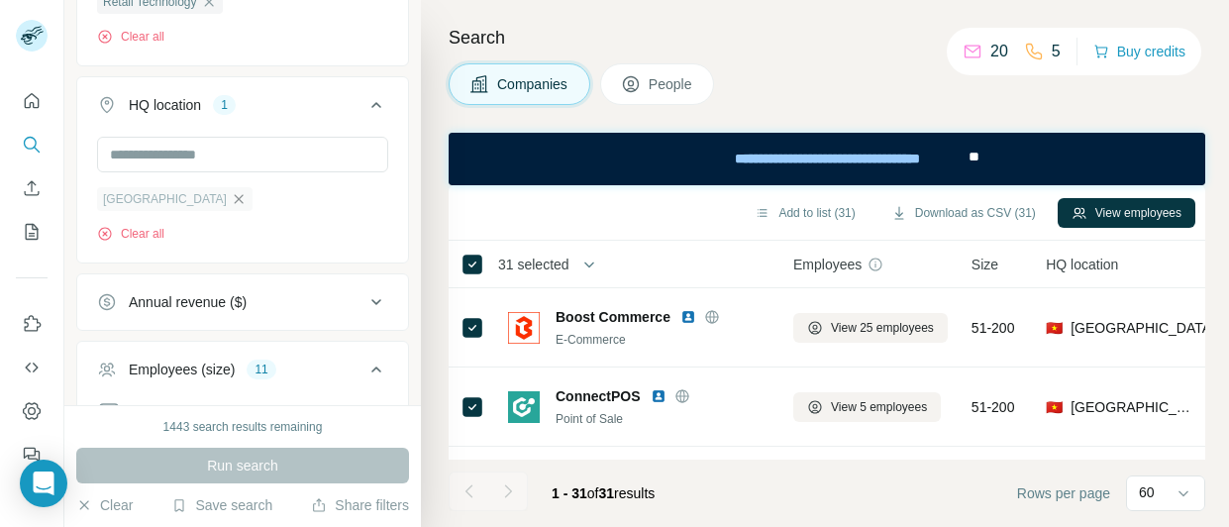
click at [231, 200] on icon "button" at bounding box center [239, 199] width 16 height 16
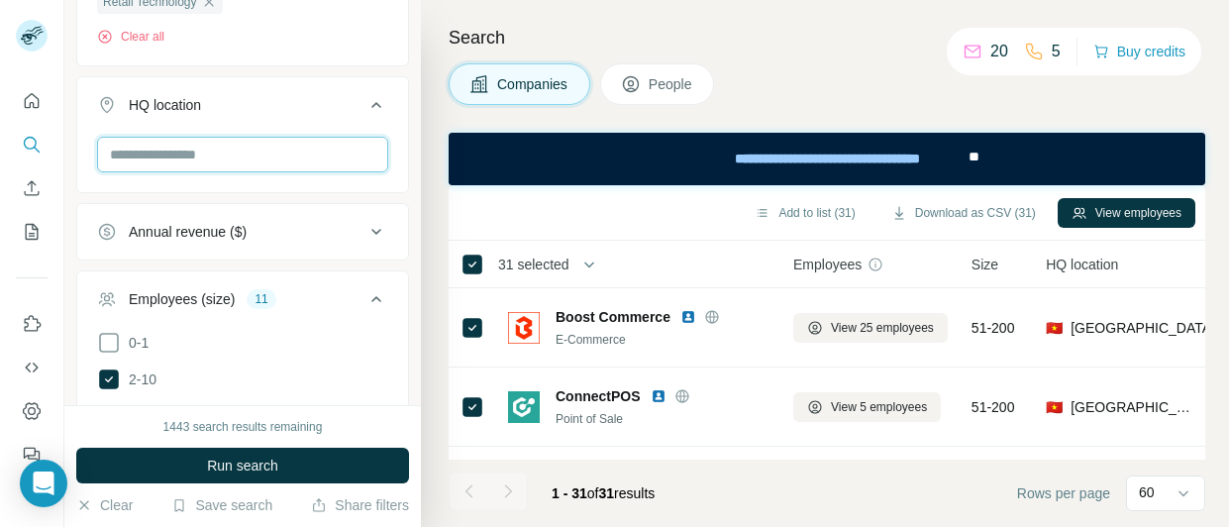
click at [174, 167] on input "text" at bounding box center [242, 155] width 291 height 36
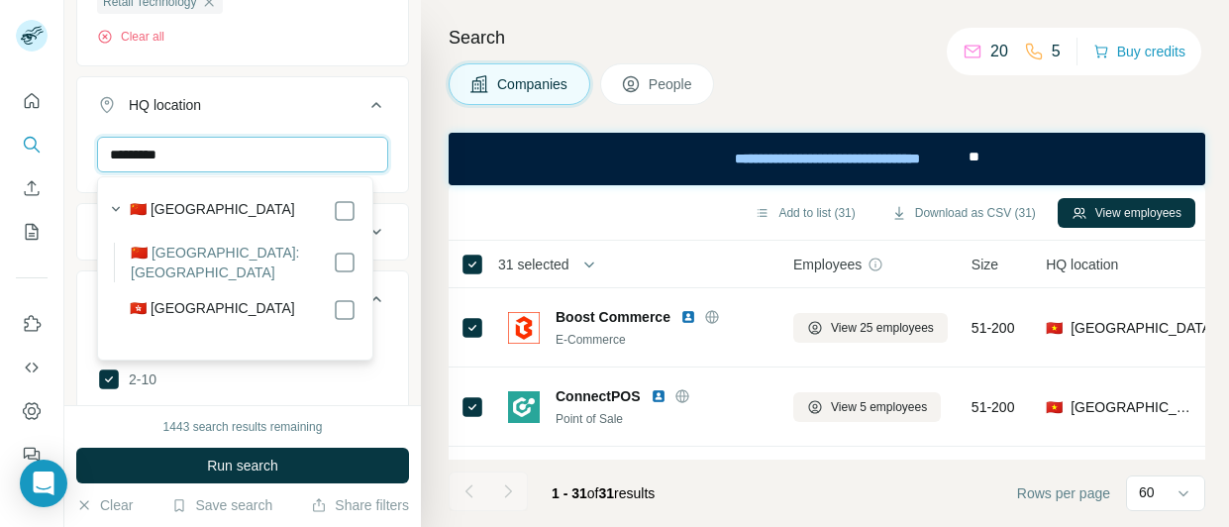
type input "*********"
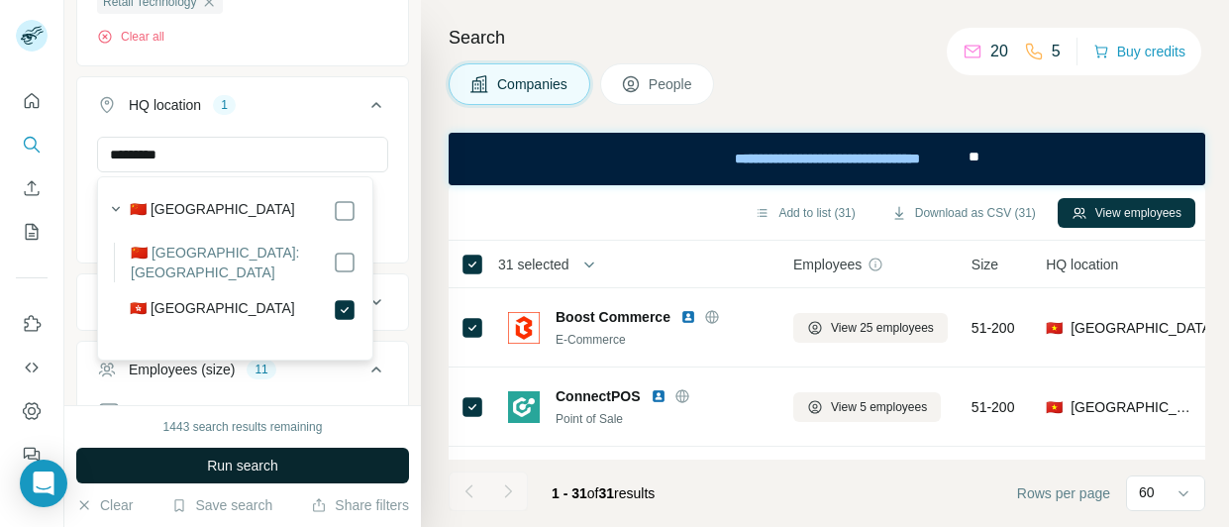
click at [264, 468] on span "Run search" at bounding box center [242, 466] width 71 height 20
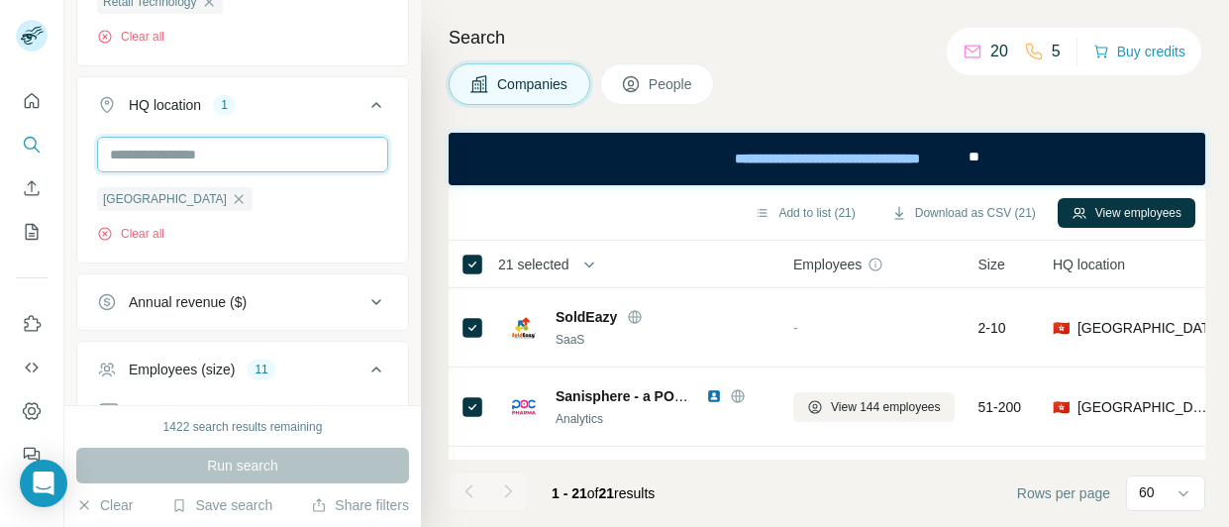
click at [214, 153] on input "text" at bounding box center [242, 155] width 291 height 36
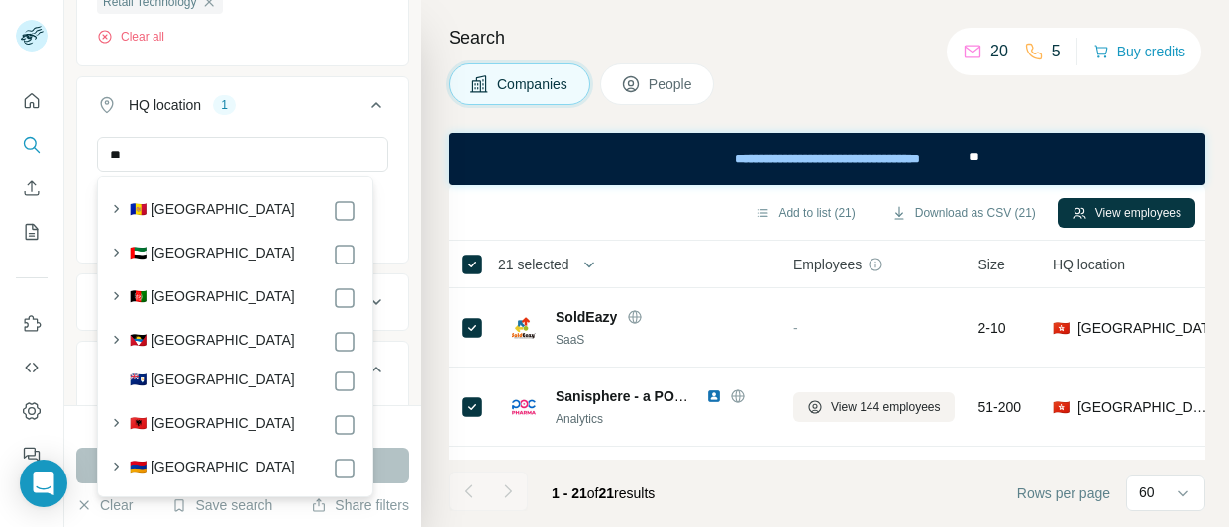
scroll to position [17235, 0]
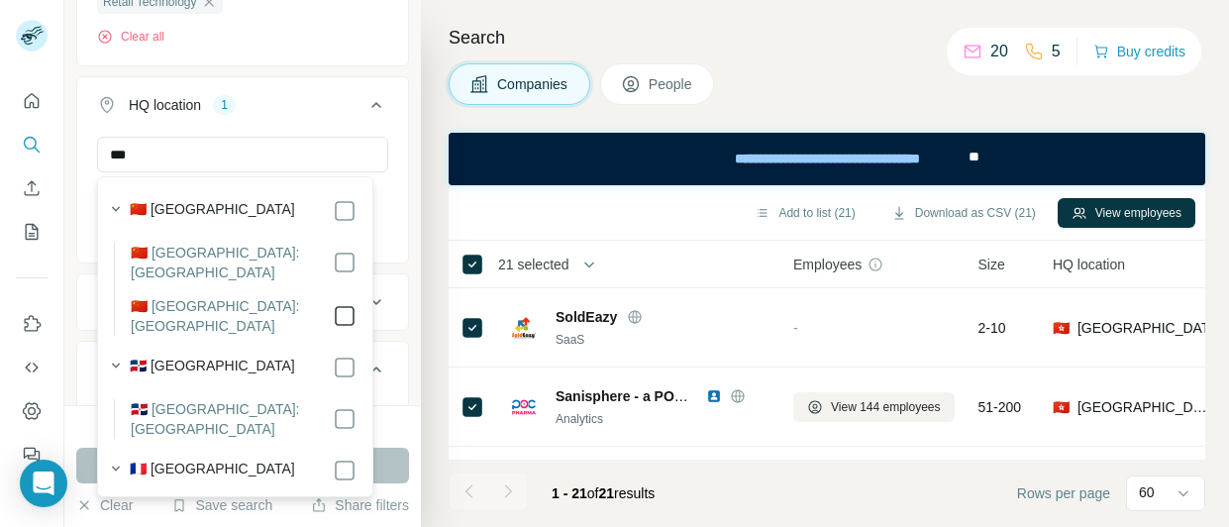
type input "***"
click at [388, 457] on button "Run search" at bounding box center [242, 466] width 333 height 36
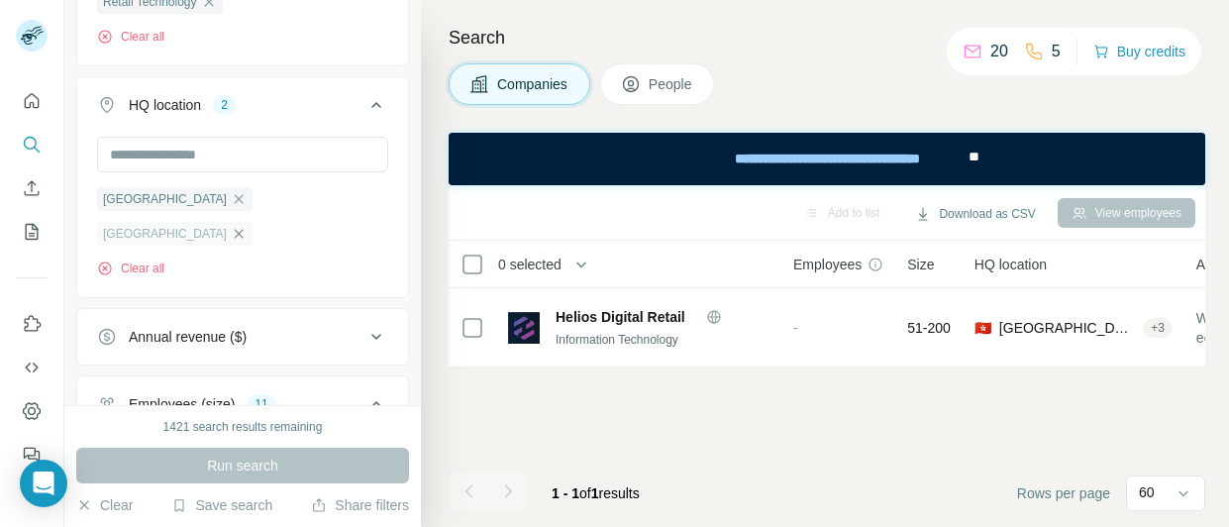
click at [247, 226] on icon "button" at bounding box center [239, 234] width 16 height 16
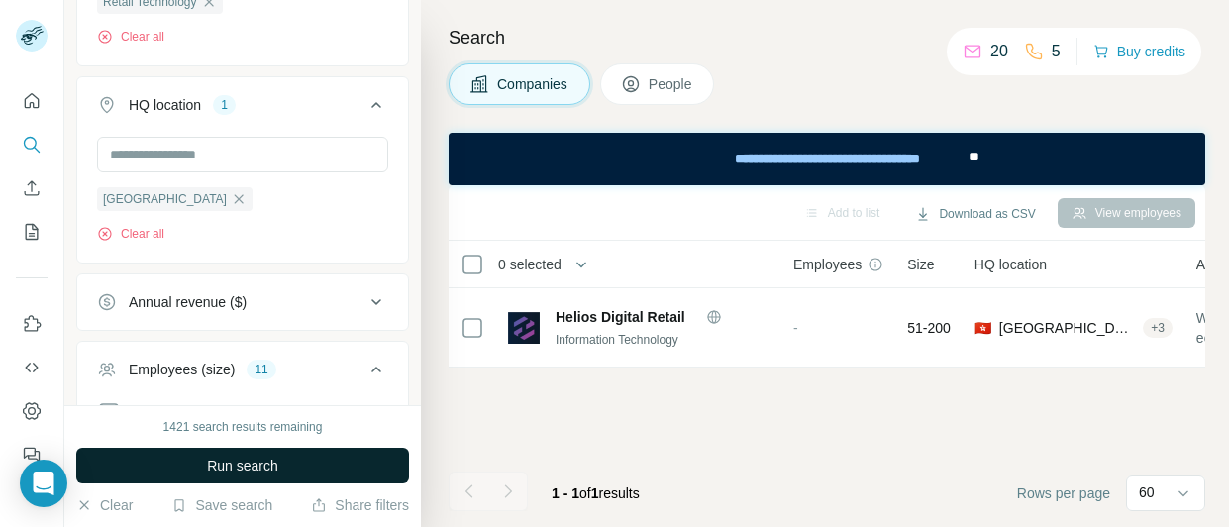
click at [291, 472] on button "Run search" at bounding box center [242, 466] width 333 height 36
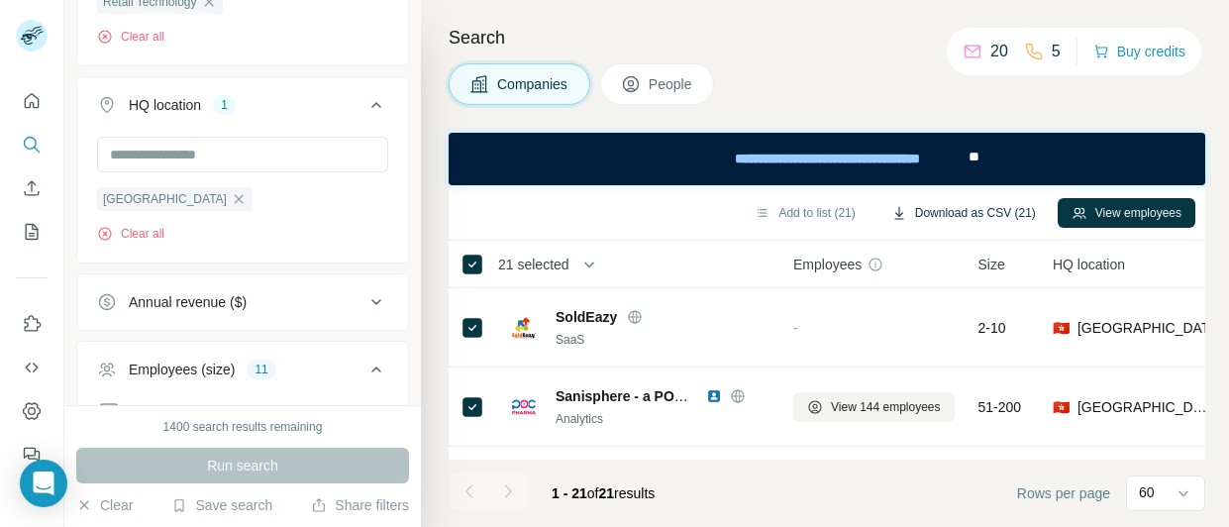
click at [941, 215] on button "Download as CSV (21)" at bounding box center [964, 213] width 172 height 30
click at [231, 201] on icon "button" at bounding box center [239, 199] width 16 height 16
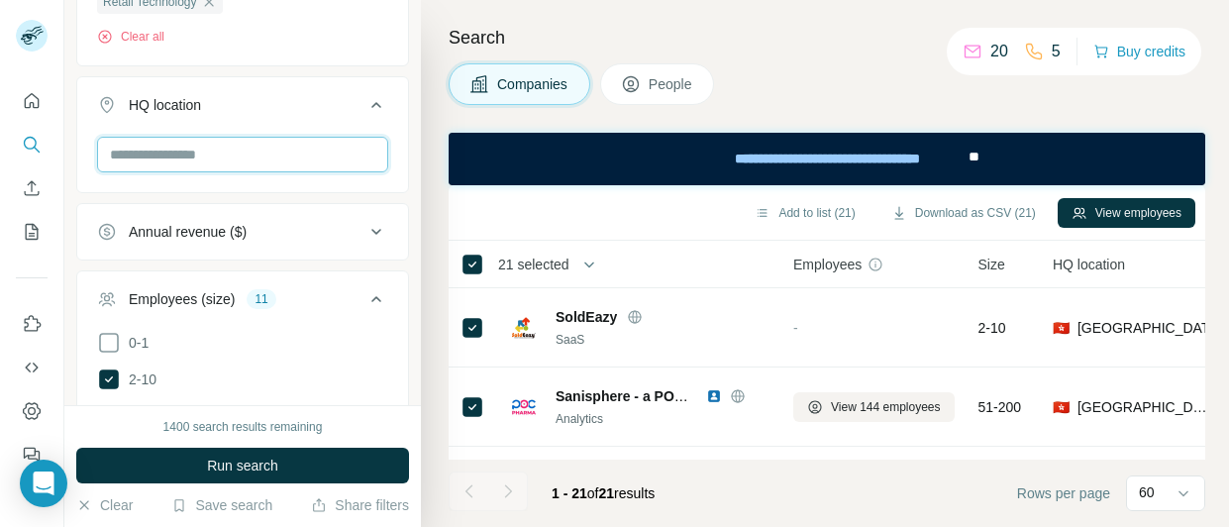
click at [174, 152] on input "text" at bounding box center [242, 155] width 291 height 36
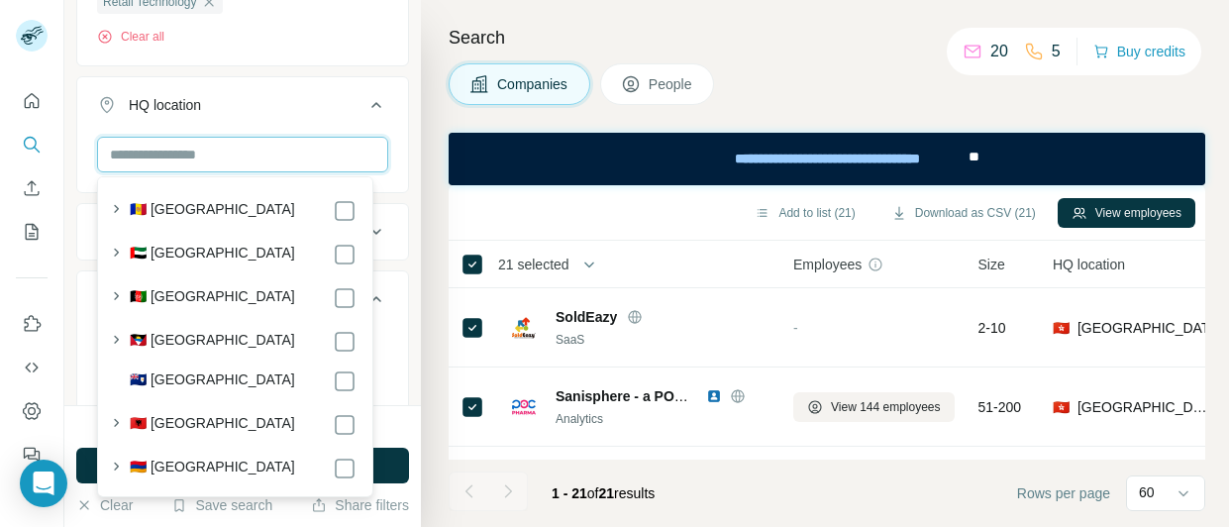
paste input "******"
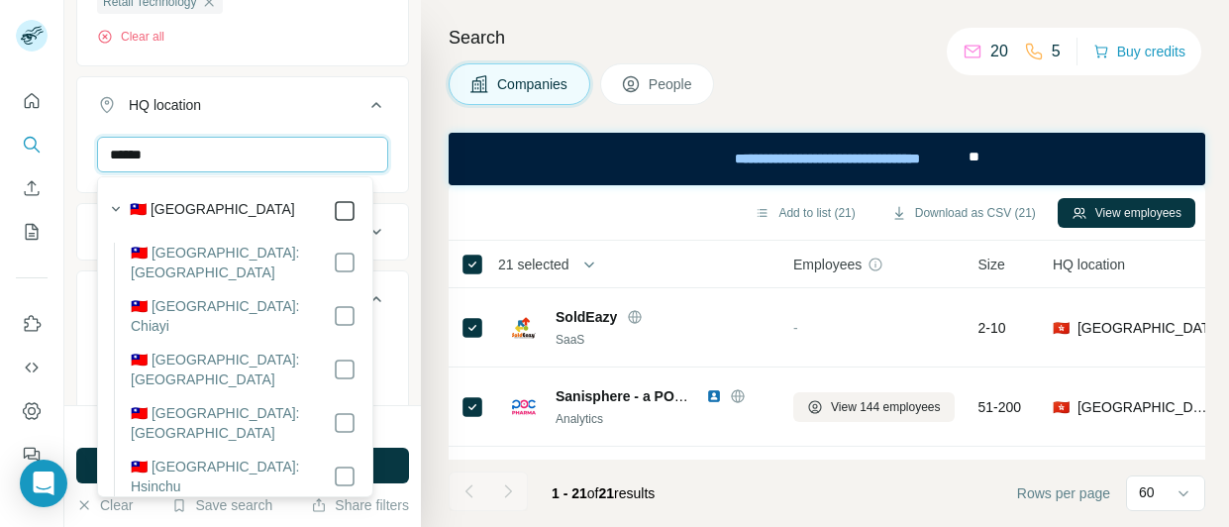
type input "******"
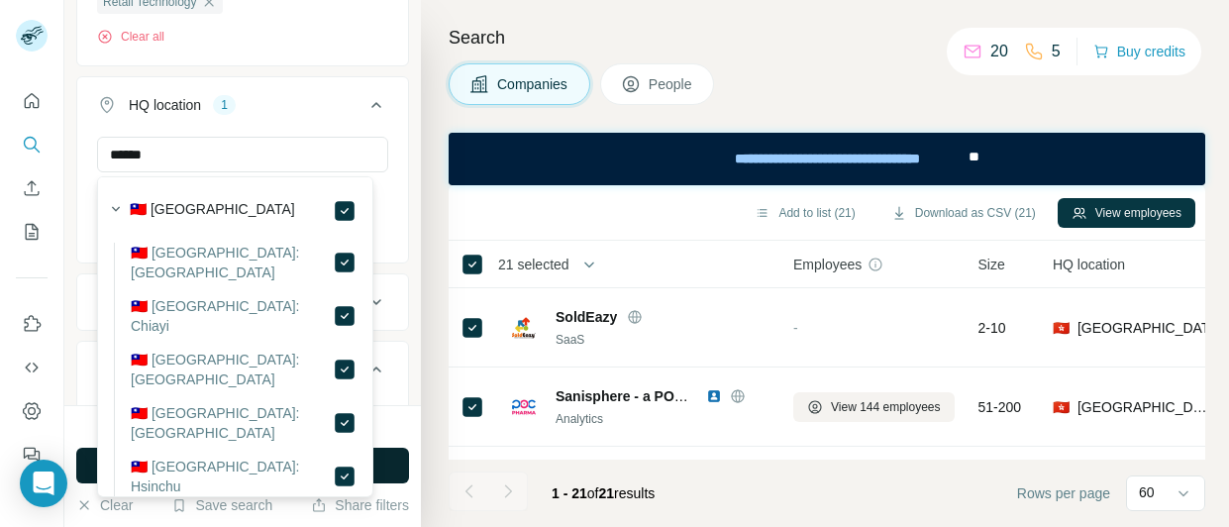
click at [379, 470] on button "Run search" at bounding box center [242, 466] width 333 height 36
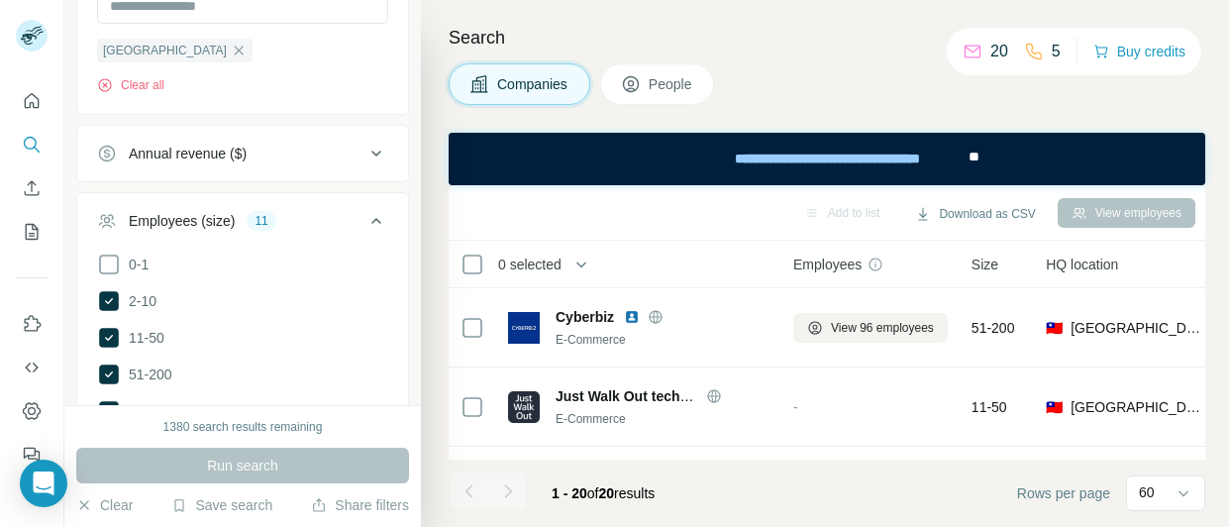
scroll to position [545, 0]
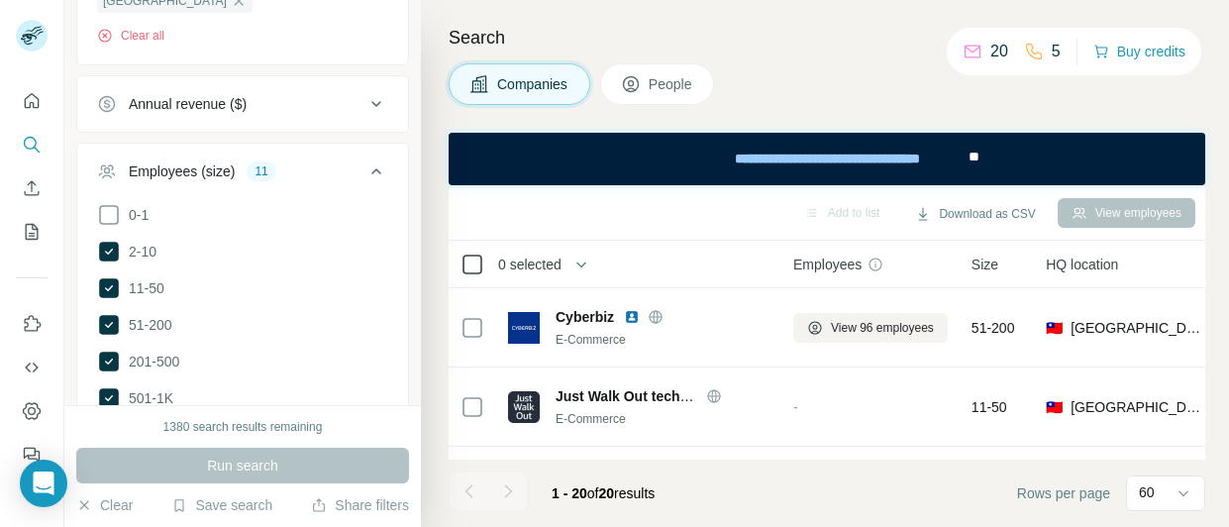
click at [483, 263] on icon at bounding box center [473, 265] width 24 height 24
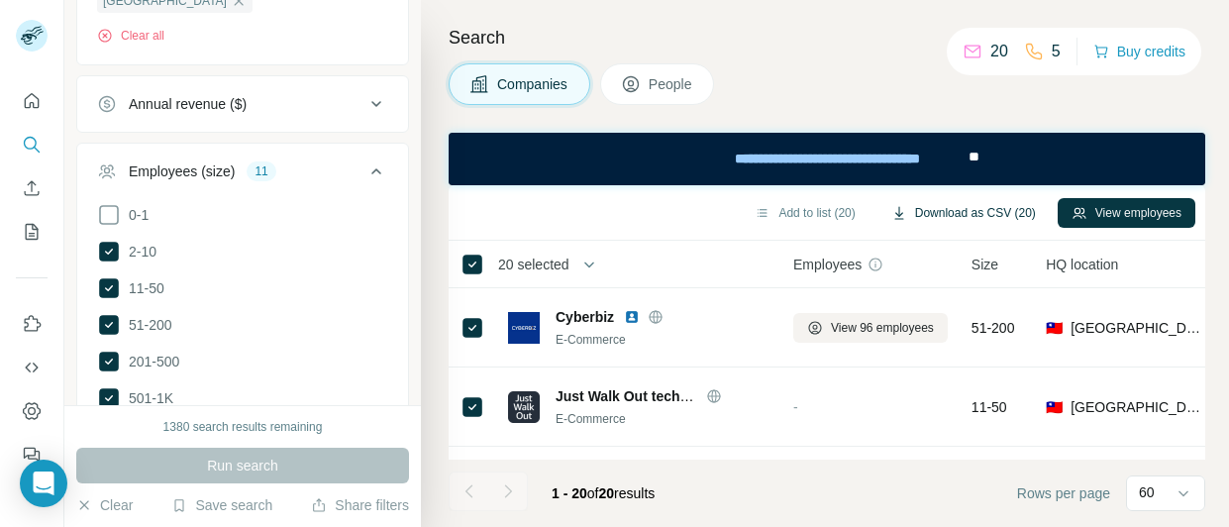
click at [961, 216] on button "Download as CSV (20)" at bounding box center [964, 213] width 172 height 30
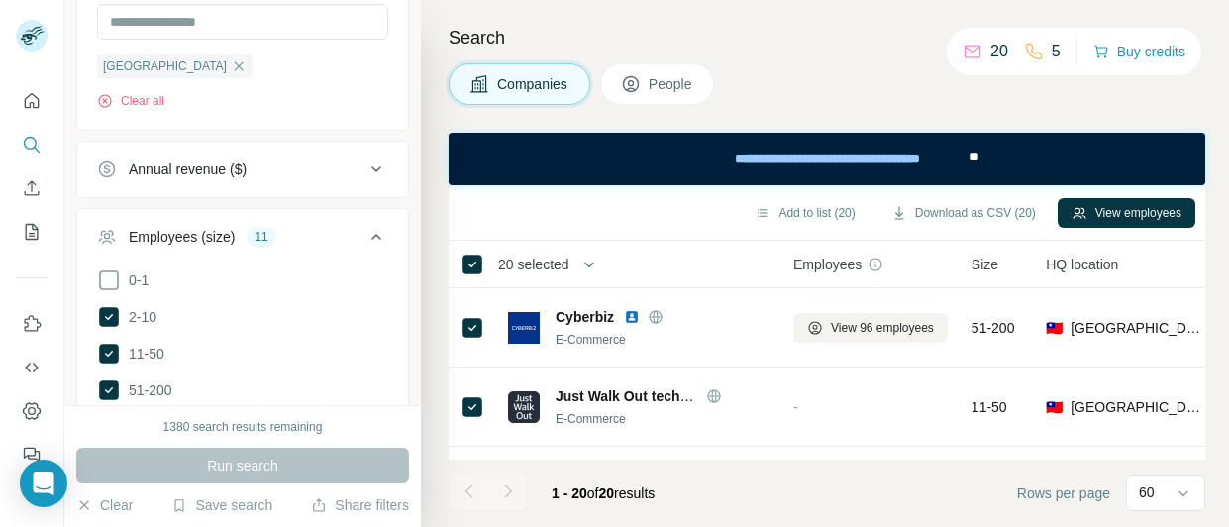
scroll to position [446, 0]
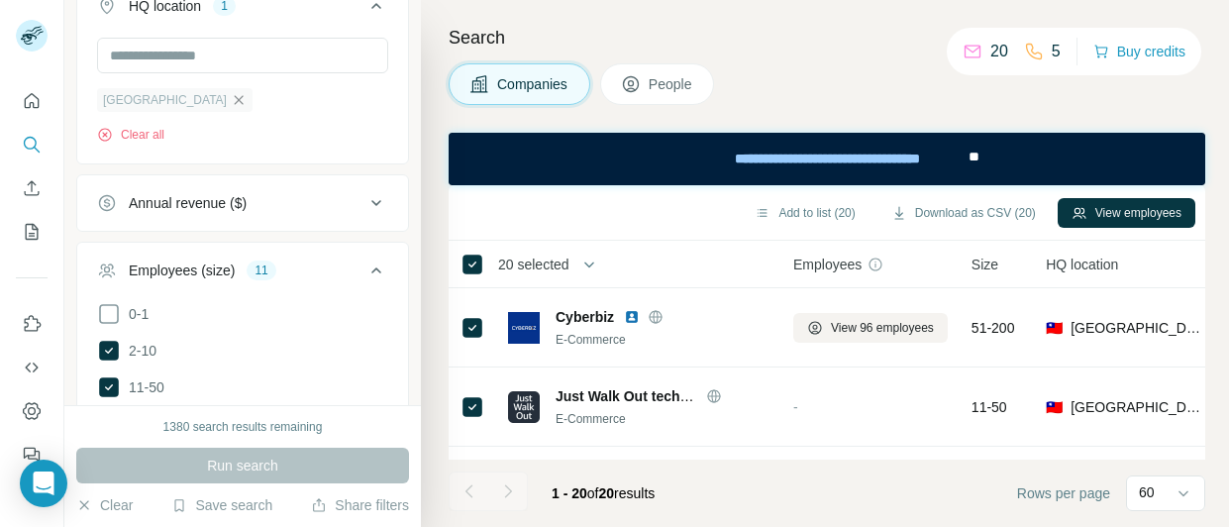
click at [235, 104] on icon "button" at bounding box center [239, 99] width 9 height 9
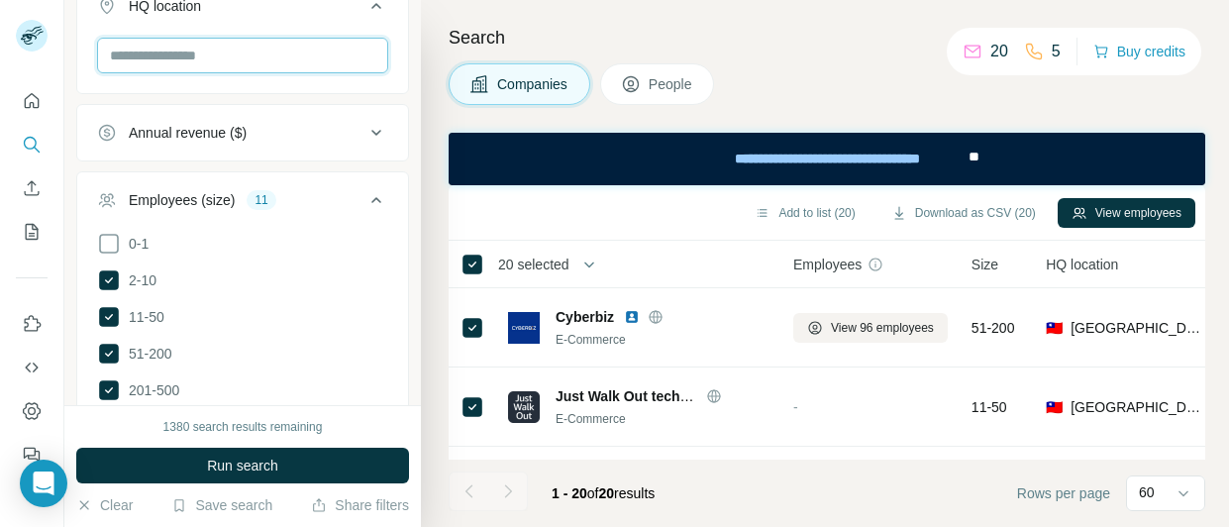
click at [180, 58] on input "text" at bounding box center [242, 56] width 291 height 36
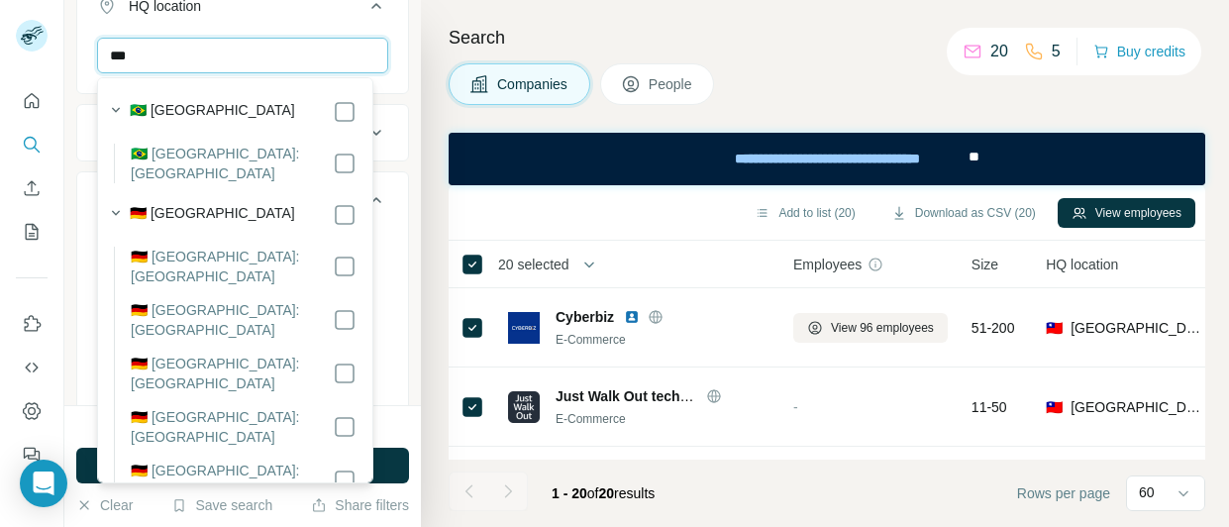
type input "***"
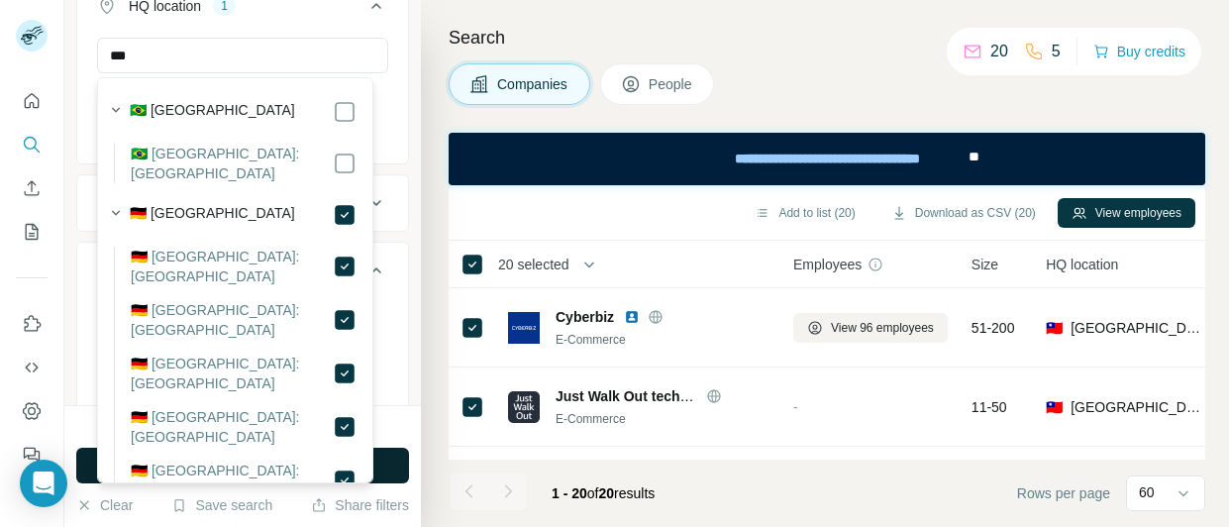
click at [383, 461] on button "Run search" at bounding box center [242, 466] width 333 height 36
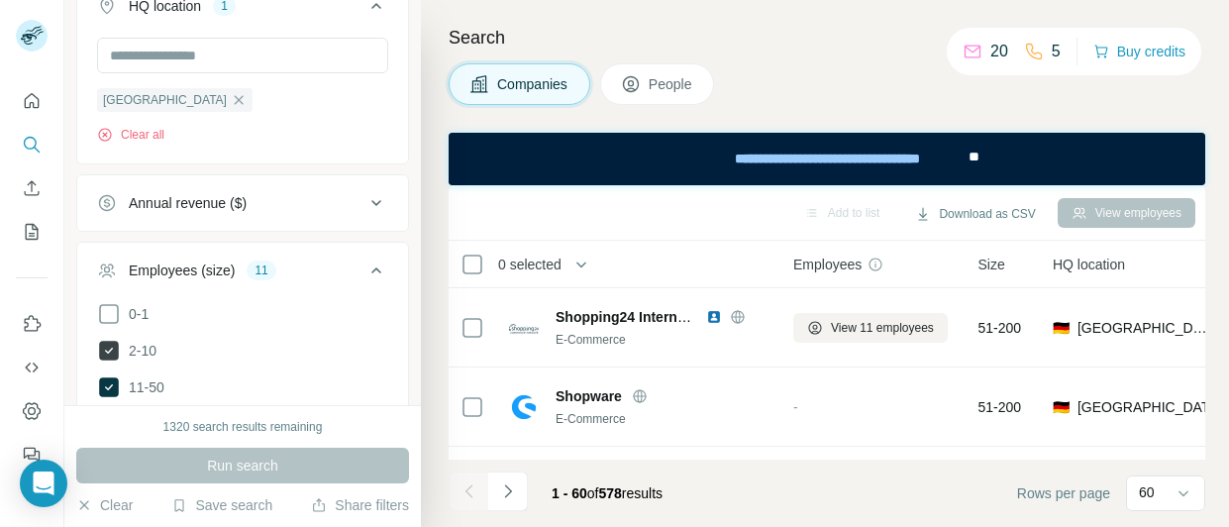
click at [139, 347] on span "2-10" at bounding box center [139, 351] width 36 height 20
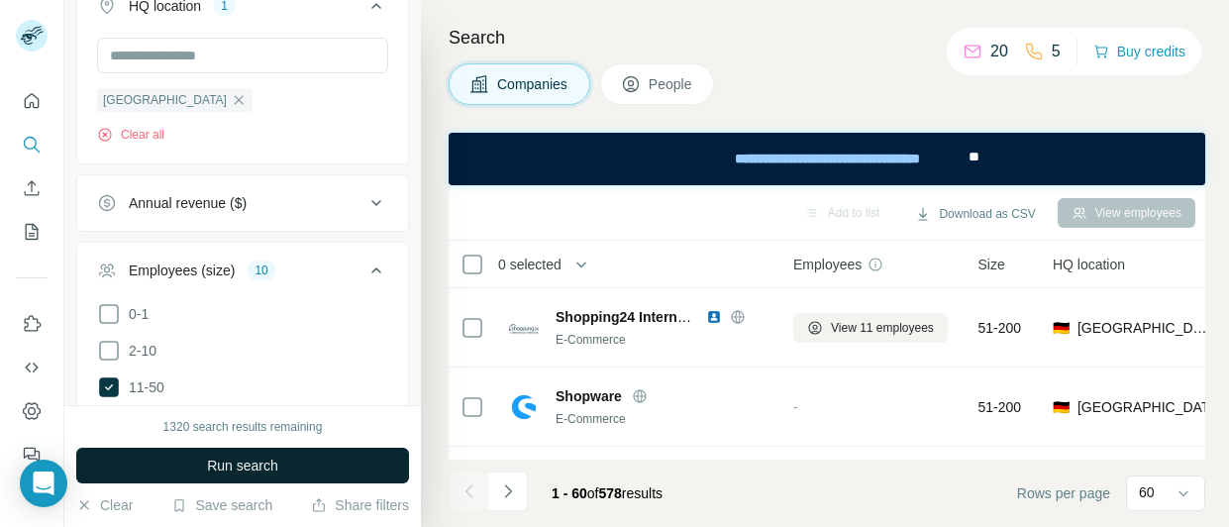
click at [242, 457] on span "Run search" at bounding box center [242, 466] width 71 height 20
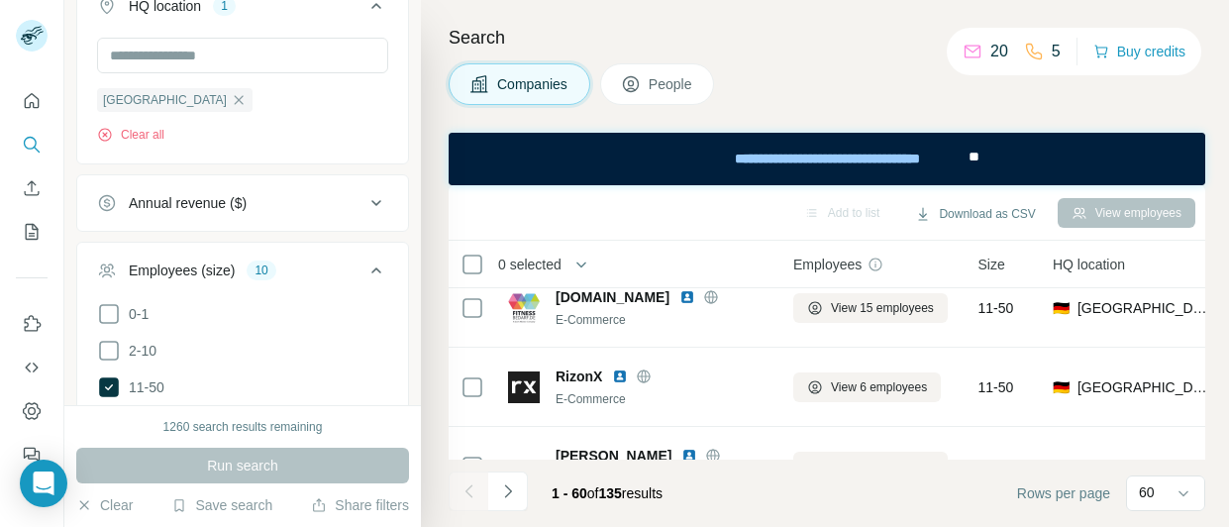
scroll to position [2377, 0]
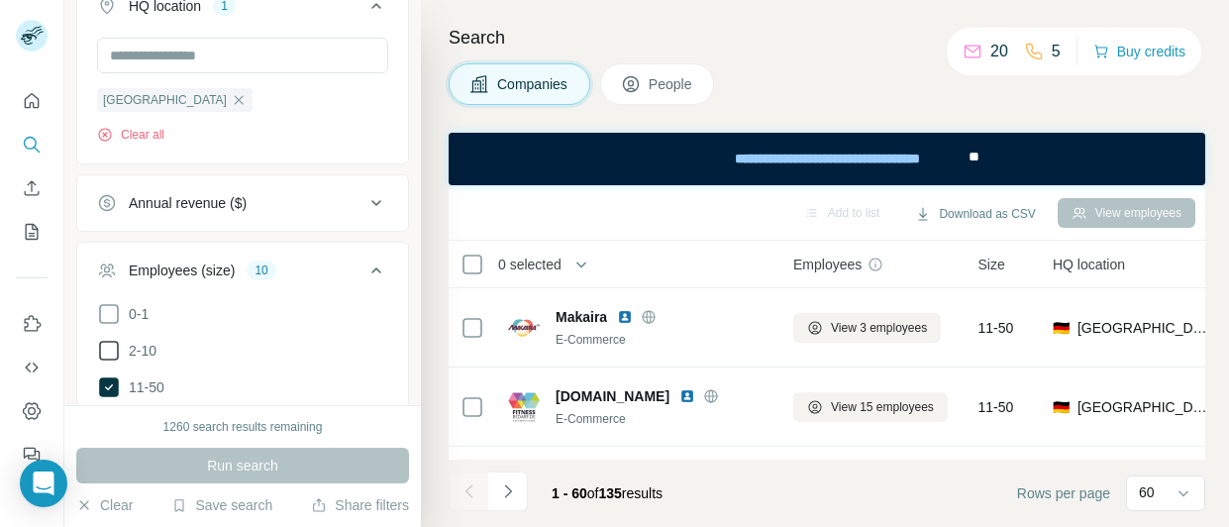
click at [110, 347] on icon at bounding box center [109, 351] width 24 height 24
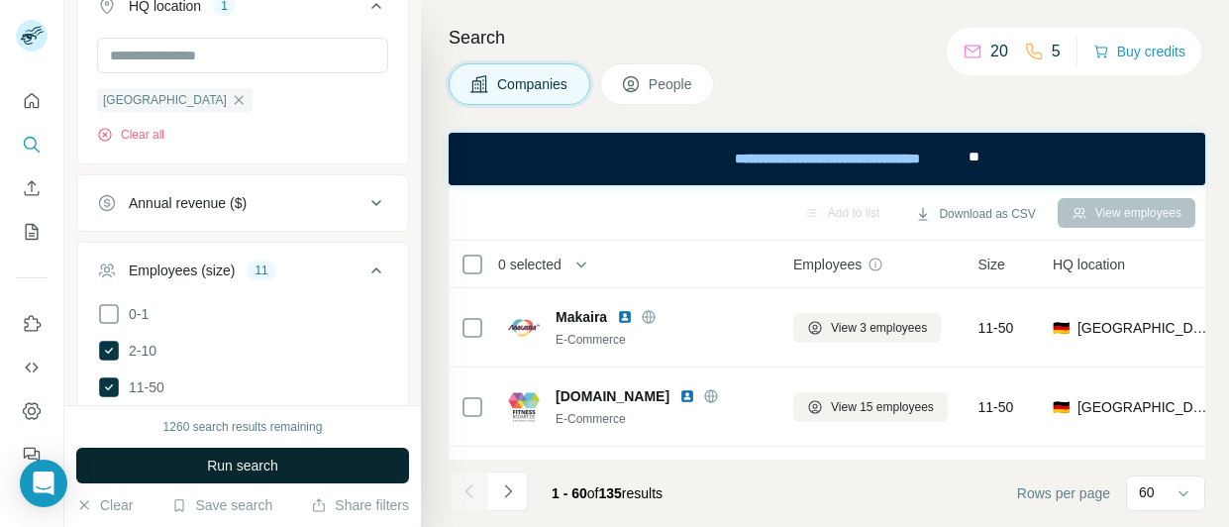
click at [312, 471] on button "Run search" at bounding box center [242, 466] width 333 height 36
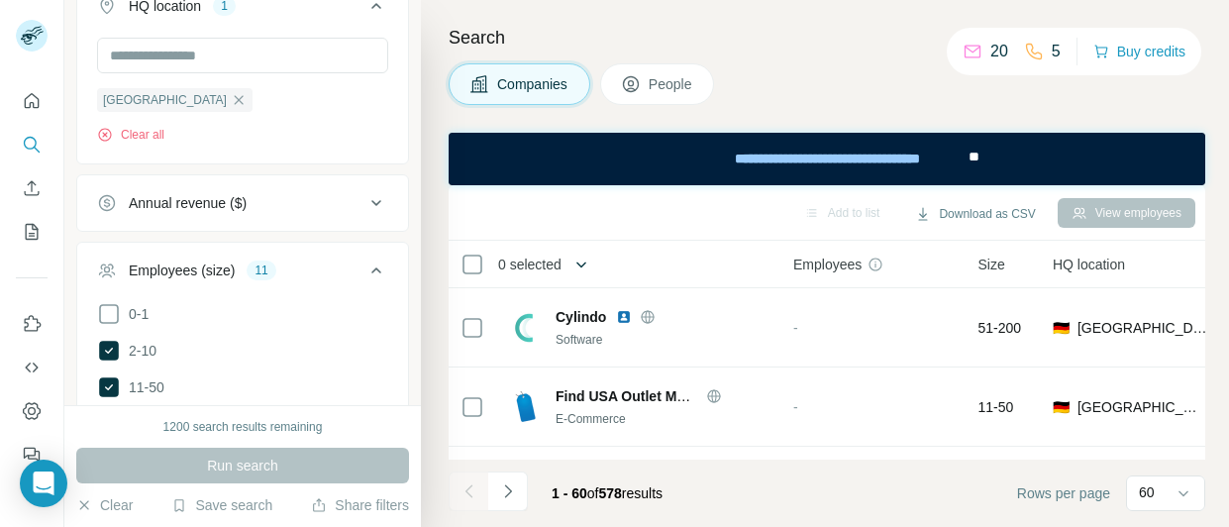
click at [581, 269] on icon "button" at bounding box center [582, 265] width 20 height 20
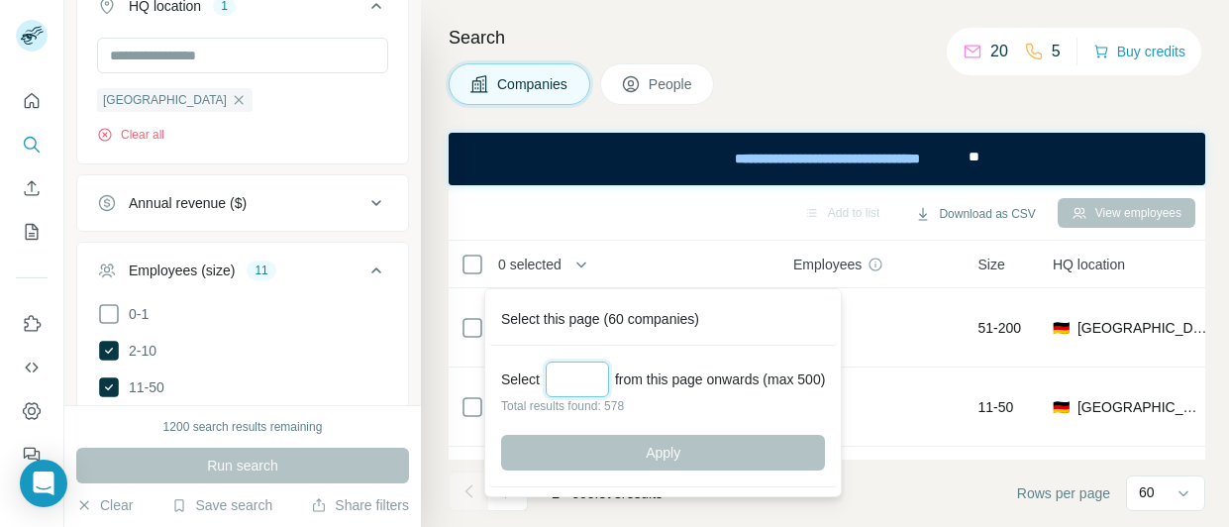
click at [570, 380] on input "Select a number (up to 500)" at bounding box center [577, 380] width 63 height 36
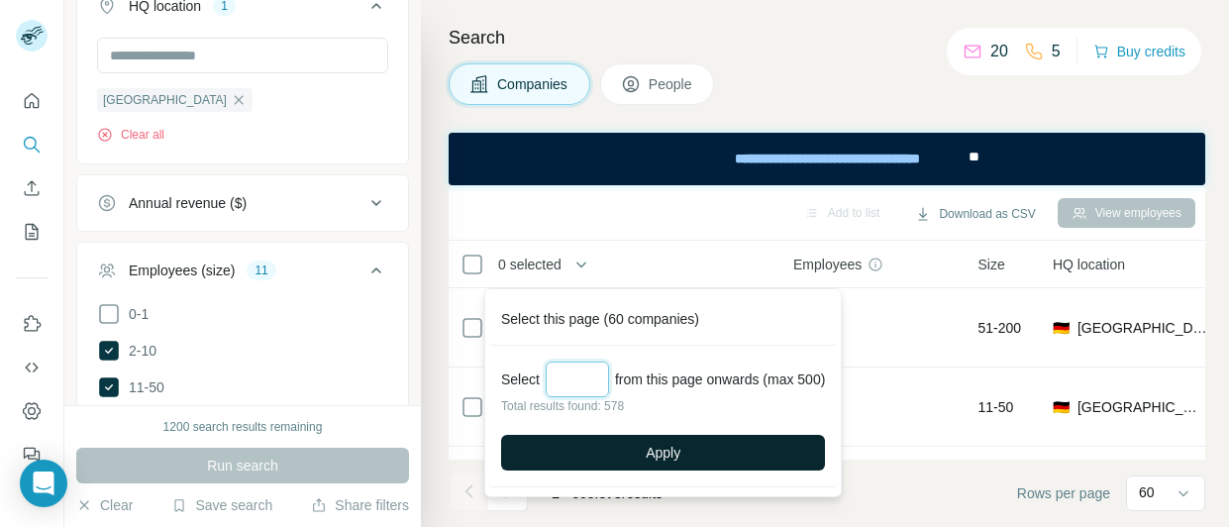
type input "***"
click at [646, 456] on span "Apply" at bounding box center [663, 453] width 35 height 20
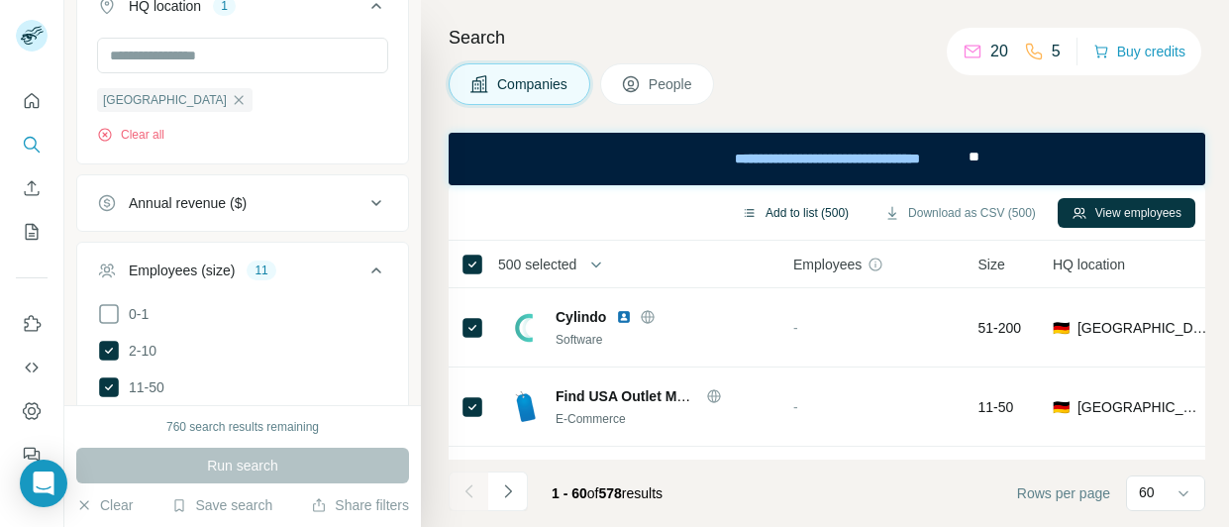
click at [820, 213] on button "Add to list (500)" at bounding box center [795, 213] width 135 height 30
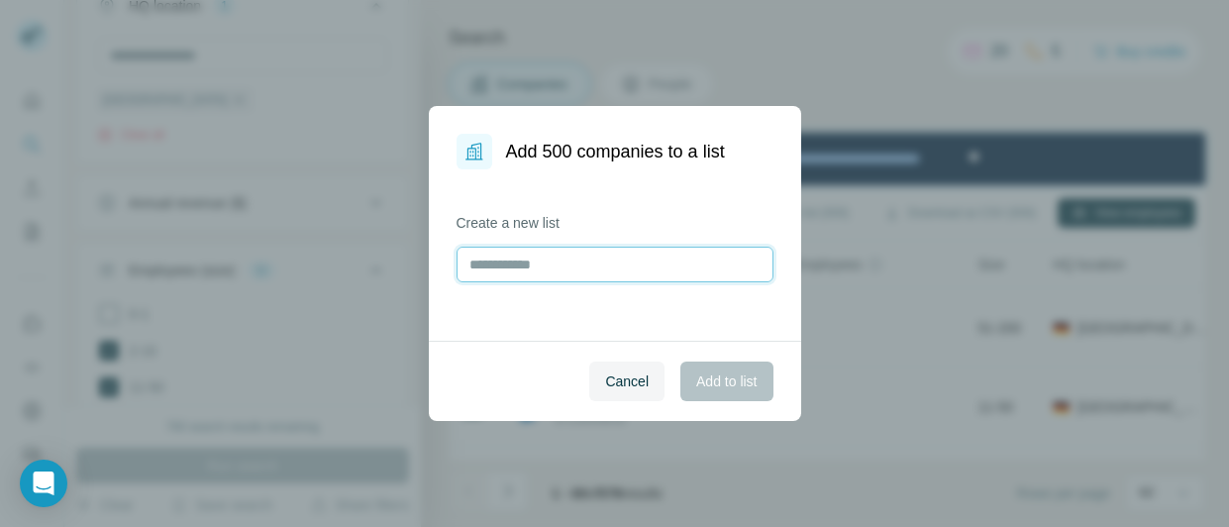
click at [515, 272] on input "text" at bounding box center [615, 265] width 317 height 36
type input "**********"
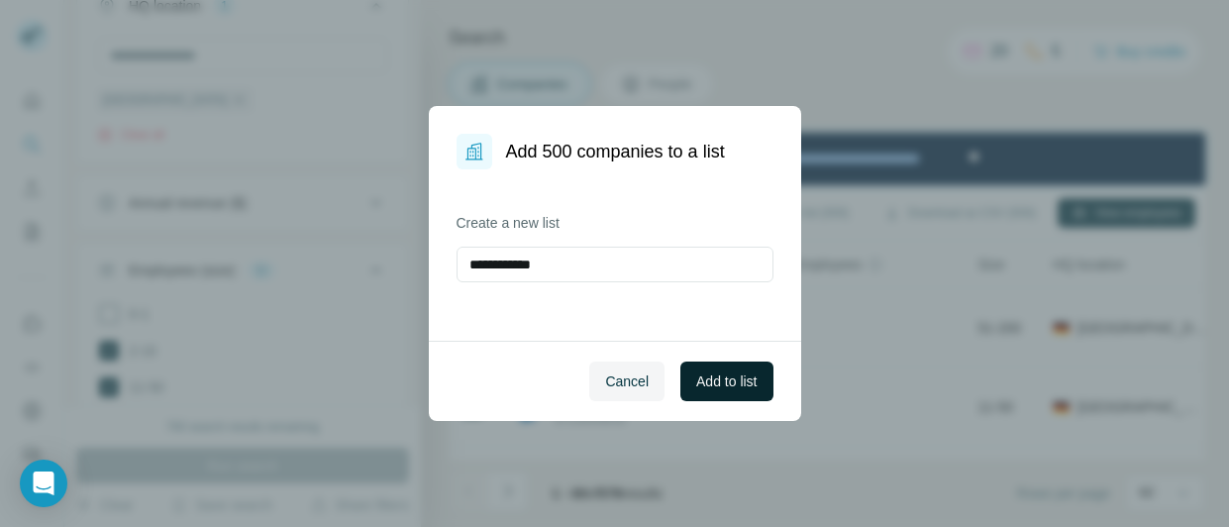
click at [710, 376] on span "Add to list" at bounding box center [726, 381] width 60 height 20
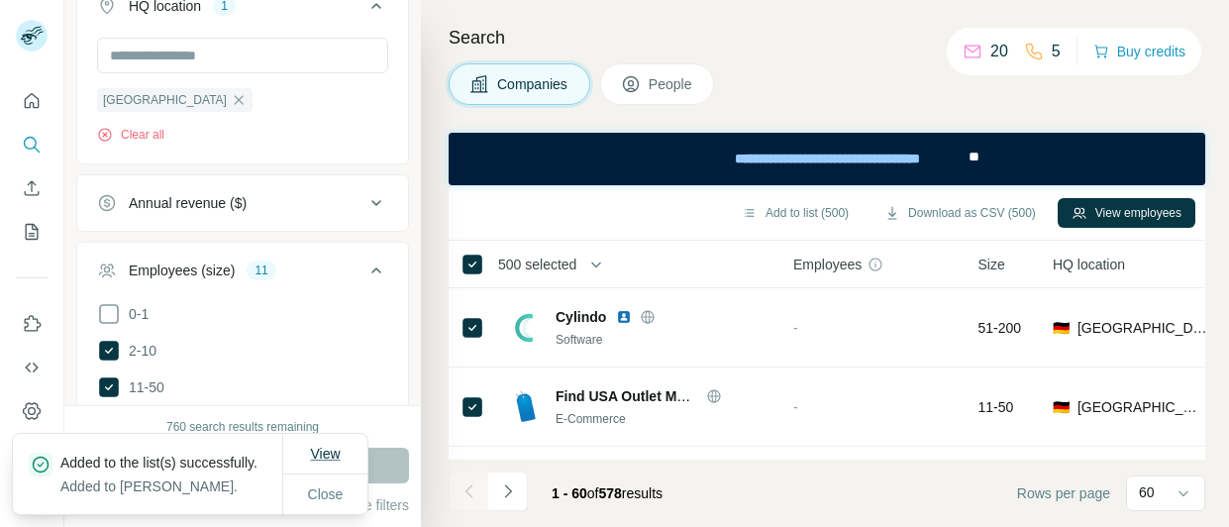
click at [328, 449] on span "View" at bounding box center [325, 454] width 30 height 16
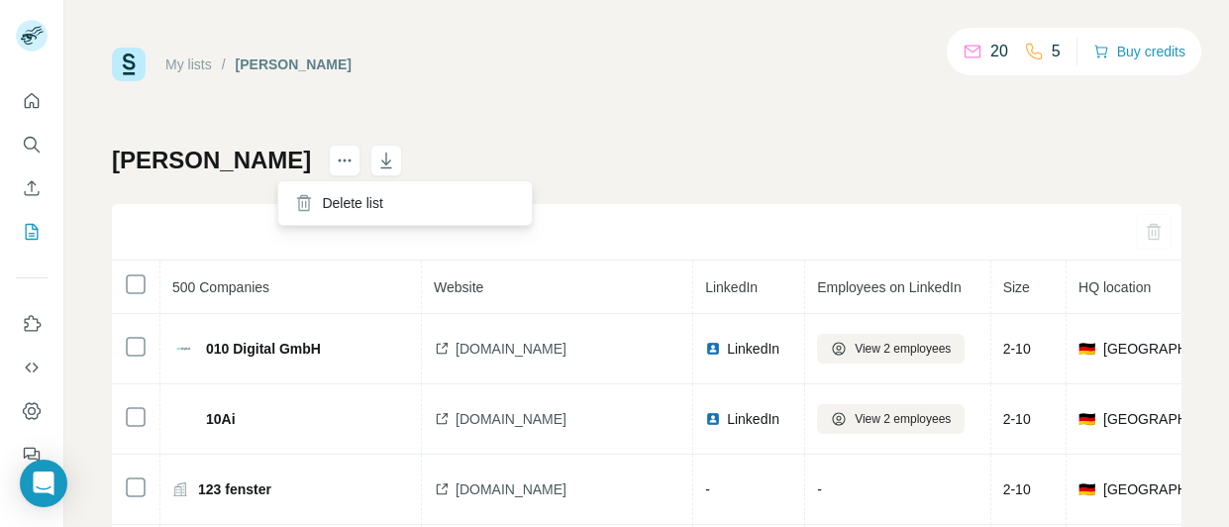
drag, startPoint x: 291, startPoint y: 157, endPoint x: 875, endPoint y: 167, distance: 583.5
click at [875, 167] on div "Zeelani Khan 500 Companies Website LinkedIn Employees on LinkedIn Size HQ locat…" at bounding box center [647, 464] width 1070 height 639
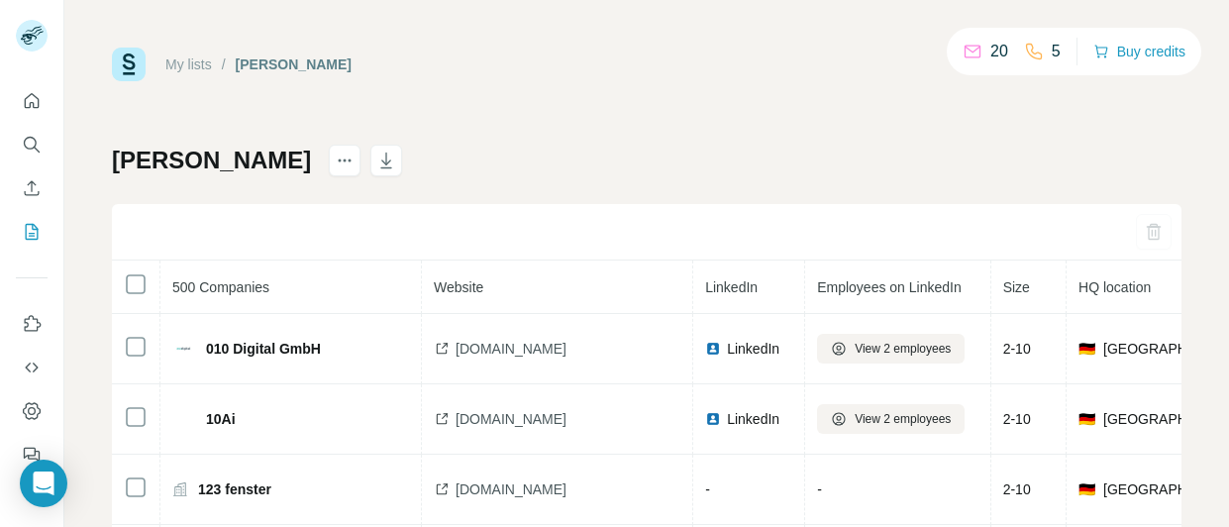
scroll to position [198, 0]
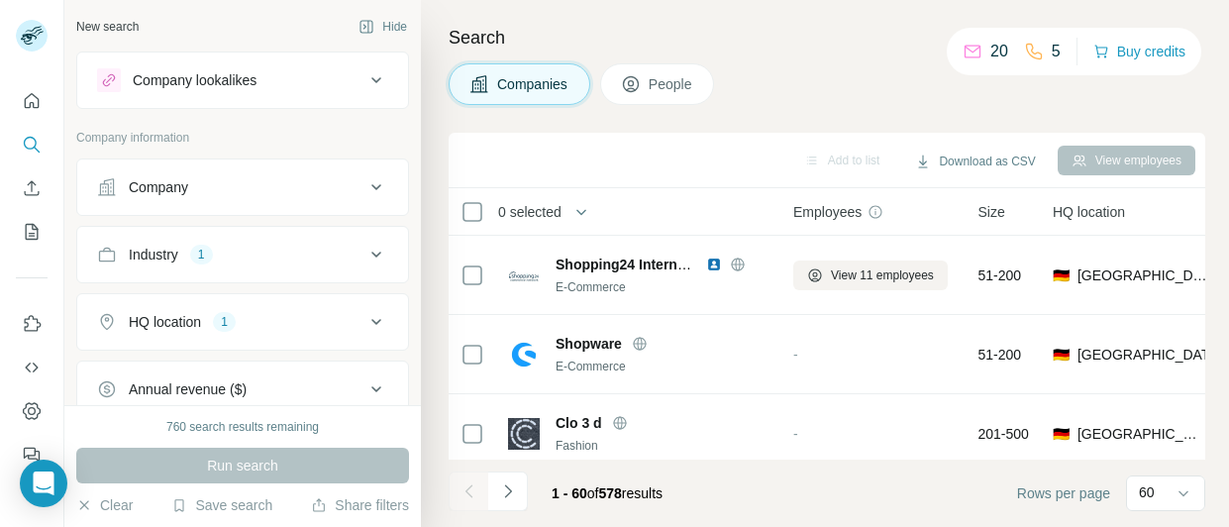
scroll to position [99, 0]
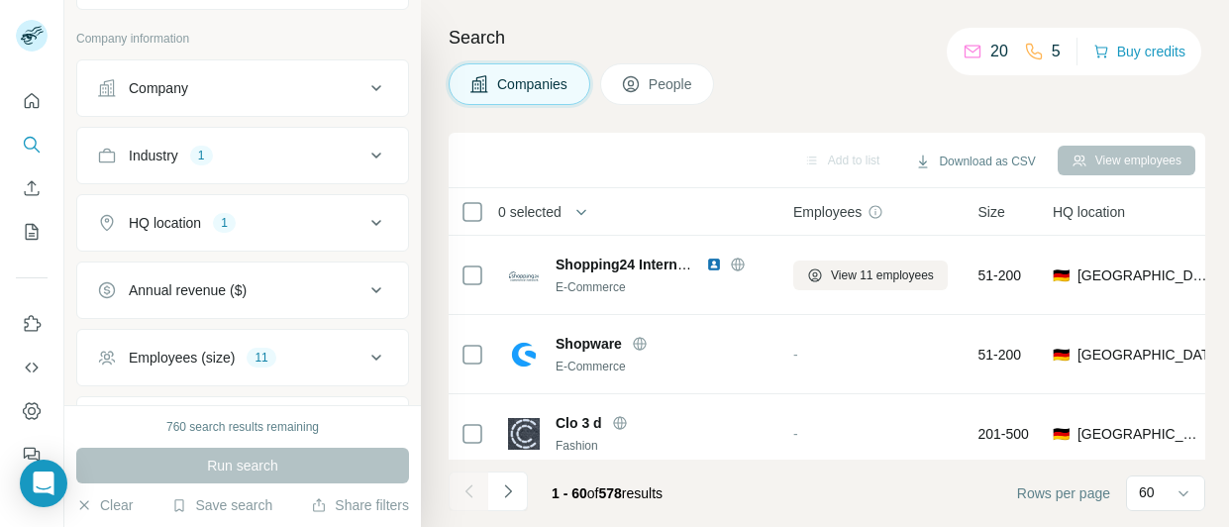
click at [349, 219] on div "HQ location 1" at bounding box center [230, 223] width 267 height 20
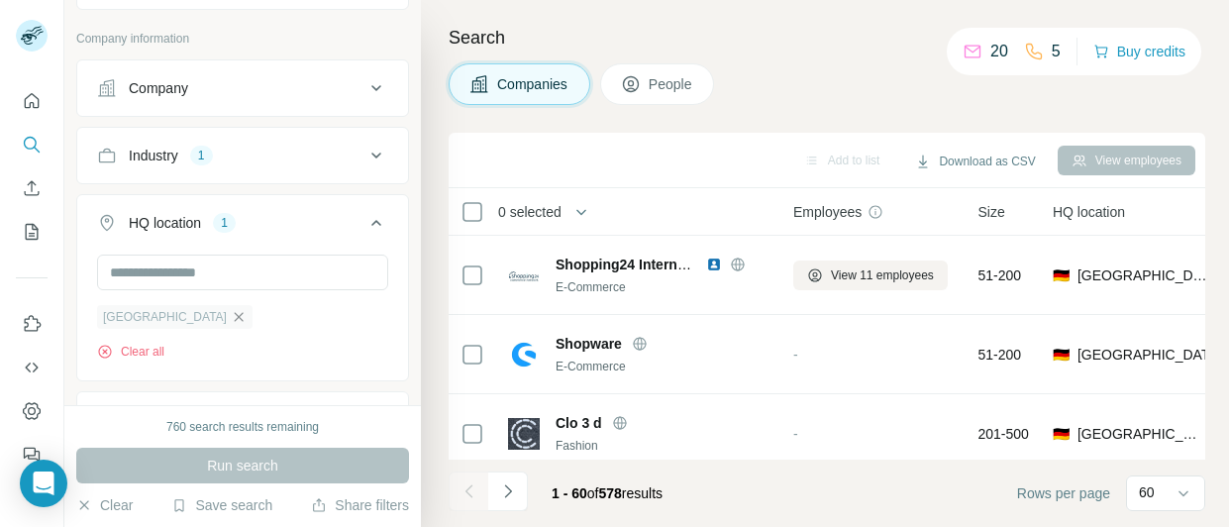
click at [235, 320] on icon "button" at bounding box center [239, 316] width 9 height 9
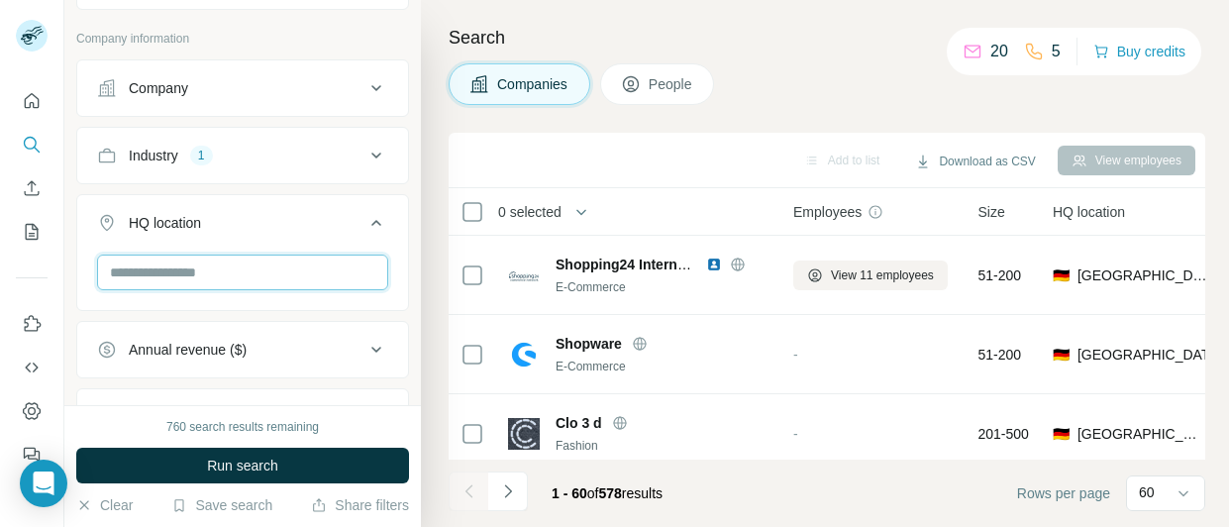
click at [203, 281] on input "text" at bounding box center [242, 273] width 291 height 36
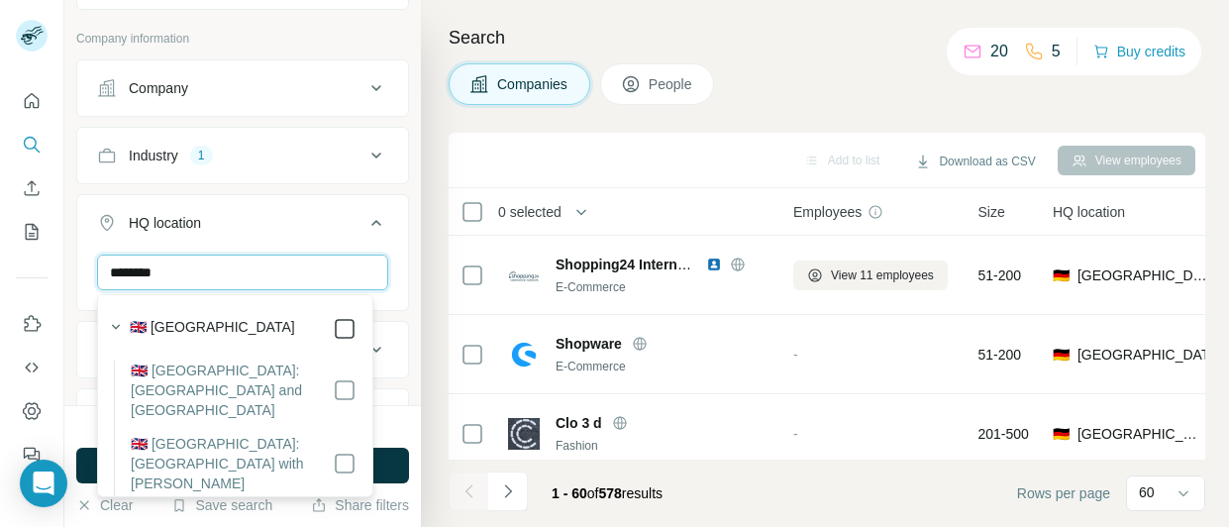
type input "********"
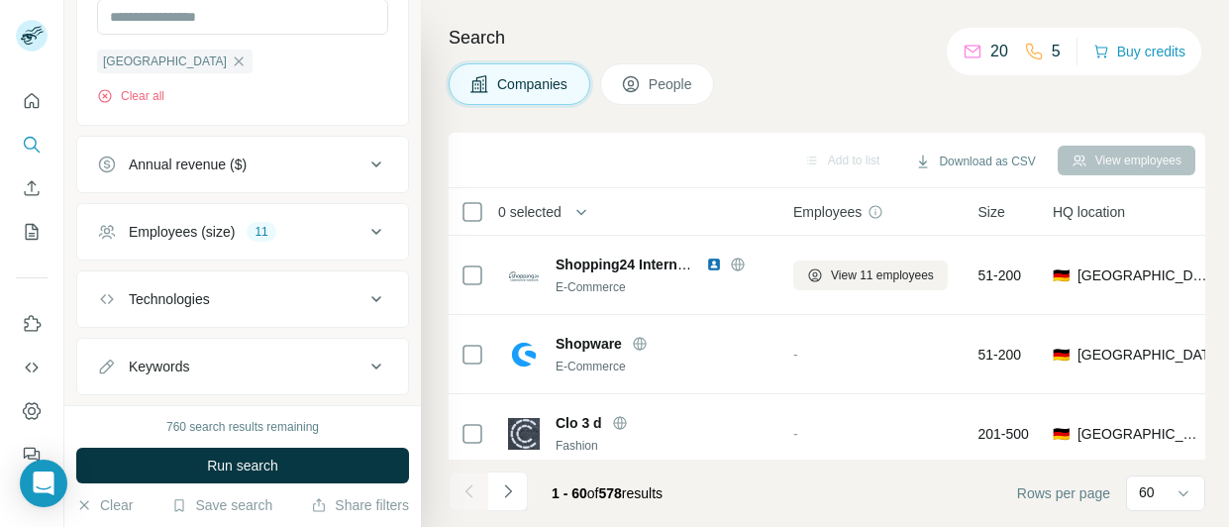
scroll to position [342, 0]
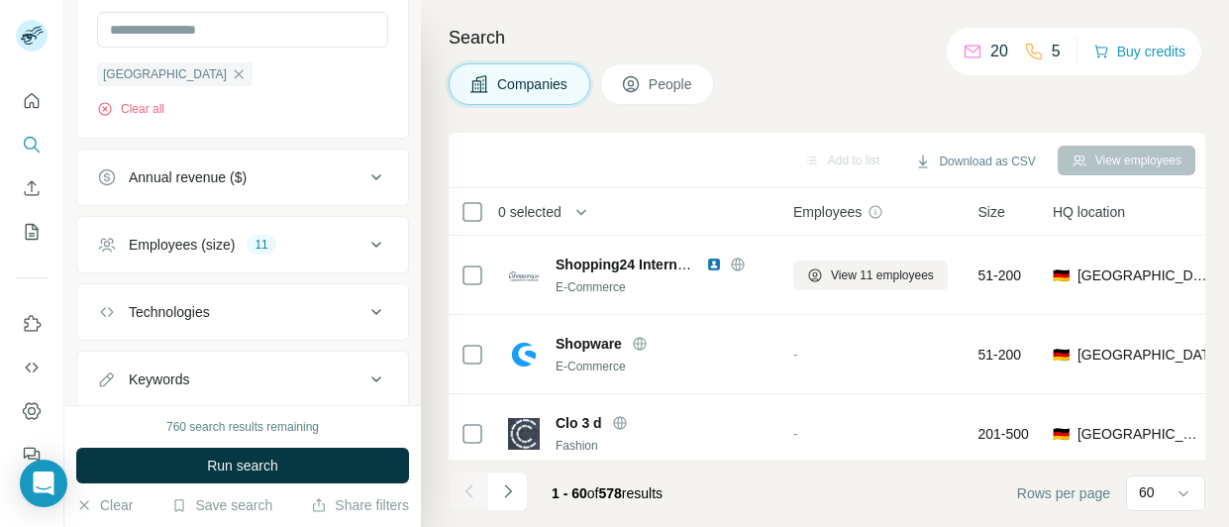
click at [365, 242] on icon at bounding box center [377, 245] width 24 height 24
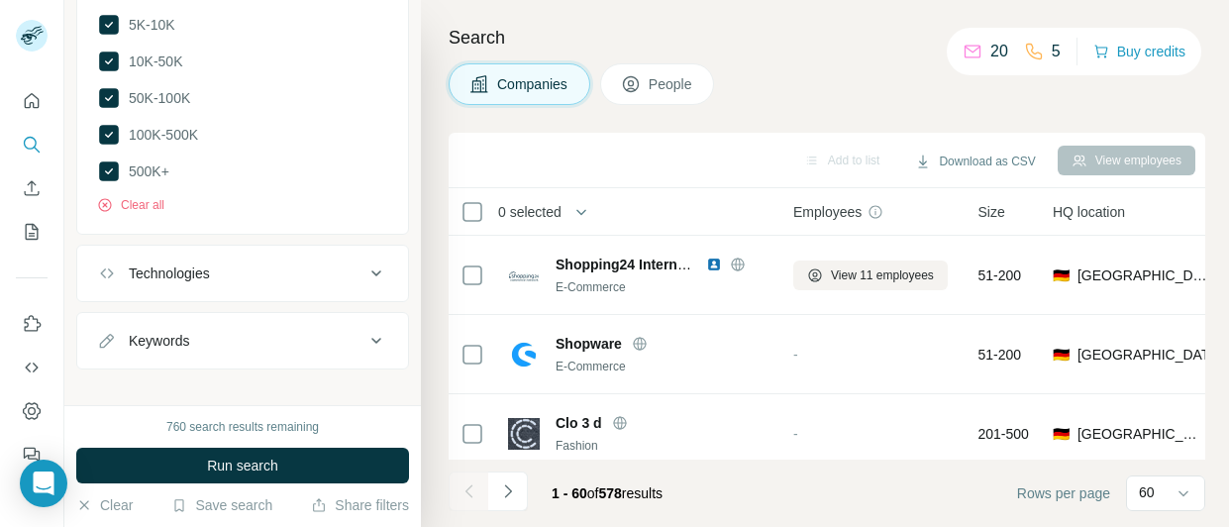
scroll to position [882, 0]
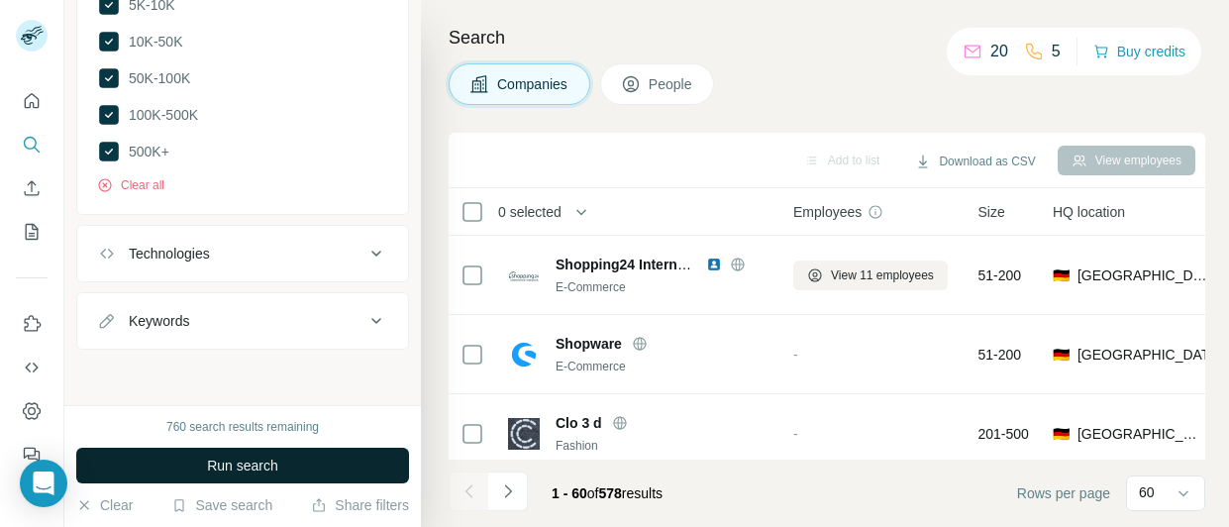
click at [274, 453] on button "Run search" at bounding box center [242, 466] width 333 height 36
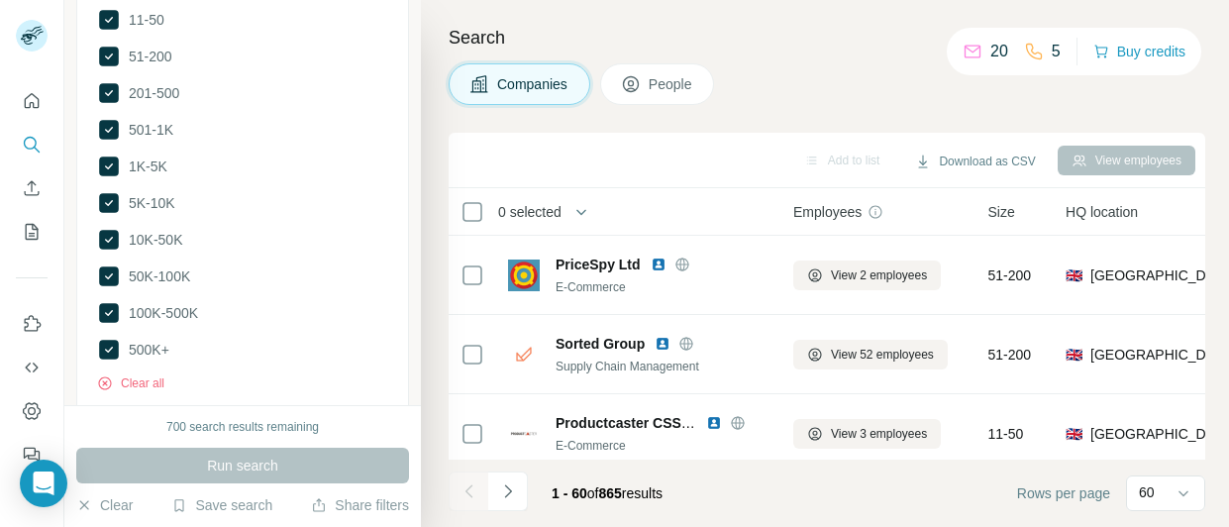
scroll to position [584, 0]
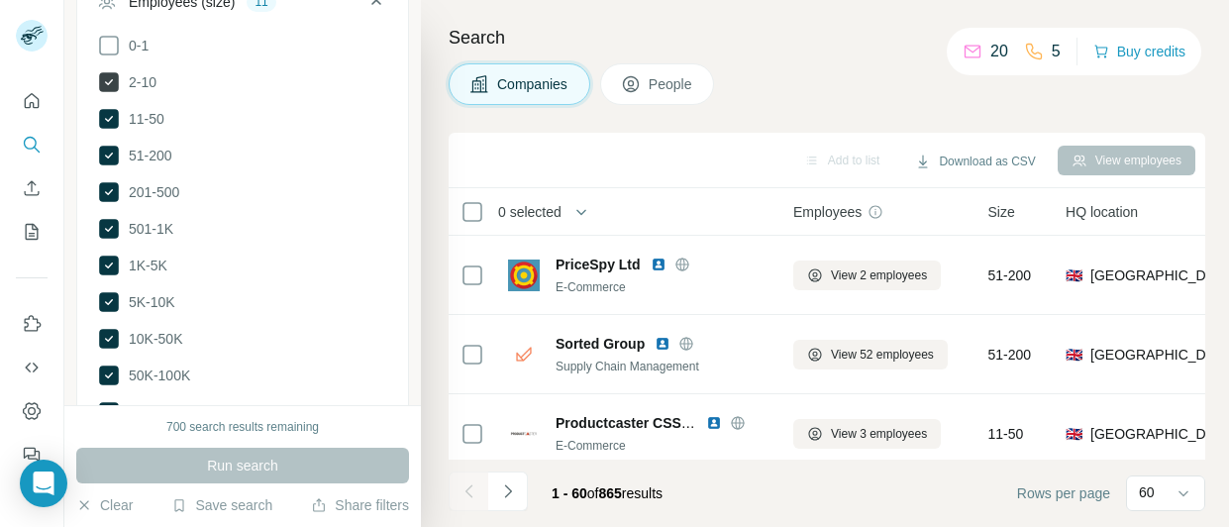
click at [148, 83] on span "2-10" at bounding box center [139, 82] width 36 height 20
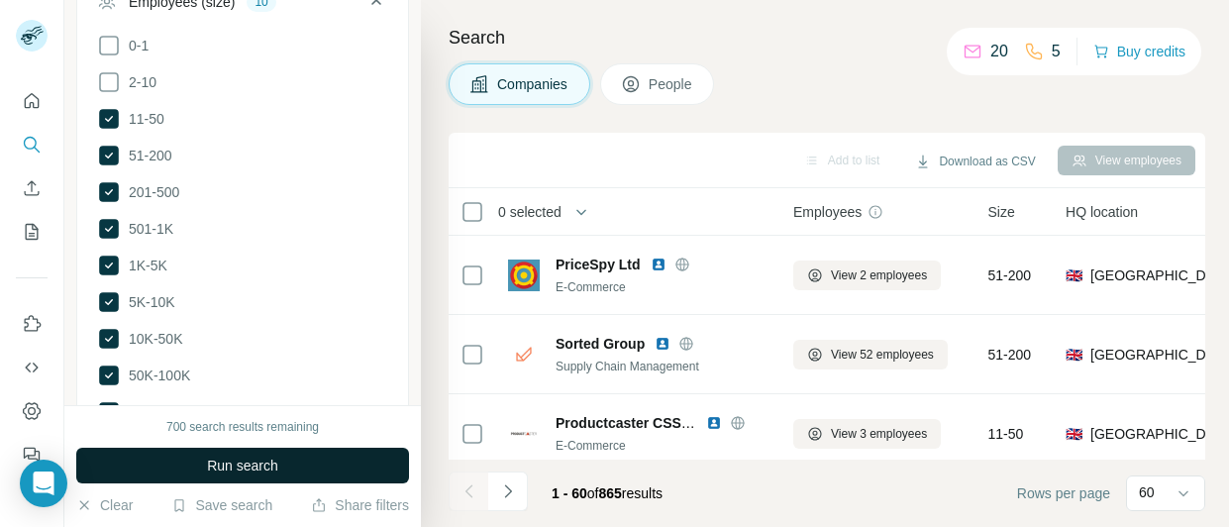
click at [270, 463] on span "Run search" at bounding box center [242, 466] width 71 height 20
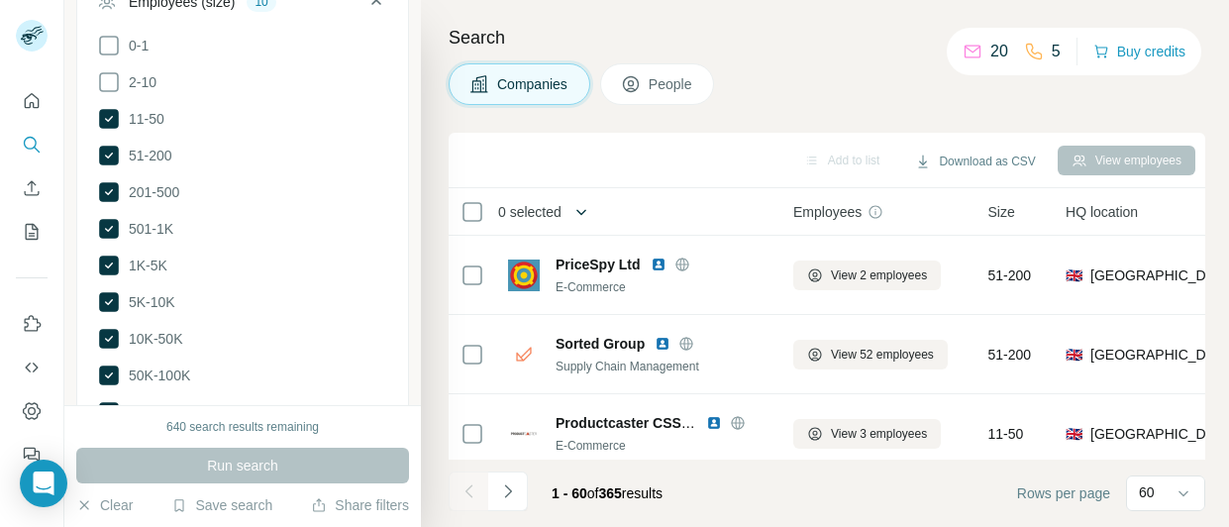
click at [576, 216] on icon "button" at bounding box center [582, 212] width 20 height 20
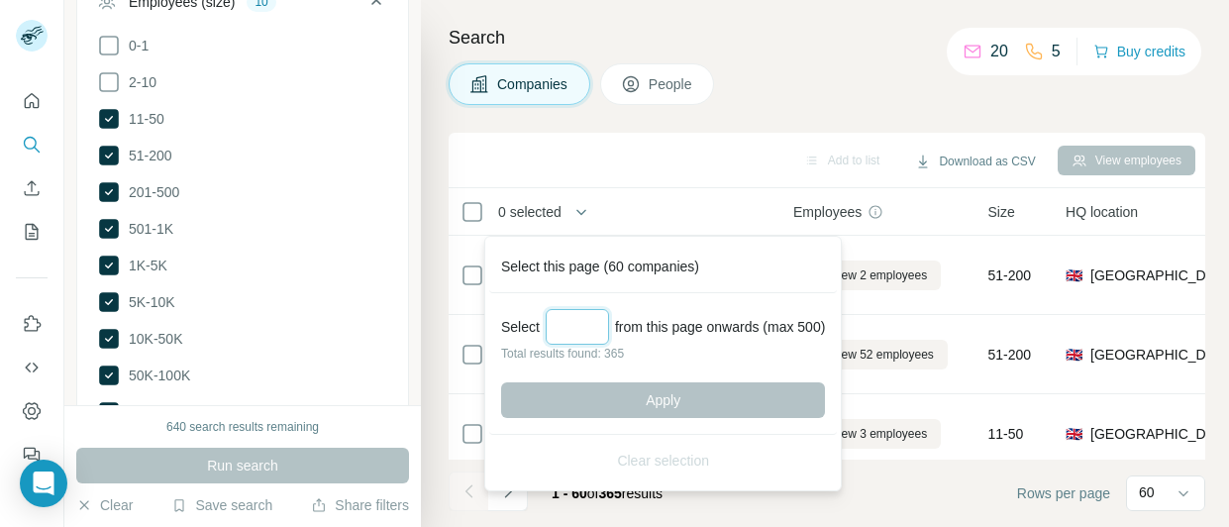
click at [556, 328] on input "Select a number (up to 500)" at bounding box center [577, 327] width 63 height 36
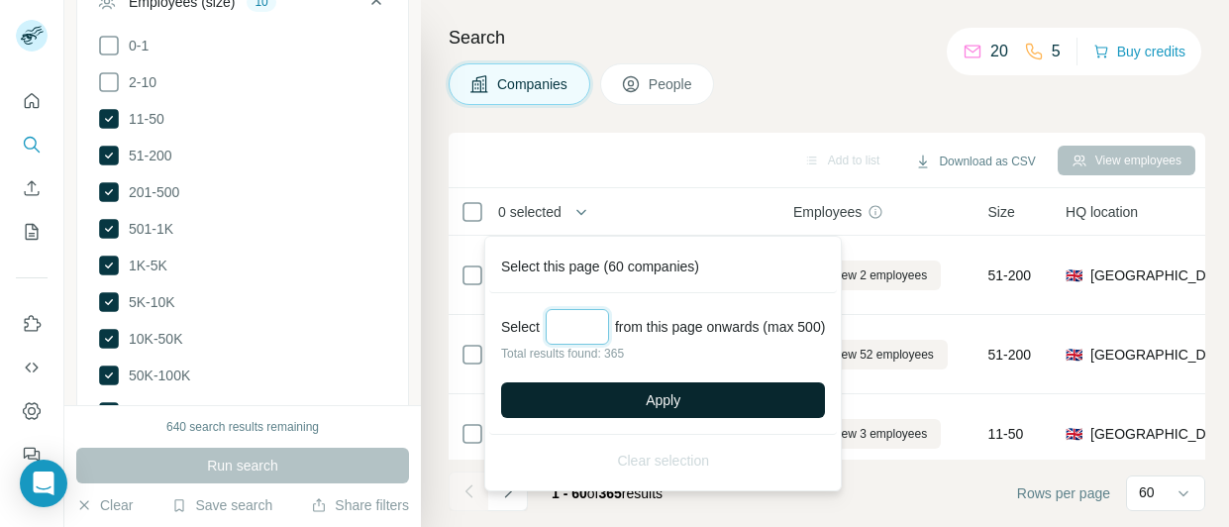
type input "***"
click at [668, 402] on span "Apply" at bounding box center [663, 400] width 35 height 20
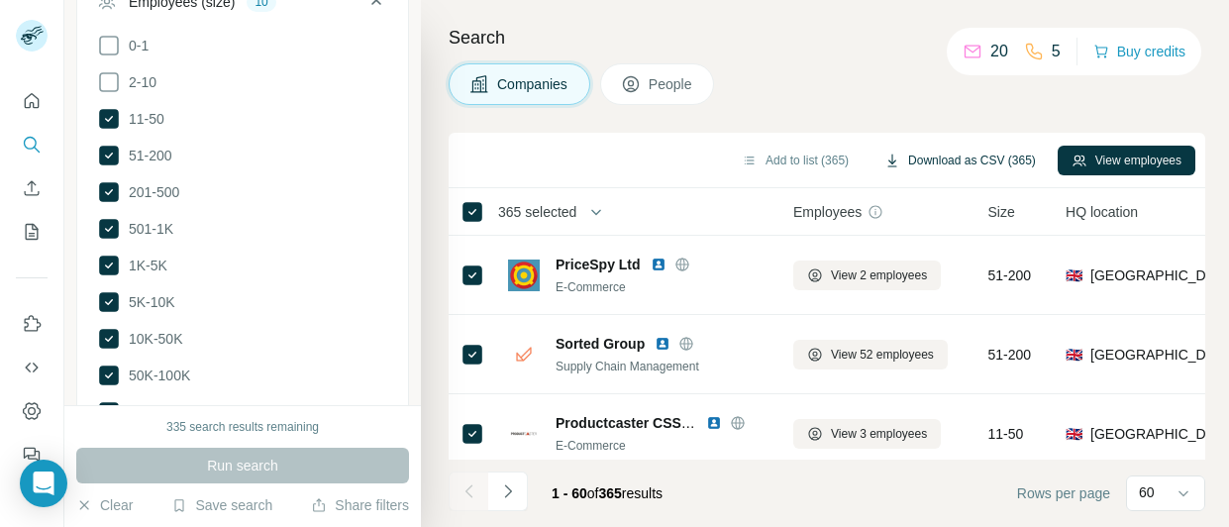
click at [954, 156] on button "Download as CSV (365)" at bounding box center [960, 161] width 179 height 30
click at [153, 121] on span "11-50" at bounding box center [143, 119] width 44 height 20
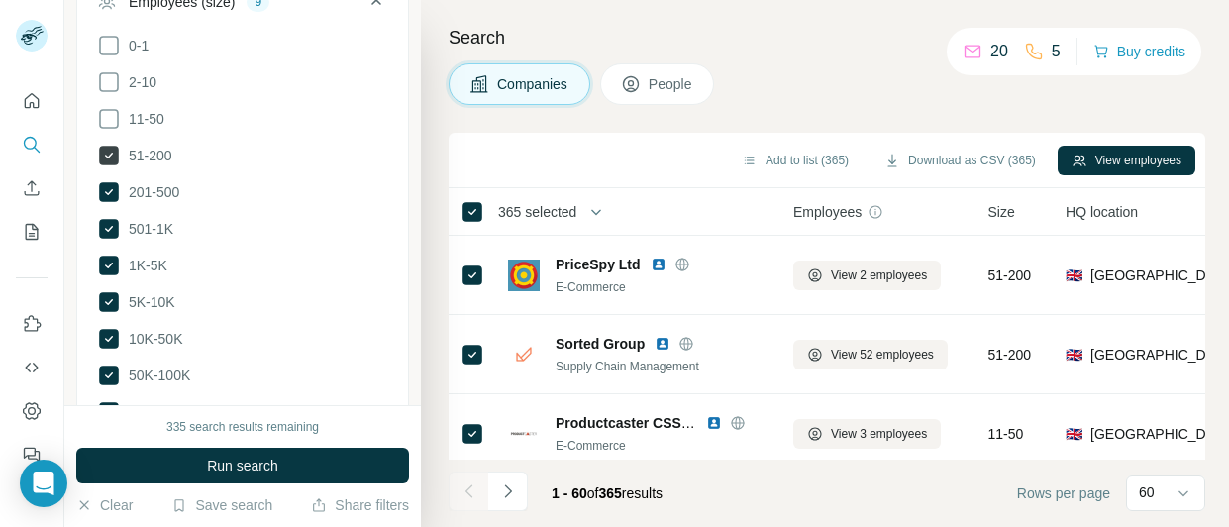
click at [150, 148] on span "51-200" at bounding box center [147, 156] width 52 height 20
click at [152, 193] on span "201-500" at bounding box center [150, 192] width 58 height 20
click at [152, 222] on span "501-1K" at bounding box center [147, 229] width 52 height 20
click at [152, 258] on span "1K-5K" at bounding box center [144, 266] width 47 height 20
click at [155, 291] on label "5K-10K" at bounding box center [136, 302] width 78 height 24
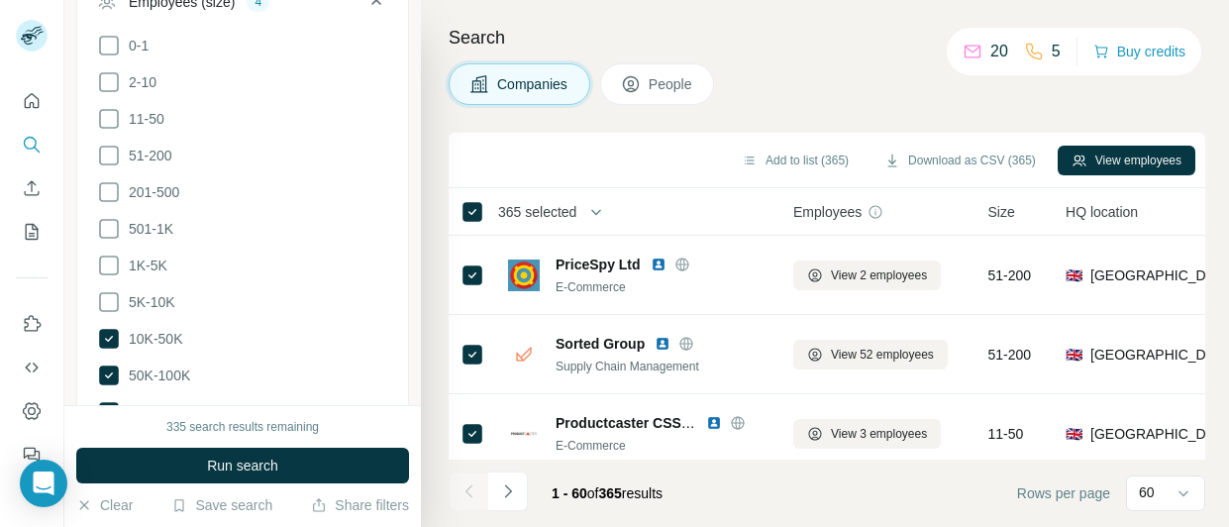
click at [160, 326] on ul "0-1 2-10 11-50 [PHONE_NUMBER] 501-1K 1K-5K 5K-10K 10K-50K 50K-100K 100K-500K 50…" at bounding box center [242, 248] width 291 height 428
click at [178, 376] on span "50K-100K" at bounding box center [155, 376] width 69 height 20
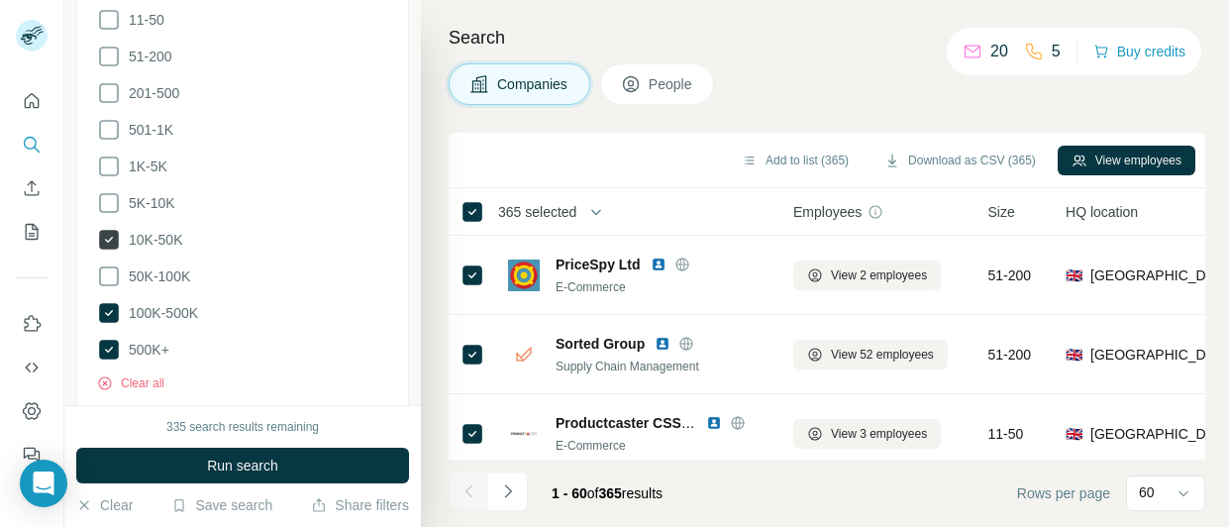
click at [157, 241] on span "10K-50K" at bounding box center [151, 240] width 61 height 20
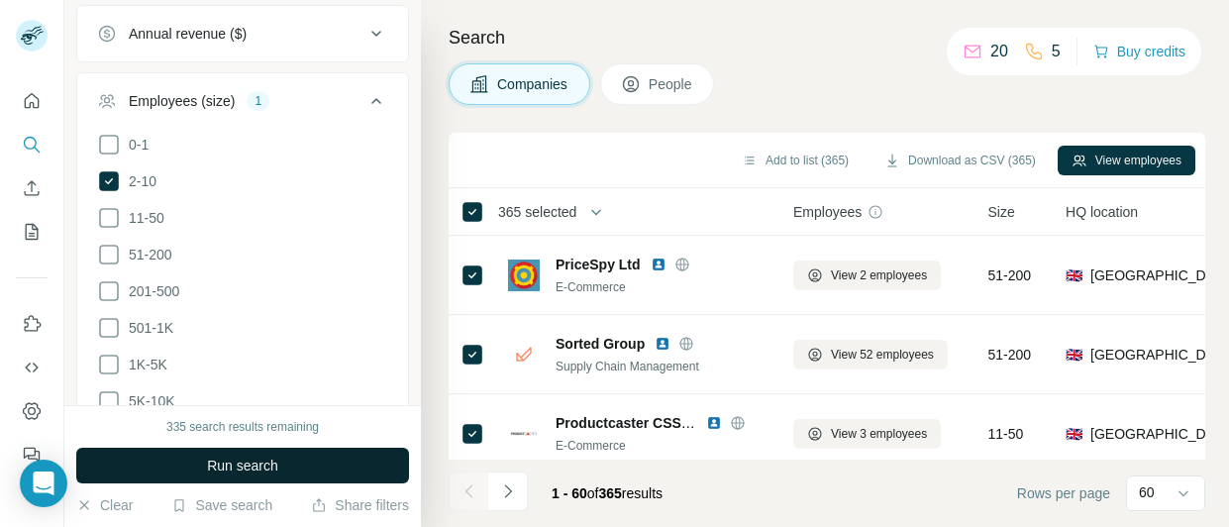
click at [254, 470] on span "Run search" at bounding box center [242, 466] width 71 height 20
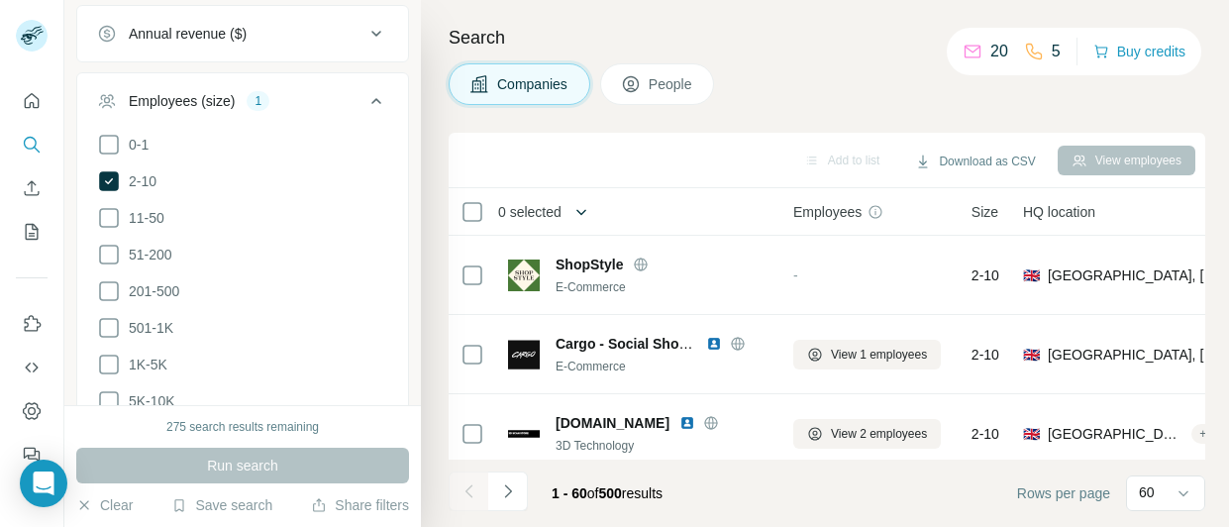
click at [582, 209] on icon "button" at bounding box center [582, 212] width 20 height 20
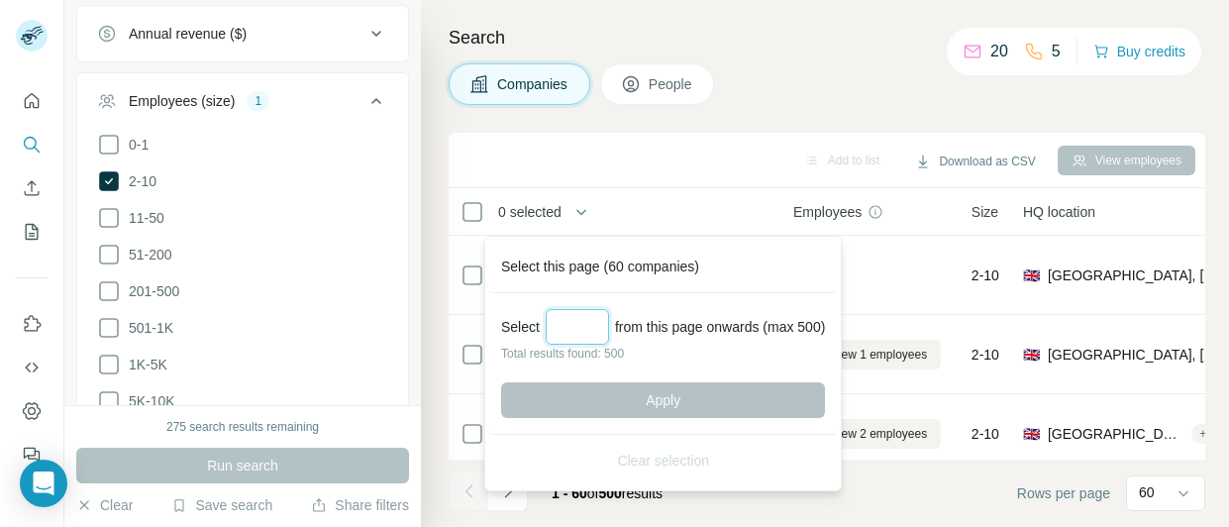
click at [575, 314] on input "Select a number (up to 500)" at bounding box center [577, 327] width 63 height 36
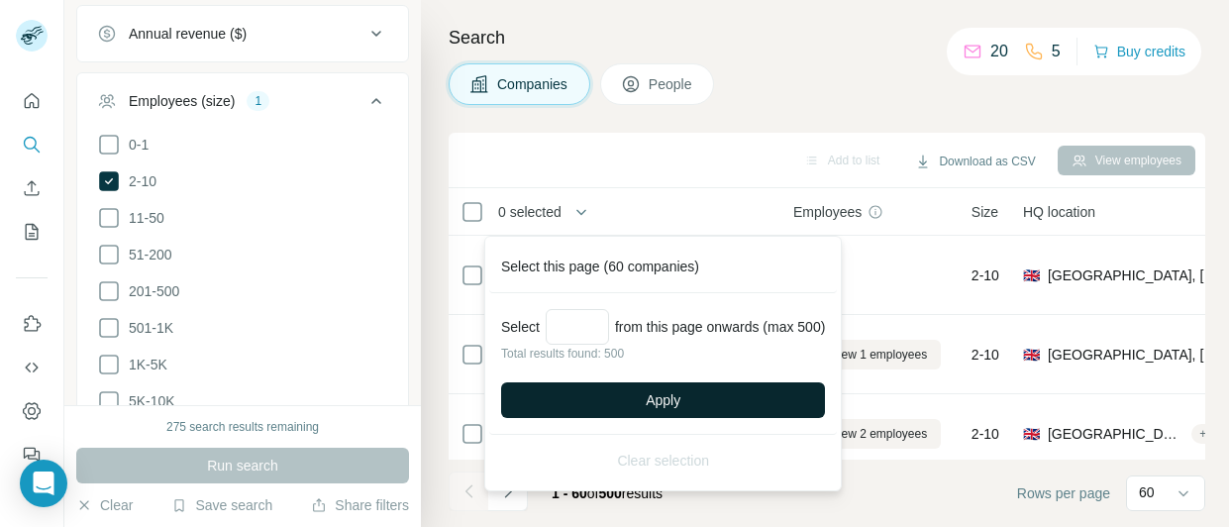
click at [639, 391] on button "Apply" at bounding box center [663, 400] width 324 height 36
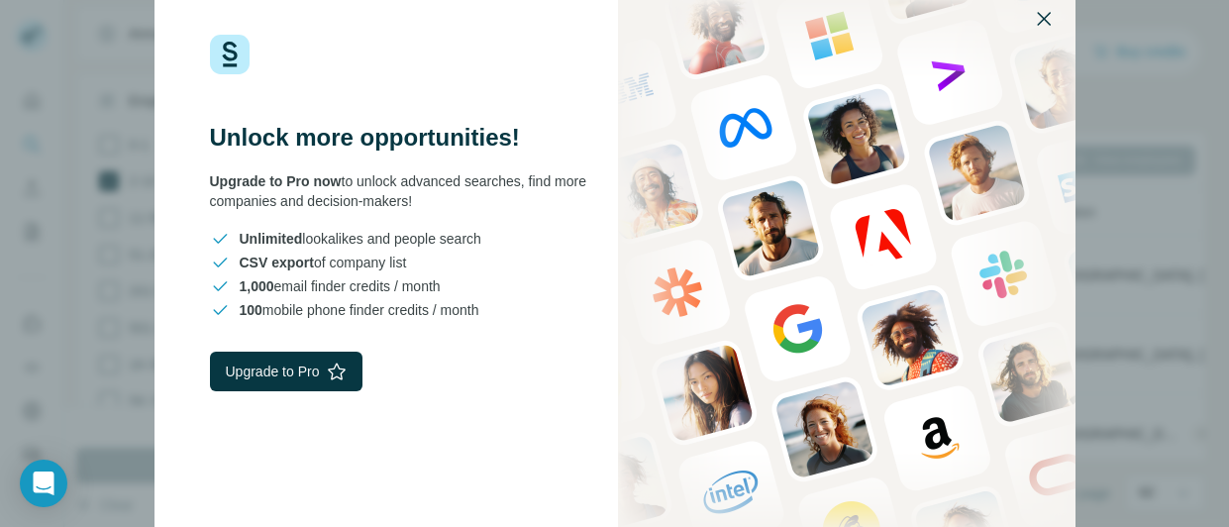
click at [1039, 17] on icon "button" at bounding box center [1044, 19] width 24 height 24
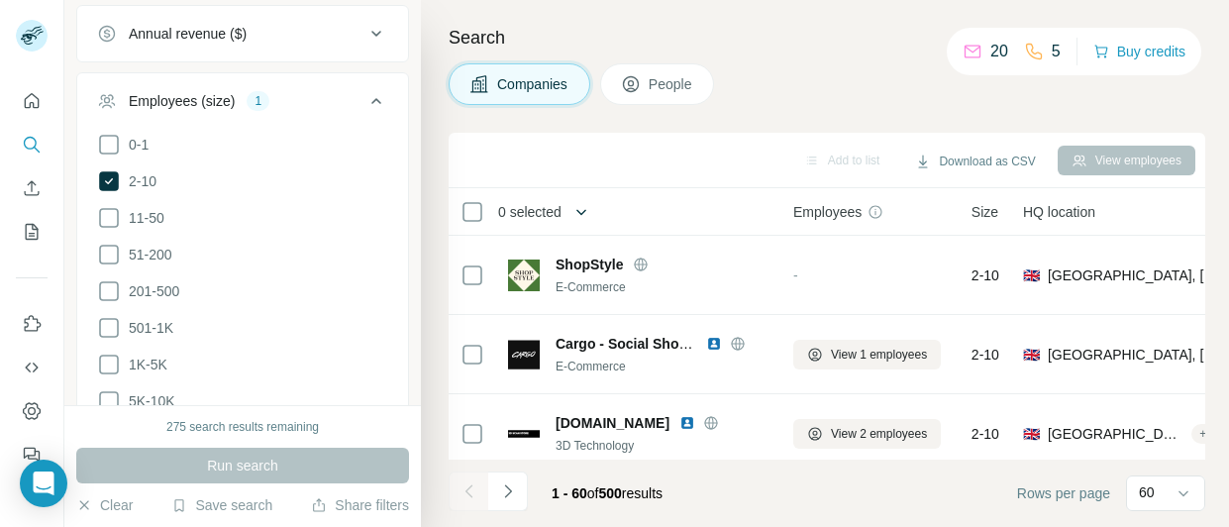
click at [575, 216] on icon "button" at bounding box center [582, 212] width 20 height 20
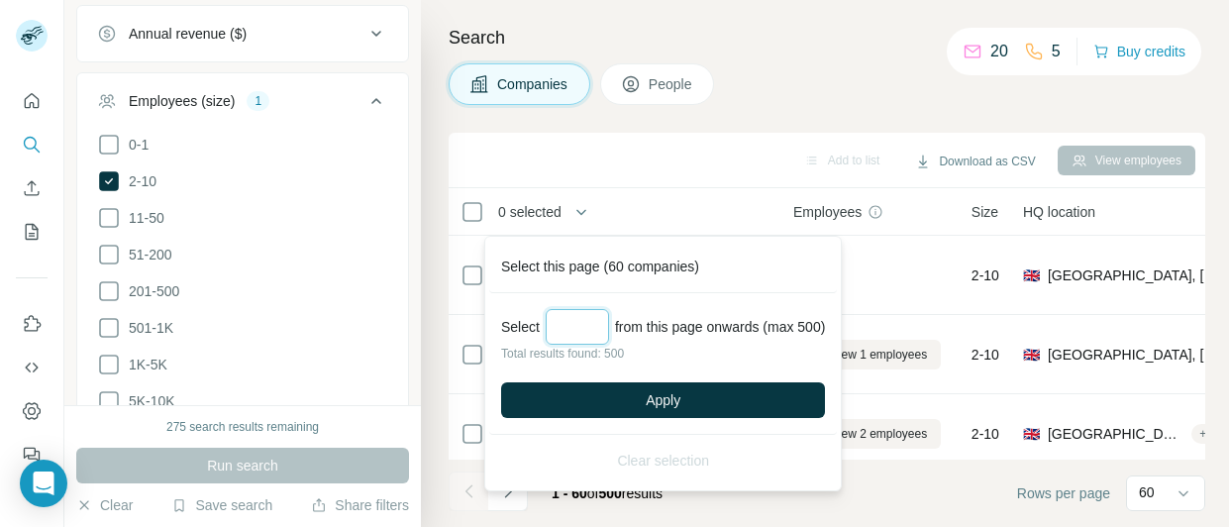
click at [563, 325] on input "***" at bounding box center [577, 327] width 63 height 36
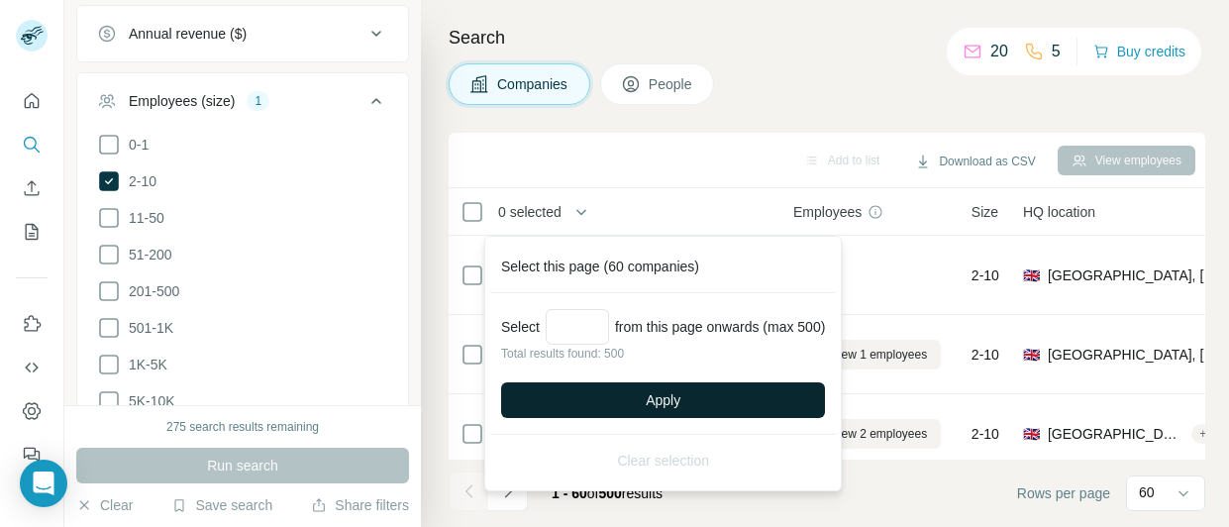
click at [631, 412] on button "Apply" at bounding box center [663, 400] width 324 height 36
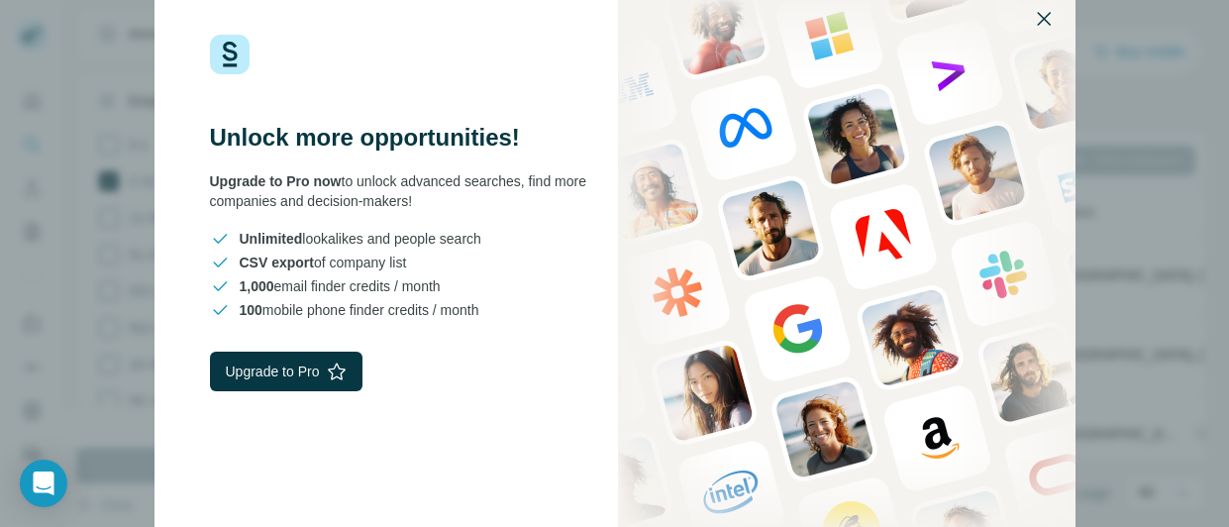
click at [1039, 20] on icon "button" at bounding box center [1044, 19] width 24 height 24
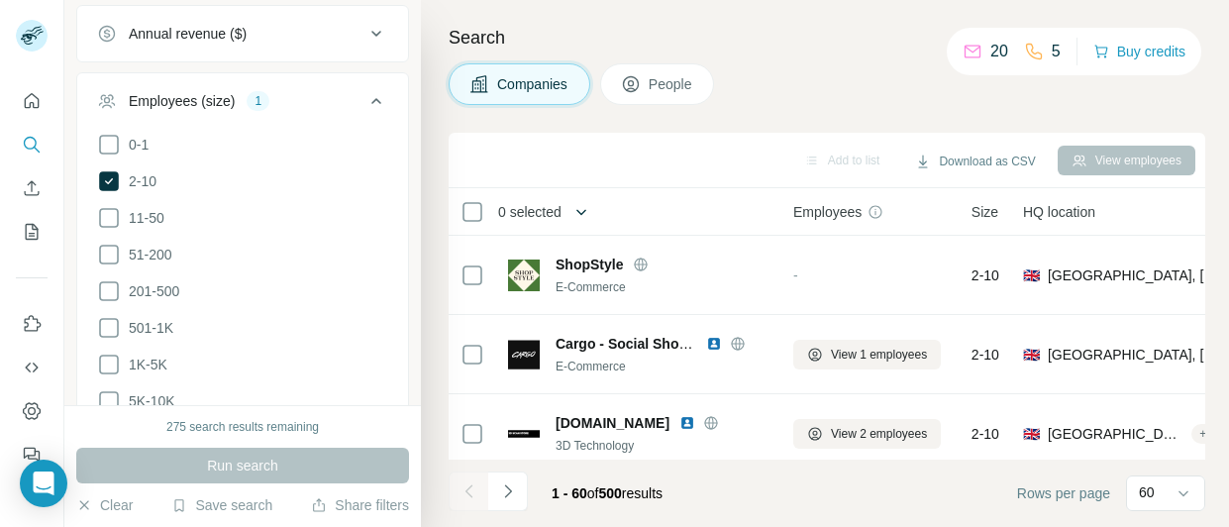
click at [583, 207] on icon "button" at bounding box center [582, 212] width 20 height 20
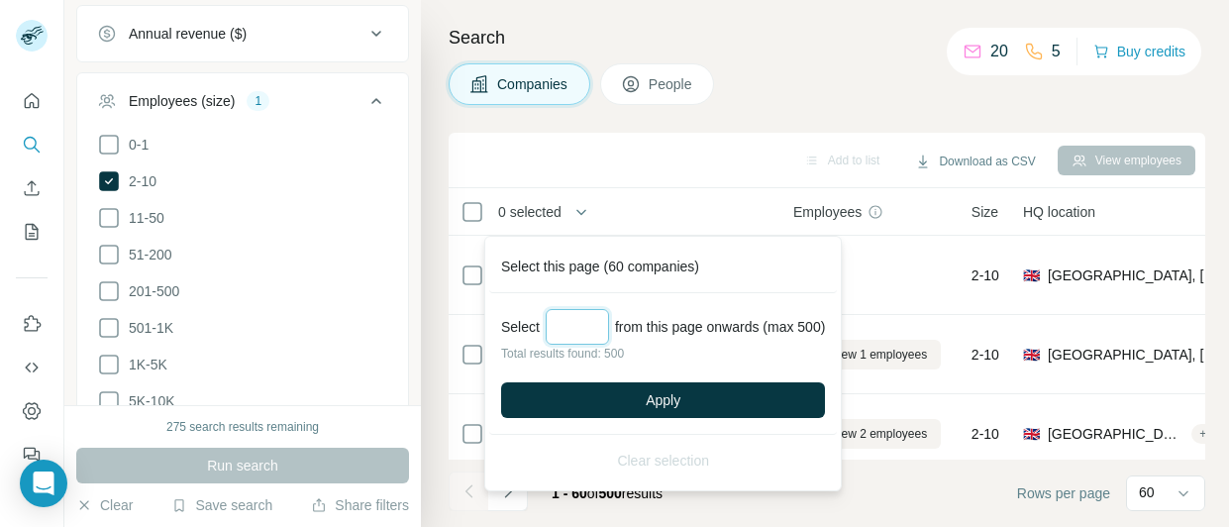
drag, startPoint x: 587, startPoint y: 320, endPoint x: 434, endPoint y: 320, distance: 153.5
click at [434, 320] on body "New search Hide Company lookalikes Company information Company Industry 1 HQ lo…" at bounding box center [614, 263] width 1229 height 527
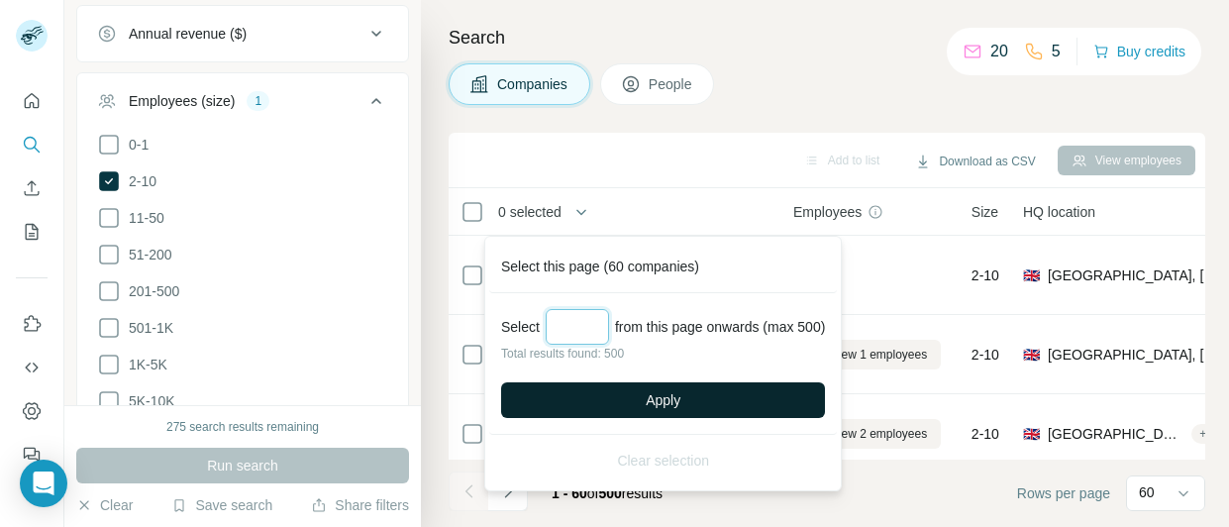
type input "***"
click at [612, 395] on button "Apply" at bounding box center [663, 400] width 324 height 36
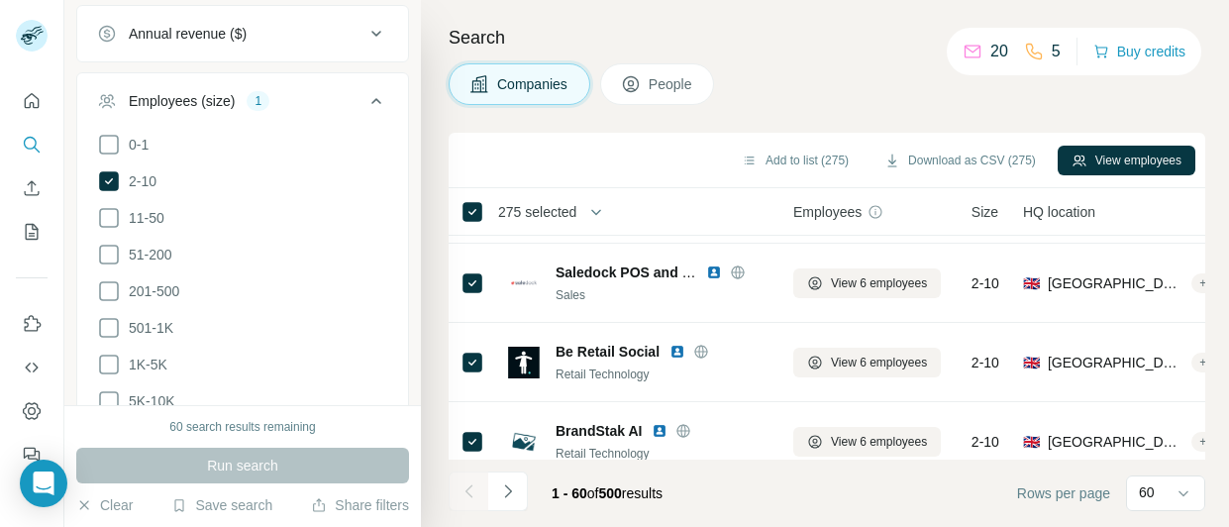
scroll to position [4541, 0]
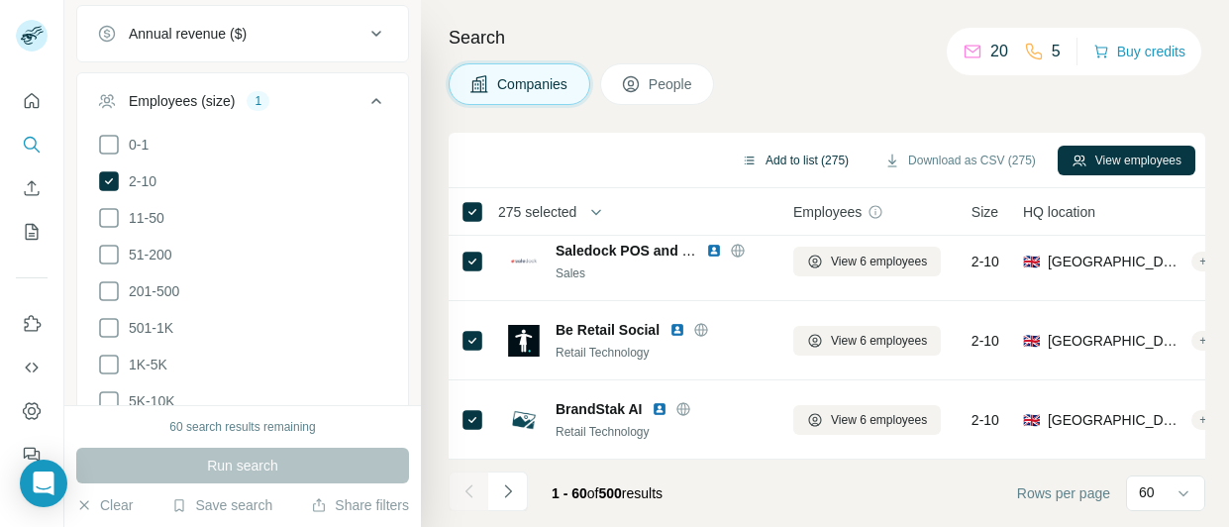
click at [811, 162] on button "Add to list (275)" at bounding box center [795, 161] width 135 height 30
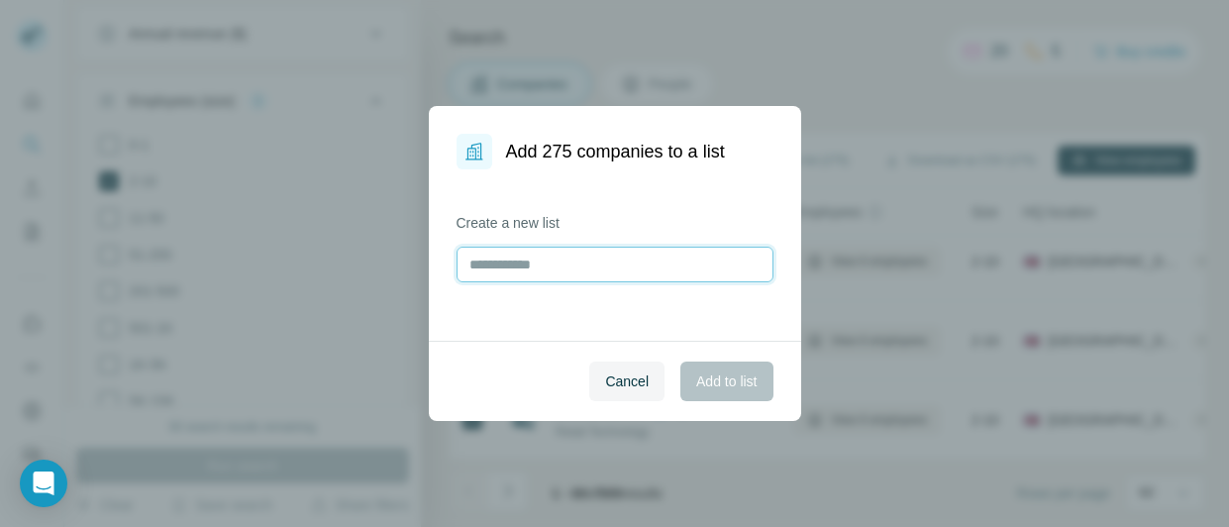
click at [580, 269] on input "text" at bounding box center [615, 265] width 317 height 36
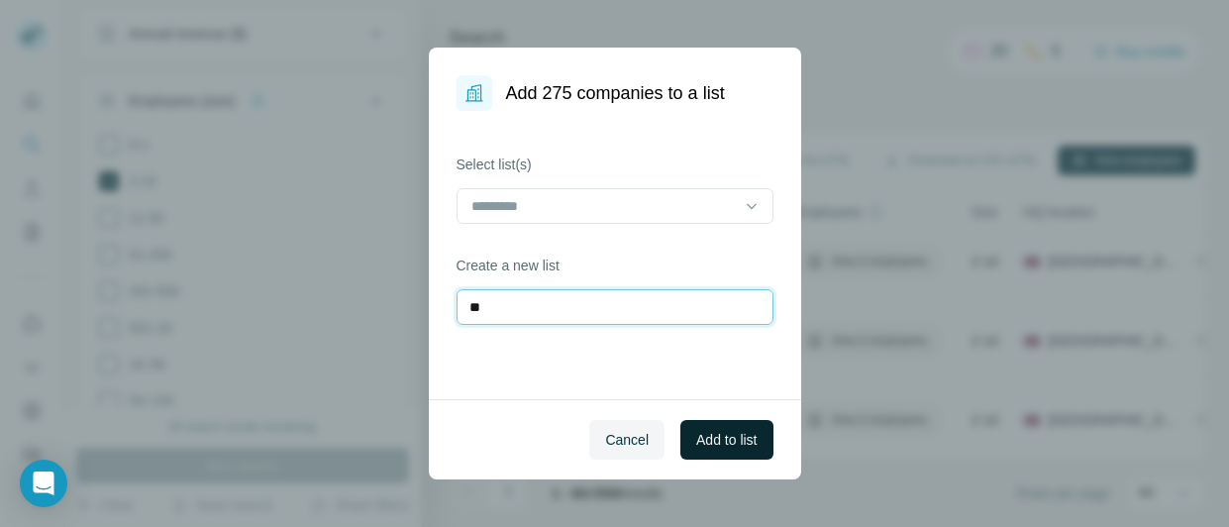
type input "**"
click at [725, 446] on span "Add to list" at bounding box center [726, 440] width 60 height 20
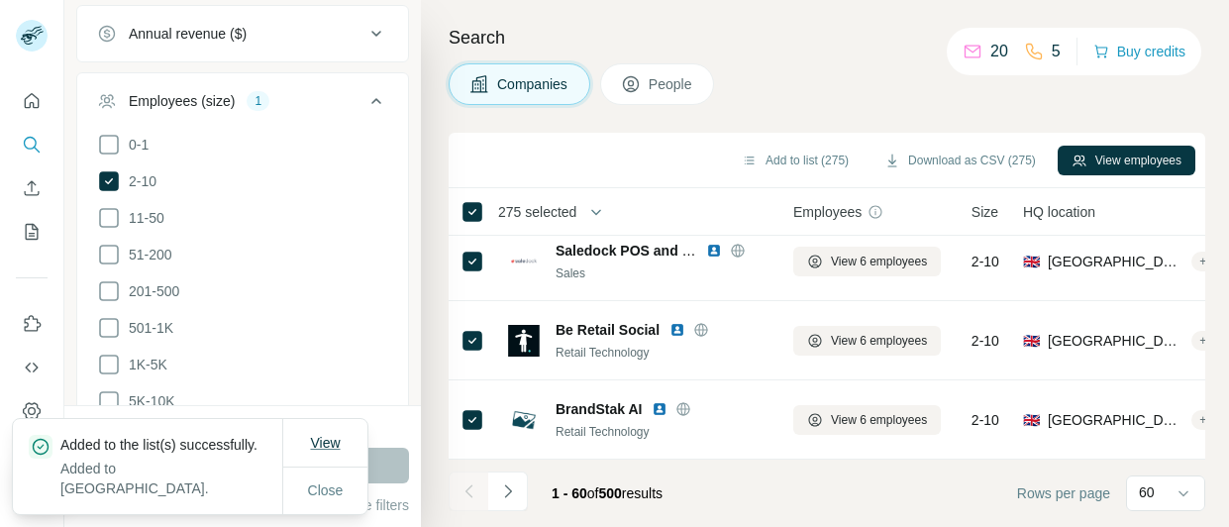
click at [322, 451] on span "View" at bounding box center [325, 443] width 30 height 16
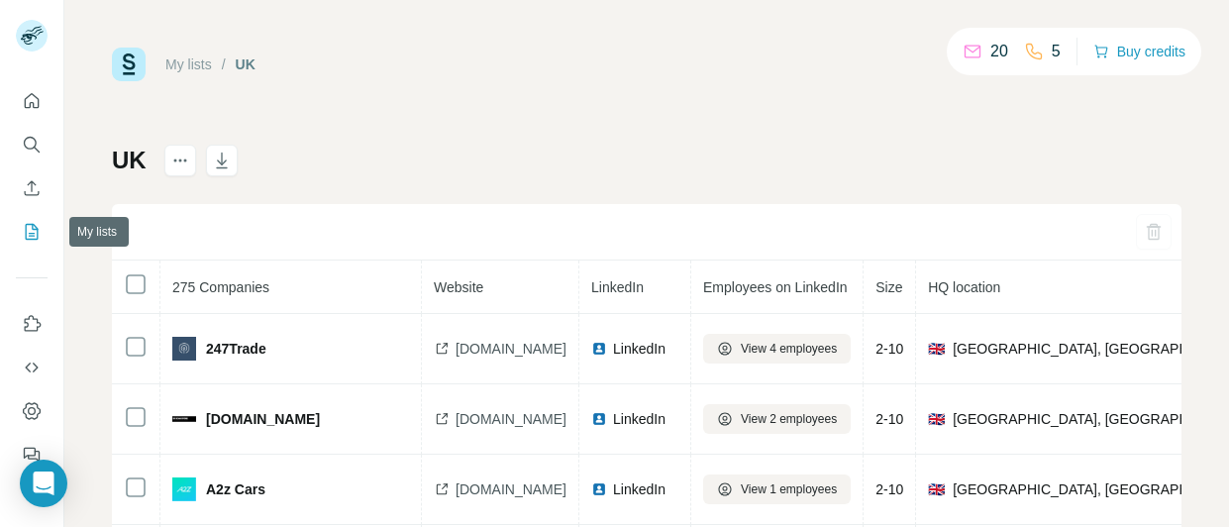
click at [36, 238] on icon "My lists" at bounding box center [32, 232] width 20 height 20
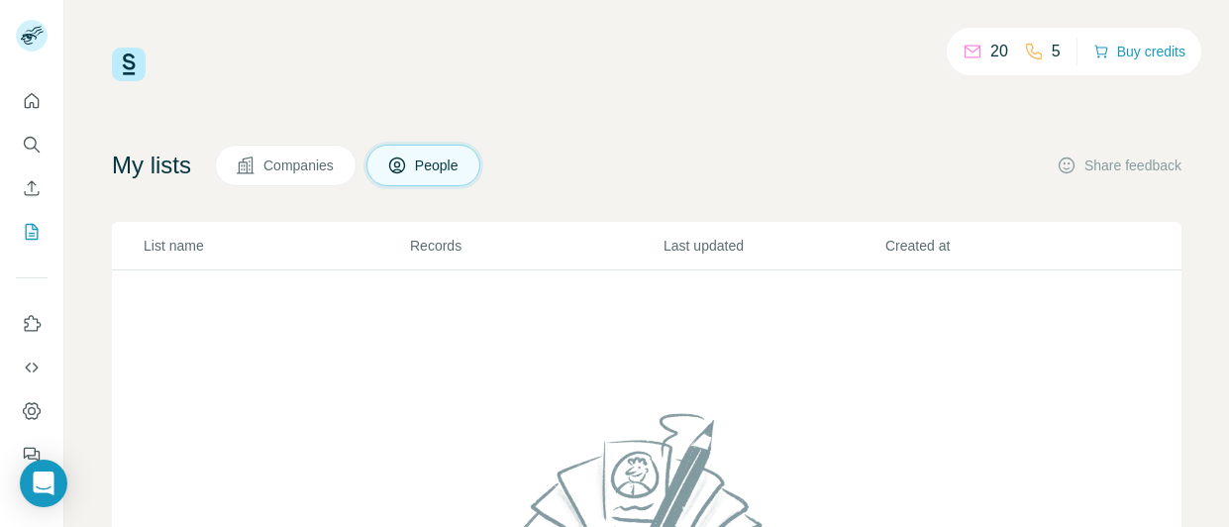
click at [290, 181] on button "Companies" at bounding box center [286, 166] width 142 height 42
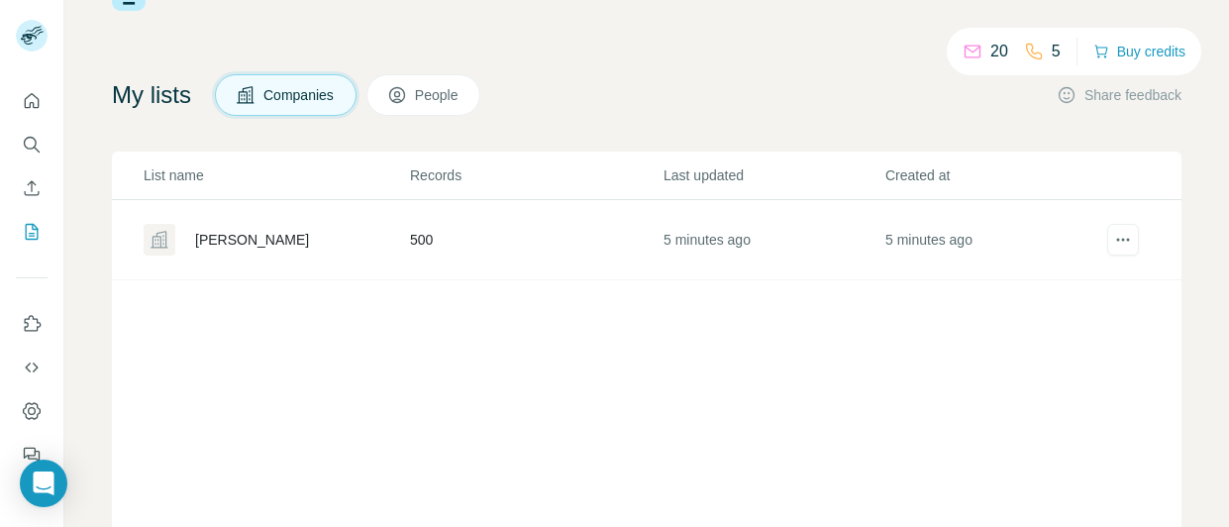
scroll to position [99, 0]
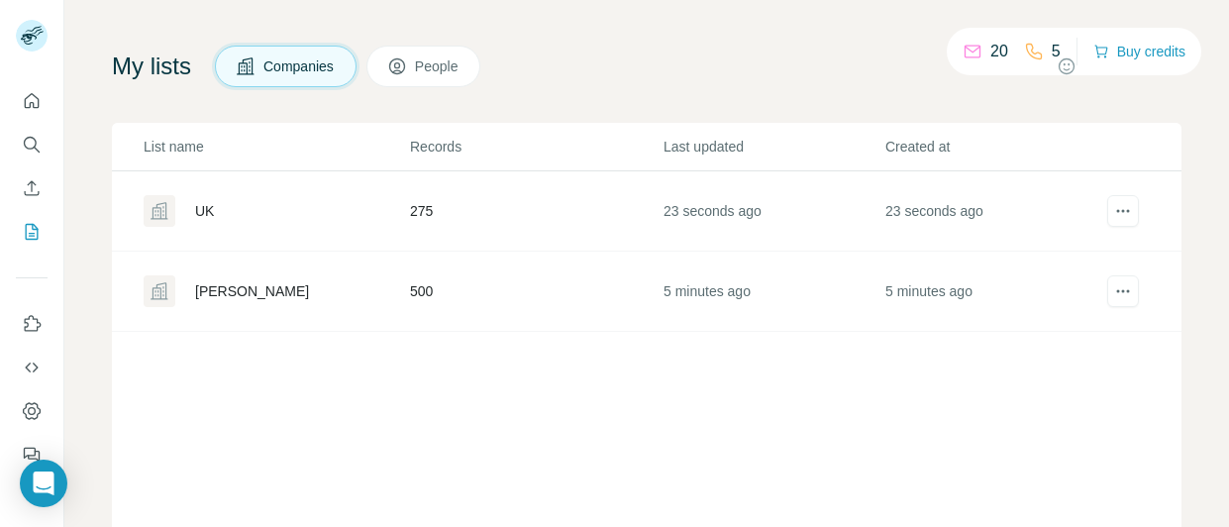
drag, startPoint x: 370, startPoint y: 364, endPoint x: 269, endPoint y: 378, distance: 102.1
click at [269, 378] on div "List name Records Last updated Created at UK 275 23 seconds ago 23 seconds ago …" at bounding box center [647, 390] width 1070 height 535
click at [569, 305] on td "500" at bounding box center [536, 292] width 254 height 80
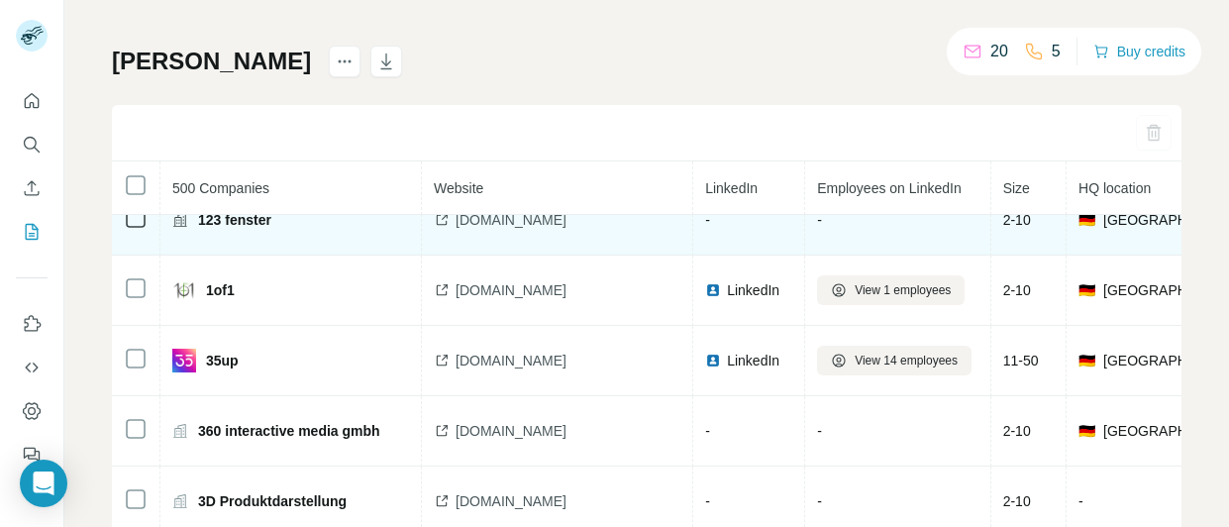
scroll to position [198, 0]
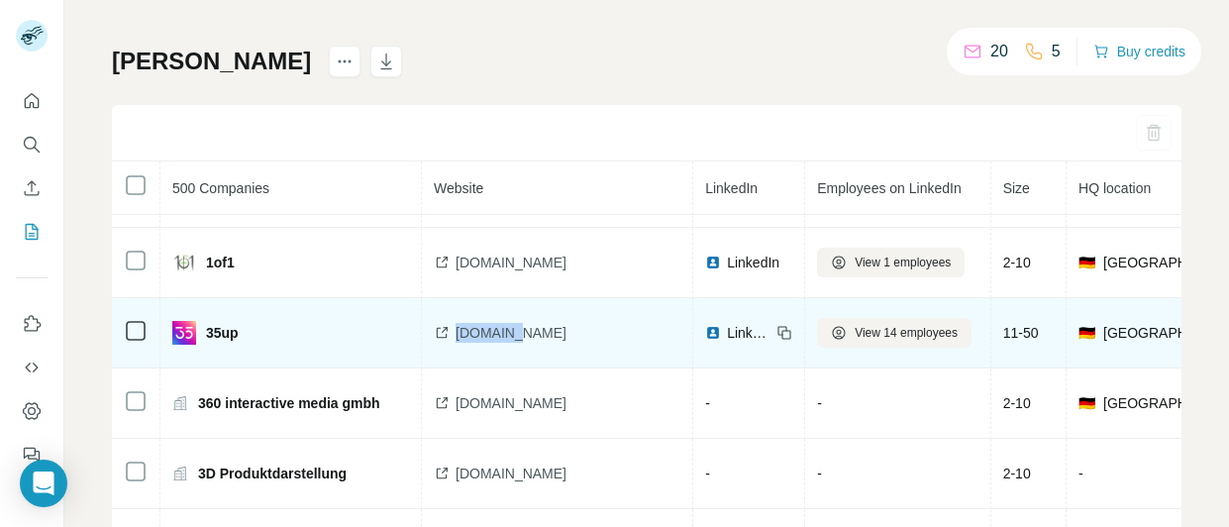
copy span "[DOMAIN_NAME]"
drag, startPoint x: 532, startPoint y: 332, endPoint x: 458, endPoint y: 337, distance: 74.5
click at [458, 337] on div "[DOMAIN_NAME]" at bounding box center [557, 333] width 247 height 20
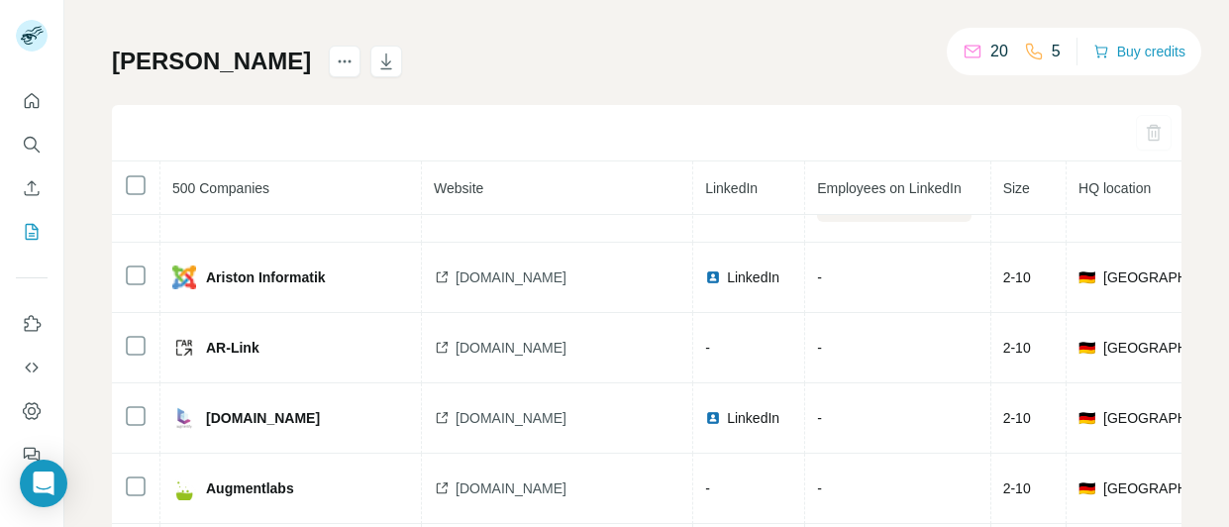
scroll to position [1486, 0]
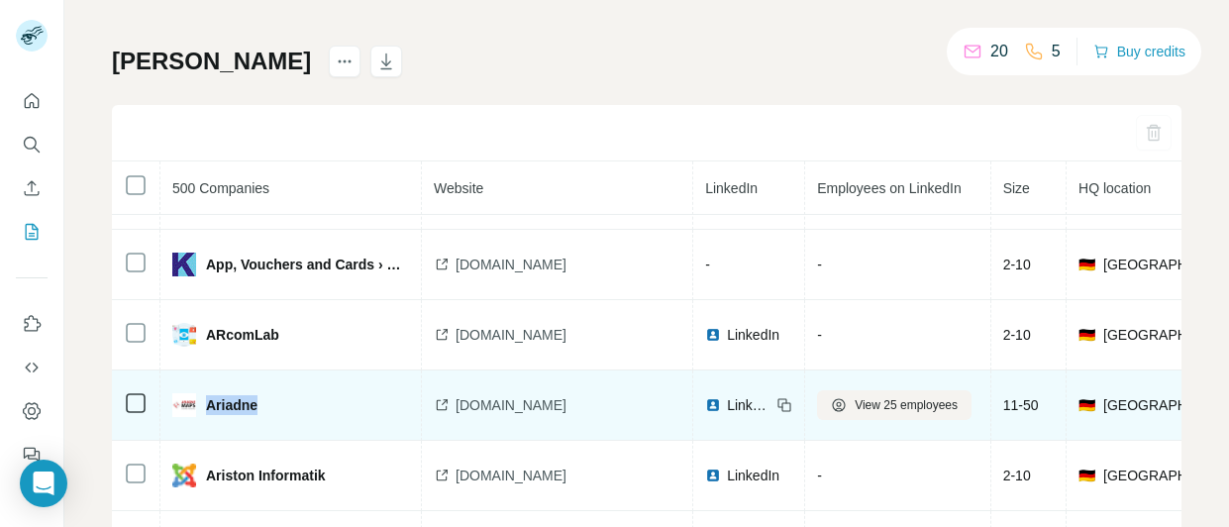
drag, startPoint x: 262, startPoint y: 406, endPoint x: 203, endPoint y: 408, distance: 58.5
click at [203, 408] on div "Ariadne" at bounding box center [290, 405] width 237 height 24
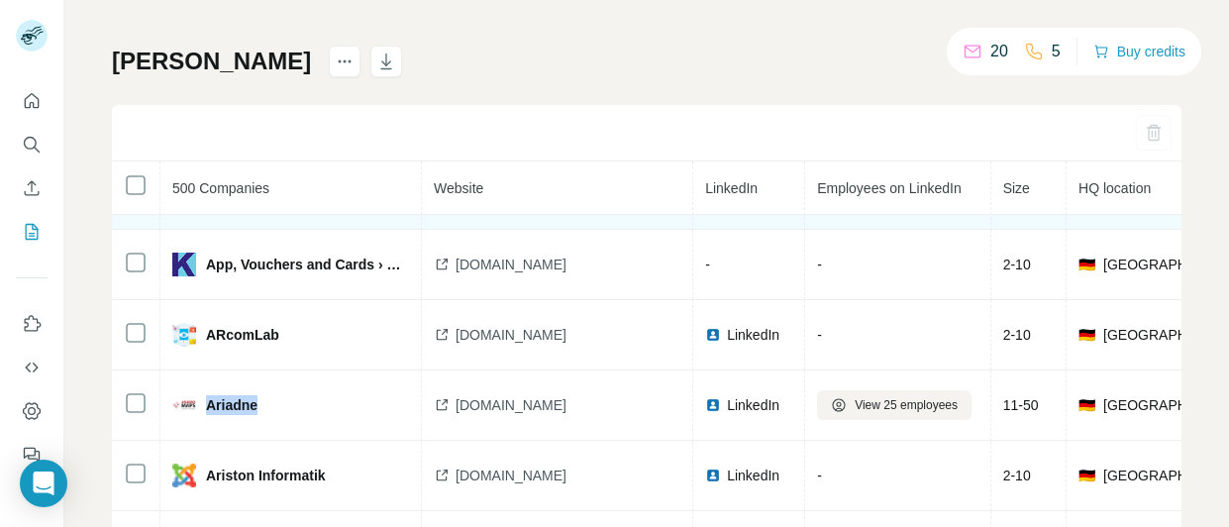
copy span "Ariadne"
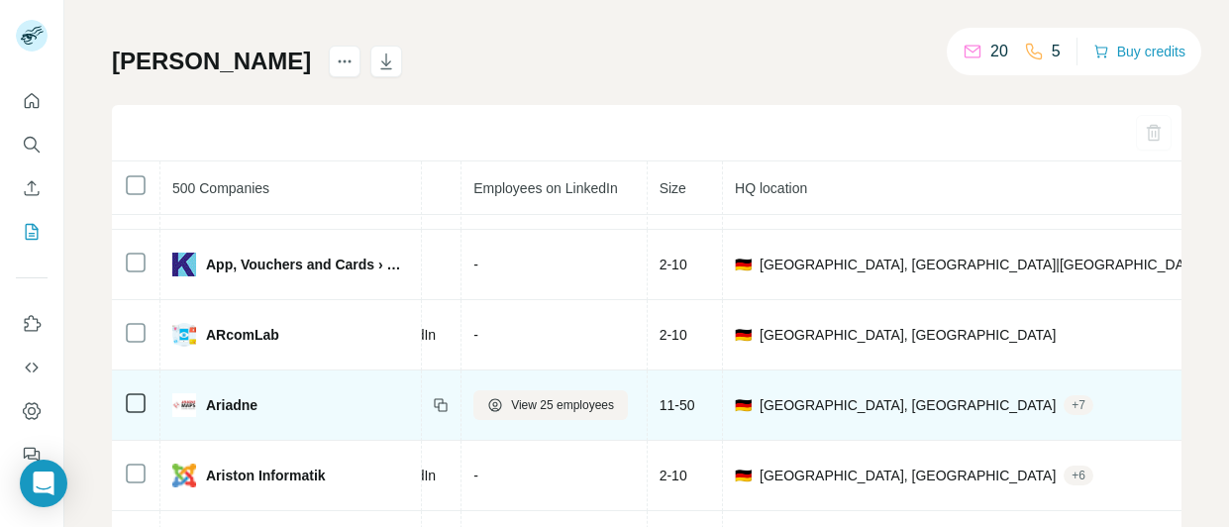
scroll to position [1486, 1389]
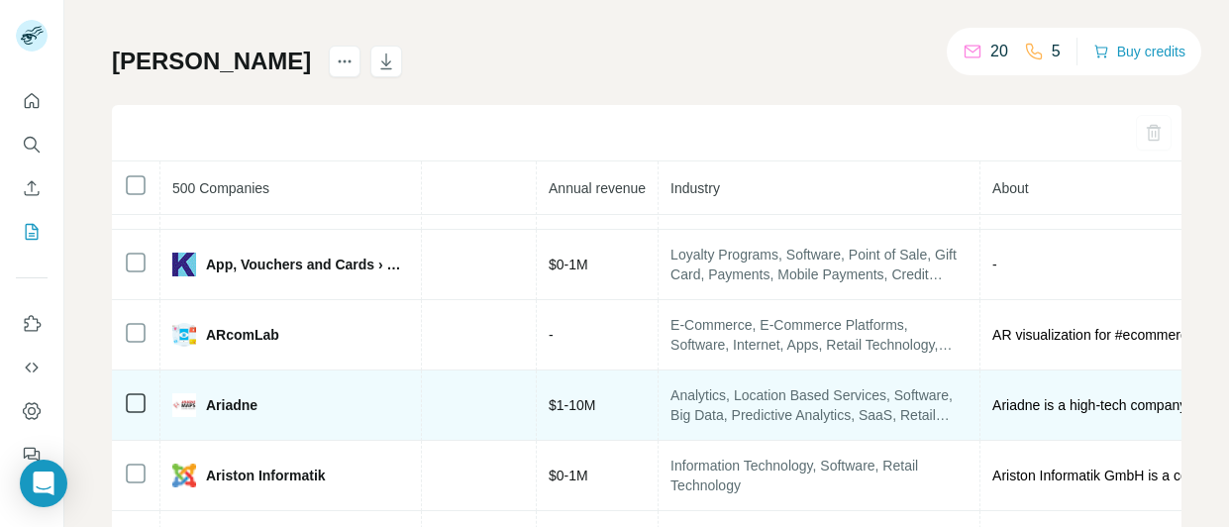
click at [317, 403] on div "Ariadne" at bounding box center [290, 405] width 237 height 24
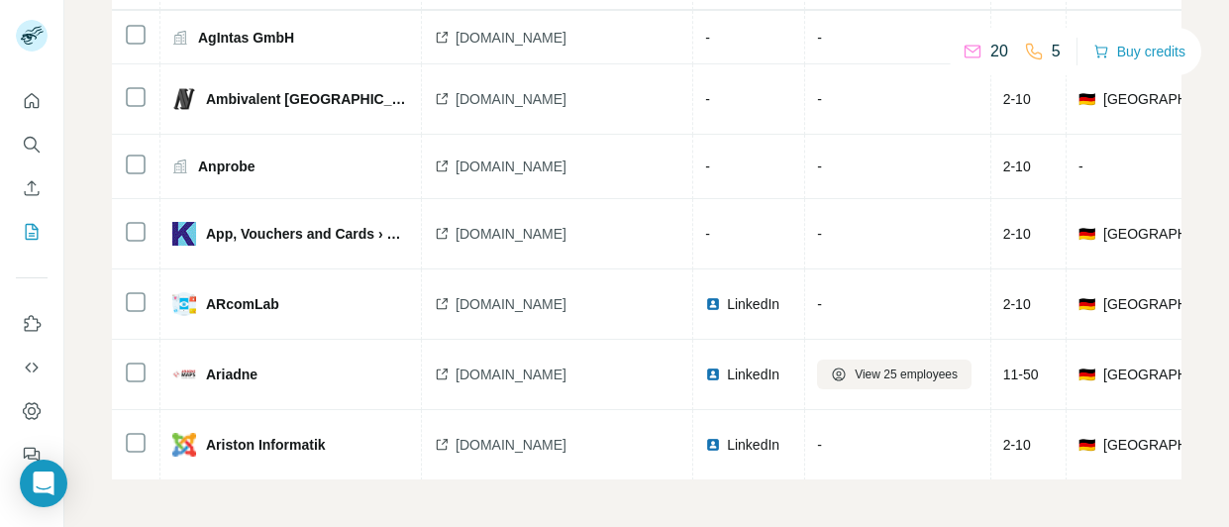
scroll to position [1288, 0]
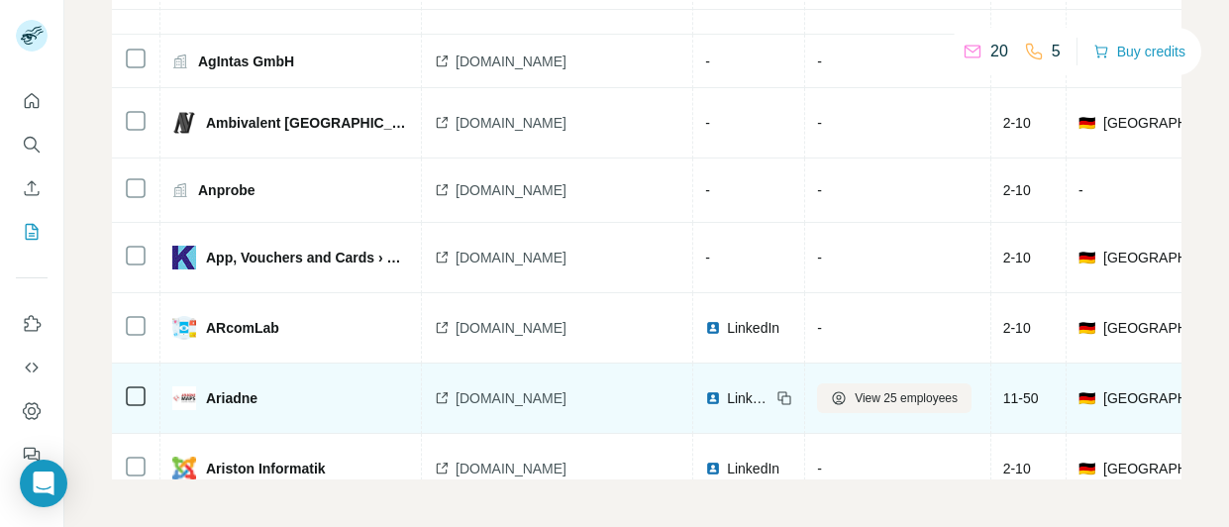
click at [727, 395] on span "LinkedIn" at bounding box center [749, 398] width 44 height 20
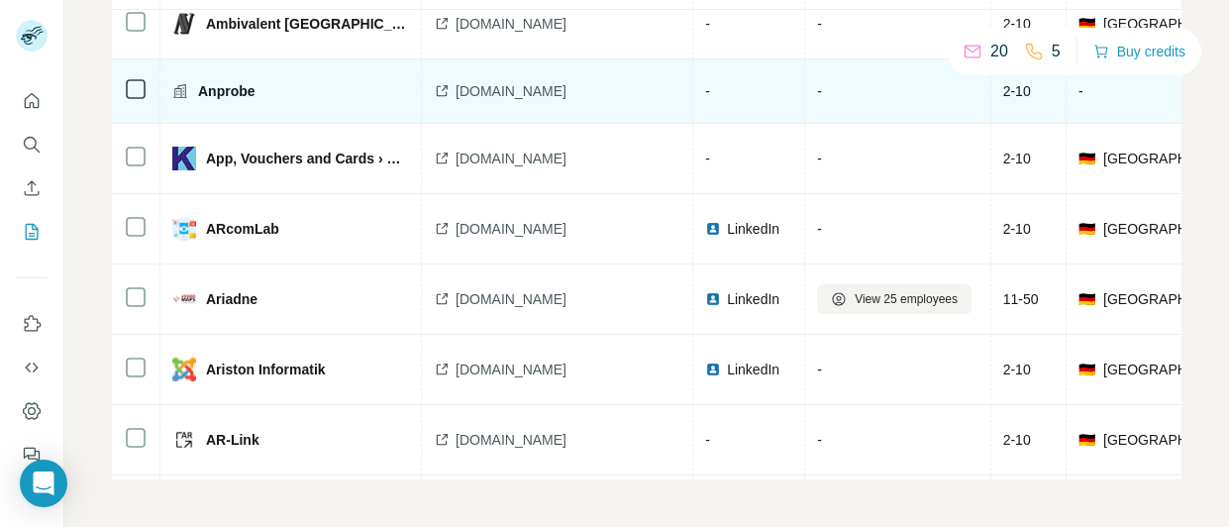
scroll to position [1585, 0]
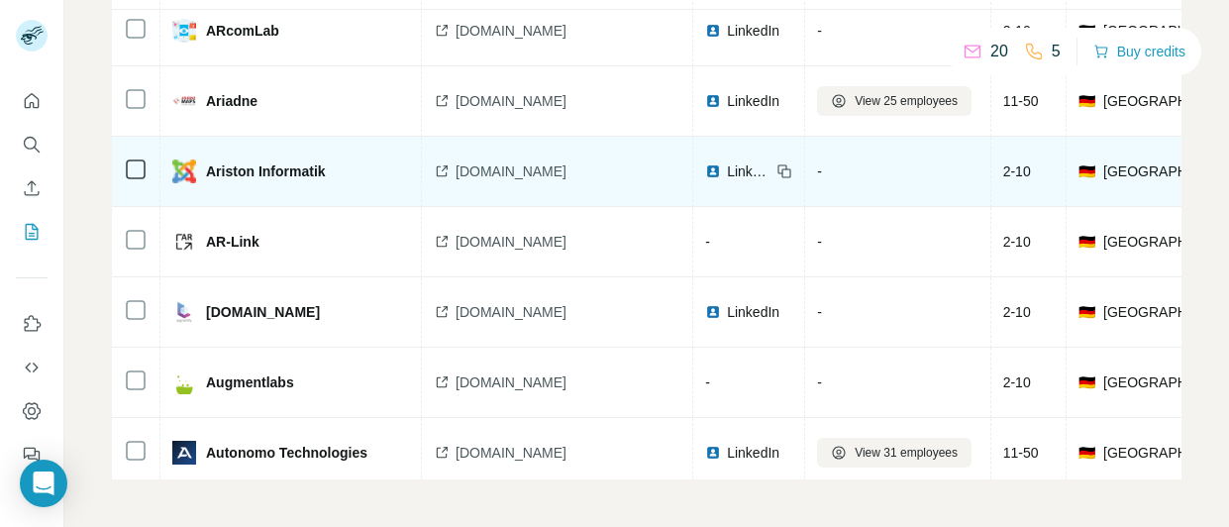
click at [727, 168] on span "LinkedIn" at bounding box center [749, 171] width 44 height 20
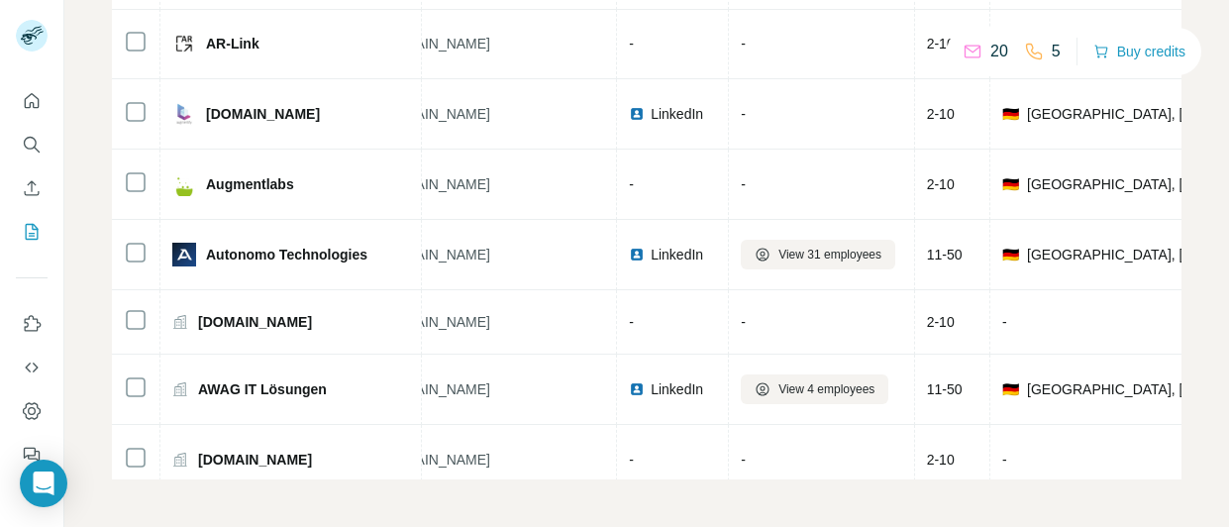
scroll to position [1783, 0]
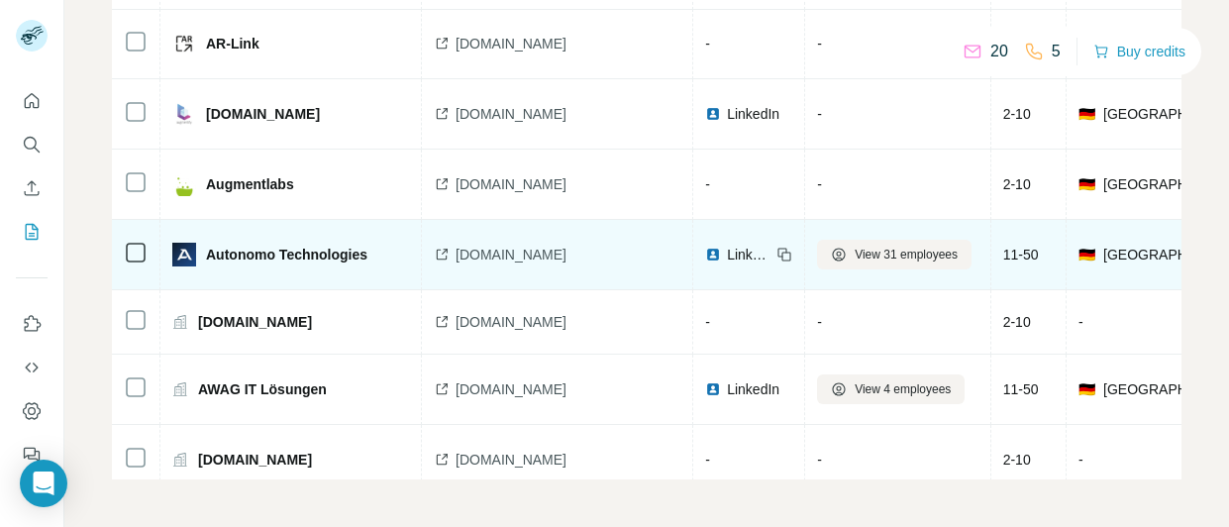
click at [229, 255] on span "Autonomo Technologies" at bounding box center [286, 255] width 161 height 20
drag, startPoint x: 229, startPoint y: 255, endPoint x: 239, endPoint y: 253, distance: 10.1
click at [239, 253] on span "Autonomo Technologies" at bounding box center [286, 255] width 161 height 20
copy span "Autonomo"
copy span "[DOMAIN_NAME]"
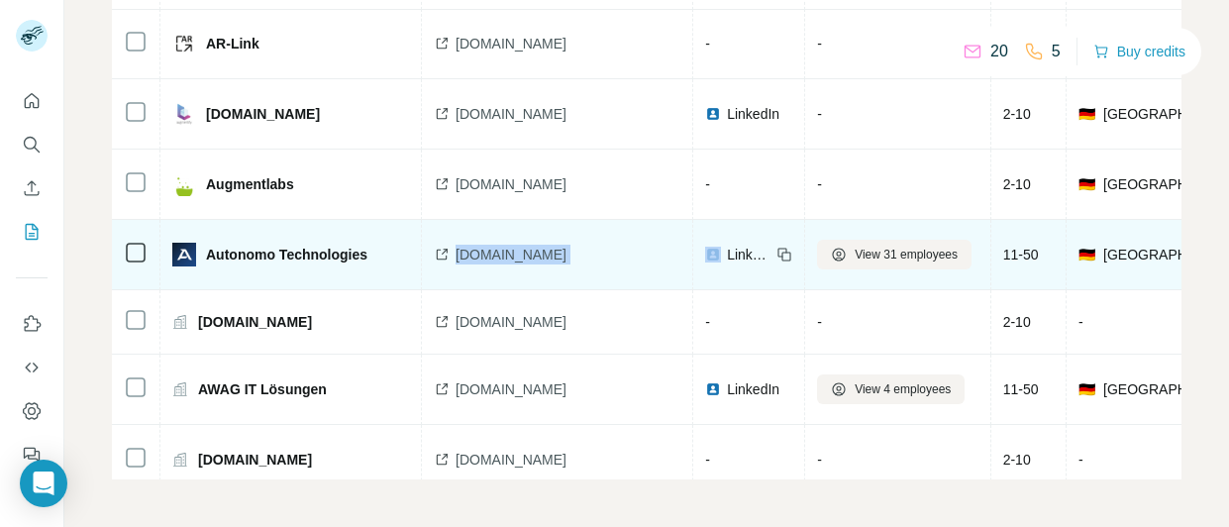
drag, startPoint x: 638, startPoint y: 252, endPoint x: 458, endPoint y: 251, distance: 180.3
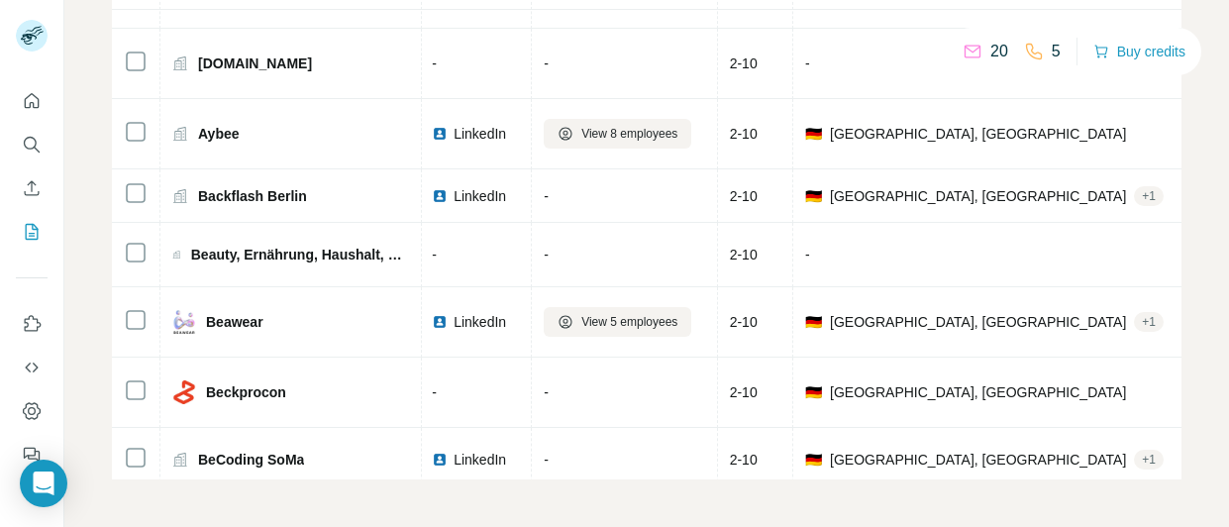
scroll to position [2179, 0]
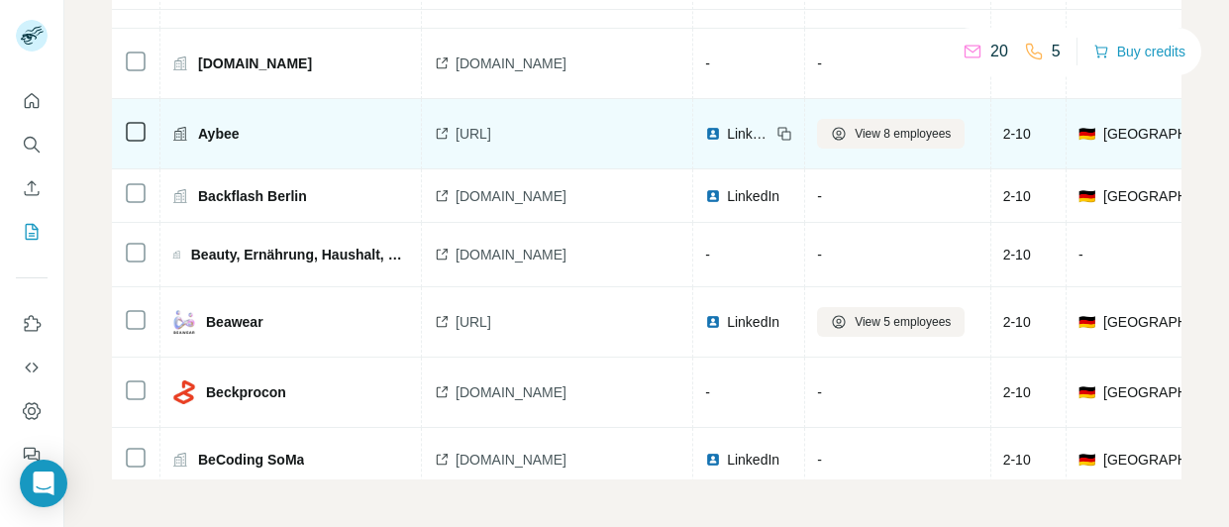
click at [213, 132] on span "Aybee" at bounding box center [219, 134] width 42 height 20
click at [219, 132] on span "Aybee" at bounding box center [219, 134] width 42 height 20
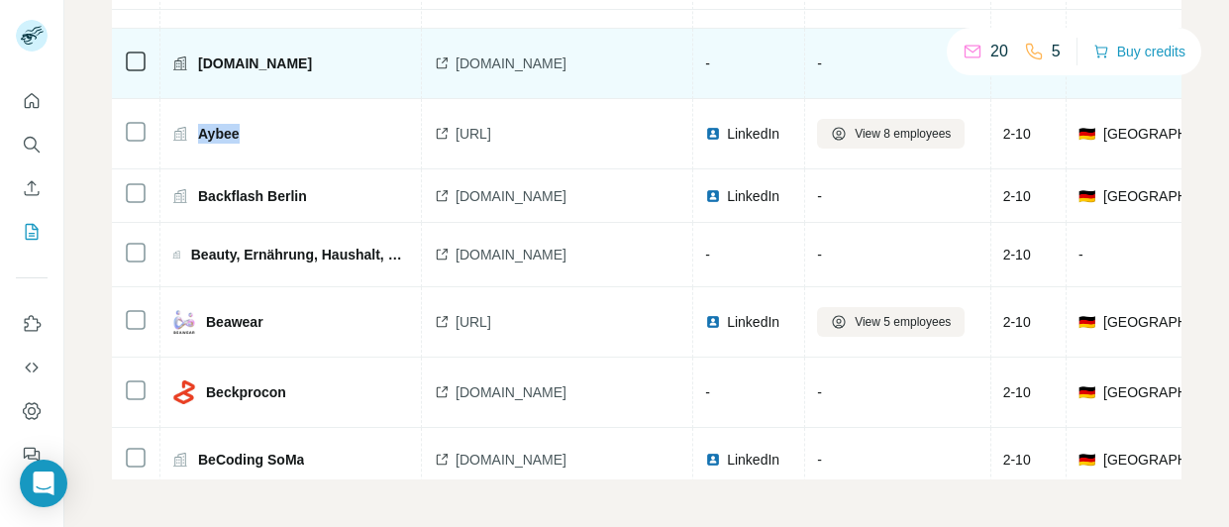
copy span "Aybee"
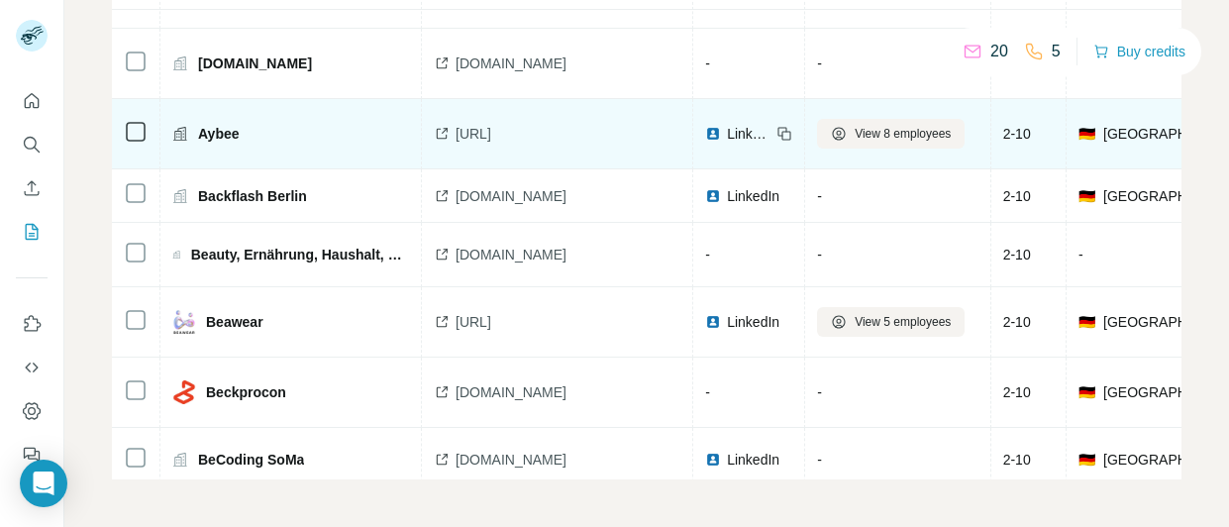
click at [727, 134] on span "LinkedIn" at bounding box center [749, 134] width 44 height 20
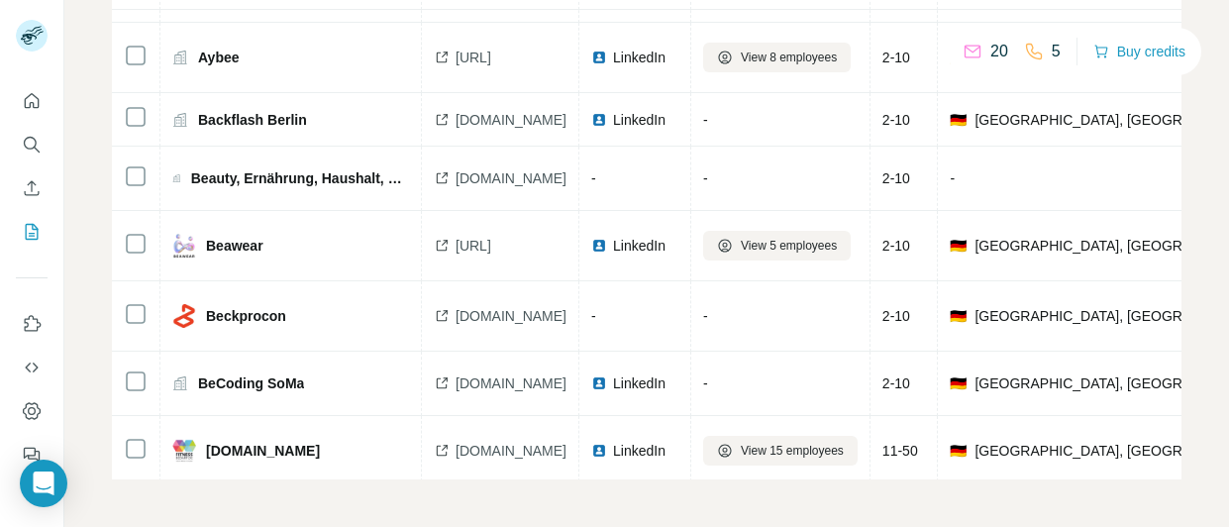
scroll to position [2272, 0]
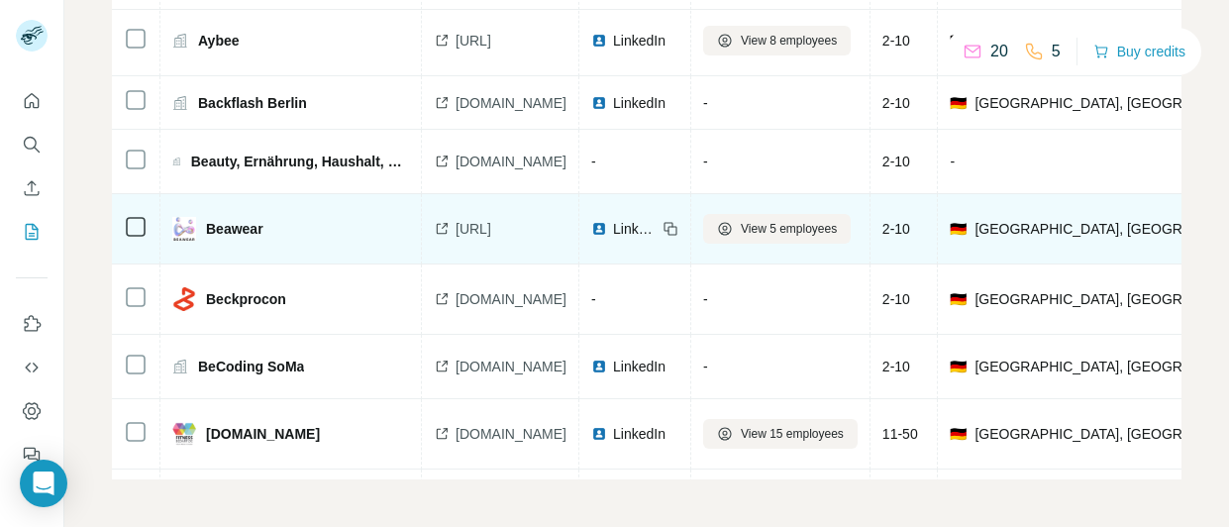
click at [240, 236] on span "Beawear" at bounding box center [234, 229] width 57 height 20
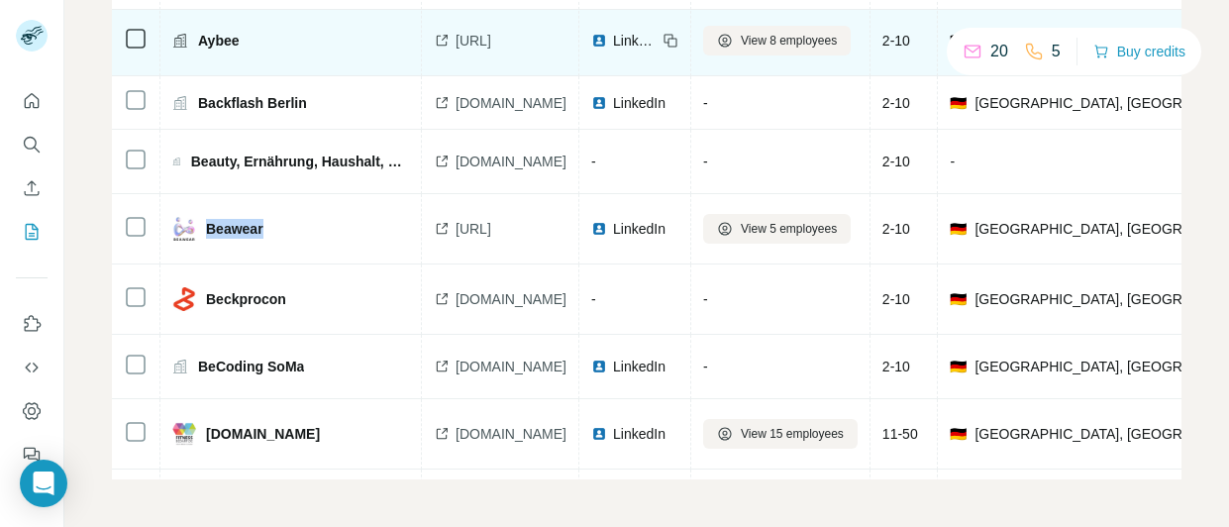
copy span "Beawear"
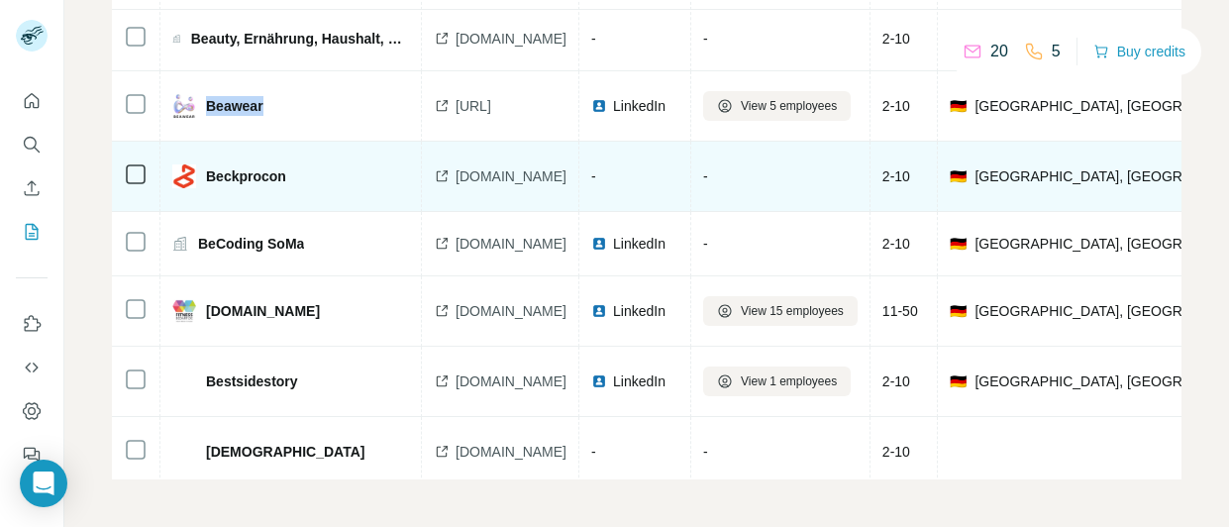
scroll to position [2470, 0]
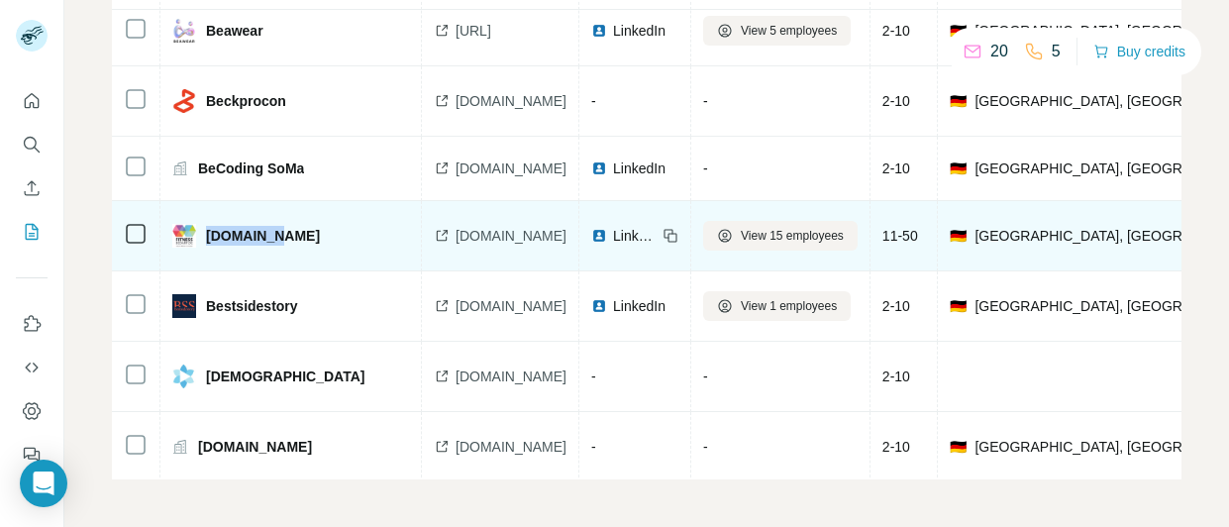
drag, startPoint x: 285, startPoint y: 242, endPoint x: 207, endPoint y: 234, distance: 78.7
click at [207, 234] on div "[DOMAIN_NAME]" at bounding box center [290, 236] width 237 height 24
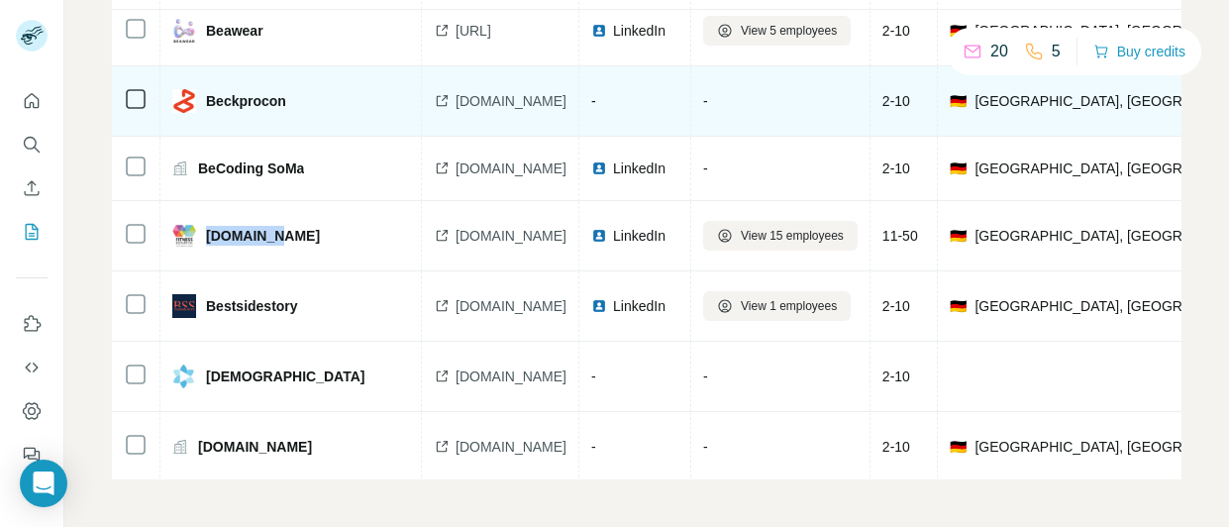
copy span "[DOMAIN_NAME]"
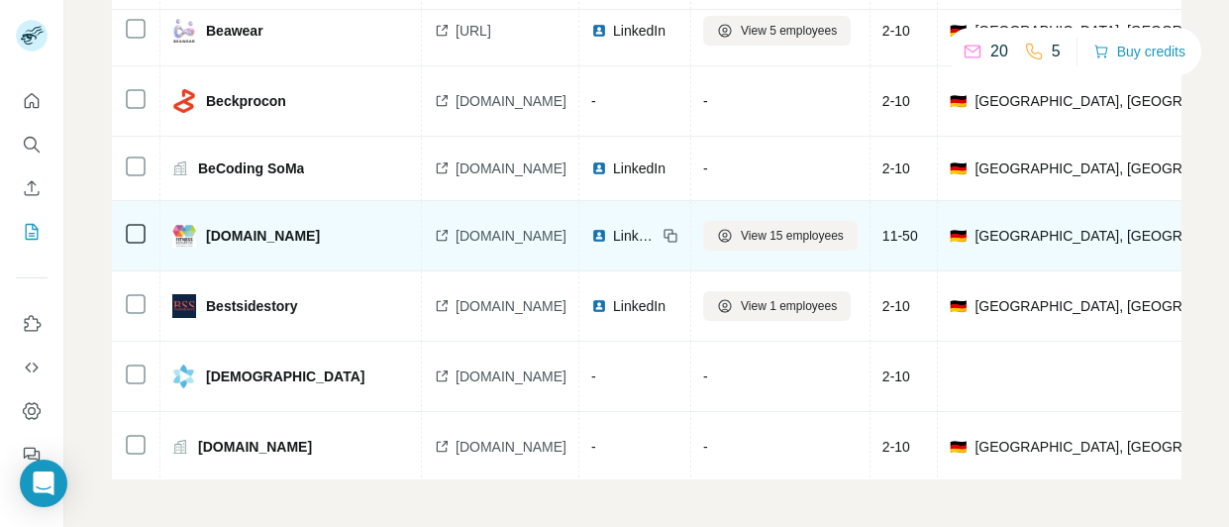
click at [657, 232] on span "LinkedIn" at bounding box center [635, 236] width 44 height 20
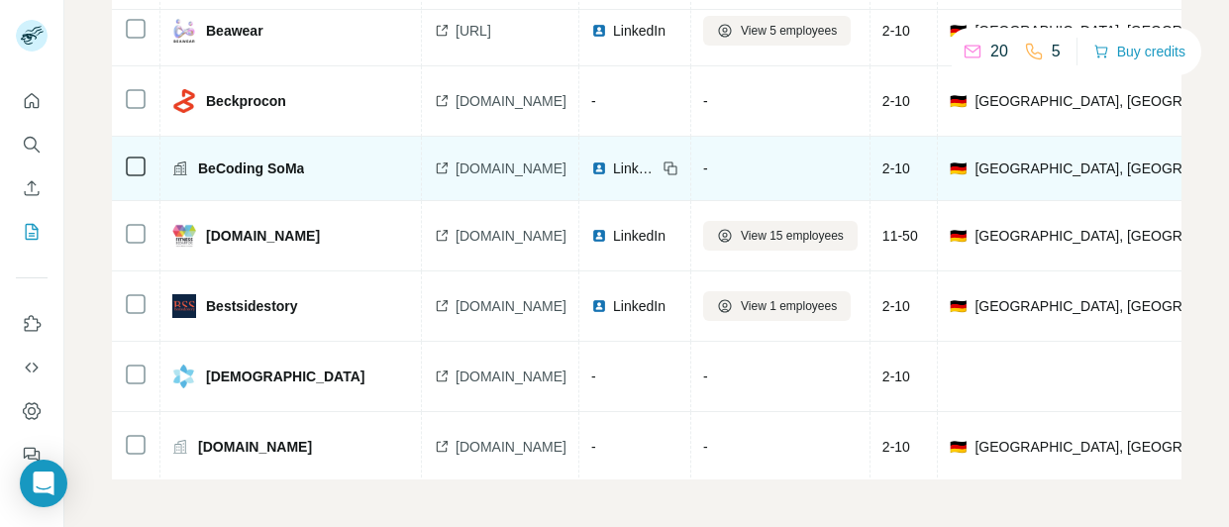
click at [657, 158] on div "LinkedIn" at bounding box center [623, 168] width 65 height 20
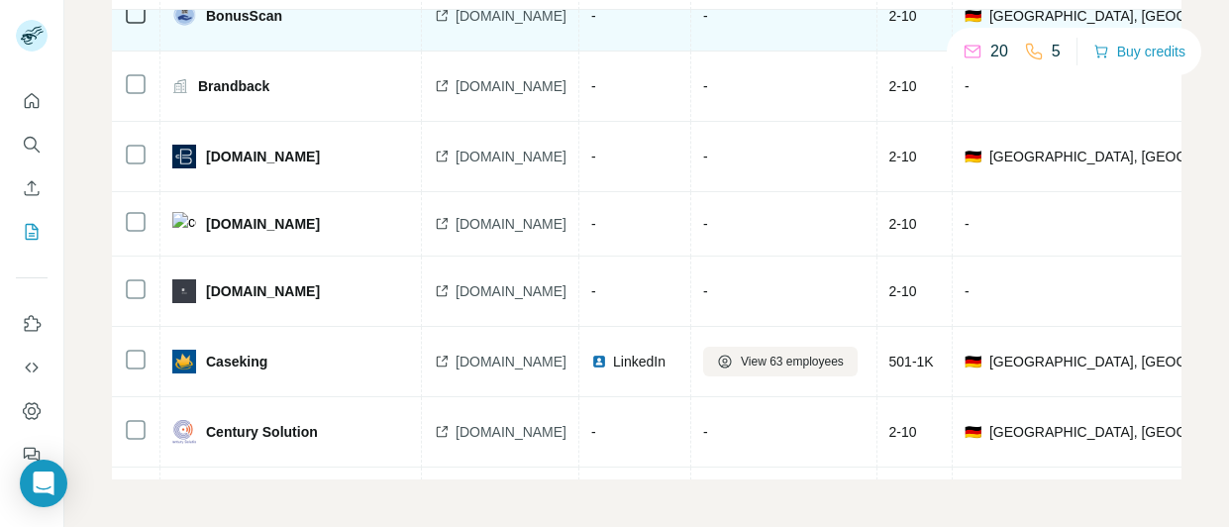
scroll to position [3273, 0]
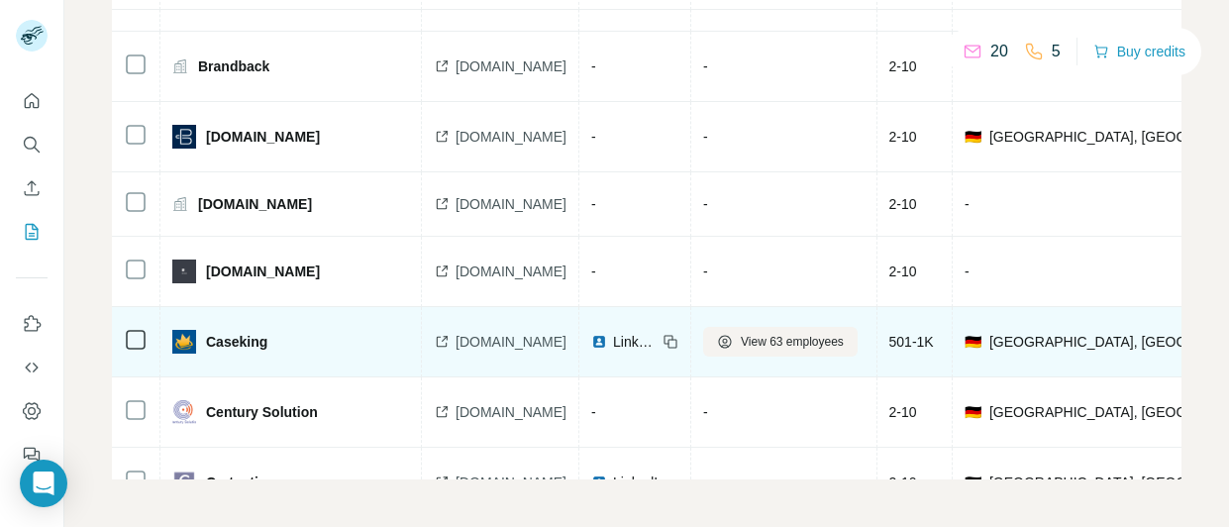
click at [227, 345] on span "Caseking" at bounding box center [236, 342] width 61 height 20
click at [231, 345] on span "Caseking" at bounding box center [236, 342] width 61 height 20
drag, startPoint x: 231, startPoint y: 345, endPoint x: 221, endPoint y: 334, distance: 14.7
copy span "Caseking"
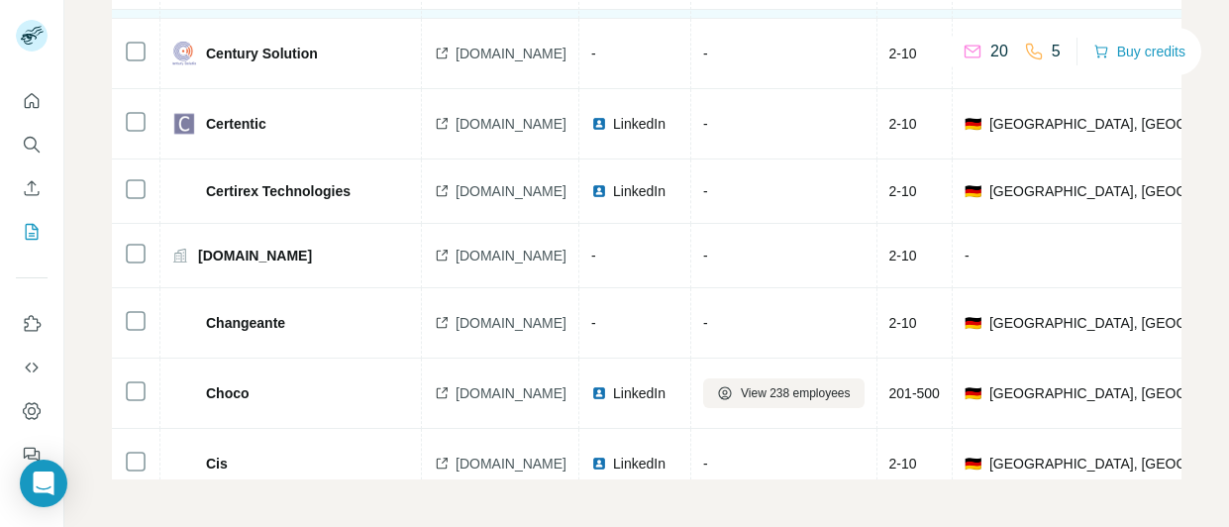
scroll to position [3661, 0]
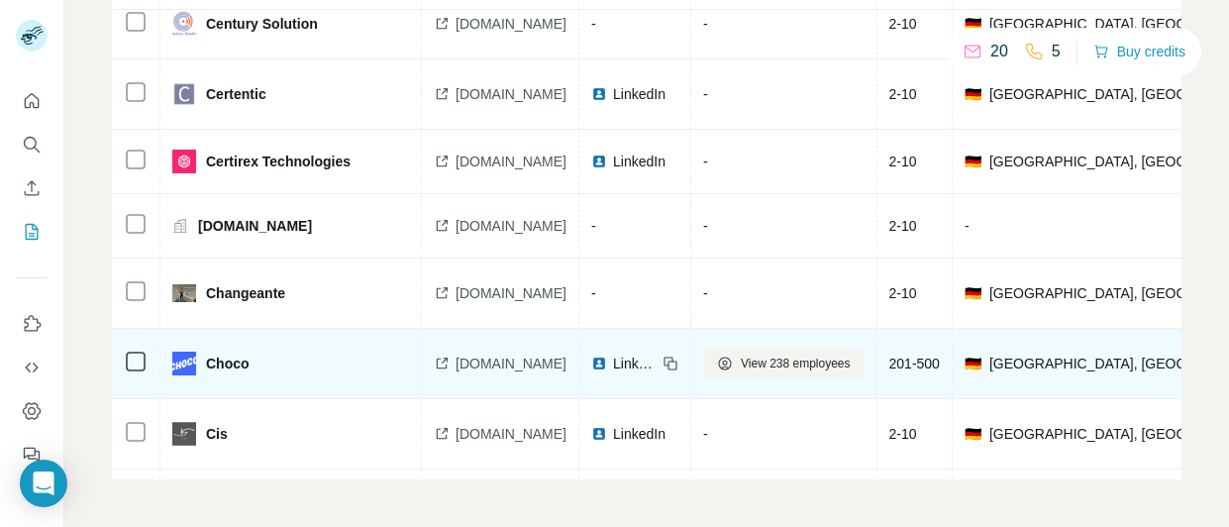
click at [227, 366] on span "Choco" at bounding box center [228, 364] width 44 height 20
drag, startPoint x: 227, startPoint y: 366, endPoint x: 238, endPoint y: 362, distance: 12.0
click at [238, 362] on span "Choco" at bounding box center [228, 364] width 44 height 20
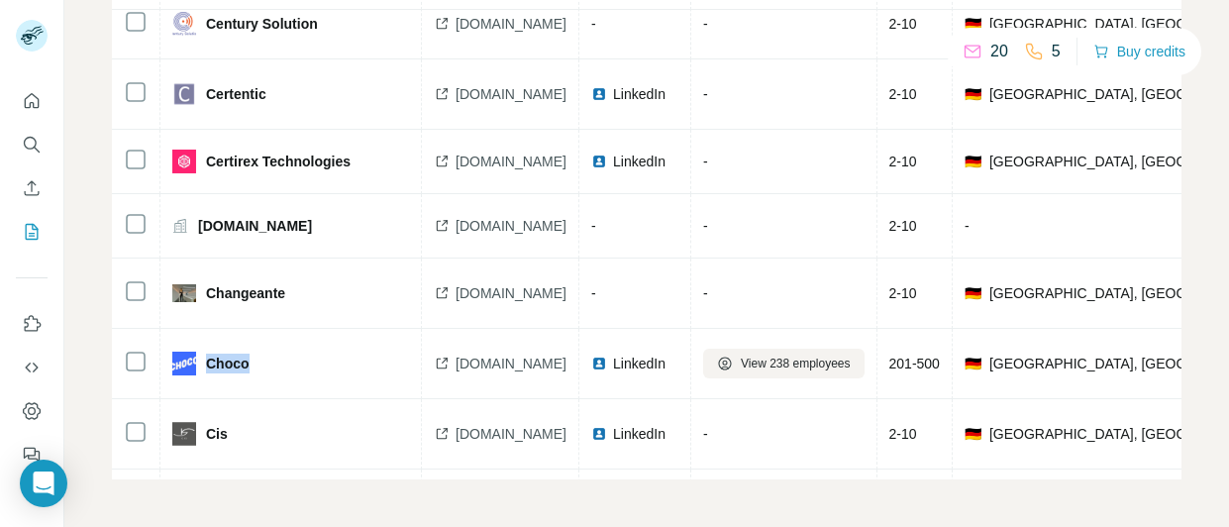
copy span "Choco"
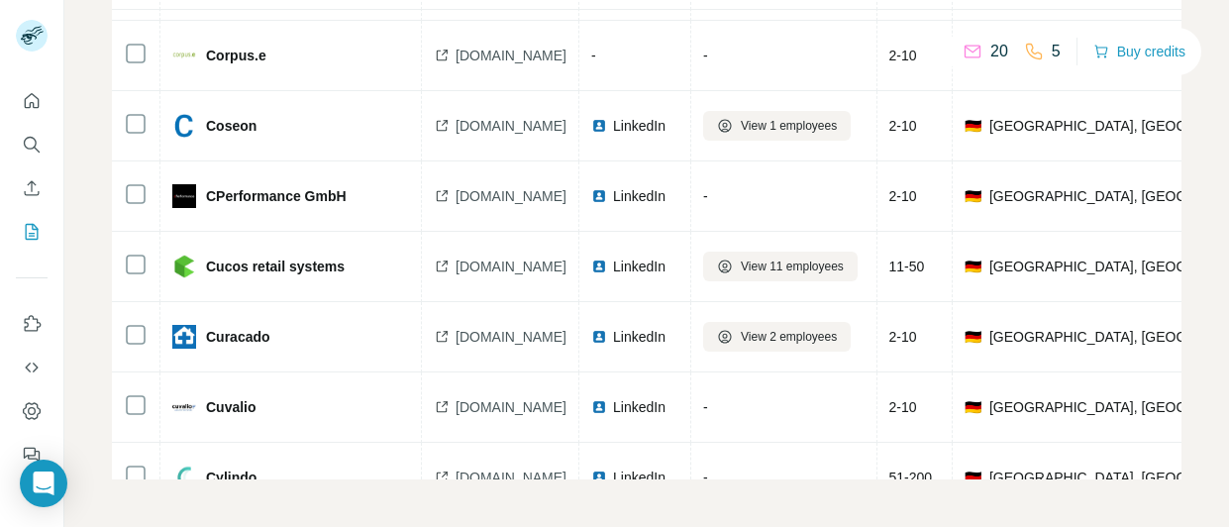
scroll to position [4959, 0]
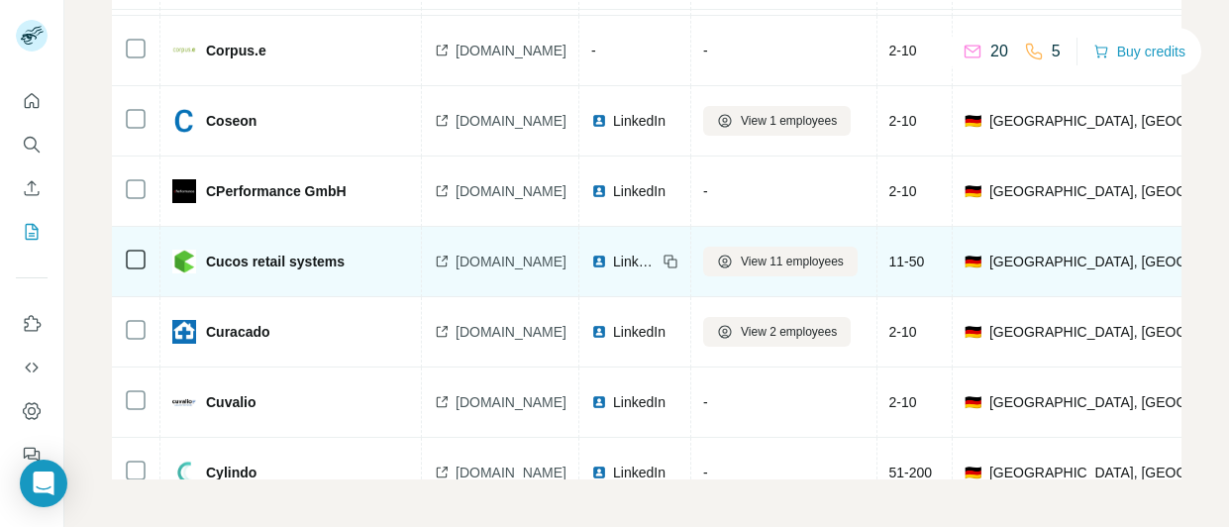
click at [220, 263] on span "Cucos retail systems" at bounding box center [275, 262] width 139 height 20
drag, startPoint x: 220, startPoint y: 263, endPoint x: 301, endPoint y: 251, distance: 82.2
click at [301, 251] on div "Cucos retail systems" at bounding box center [290, 262] width 237 height 24
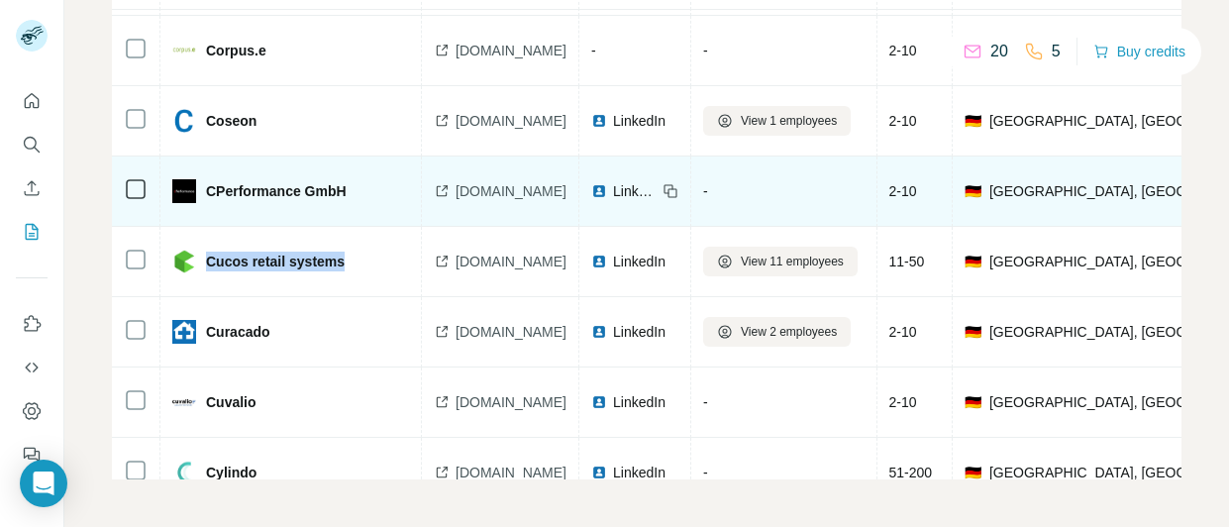
copy span "Cucos retail systems"
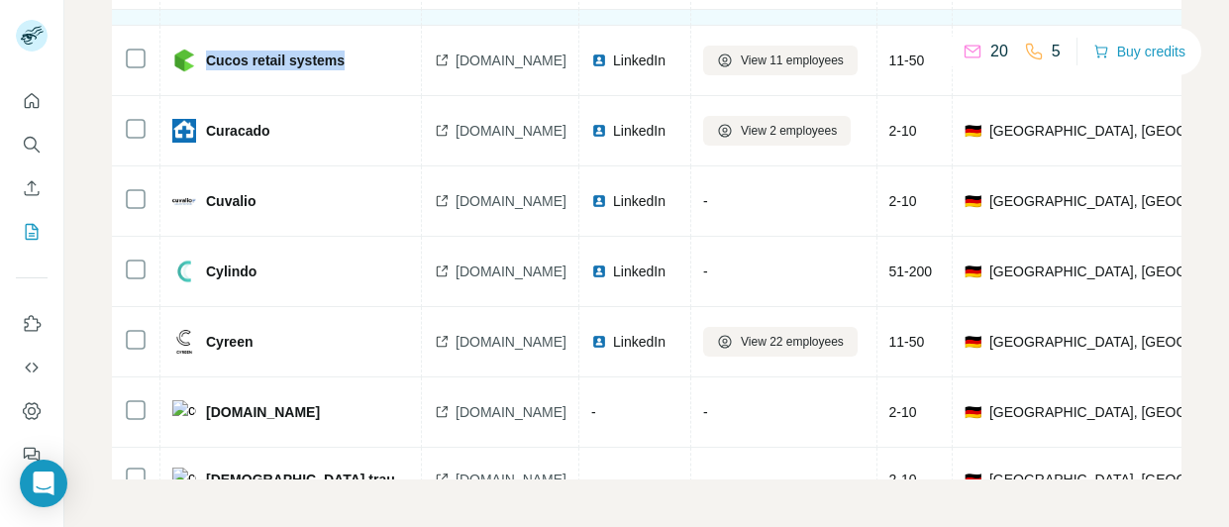
scroll to position [5266, 0]
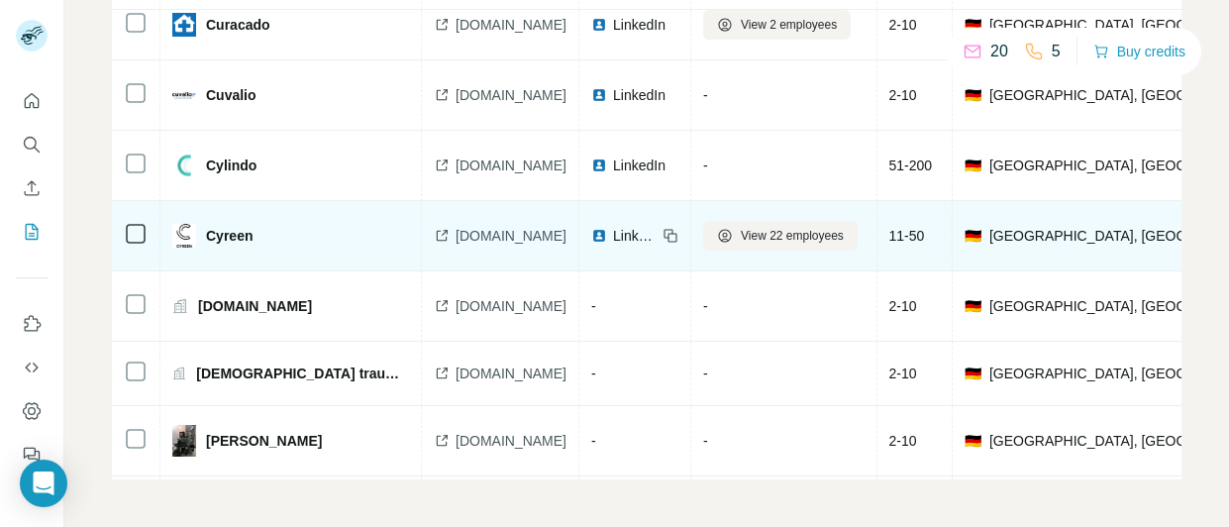
click at [217, 223] on td "Cyreen" at bounding box center [291, 236] width 262 height 70
click at [220, 235] on span "Cyreen" at bounding box center [229, 236] width 47 height 20
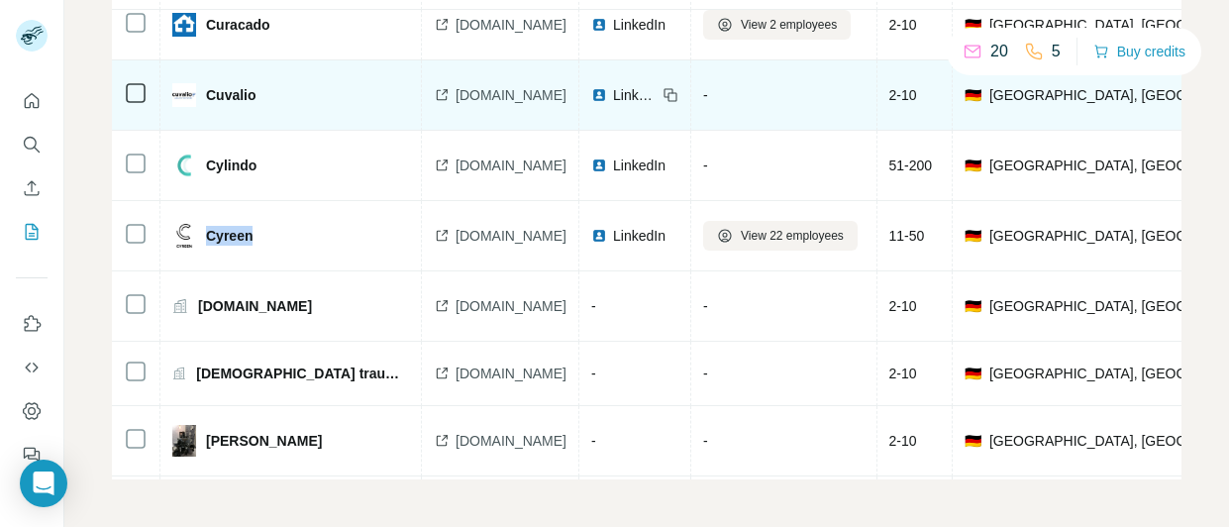
copy span "Cyreen"
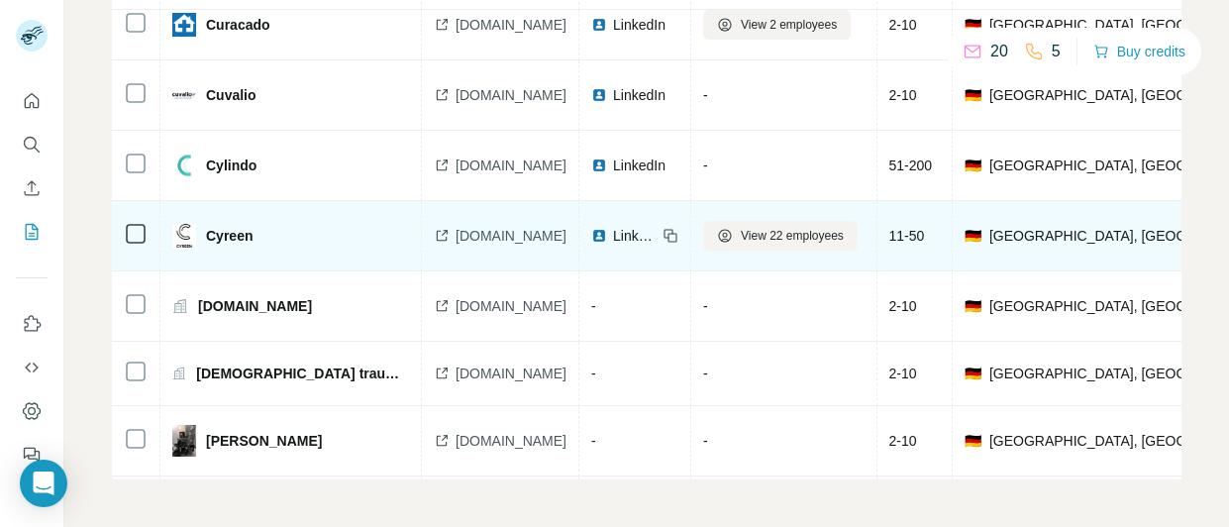
click at [657, 238] on span "LinkedIn" at bounding box center [635, 236] width 44 height 20
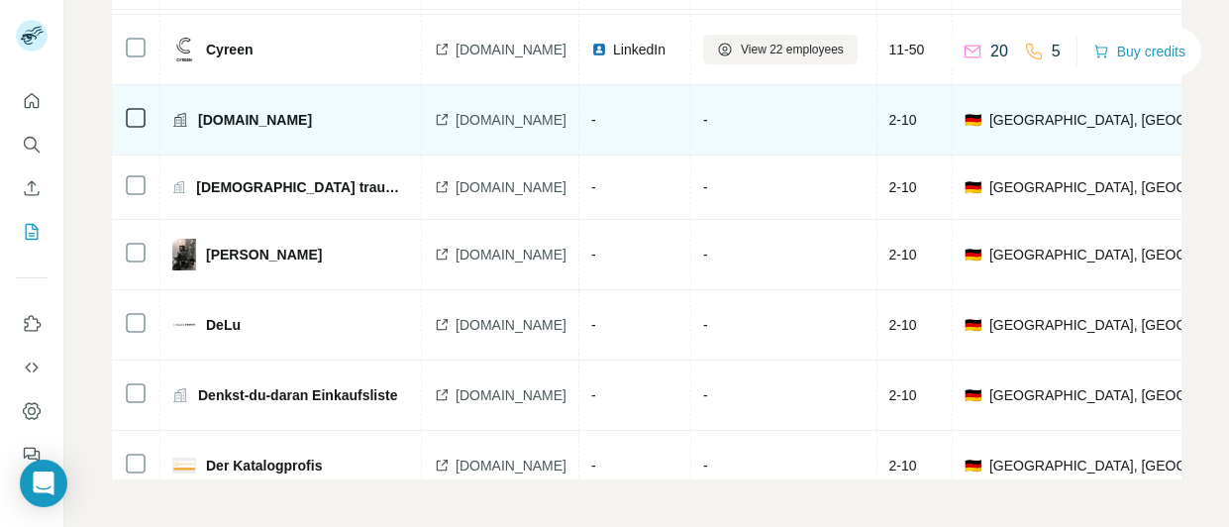
scroll to position [5464, 0]
